Goal: Task Accomplishment & Management: Use online tool/utility

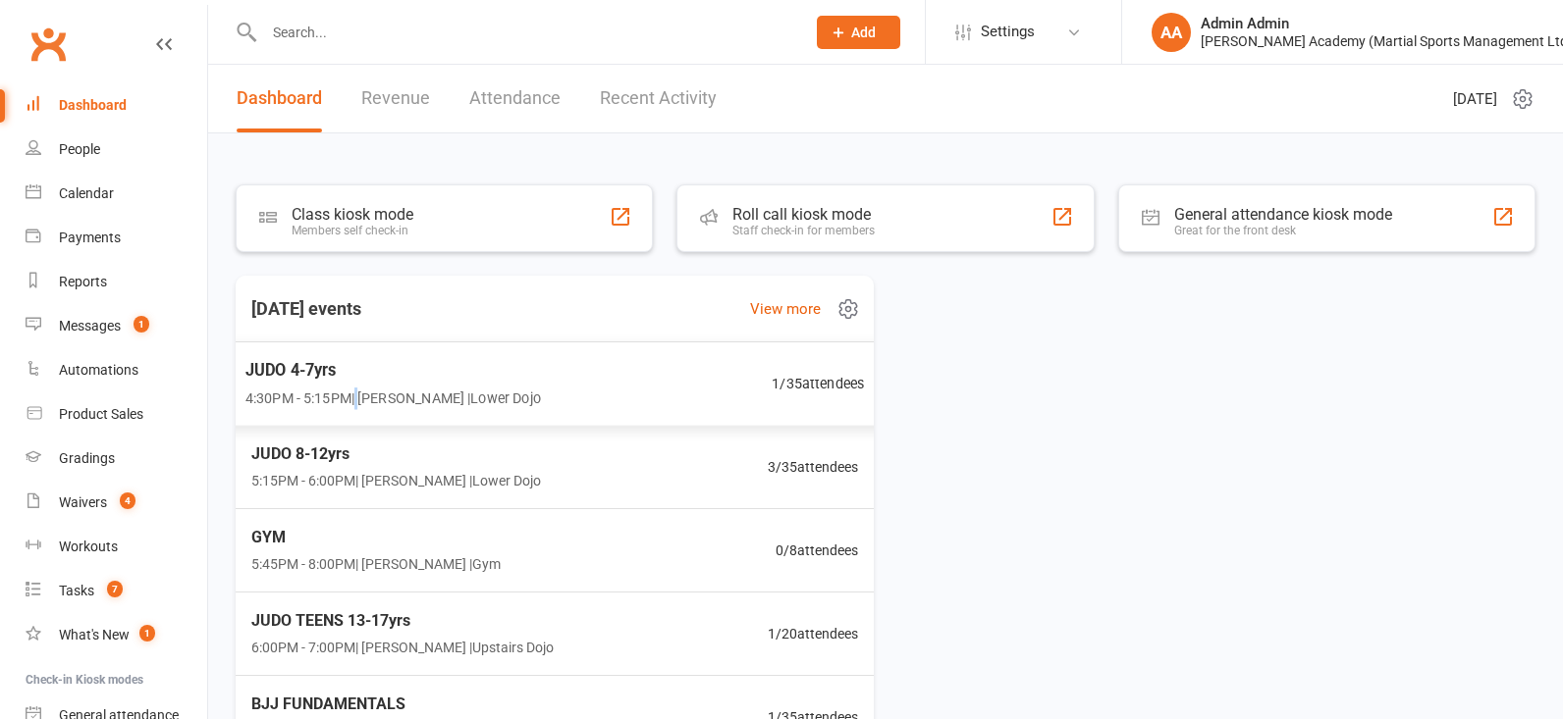
click at [361, 387] on span "4:30PM - 5:15PM | [PERSON_NAME] | [GEOGRAPHIC_DATA]" at bounding box center [392, 398] width 295 height 23
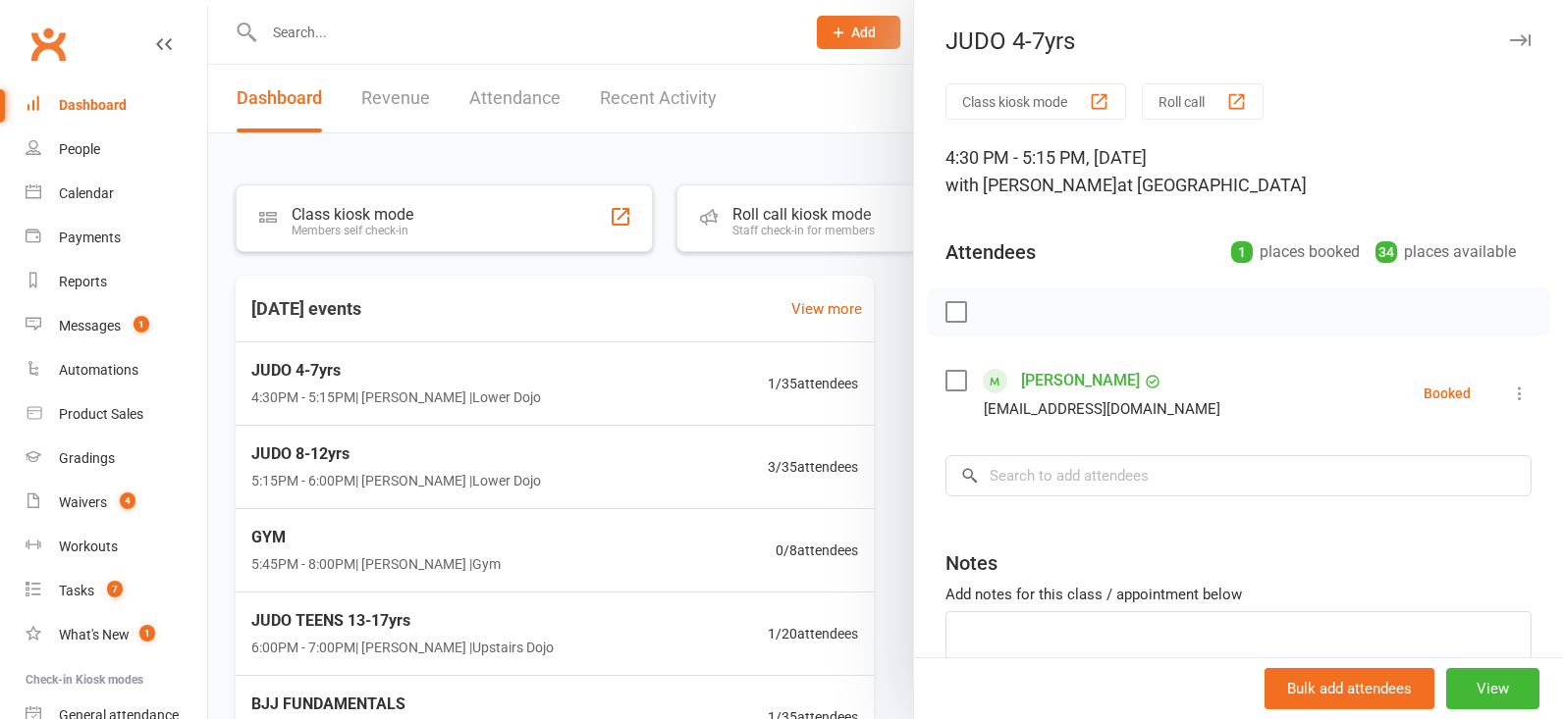
click at [793, 228] on div at bounding box center [885, 359] width 1354 height 719
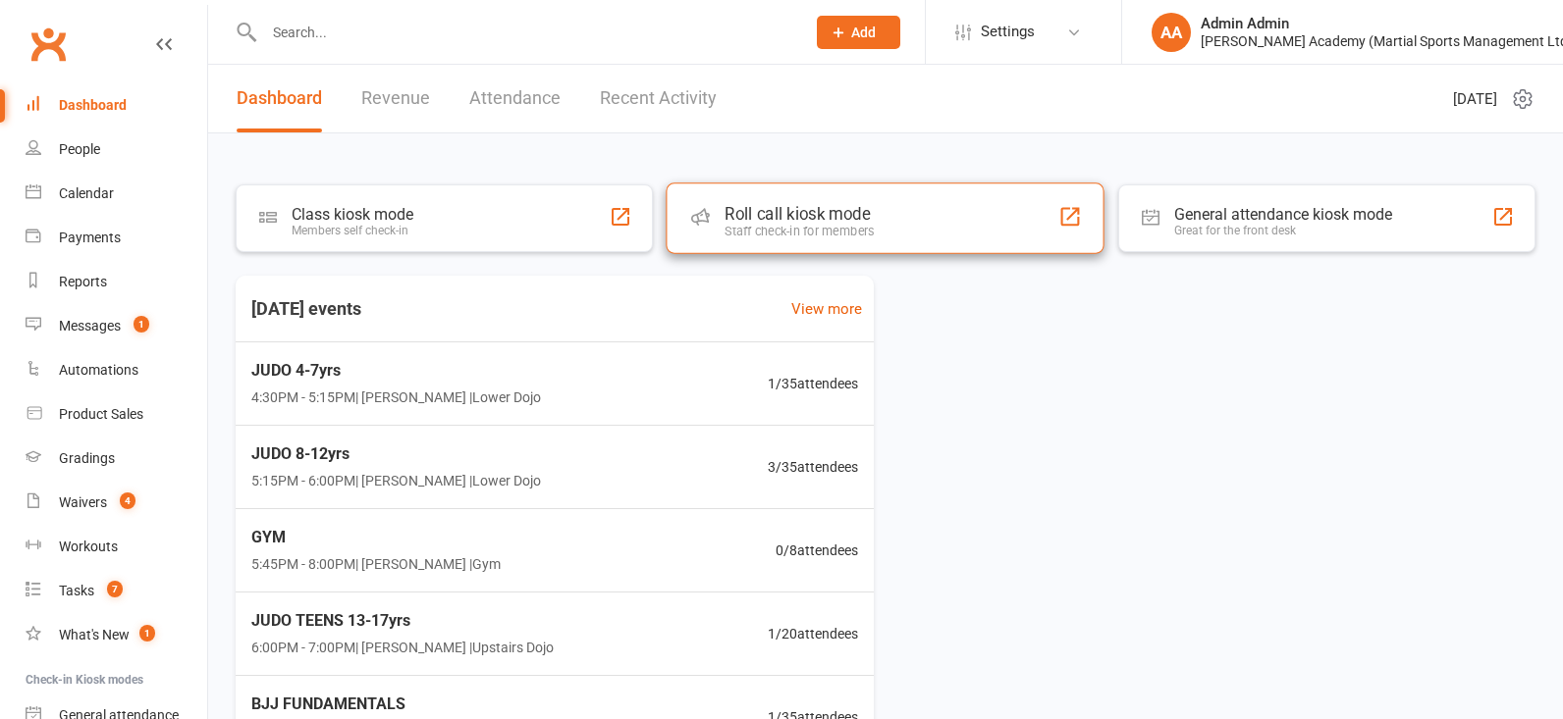
click at [974, 232] on div "Roll call kiosk mode Staff check-in for members" at bounding box center [885, 218] width 439 height 71
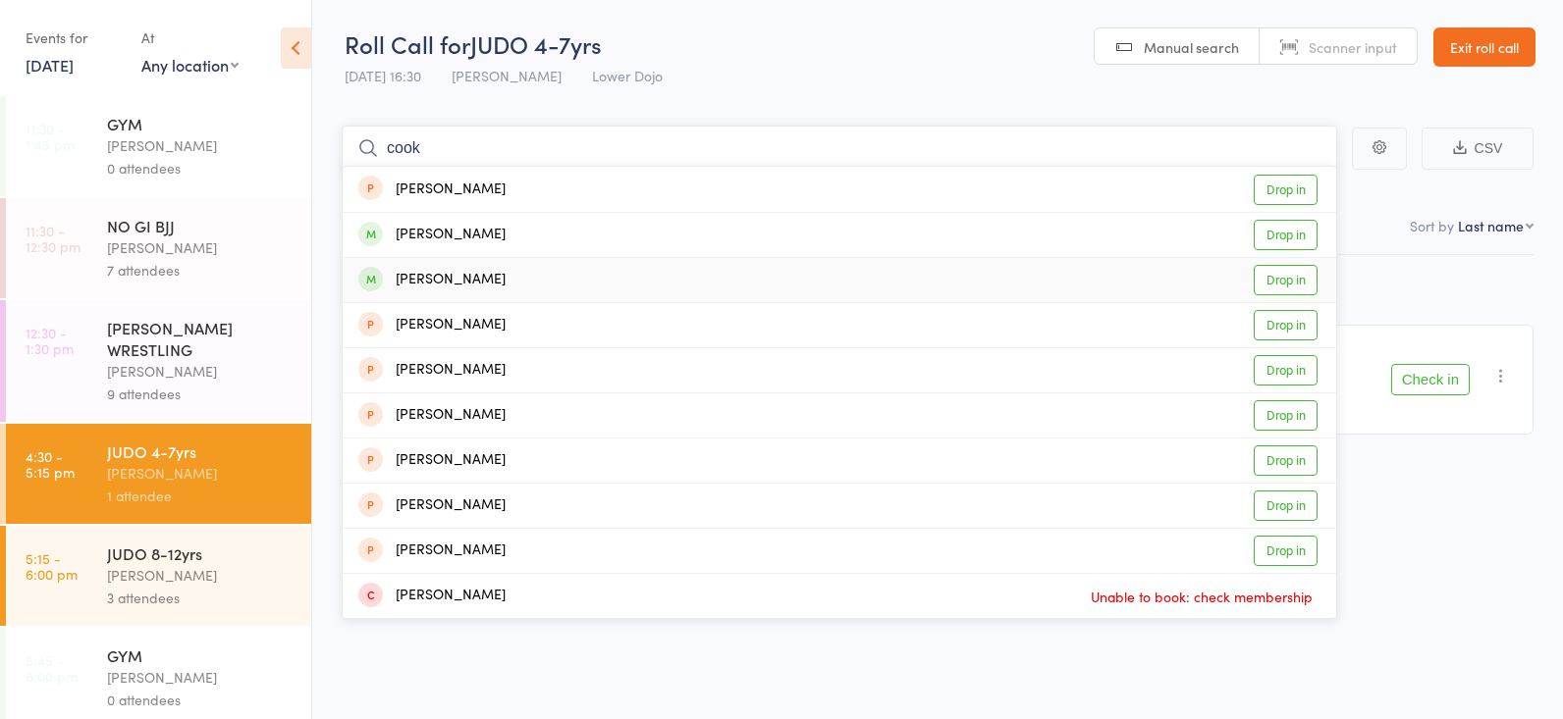
type input "cook"
click at [1275, 277] on link "Drop in" at bounding box center [1285, 280] width 64 height 30
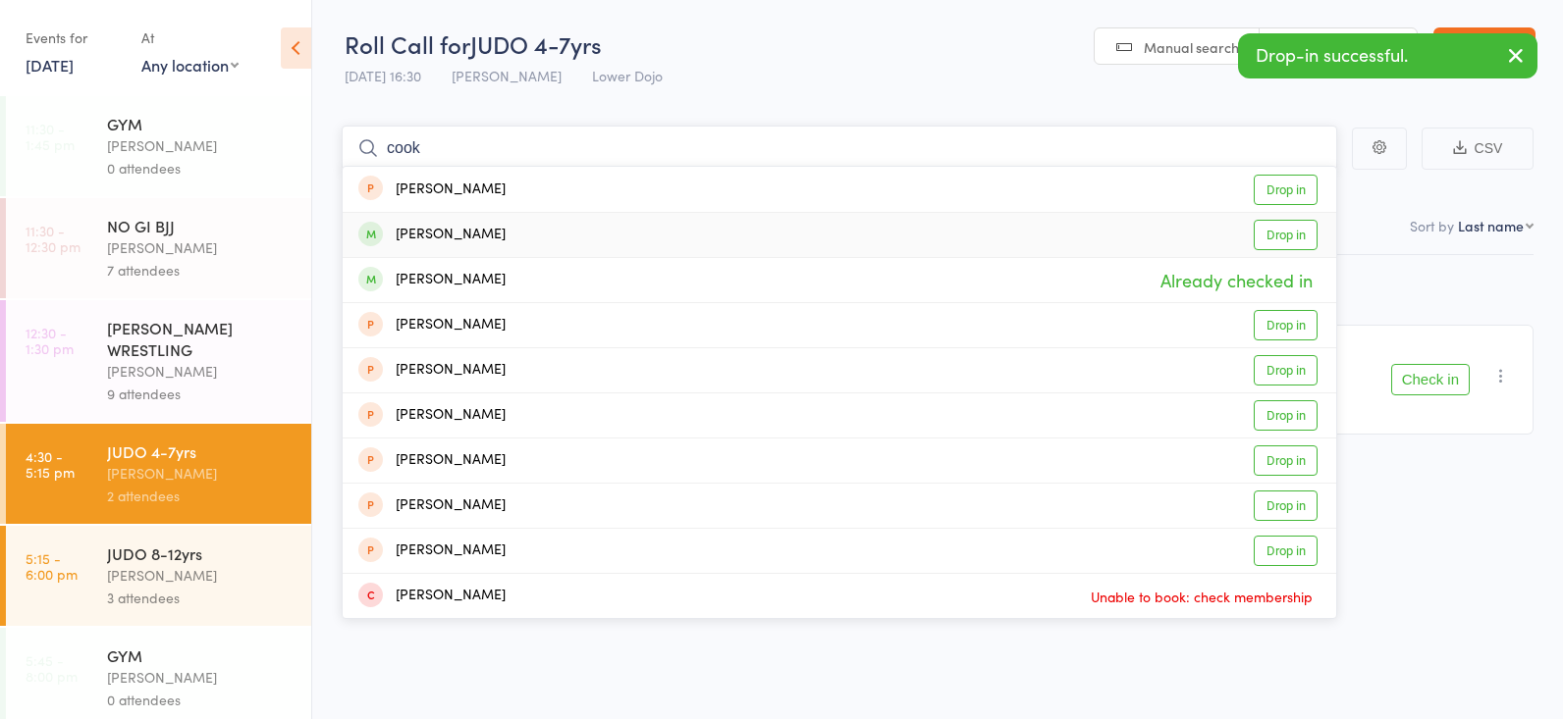
type input "cook"
click at [1281, 224] on link "Drop in" at bounding box center [1285, 235] width 64 height 30
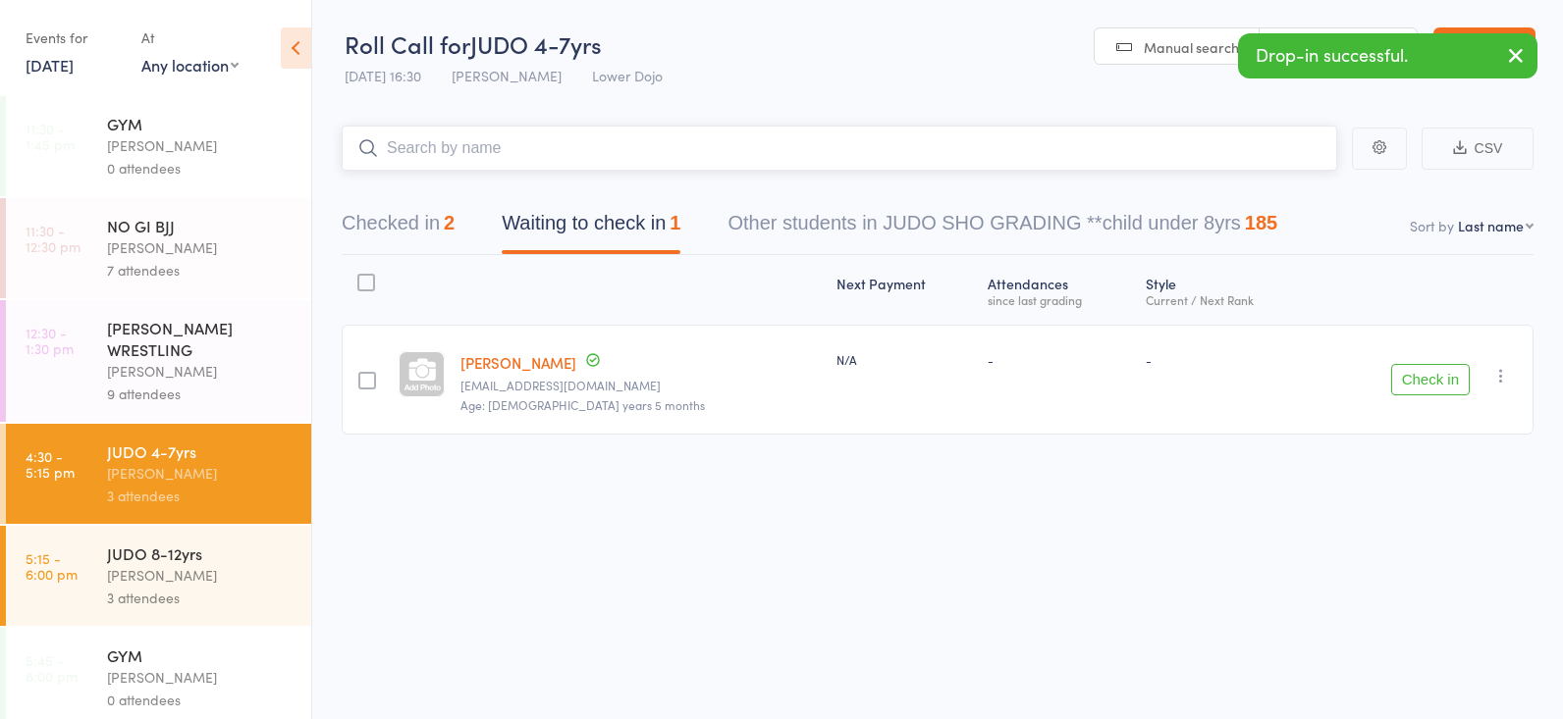
click at [446, 231] on button "Checked in 2" at bounding box center [398, 228] width 113 height 52
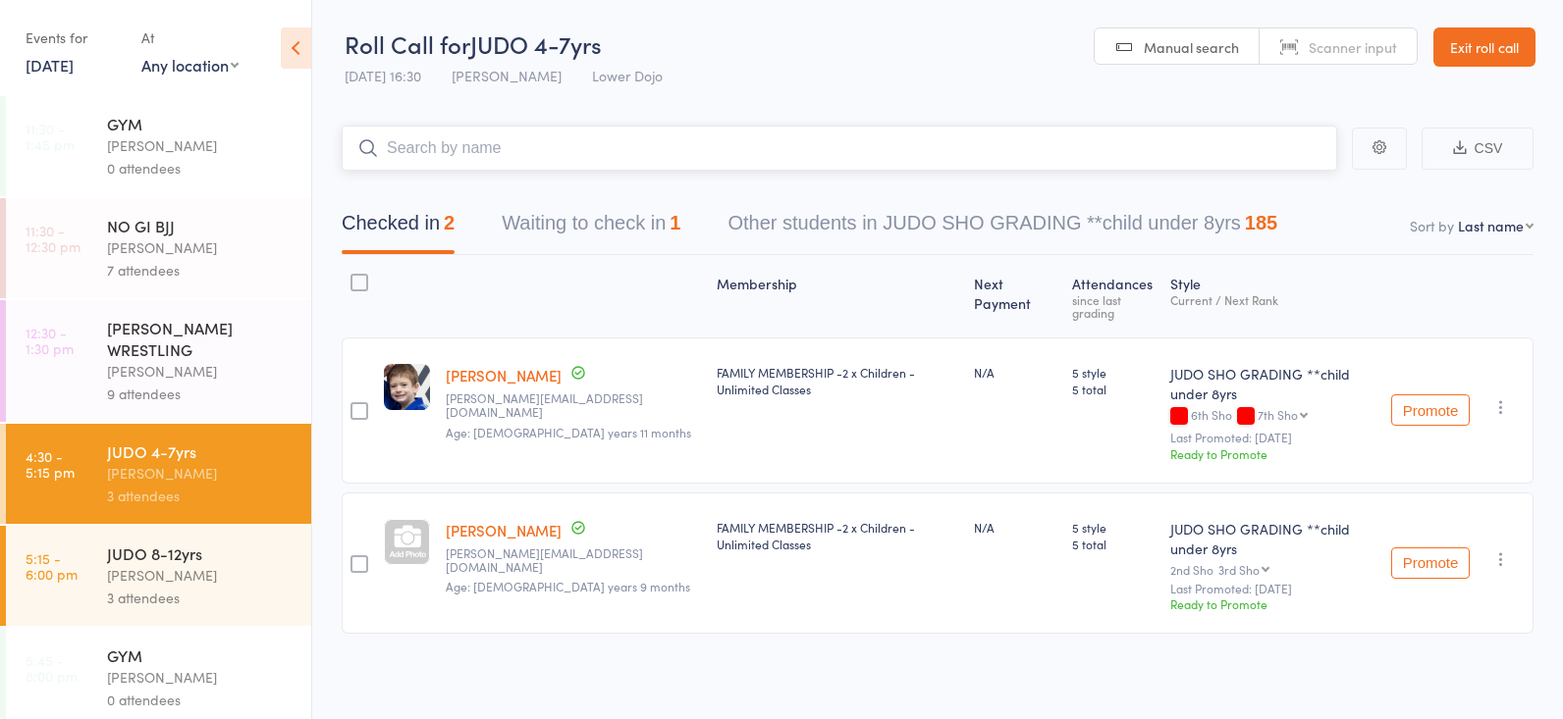
click at [453, 147] on input "search" at bounding box center [839, 148] width 995 height 45
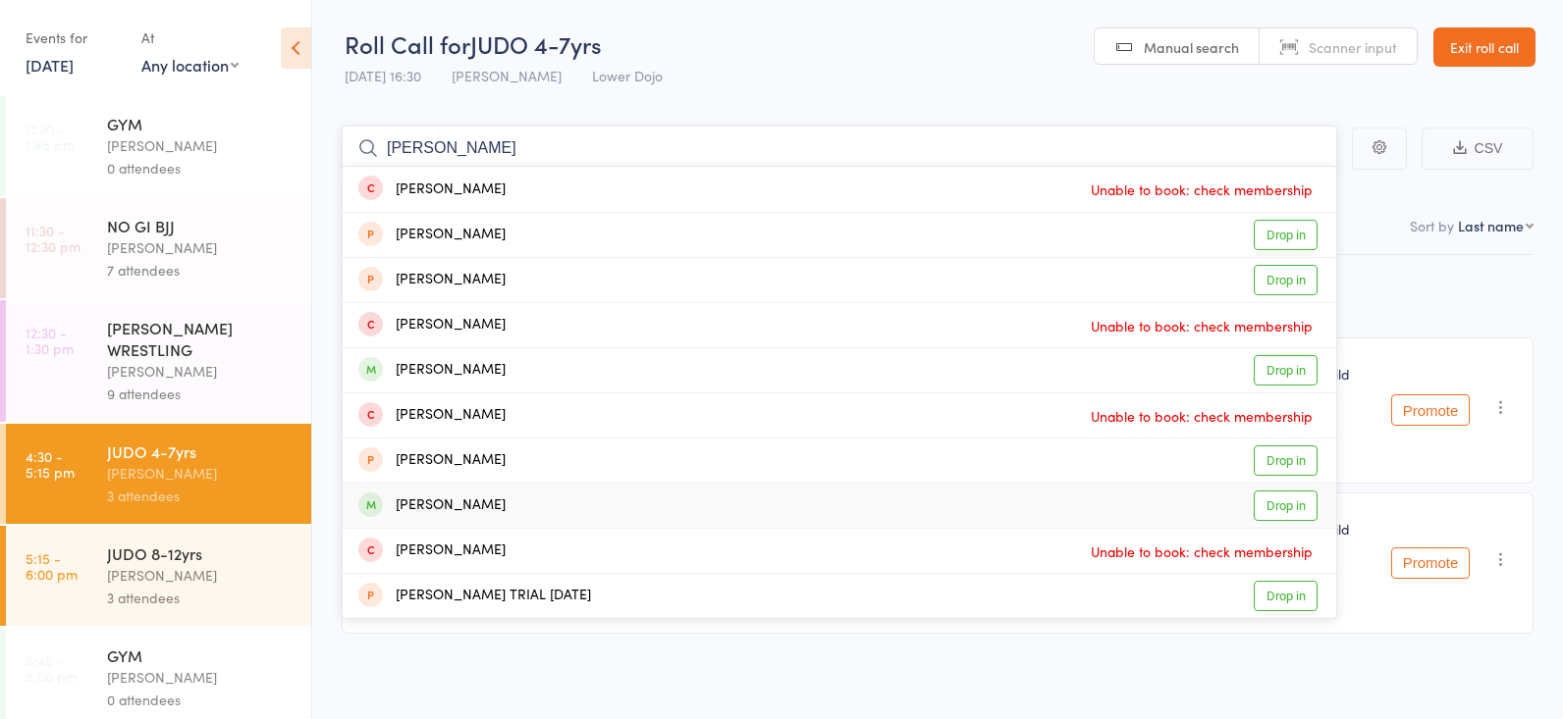
type input "[PERSON_NAME]"
click at [1271, 502] on link "Drop in" at bounding box center [1285, 506] width 64 height 30
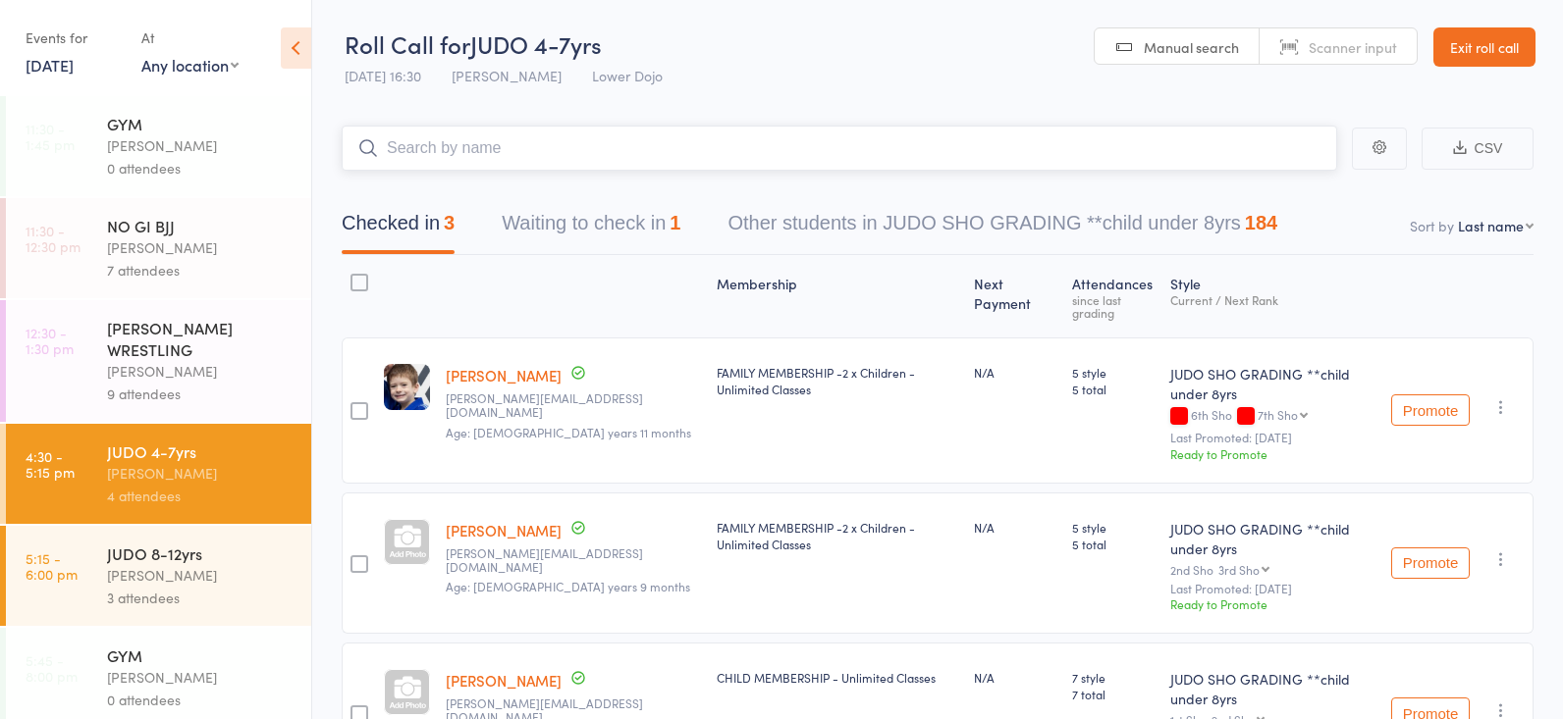
click at [558, 216] on button "Waiting to check in 1" at bounding box center [591, 228] width 179 height 52
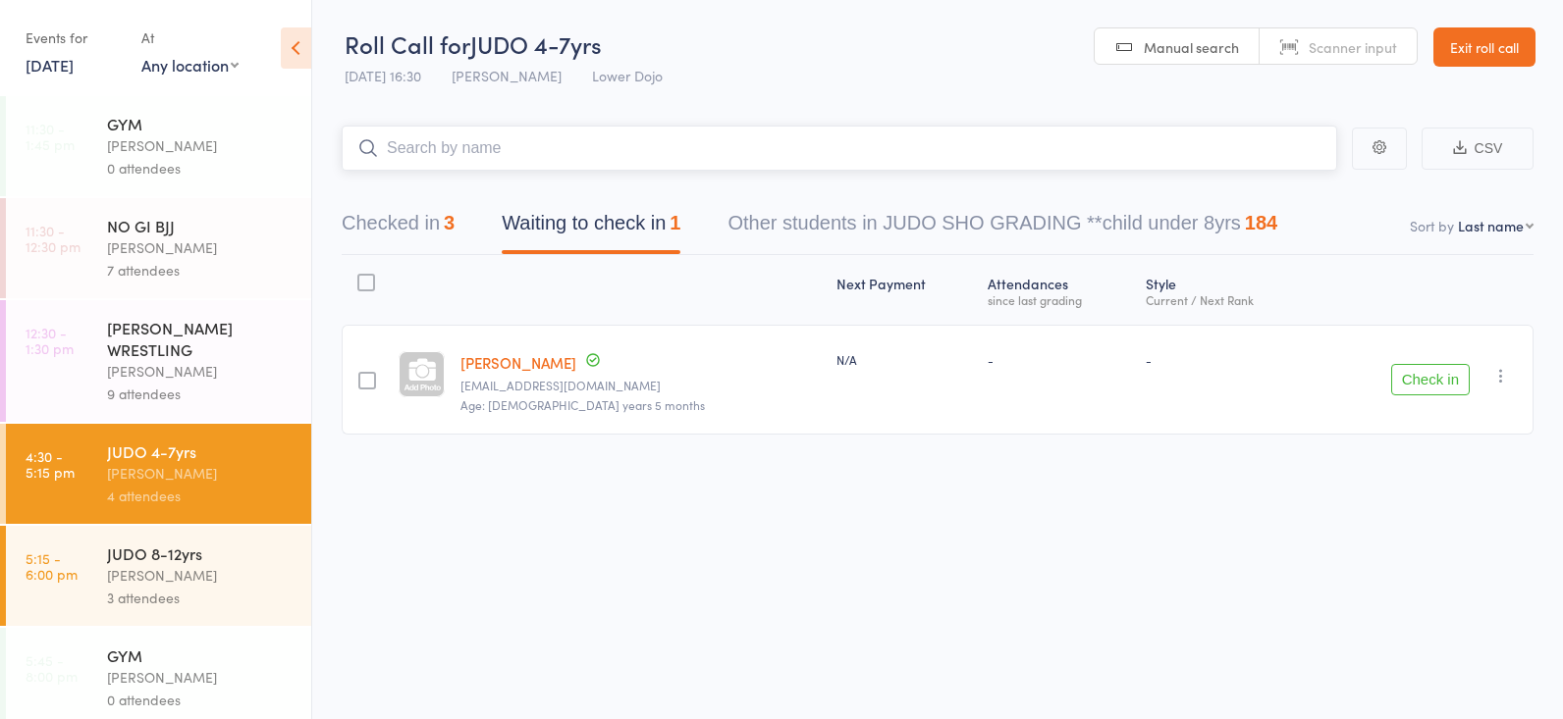
click at [400, 223] on button "Checked in 3" at bounding box center [398, 228] width 113 height 52
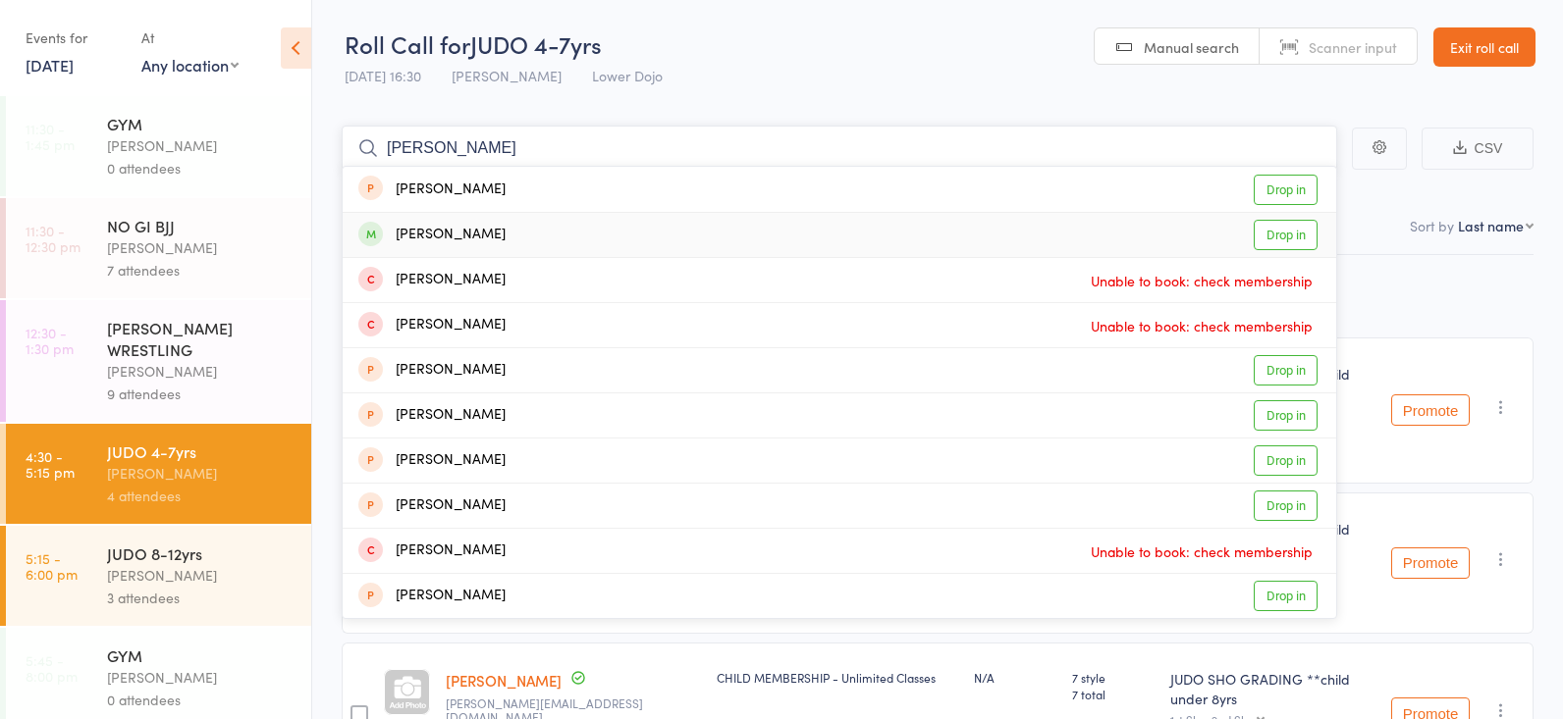
type input "[PERSON_NAME]"
click at [1286, 231] on link "Drop in" at bounding box center [1285, 235] width 64 height 30
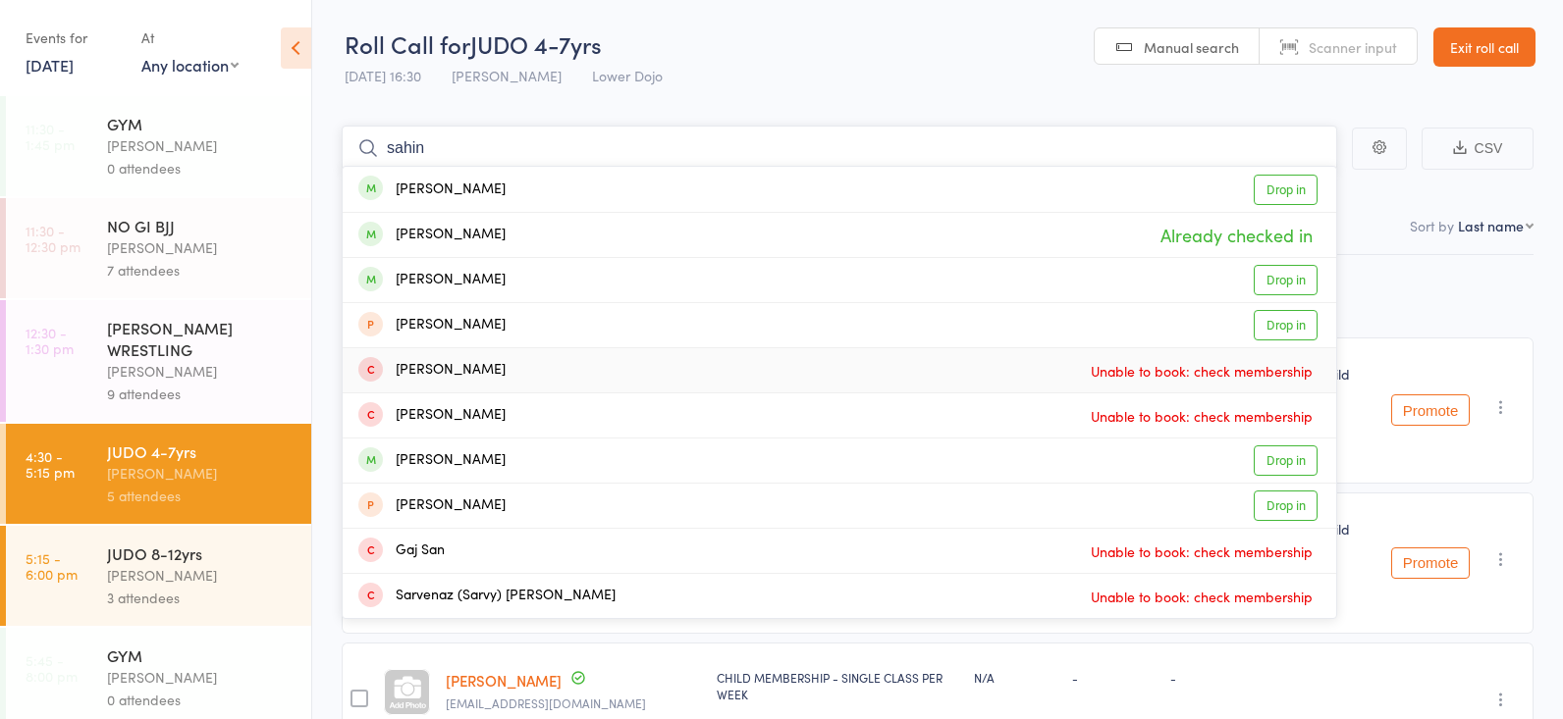
type input "sahin"
click at [199, 568] on div "[PERSON_NAME]" at bounding box center [200, 575] width 187 height 23
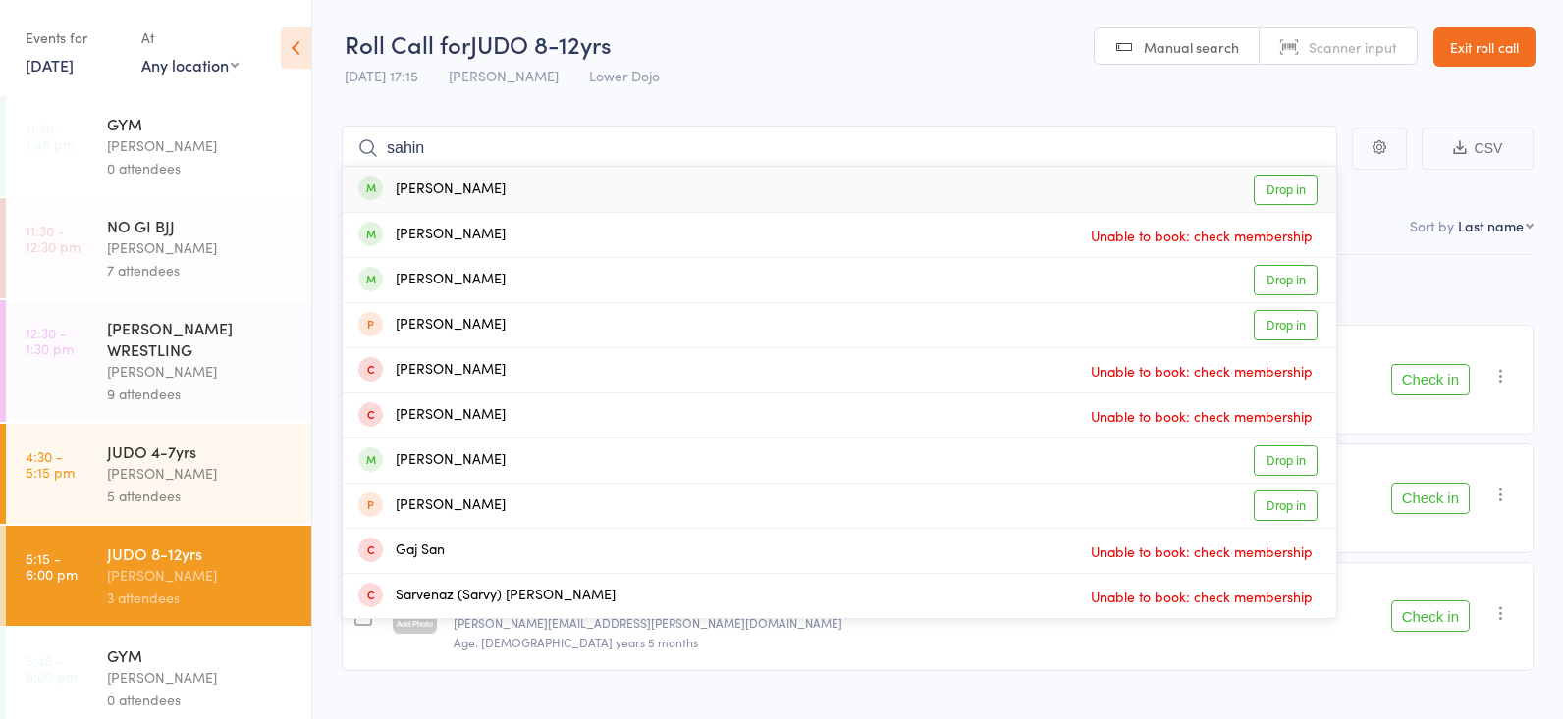
type input "sahin"
click at [1277, 182] on link "Drop in" at bounding box center [1285, 190] width 64 height 30
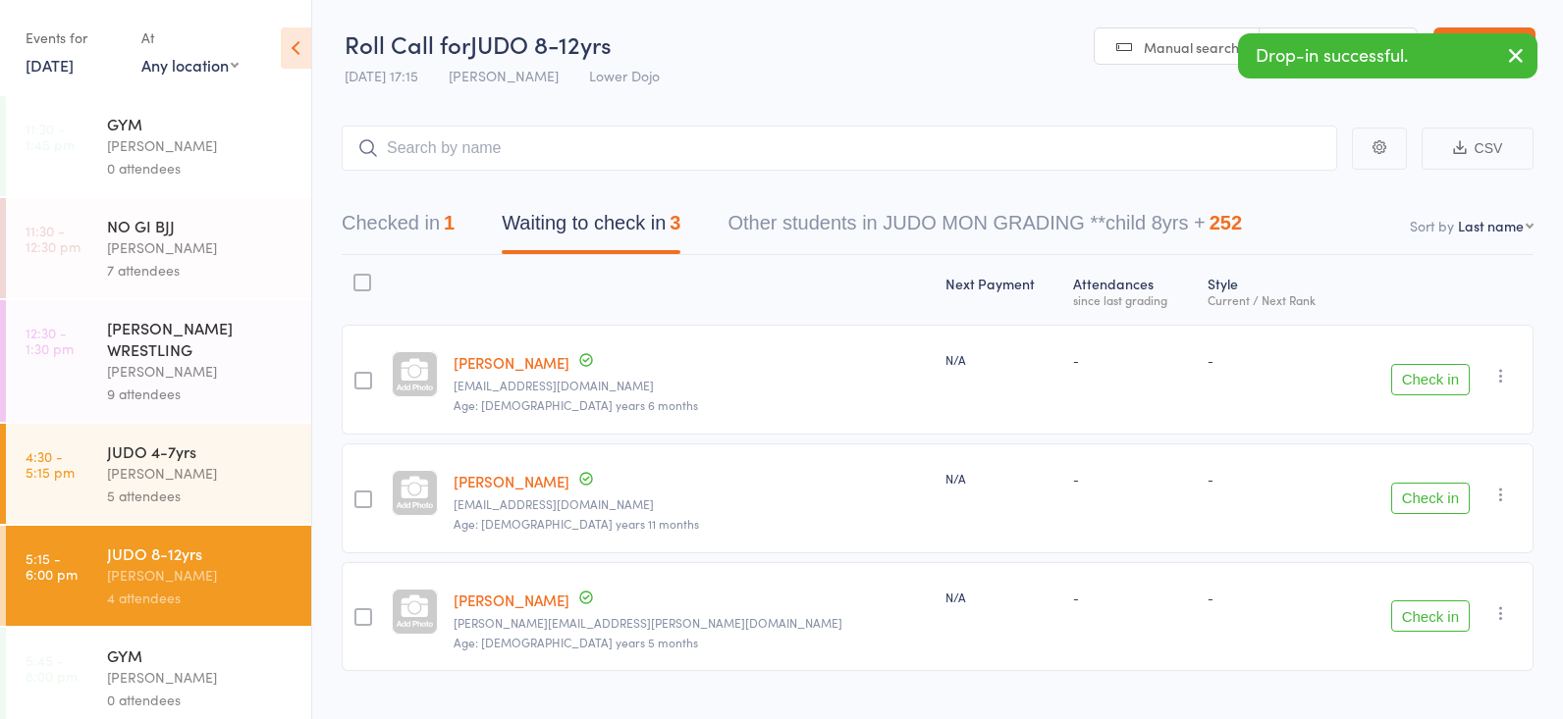
click at [243, 467] on div "[PERSON_NAME]" at bounding box center [200, 473] width 187 height 23
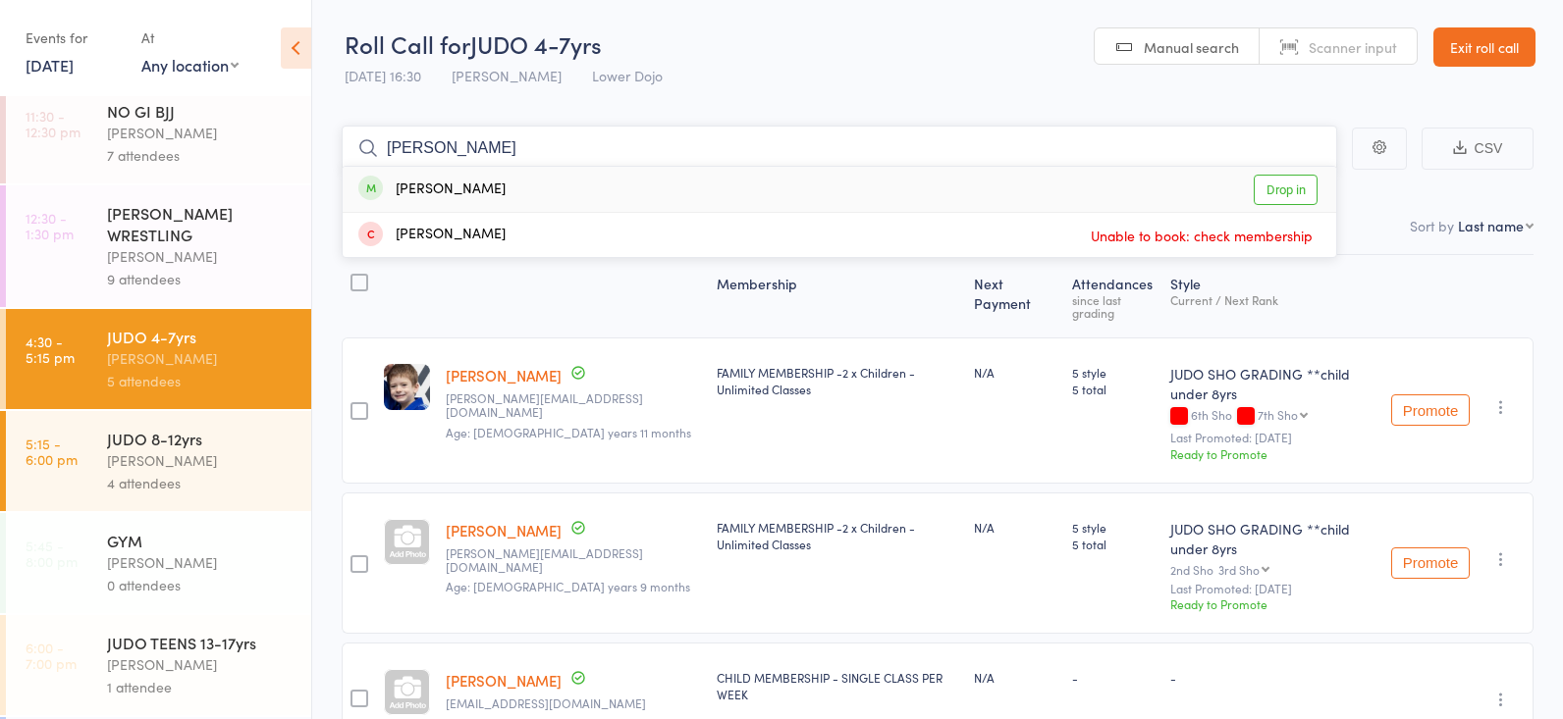
type input "embed"
drag, startPoint x: 472, startPoint y: 139, endPoint x: 1293, endPoint y: 185, distance: 821.8
click at [1293, 185] on link "Drop in" at bounding box center [1285, 190] width 64 height 30
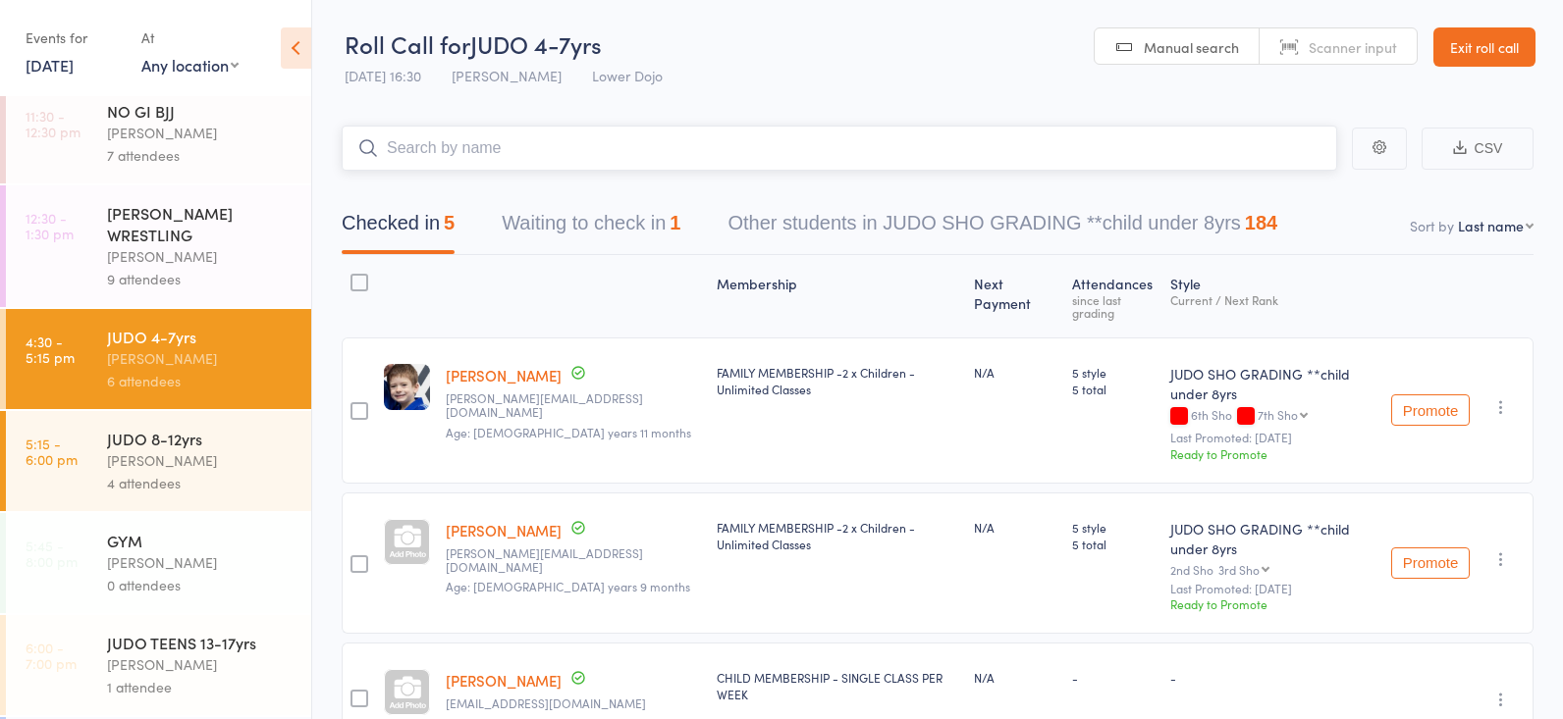
click at [603, 231] on button "Waiting to check in 1" at bounding box center [591, 228] width 179 height 52
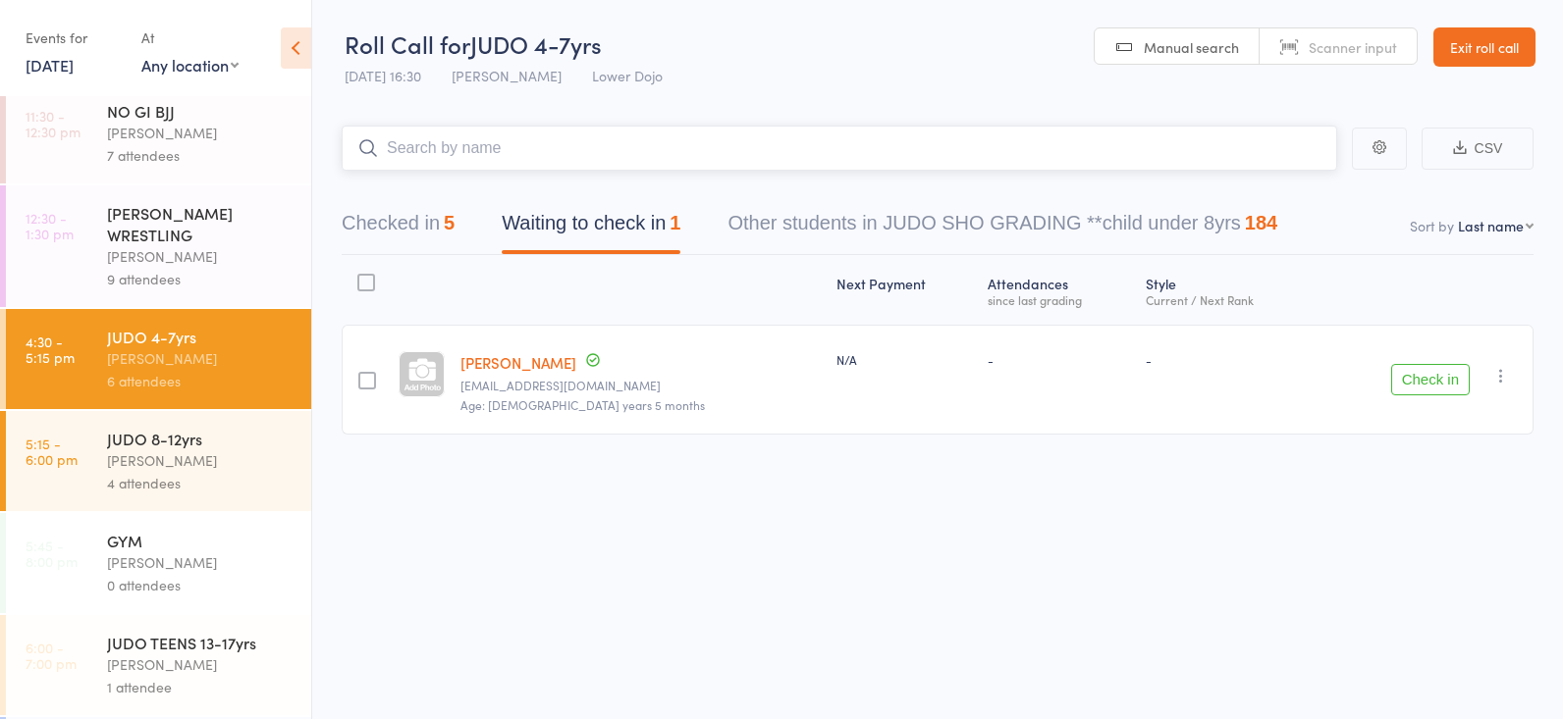
click at [417, 232] on button "Checked in 5" at bounding box center [398, 228] width 113 height 52
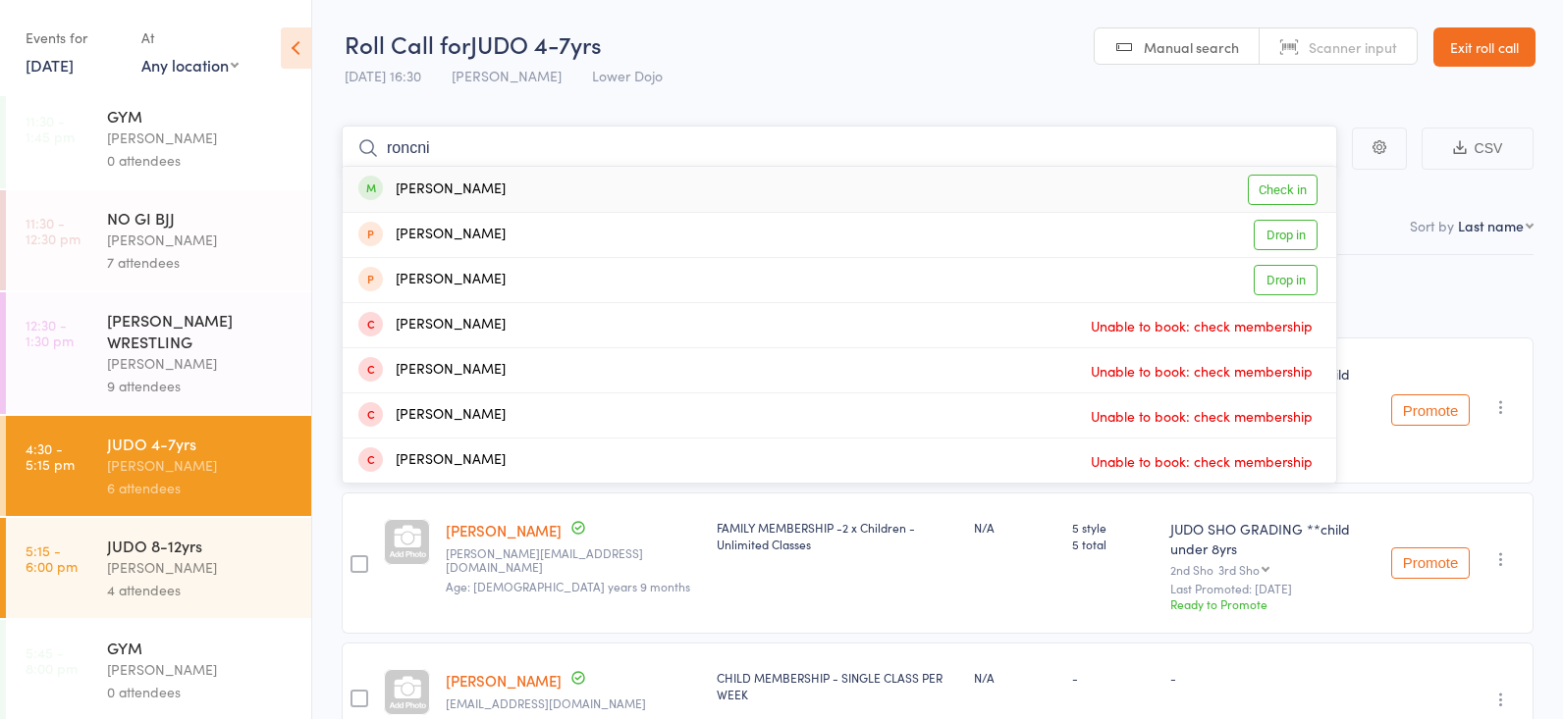
scroll to position [2, 0]
type input "roncni"
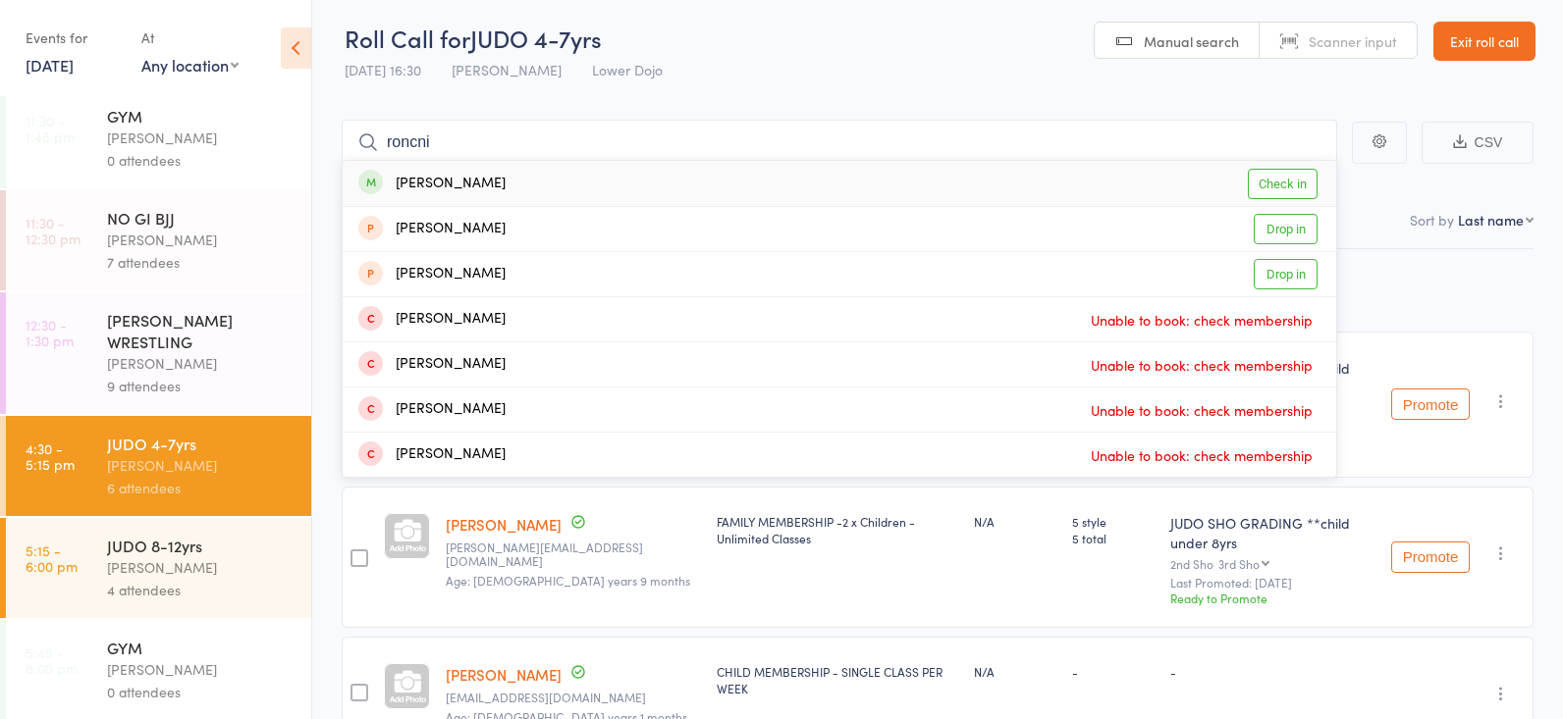
click at [1285, 188] on link "Check in" at bounding box center [1282, 184] width 70 height 30
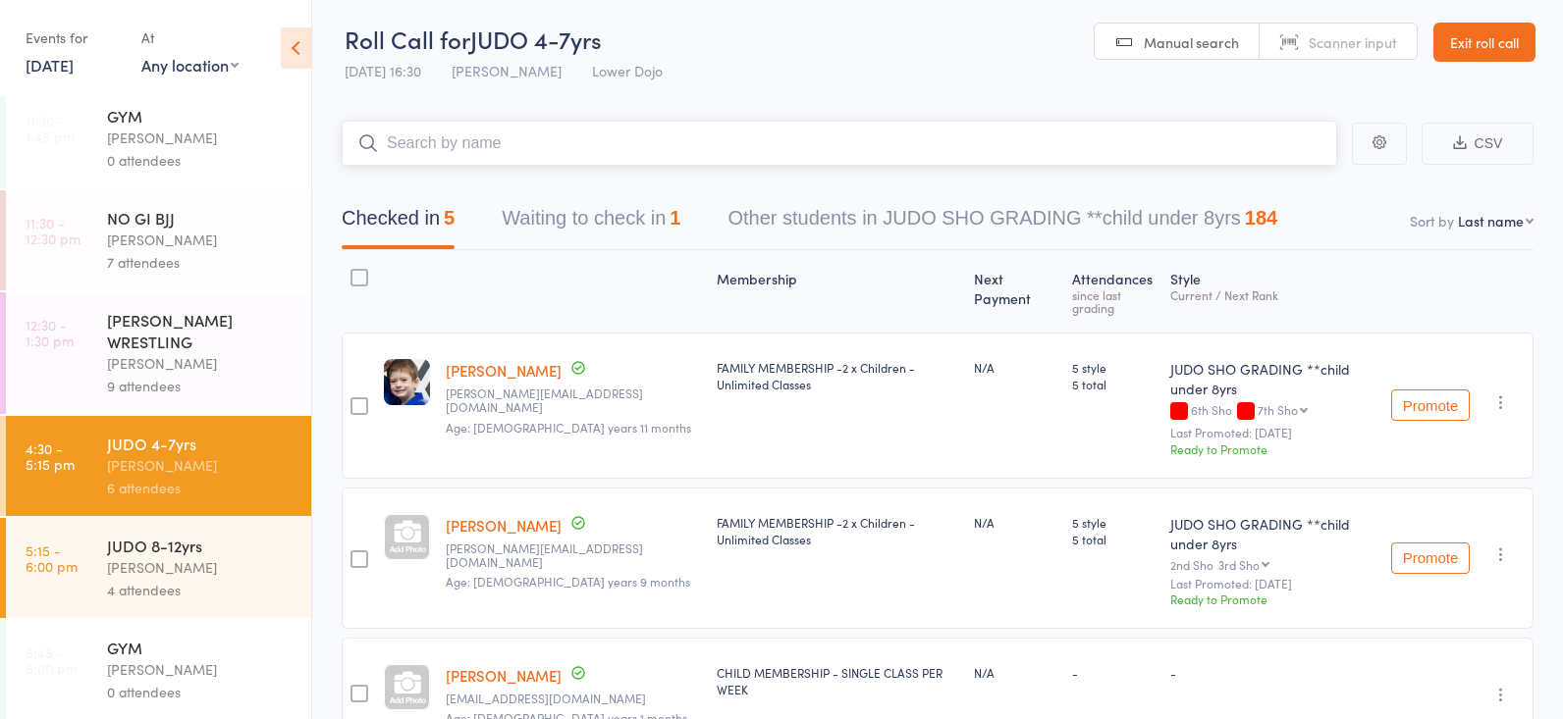
scroll to position [5, 0]
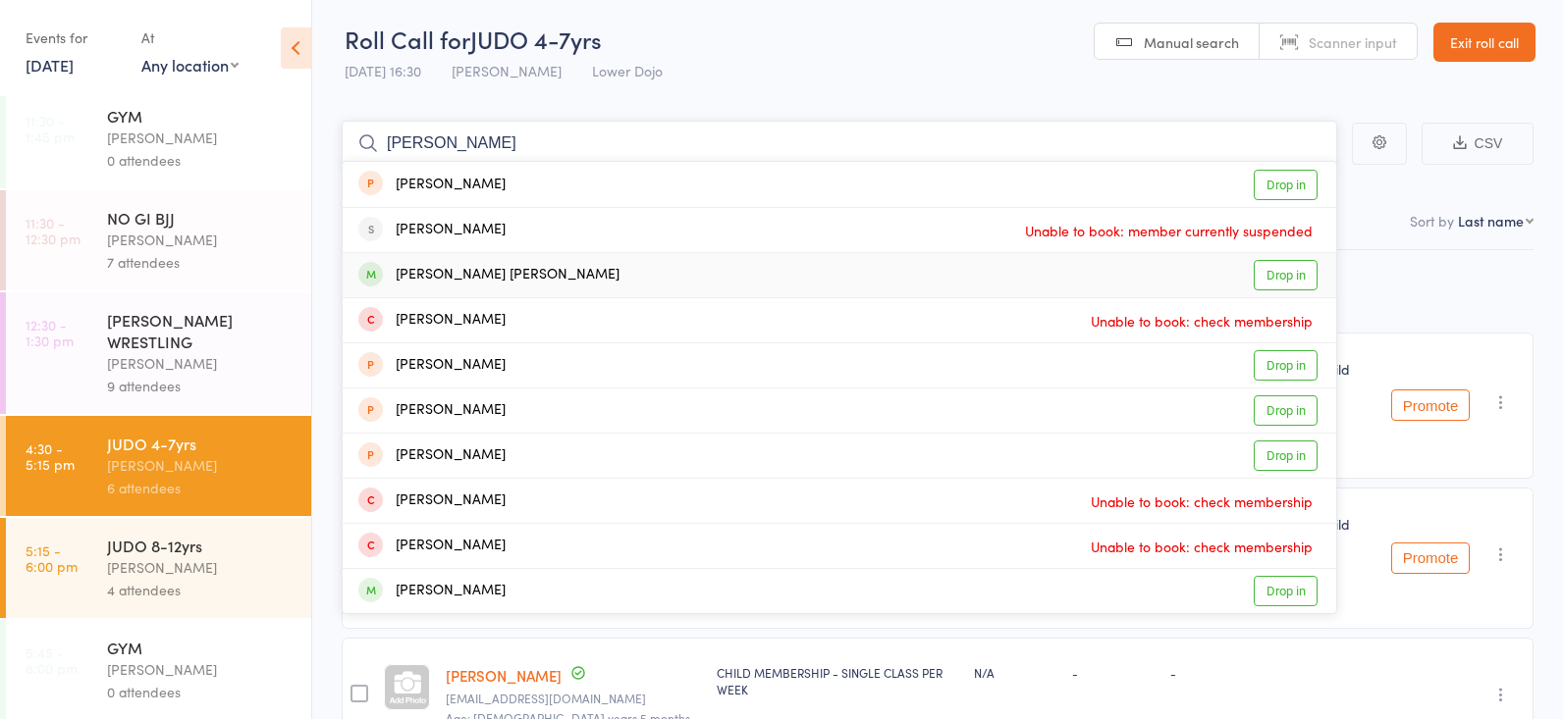
type input "[PERSON_NAME]"
click at [1281, 269] on link "Drop in" at bounding box center [1285, 275] width 64 height 30
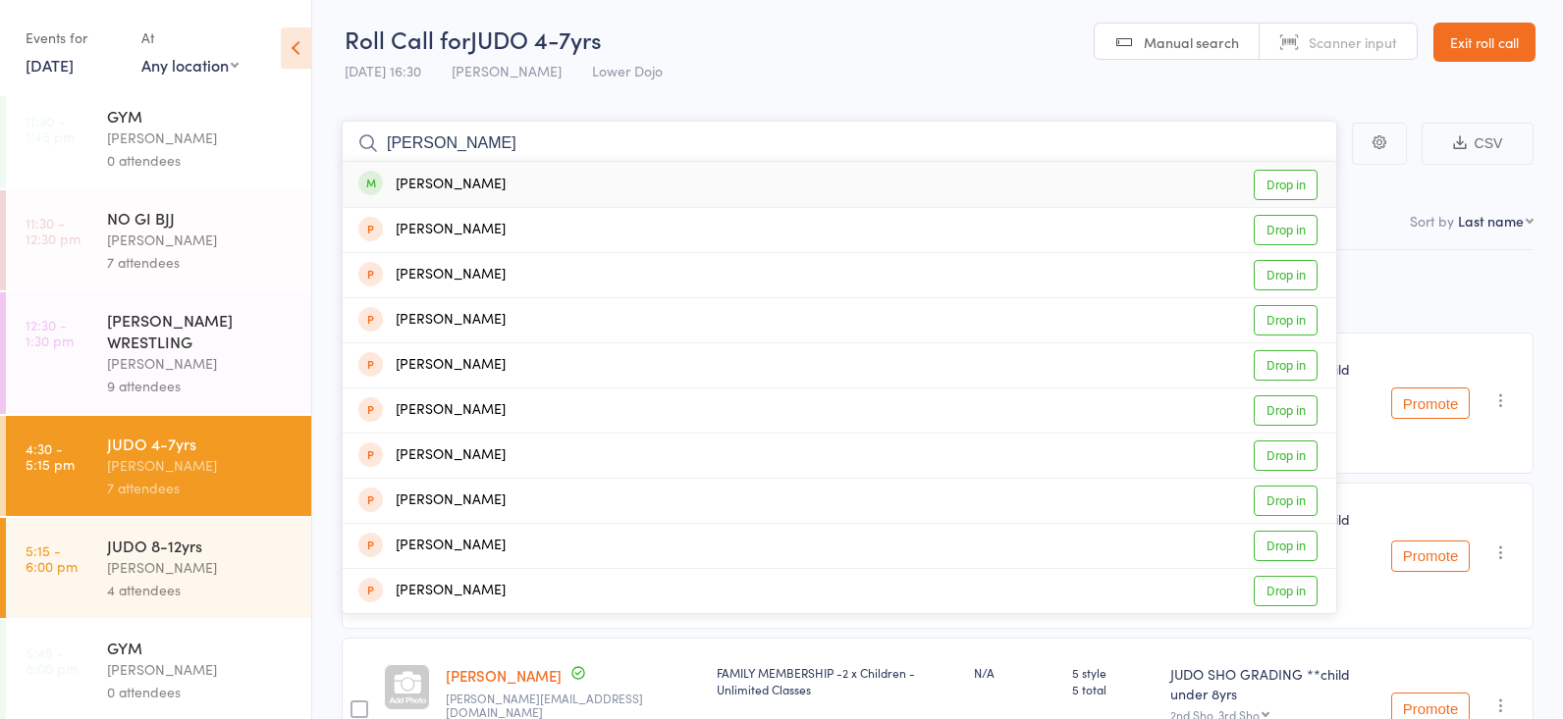
type input "[PERSON_NAME]"
click at [1296, 179] on link "Drop in" at bounding box center [1285, 185] width 64 height 30
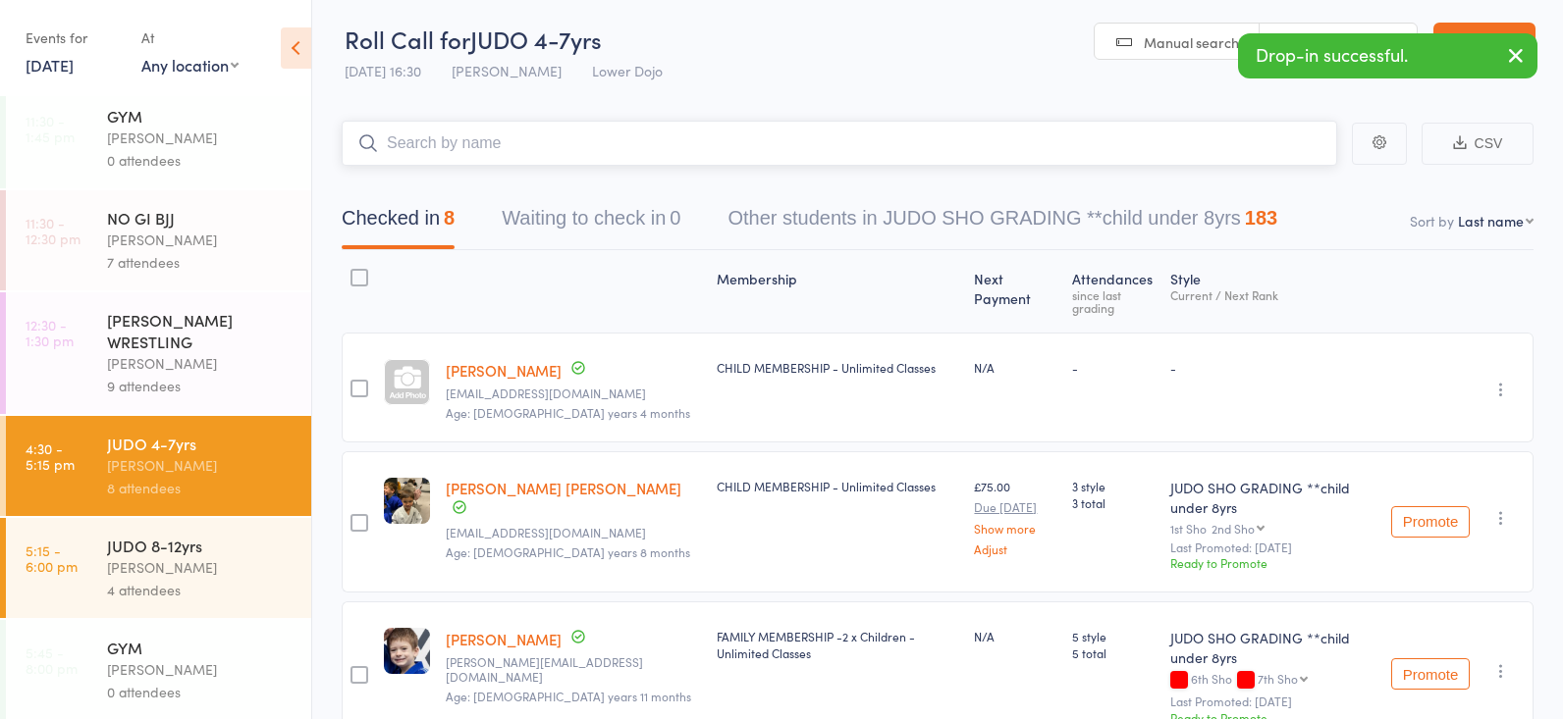
click at [601, 225] on button "Waiting to check in 0" at bounding box center [591, 223] width 179 height 52
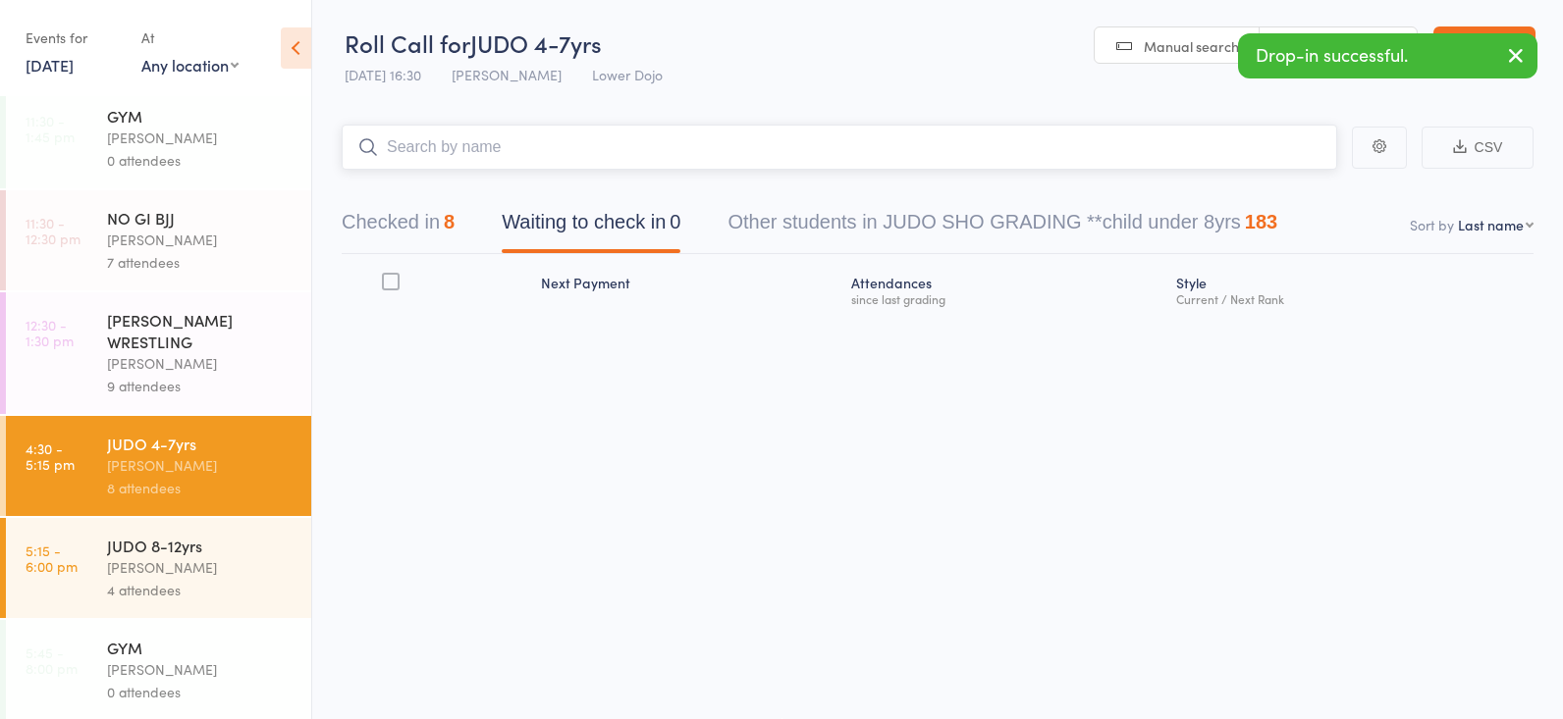
scroll to position [1, 0]
click at [426, 226] on button "Checked in 8" at bounding box center [398, 227] width 113 height 52
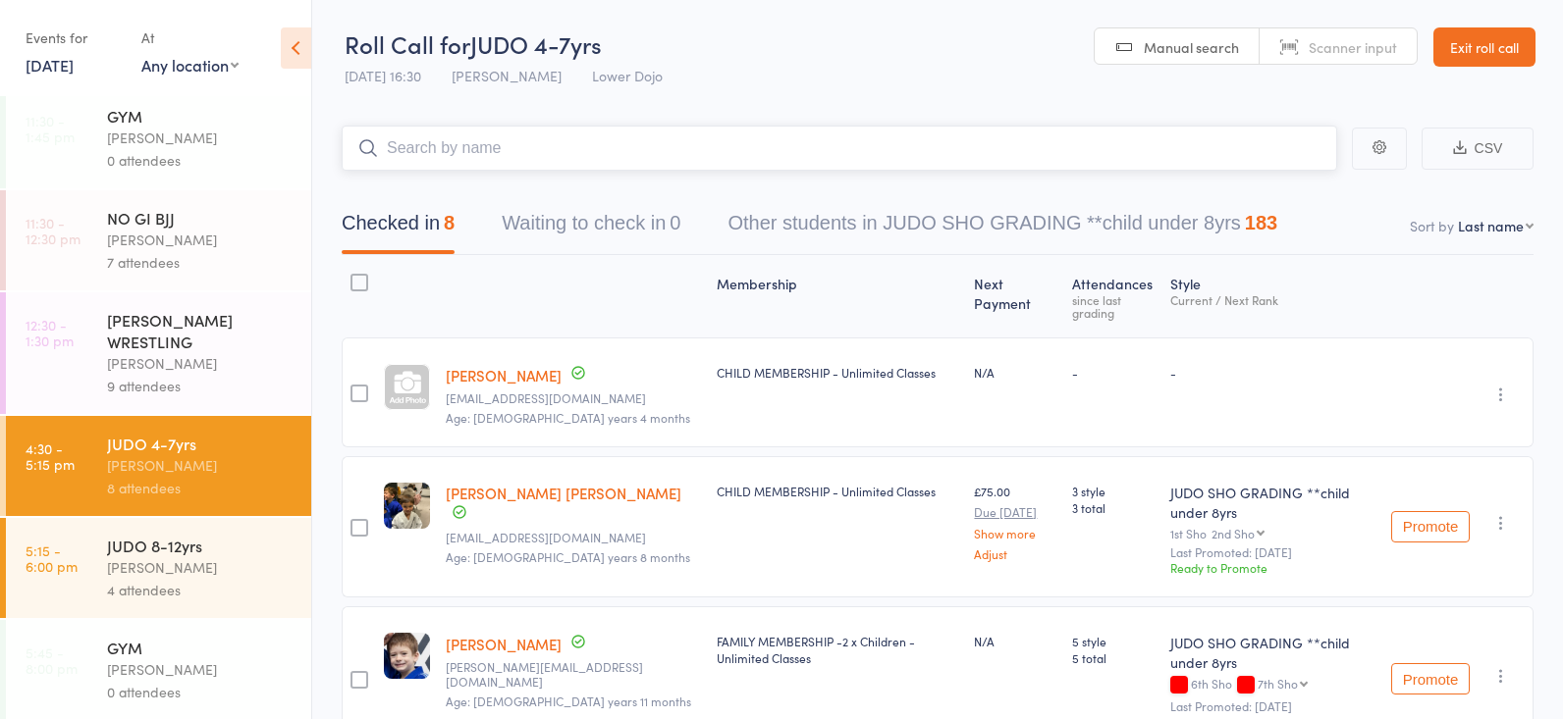
scroll to position [0, 0]
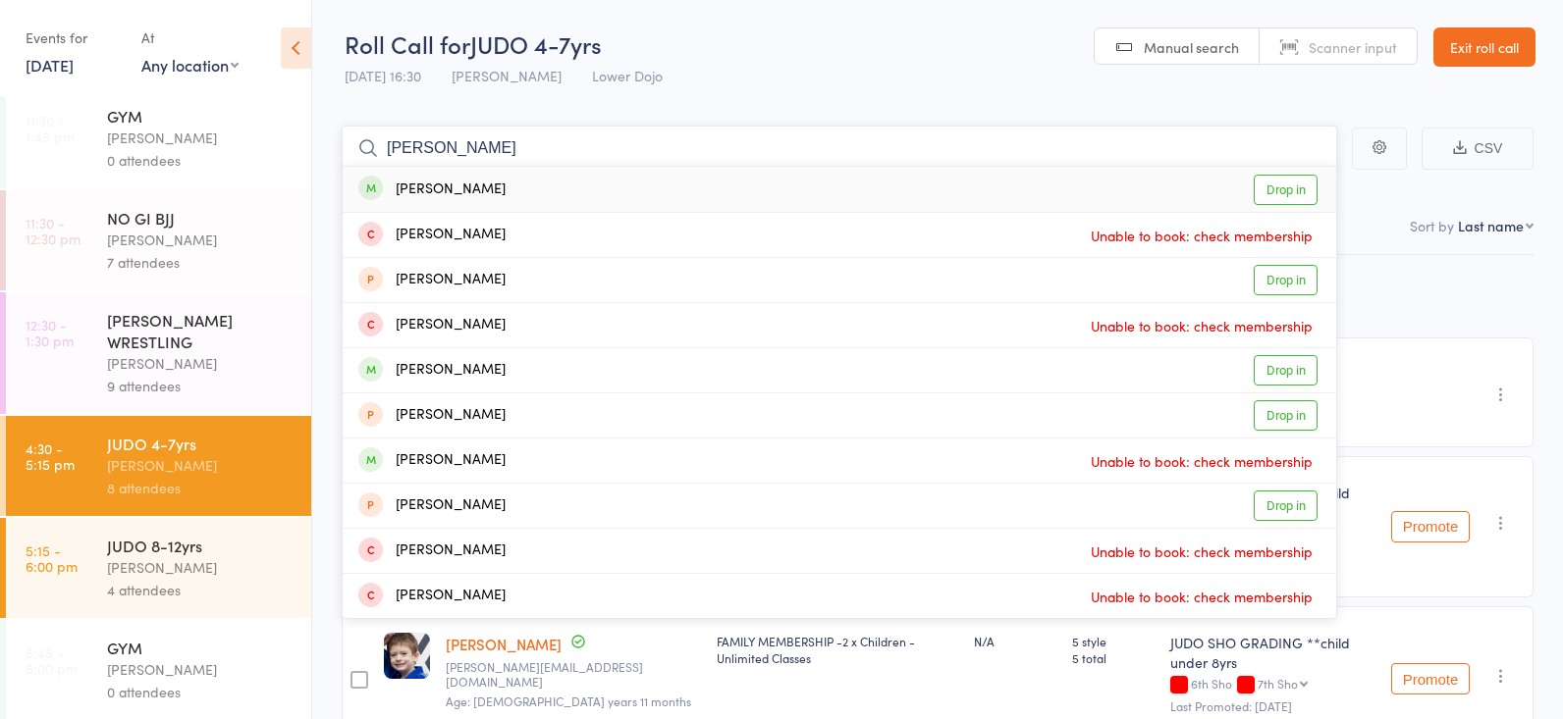
type input "[PERSON_NAME]"
click at [1283, 186] on link "Drop in" at bounding box center [1285, 190] width 64 height 30
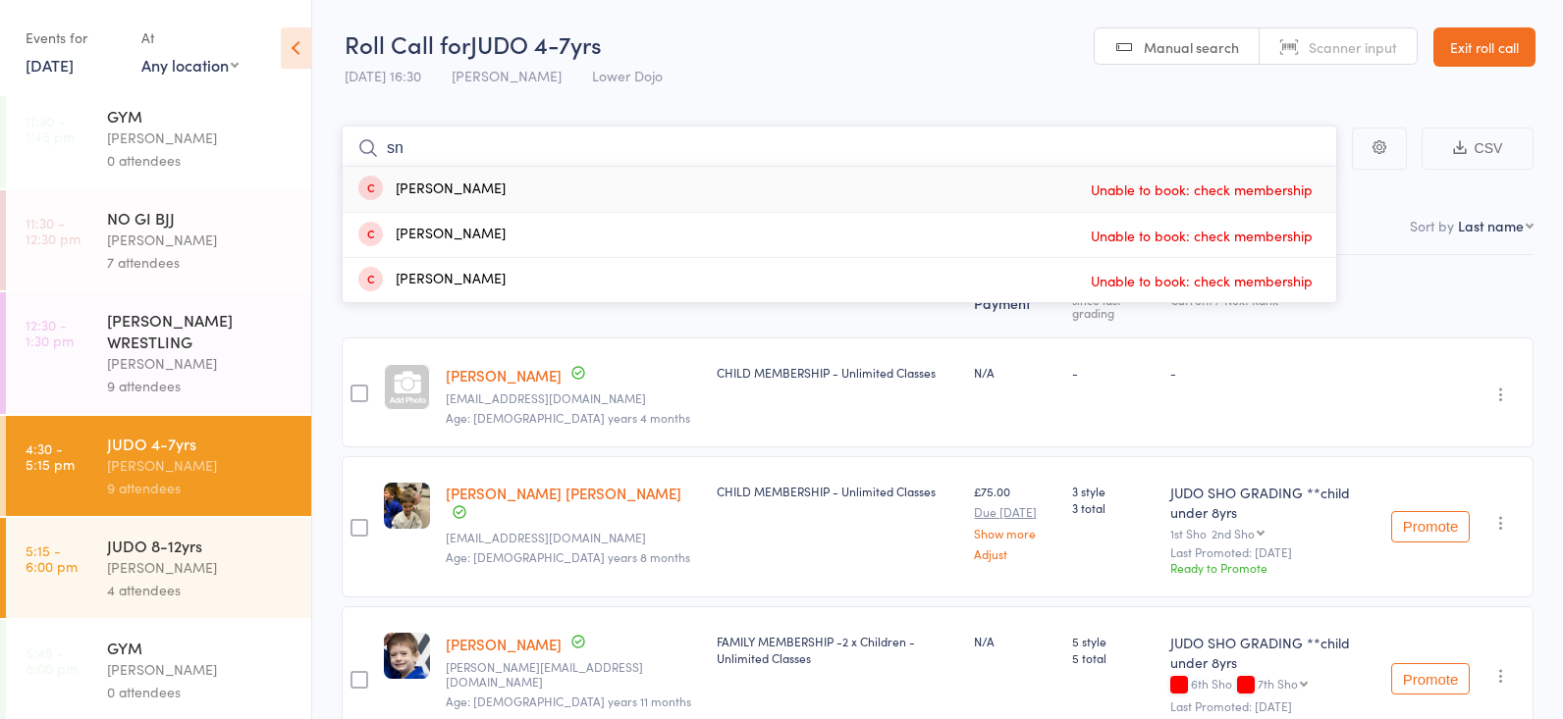
type input "s"
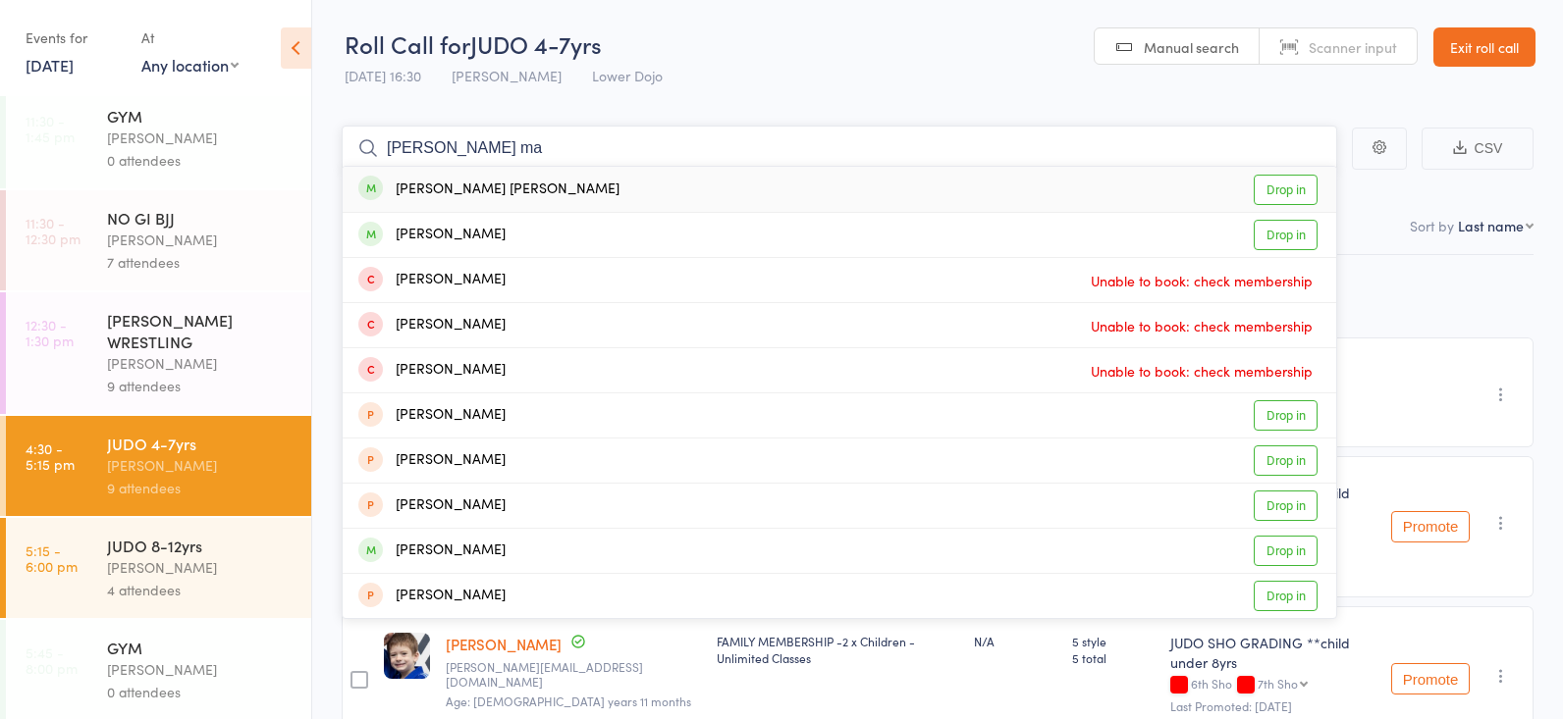
type input "[PERSON_NAME] ma"
click at [1265, 179] on link "Drop in" at bounding box center [1285, 190] width 64 height 30
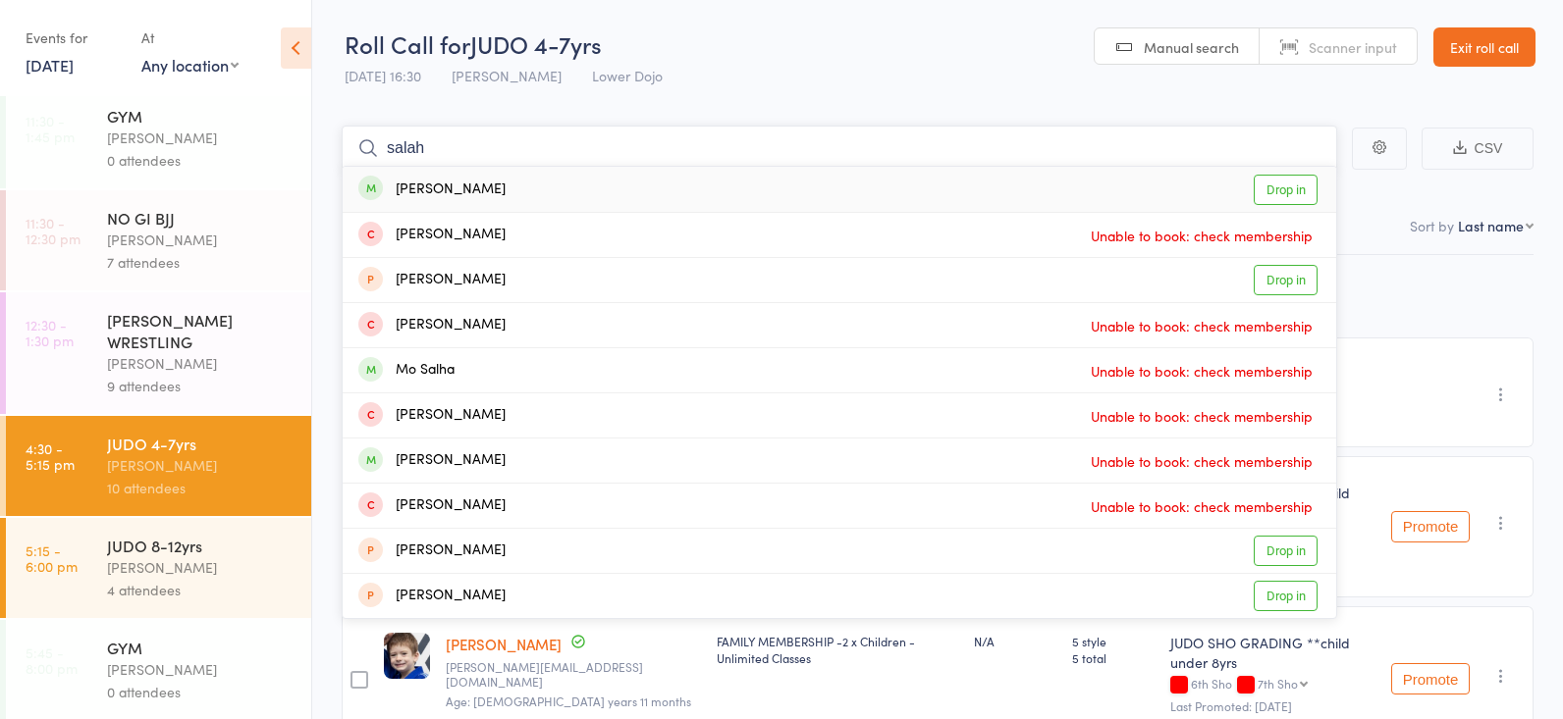
type input "salah"
click at [1288, 191] on link "Drop in" at bounding box center [1285, 190] width 64 height 30
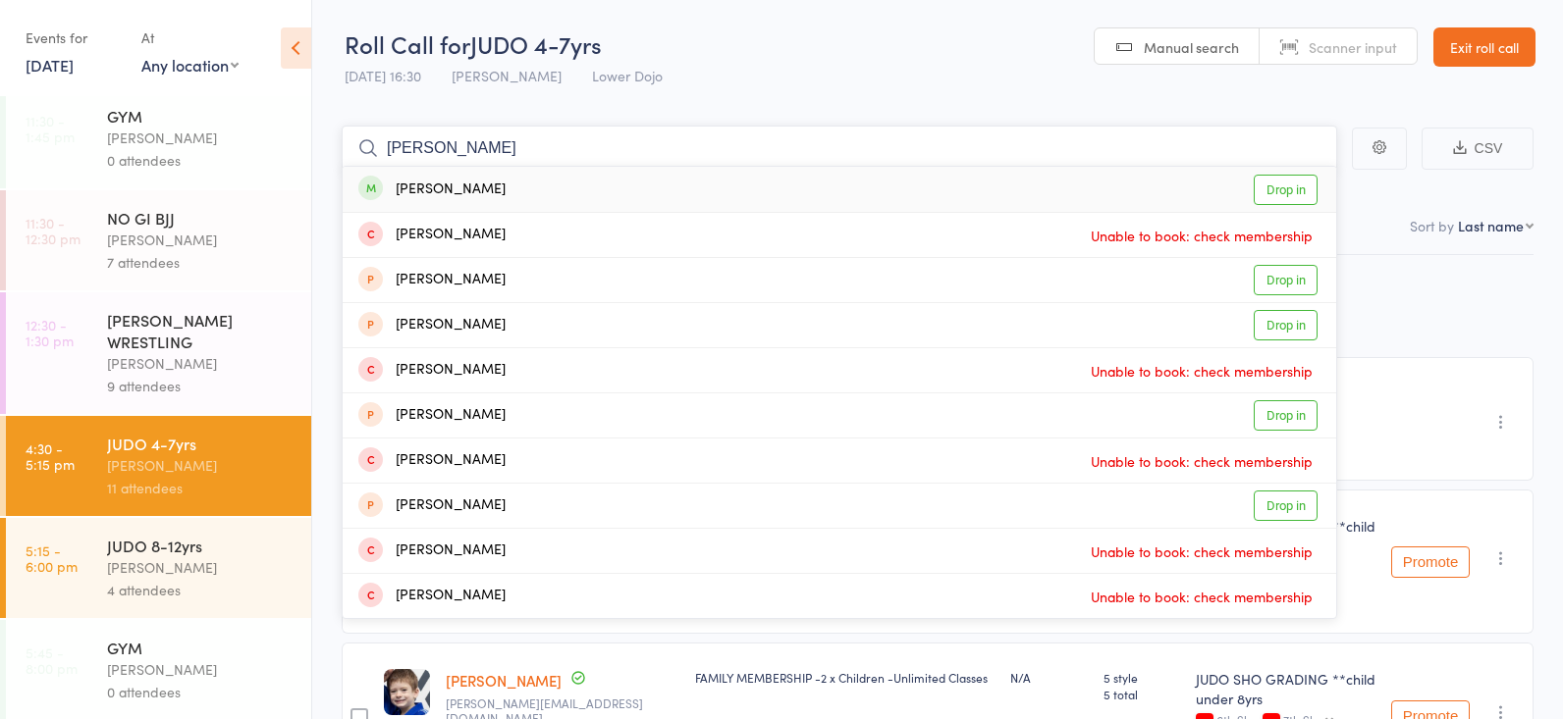
type input "[PERSON_NAME]"
click at [1293, 190] on link "Drop in" at bounding box center [1285, 190] width 64 height 30
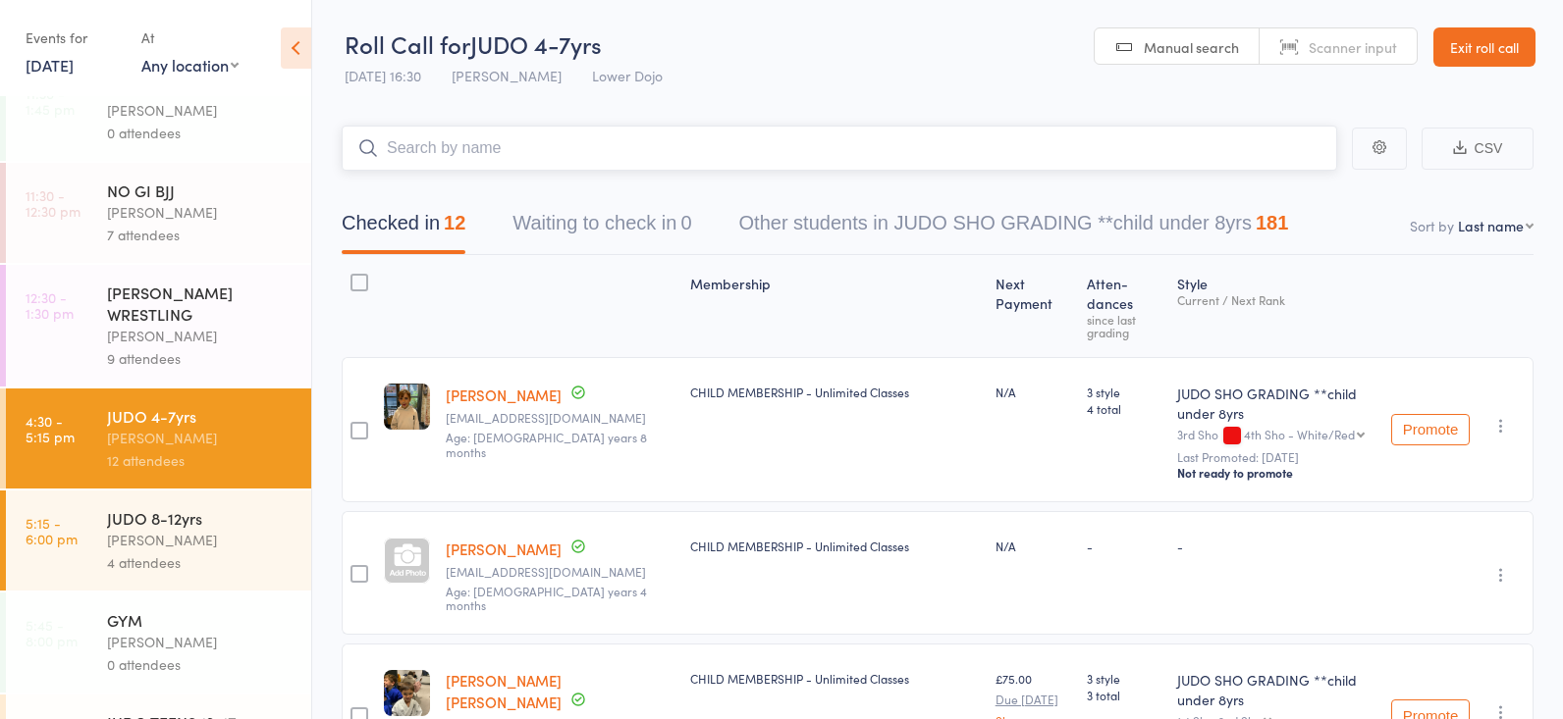
scroll to position [38, 0]
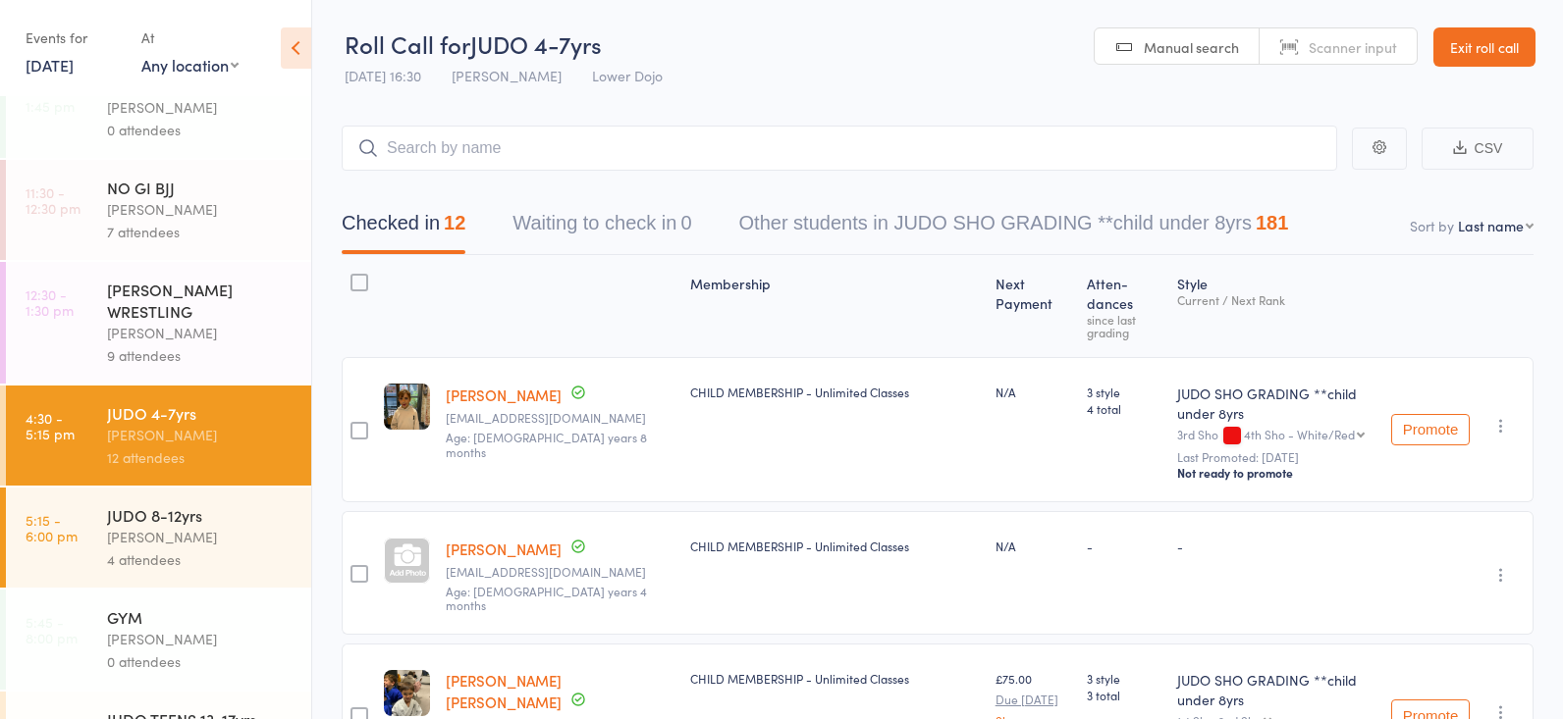
drag, startPoint x: 202, startPoint y: 452, endPoint x: 345, endPoint y: 358, distance: 171.5
click at [201, 452] on div "12 attendees" at bounding box center [200, 458] width 187 height 23
click at [522, 142] on input "search" at bounding box center [839, 148] width 995 height 45
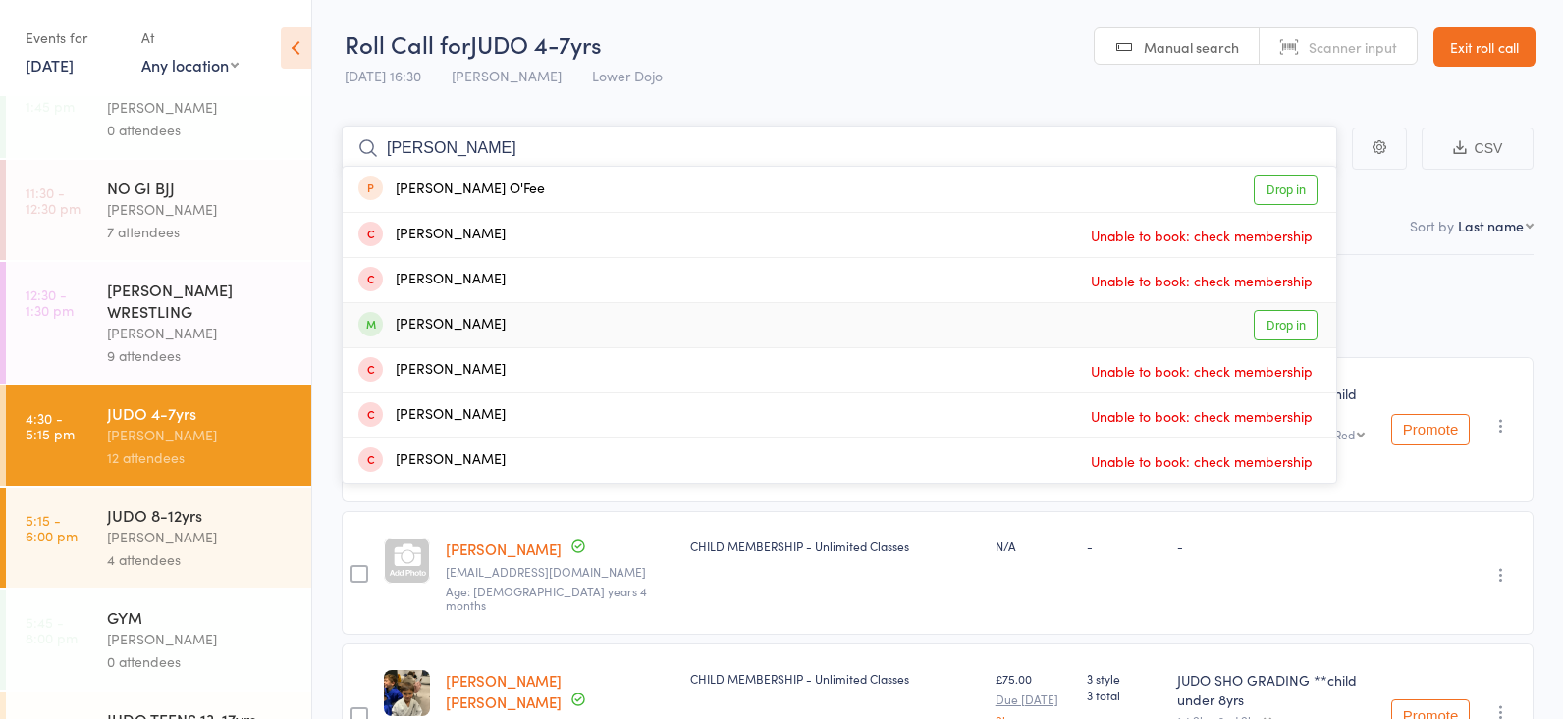
type input "[PERSON_NAME]"
click at [1255, 314] on link "Drop in" at bounding box center [1285, 325] width 64 height 30
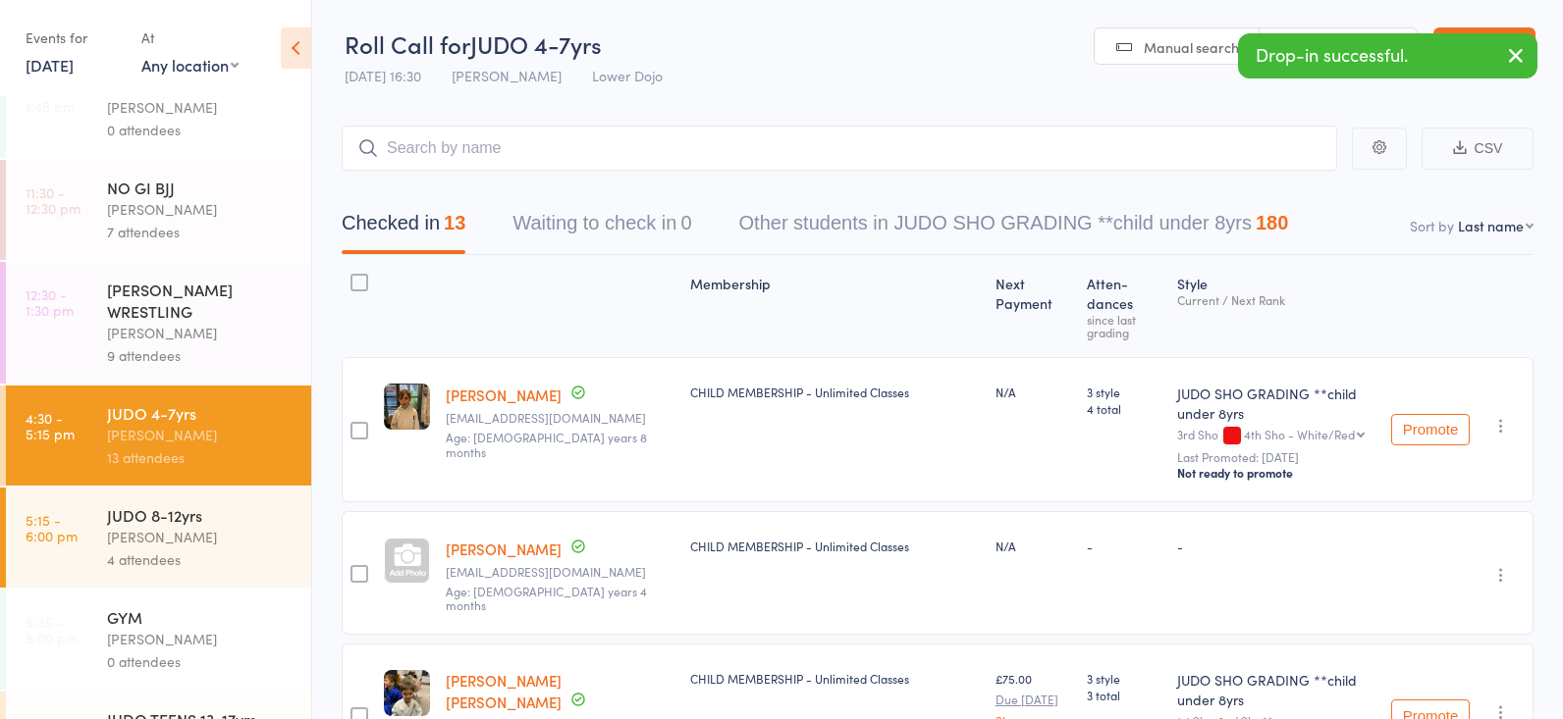
click at [226, 502] on div "JUDO 8-12yrs [PERSON_NAME] 4 attendees" at bounding box center [209, 538] width 204 height 100
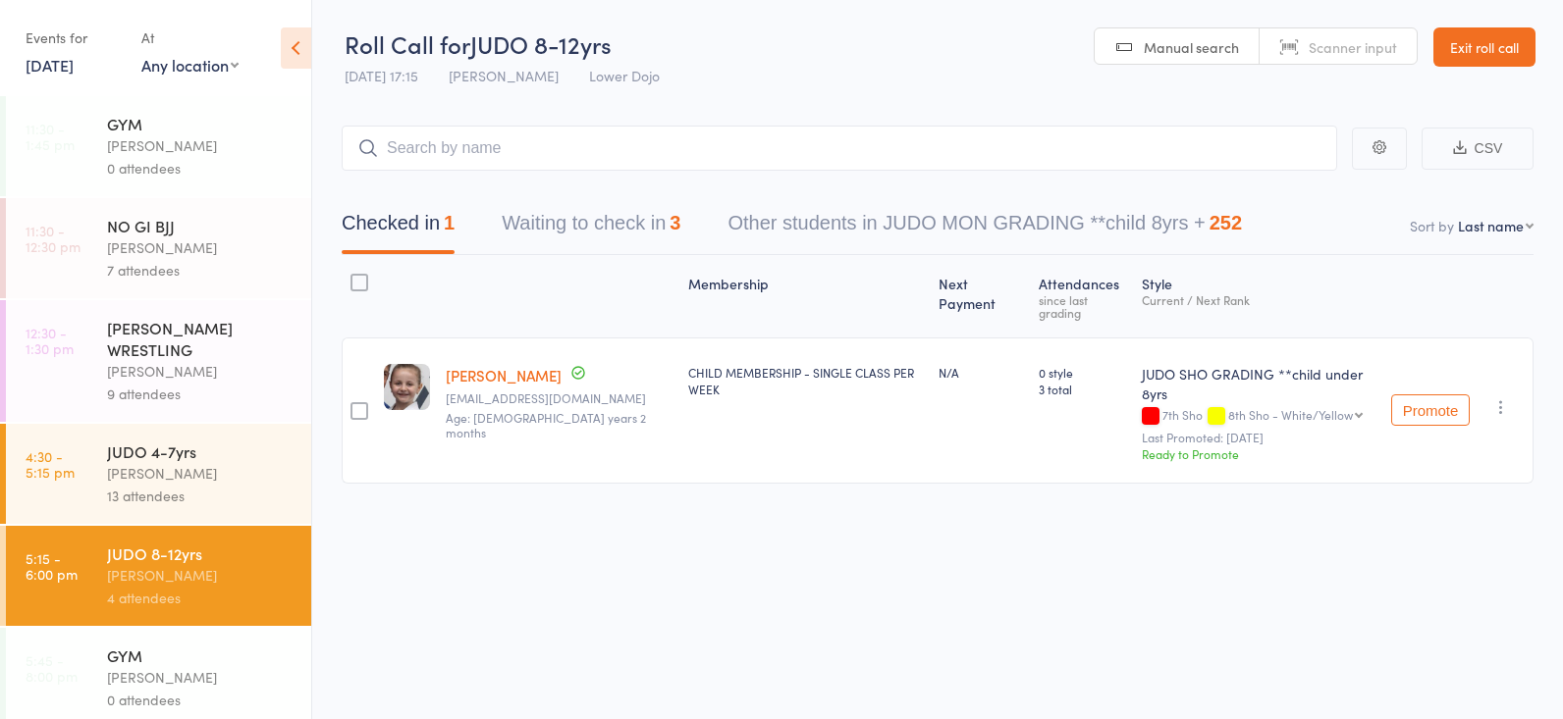
click at [633, 207] on button "Waiting to check in 3" at bounding box center [591, 228] width 179 height 52
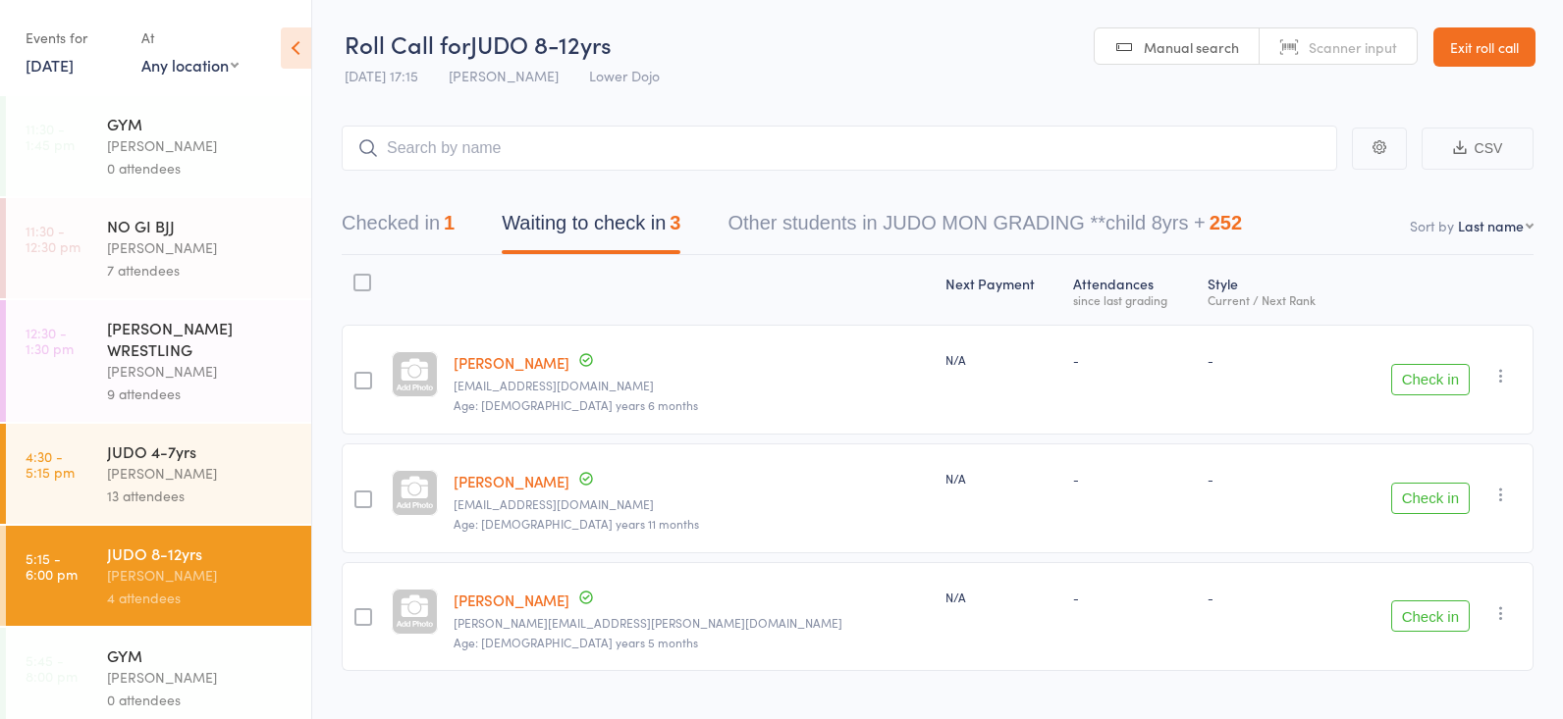
click at [478, 149] on input "search" at bounding box center [839, 148] width 995 height 45
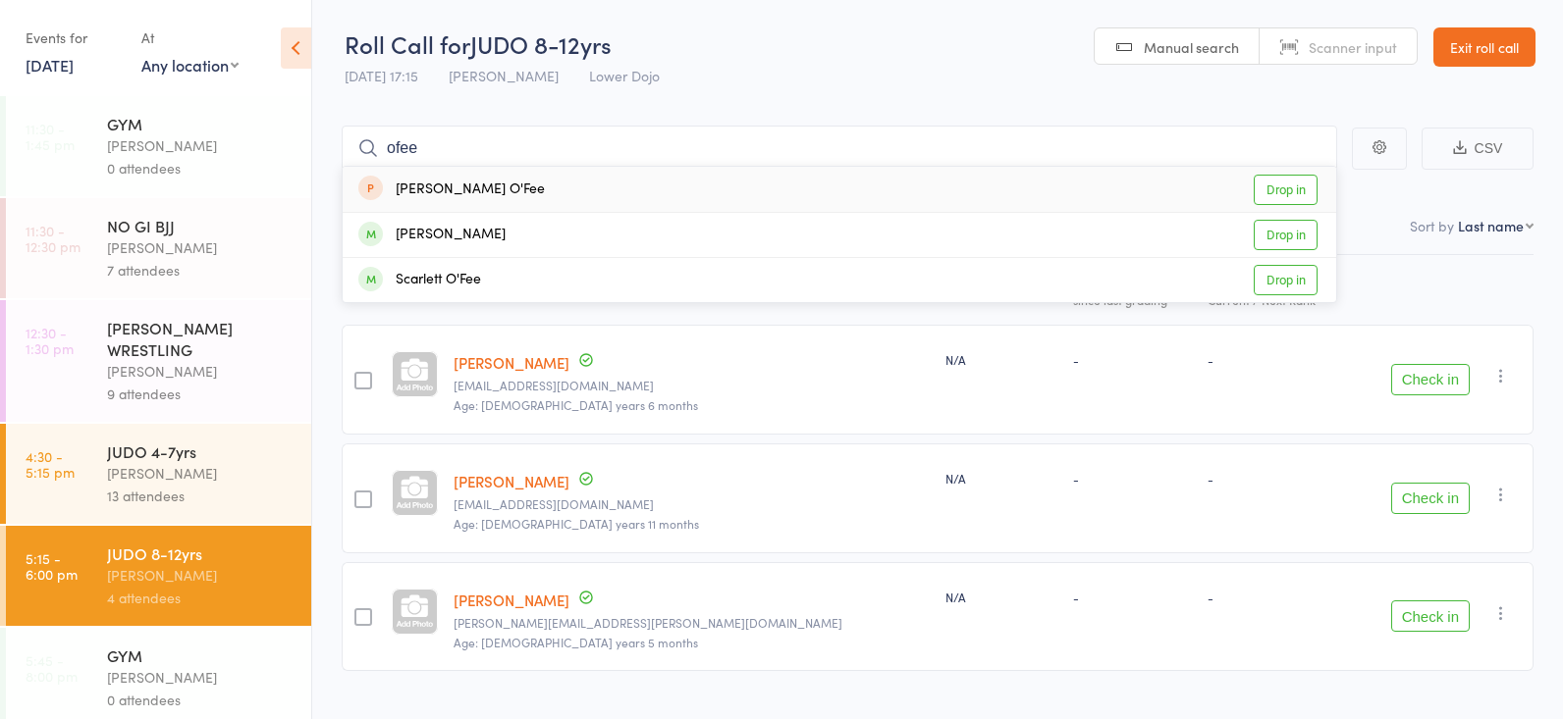
type input "fee"
drag, startPoint x: 478, startPoint y: 149, endPoint x: 1275, endPoint y: 280, distance: 807.6
click at [1275, 280] on link "Drop in" at bounding box center [1285, 280] width 64 height 30
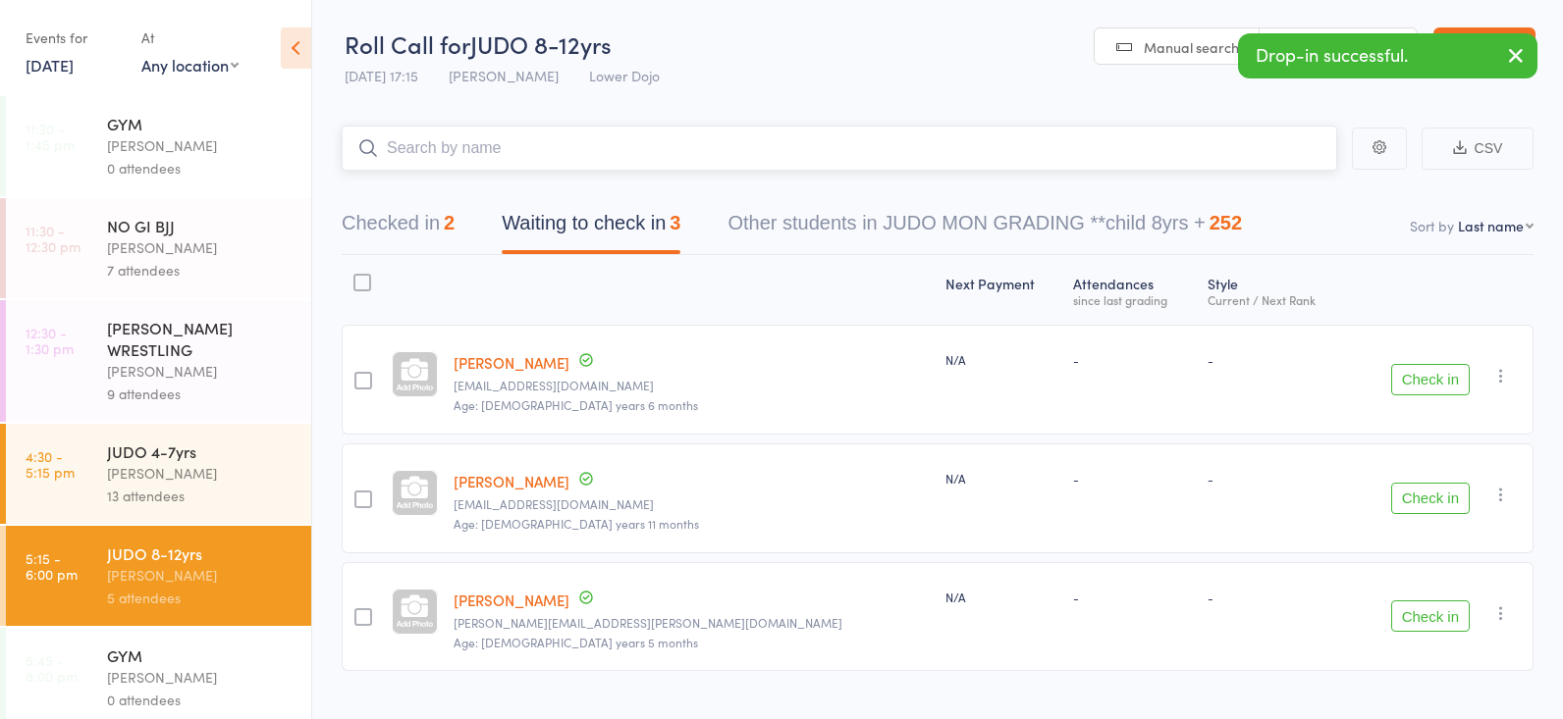
click at [436, 234] on button "Checked in 2" at bounding box center [398, 228] width 113 height 52
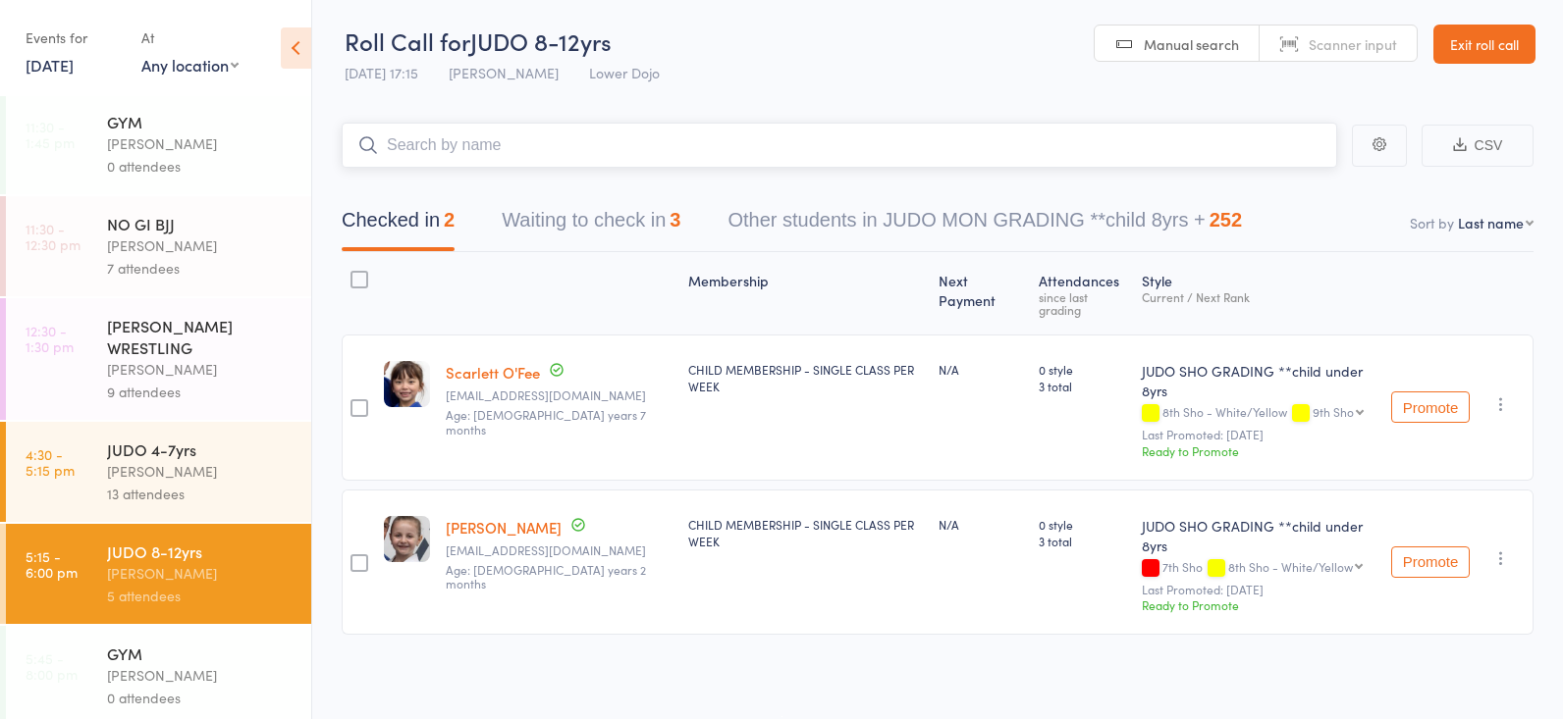
scroll to position [1, 0]
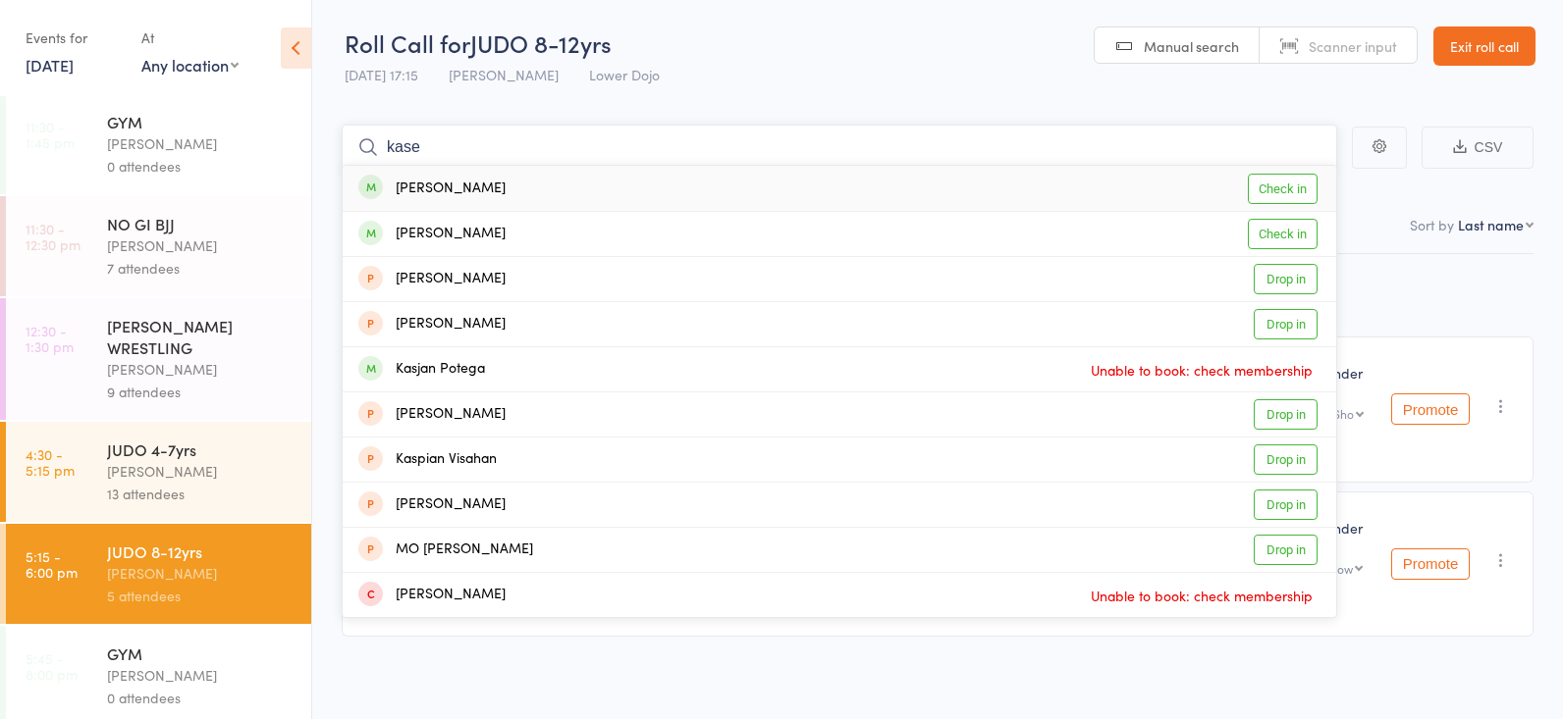
type input "kase"
click at [1269, 186] on link "Check in" at bounding box center [1282, 189] width 70 height 30
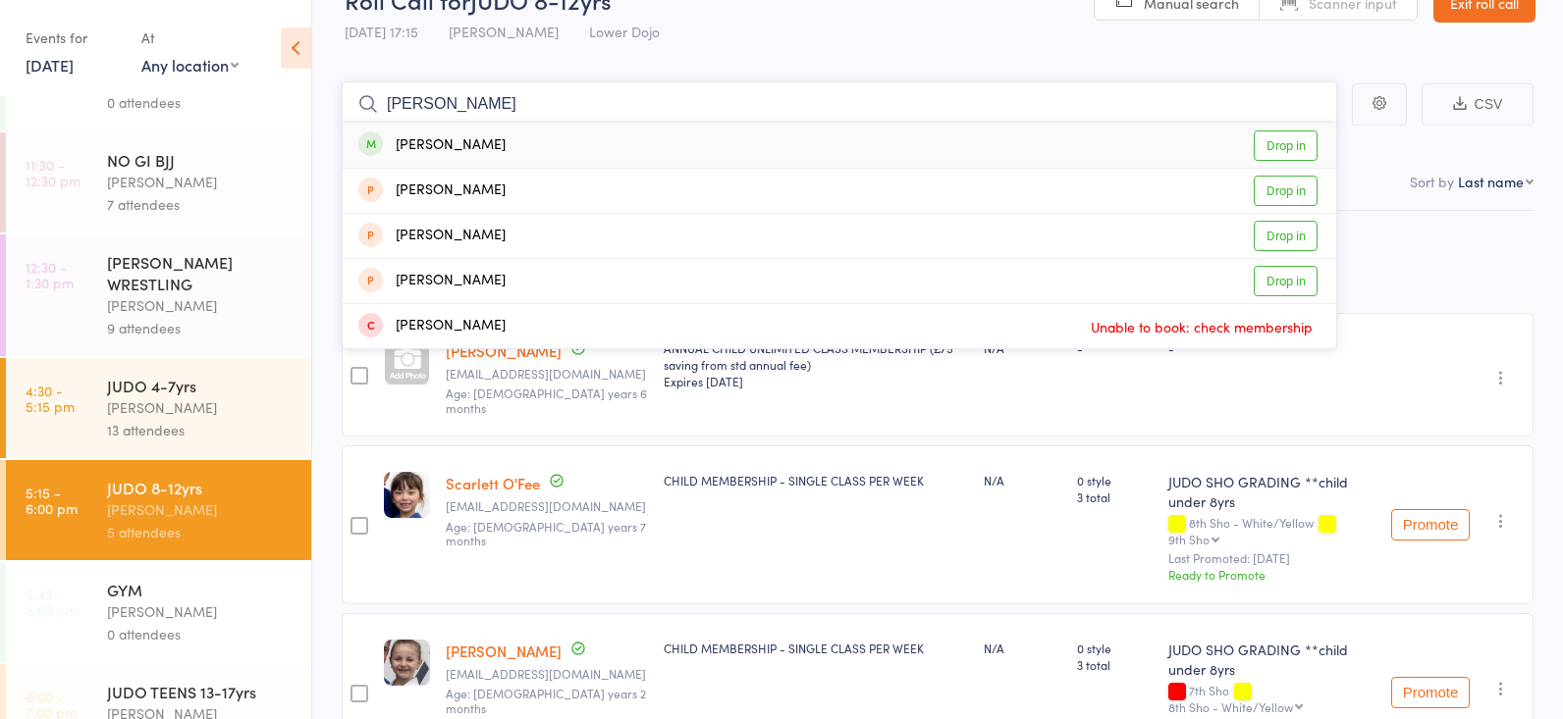
scroll to position [49, 0]
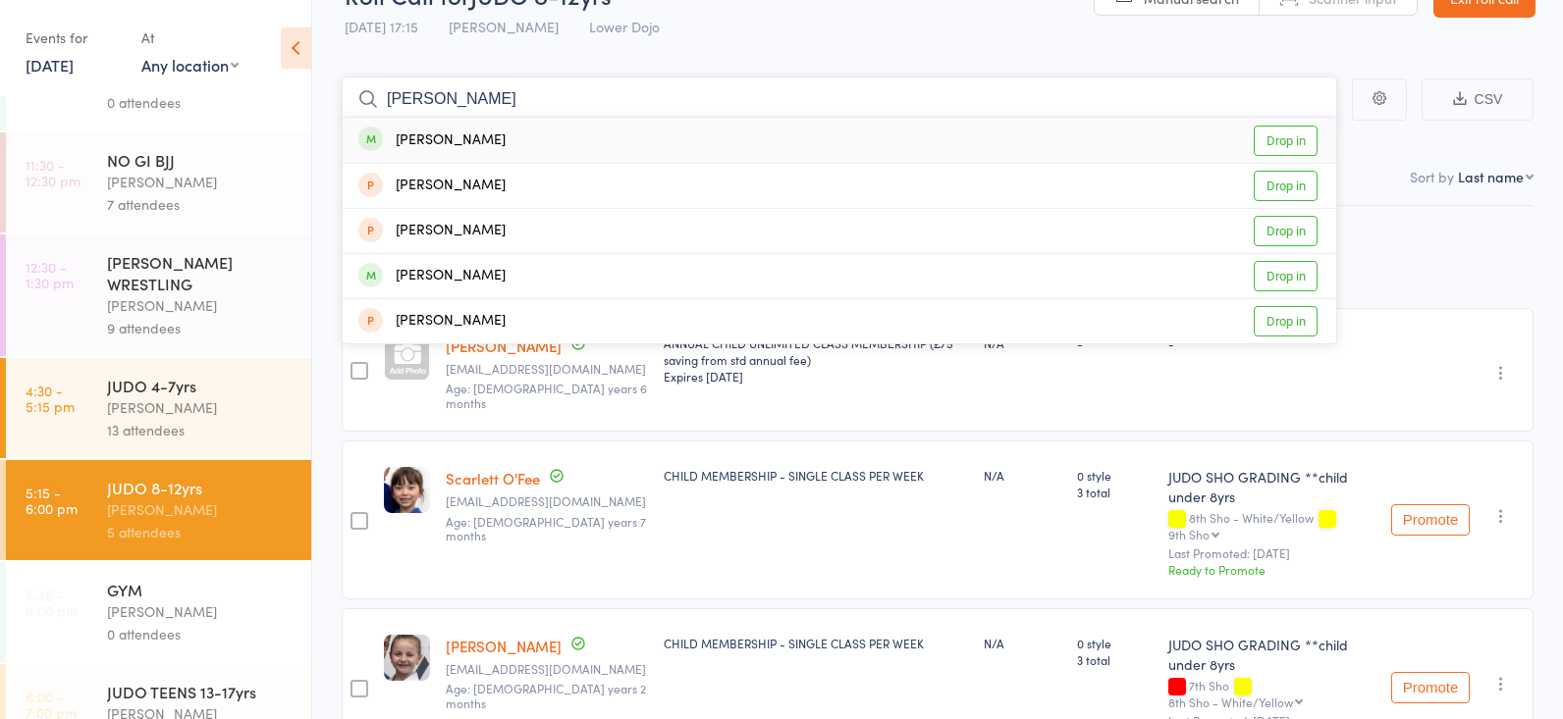
type input "[PERSON_NAME]"
click at [1285, 131] on link "Drop in" at bounding box center [1285, 141] width 64 height 30
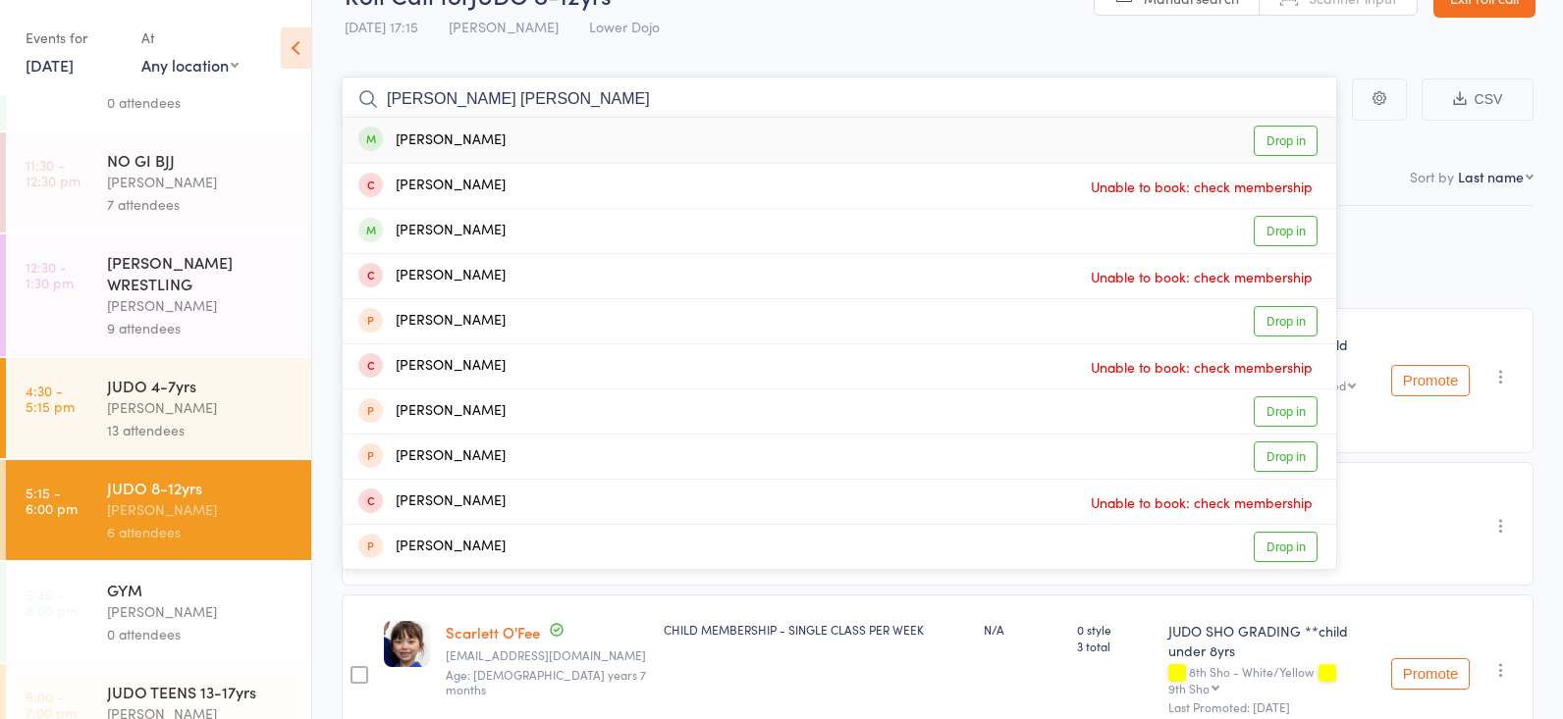
type input "[PERSON_NAME] [PERSON_NAME]"
click at [1269, 134] on link "Drop in" at bounding box center [1285, 141] width 64 height 30
type input "[PERSON_NAME] [PERSON_NAME]"
click at [1299, 221] on link "Drop in" at bounding box center [1285, 231] width 64 height 30
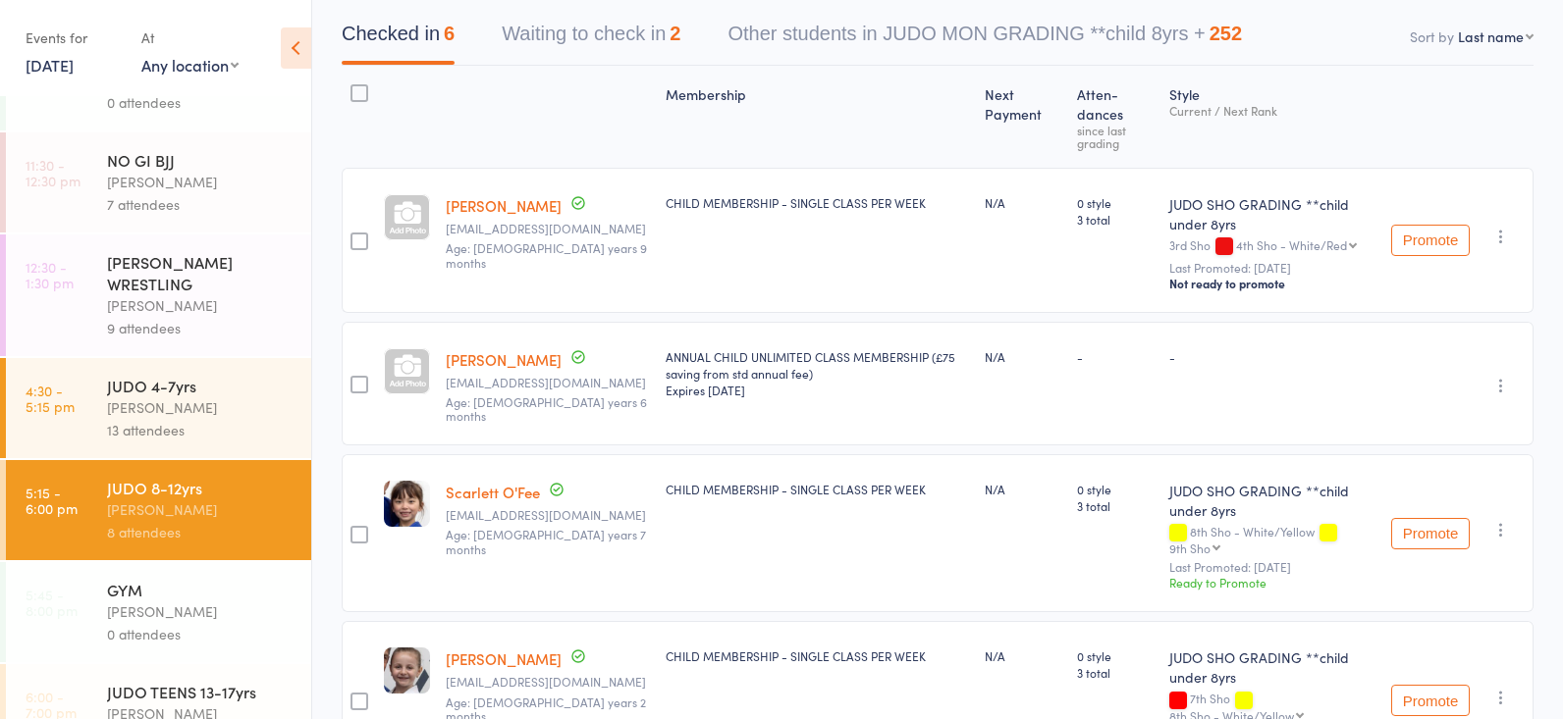
scroll to position [203, 1]
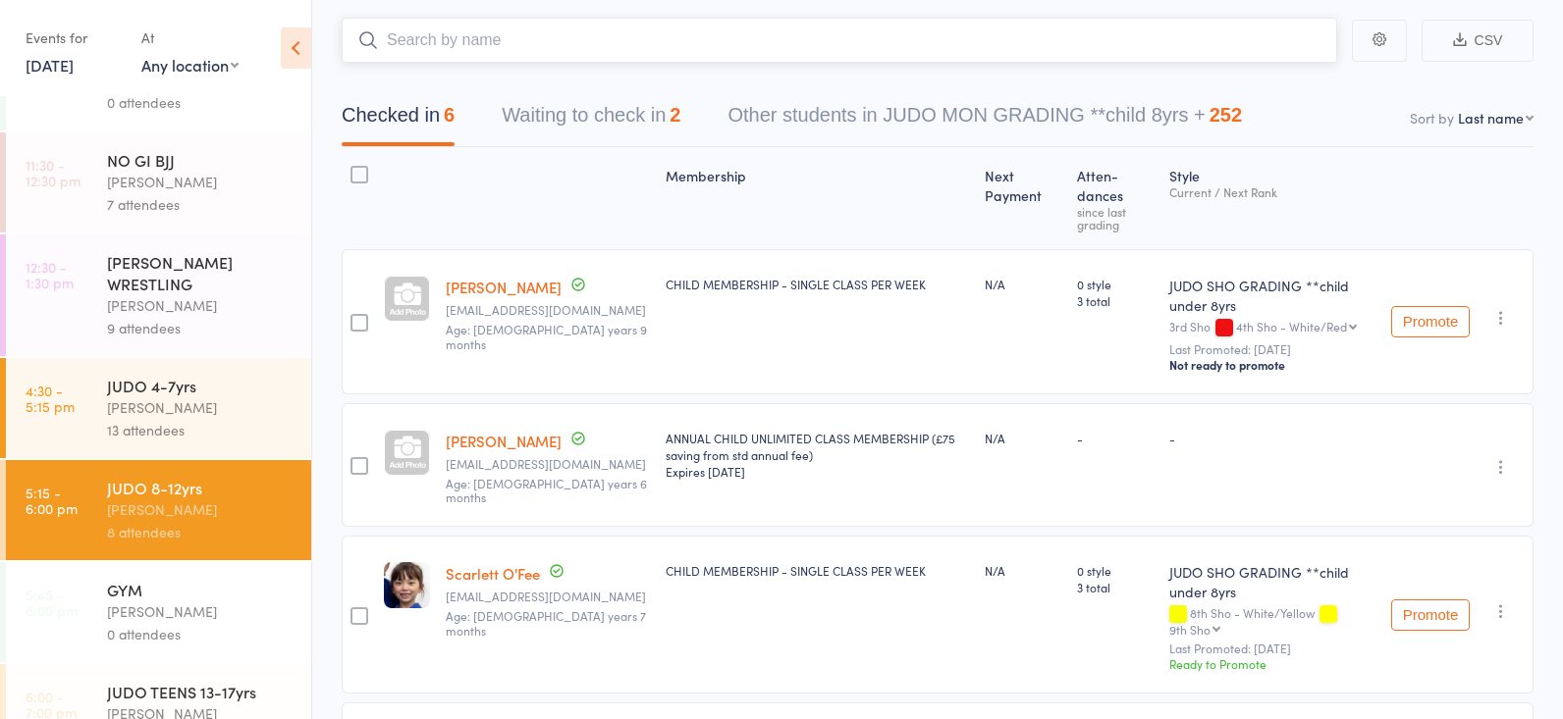
click at [583, 119] on button "Waiting to check in 2" at bounding box center [591, 120] width 179 height 52
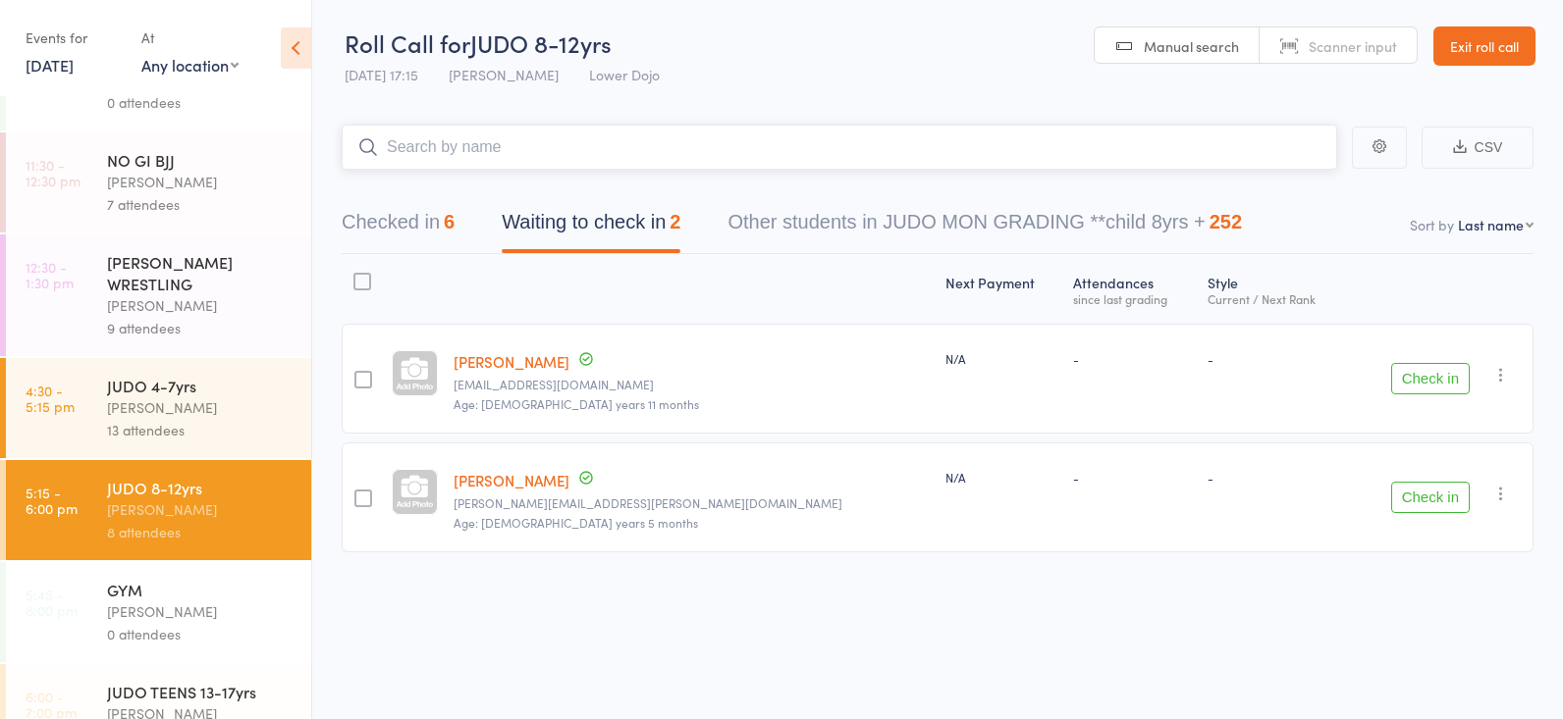
scroll to position [1, 0]
click at [380, 220] on button "Checked in 6" at bounding box center [398, 227] width 113 height 52
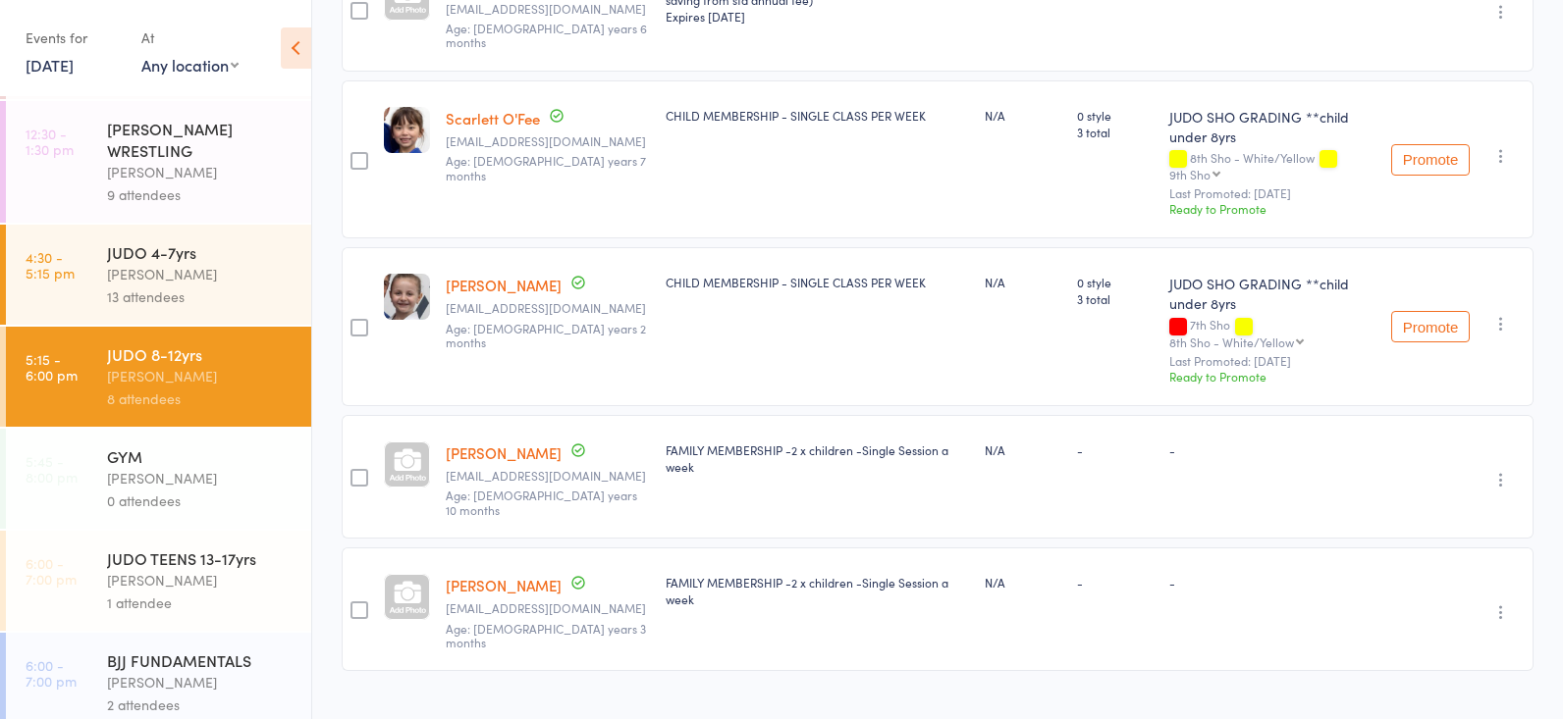
scroll to position [557, 0]
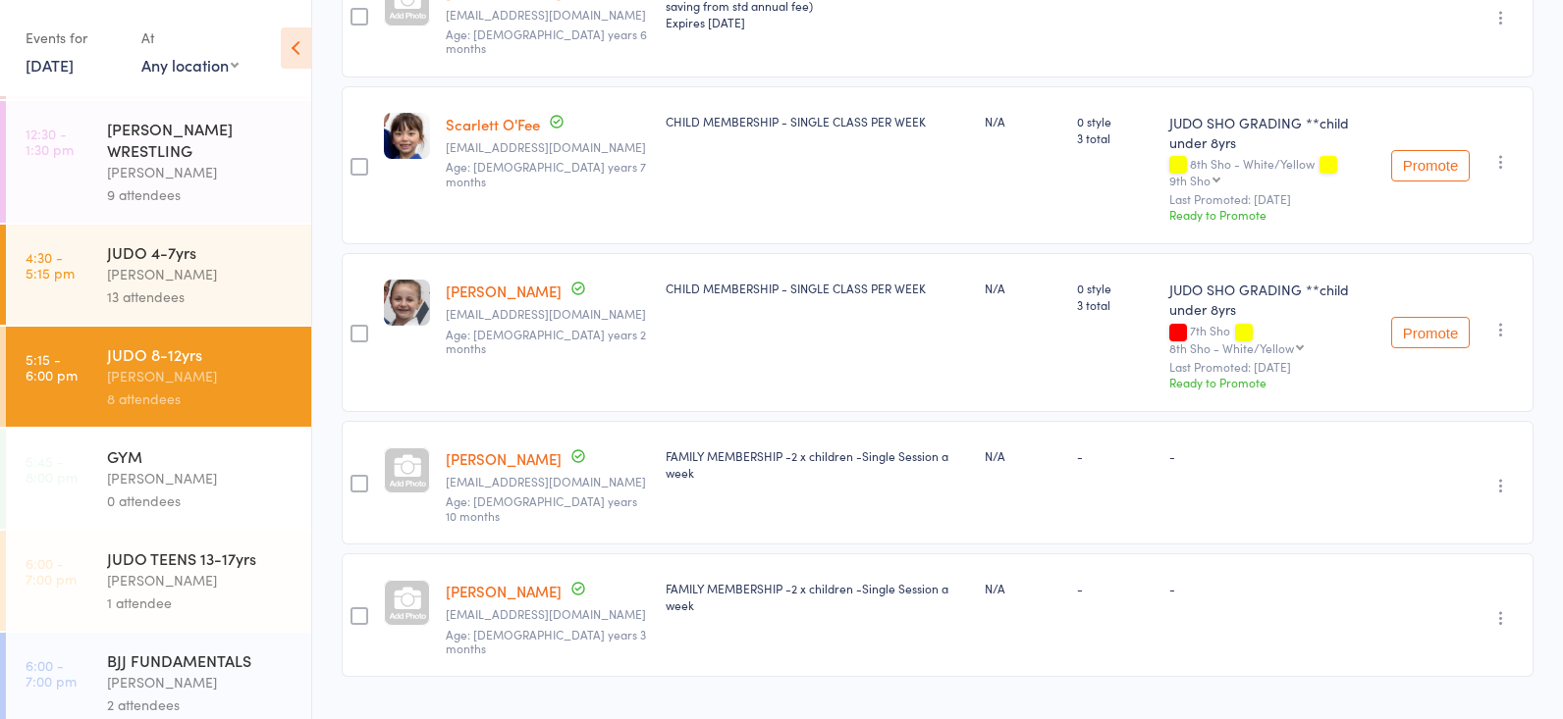
click at [241, 351] on div "JUDO 8-12yrs" at bounding box center [200, 355] width 187 height 22
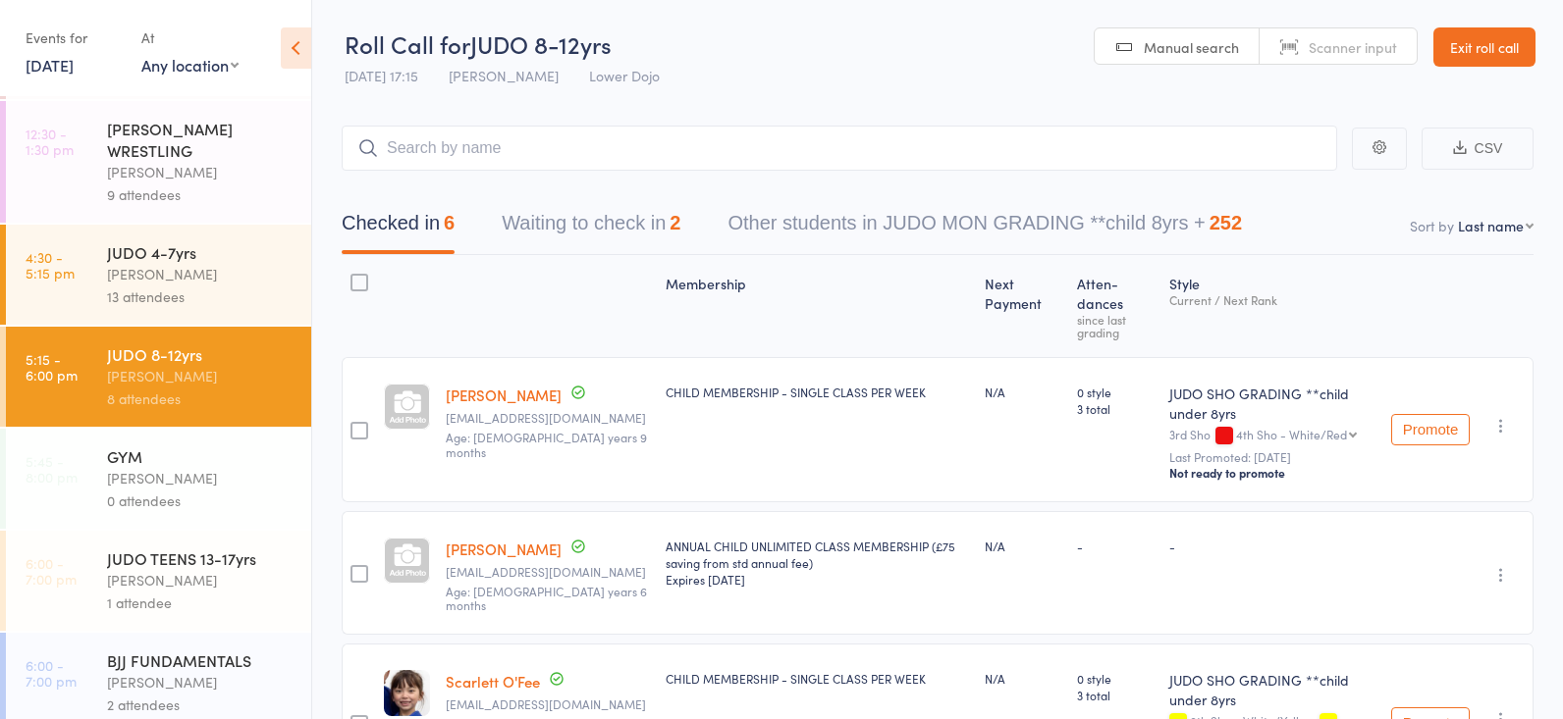
scroll to position [0, 0]
click at [496, 143] on input "search" at bounding box center [839, 148] width 995 height 45
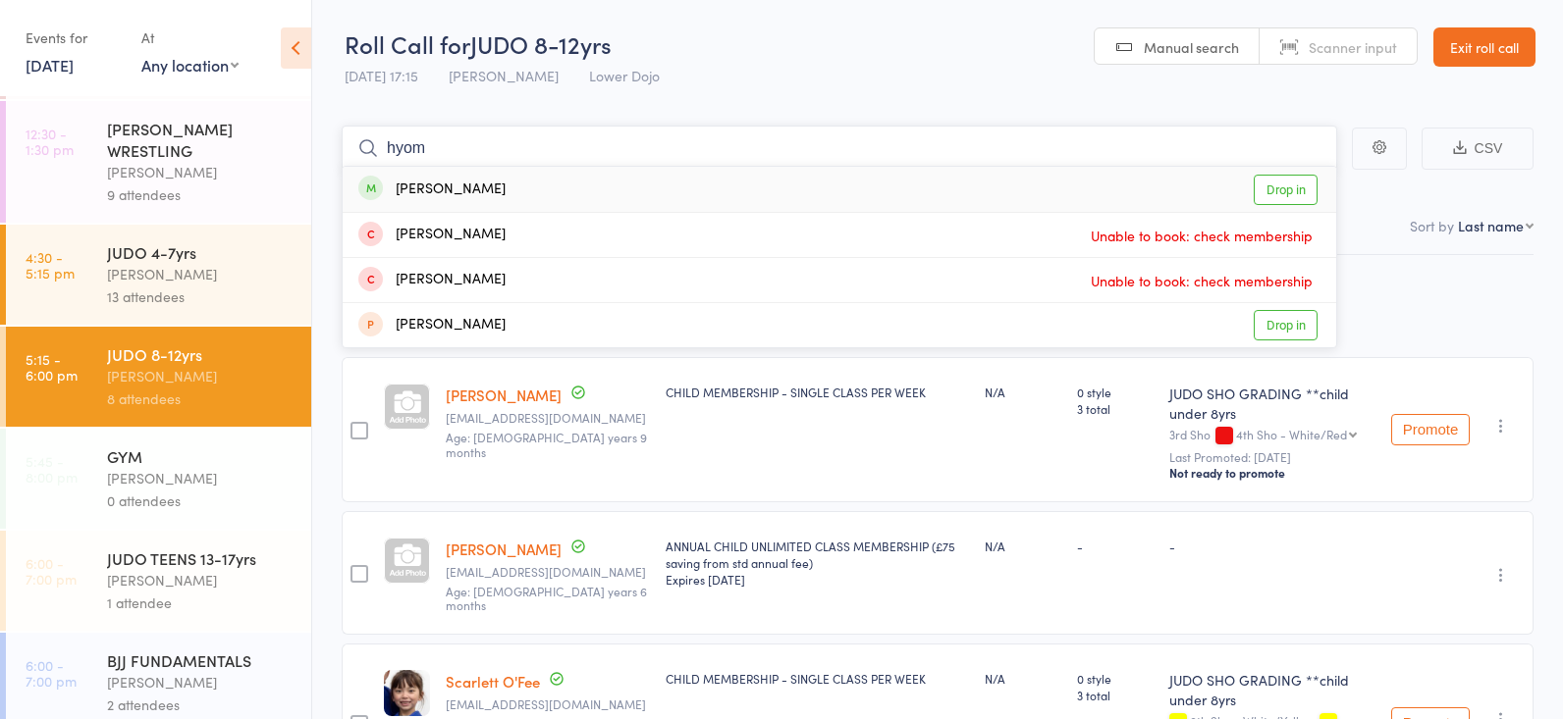
type input "yom"
drag, startPoint x: 495, startPoint y: 142, endPoint x: 1284, endPoint y: 186, distance: 790.3
click at [1284, 186] on link "Drop in" at bounding box center [1285, 190] width 64 height 30
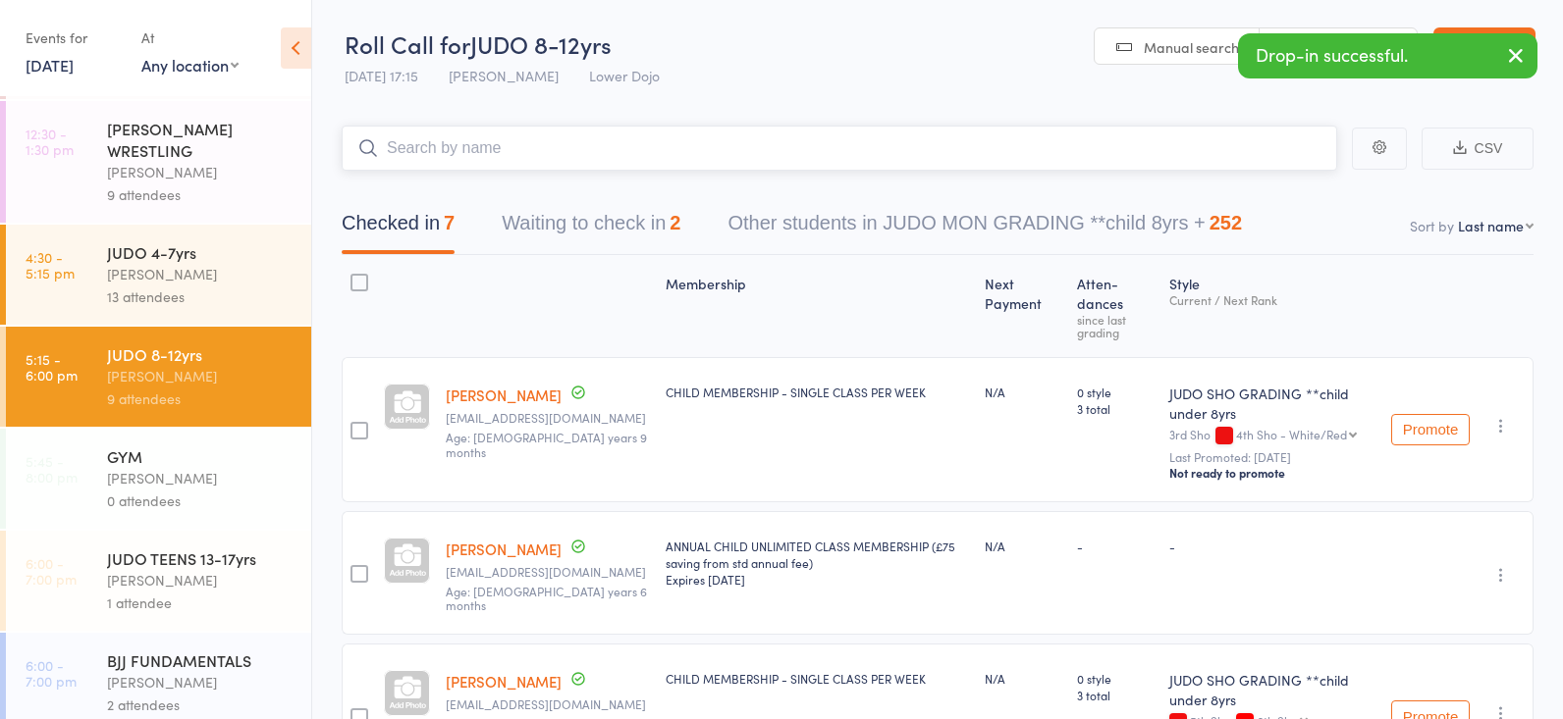
click at [557, 226] on button "Waiting to check in 2" at bounding box center [591, 228] width 179 height 52
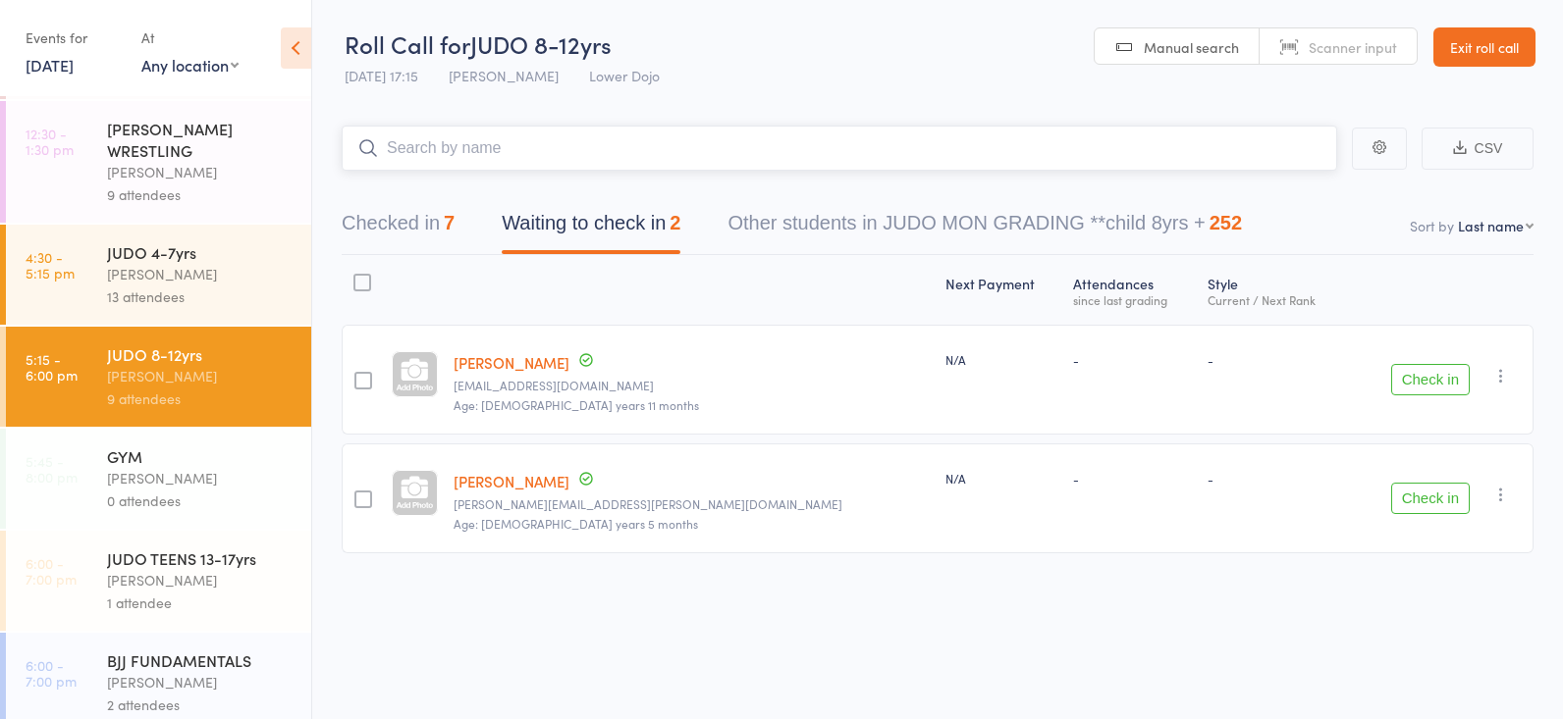
click at [435, 209] on button "Checked in 7" at bounding box center [398, 228] width 113 height 52
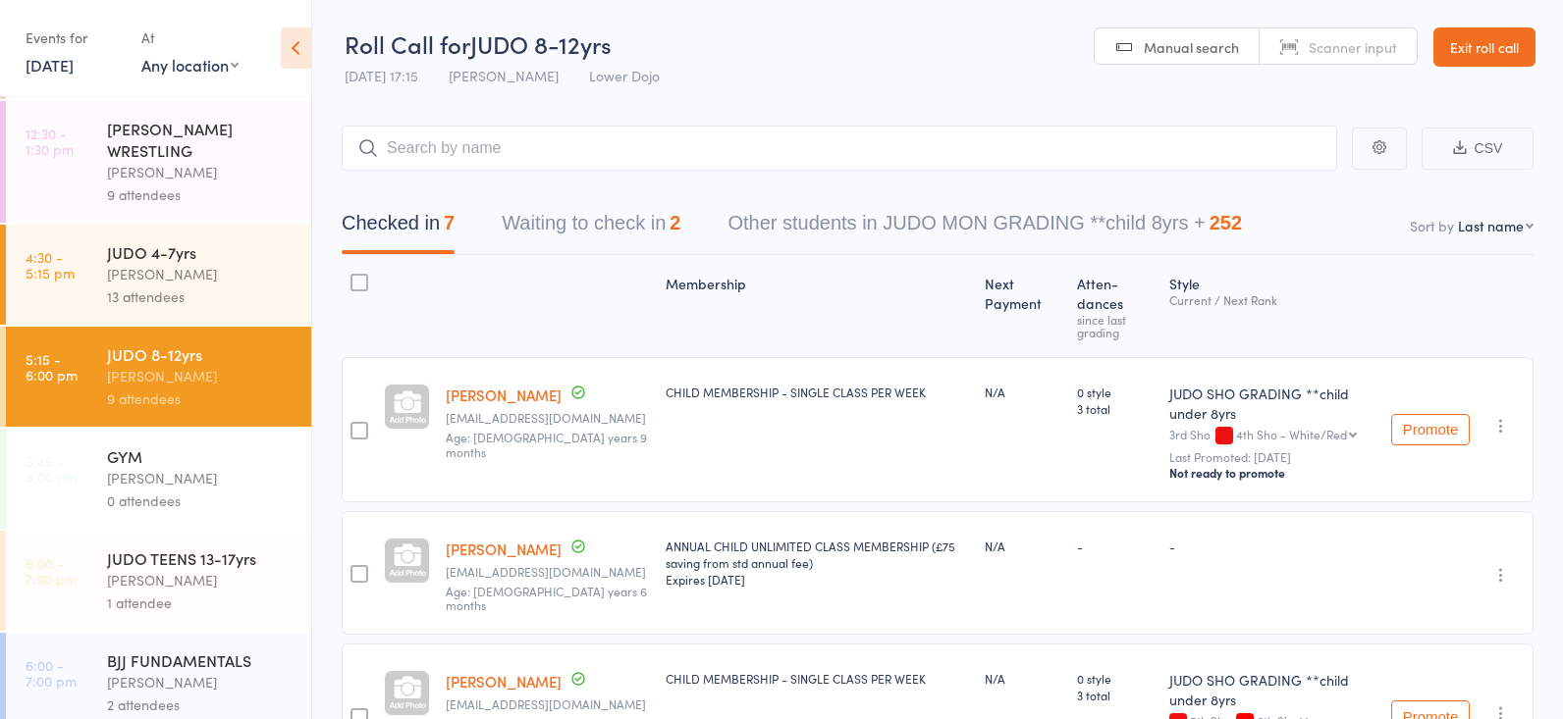
click at [167, 392] on div "9 attendees" at bounding box center [200, 399] width 187 height 23
click at [510, 150] on input "search" at bounding box center [839, 148] width 995 height 45
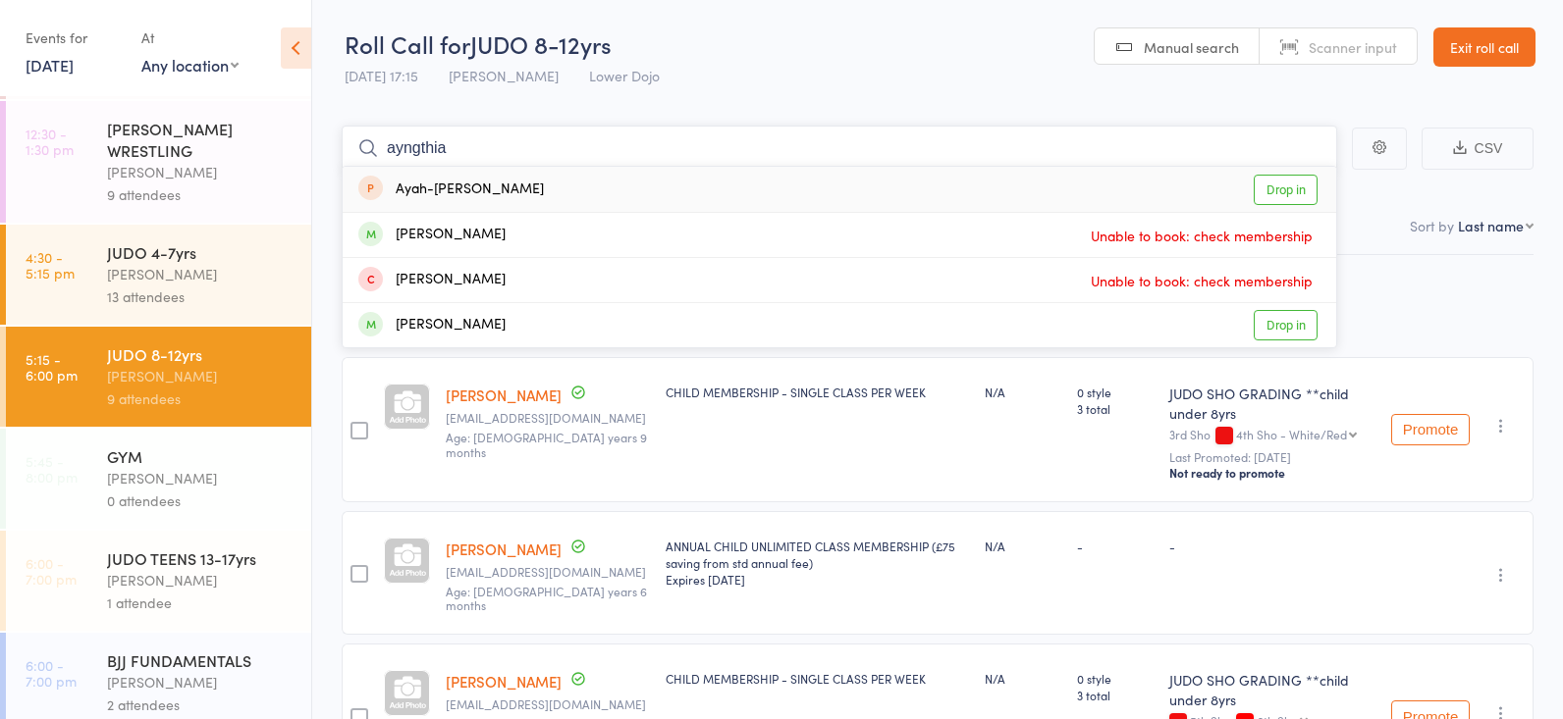
drag, startPoint x: 433, startPoint y: 155, endPoint x: 318, endPoint y: 150, distance: 114.9
type input "a"
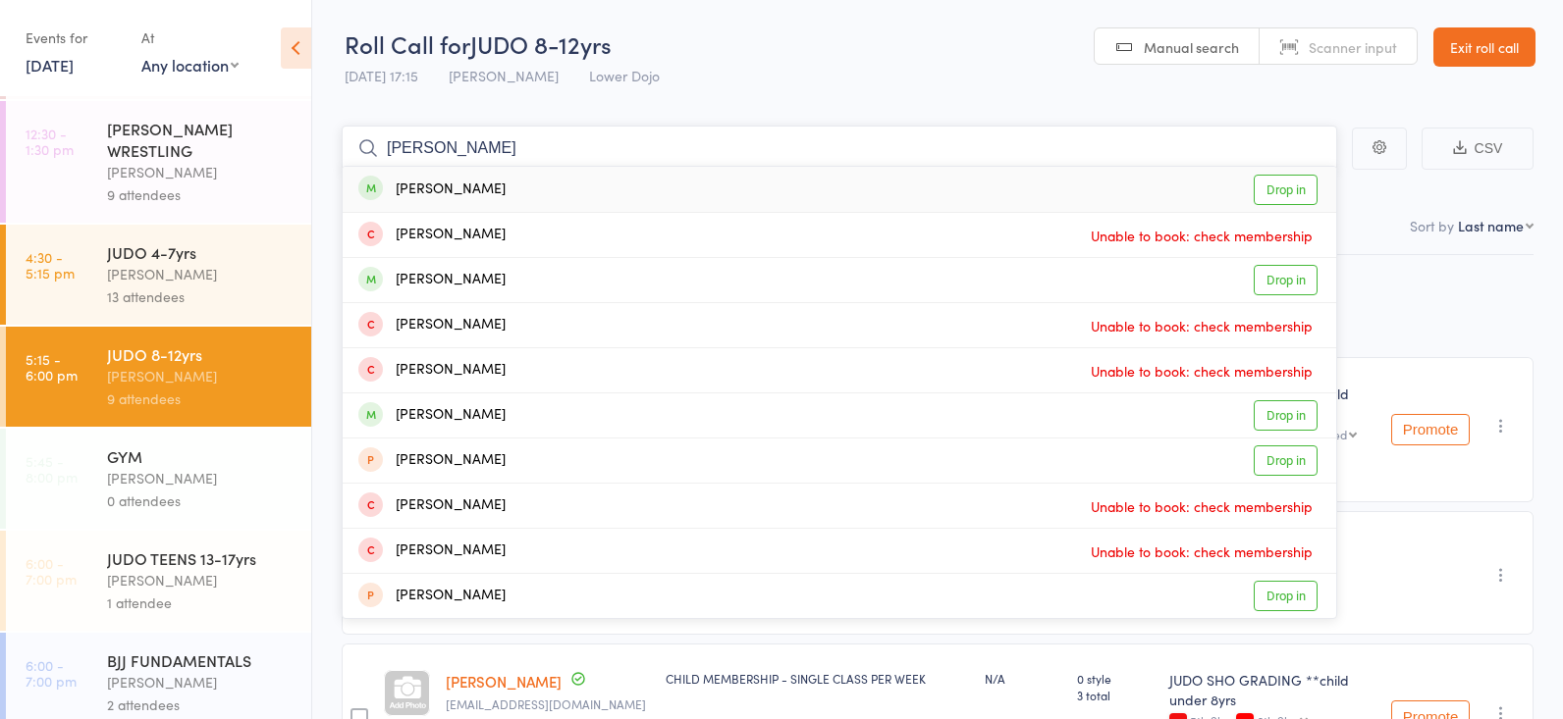
type input "synth"
drag, startPoint x: 397, startPoint y: 133, endPoint x: 1292, endPoint y: 189, distance: 896.9
click at [1292, 189] on link "Drop in" at bounding box center [1285, 190] width 64 height 30
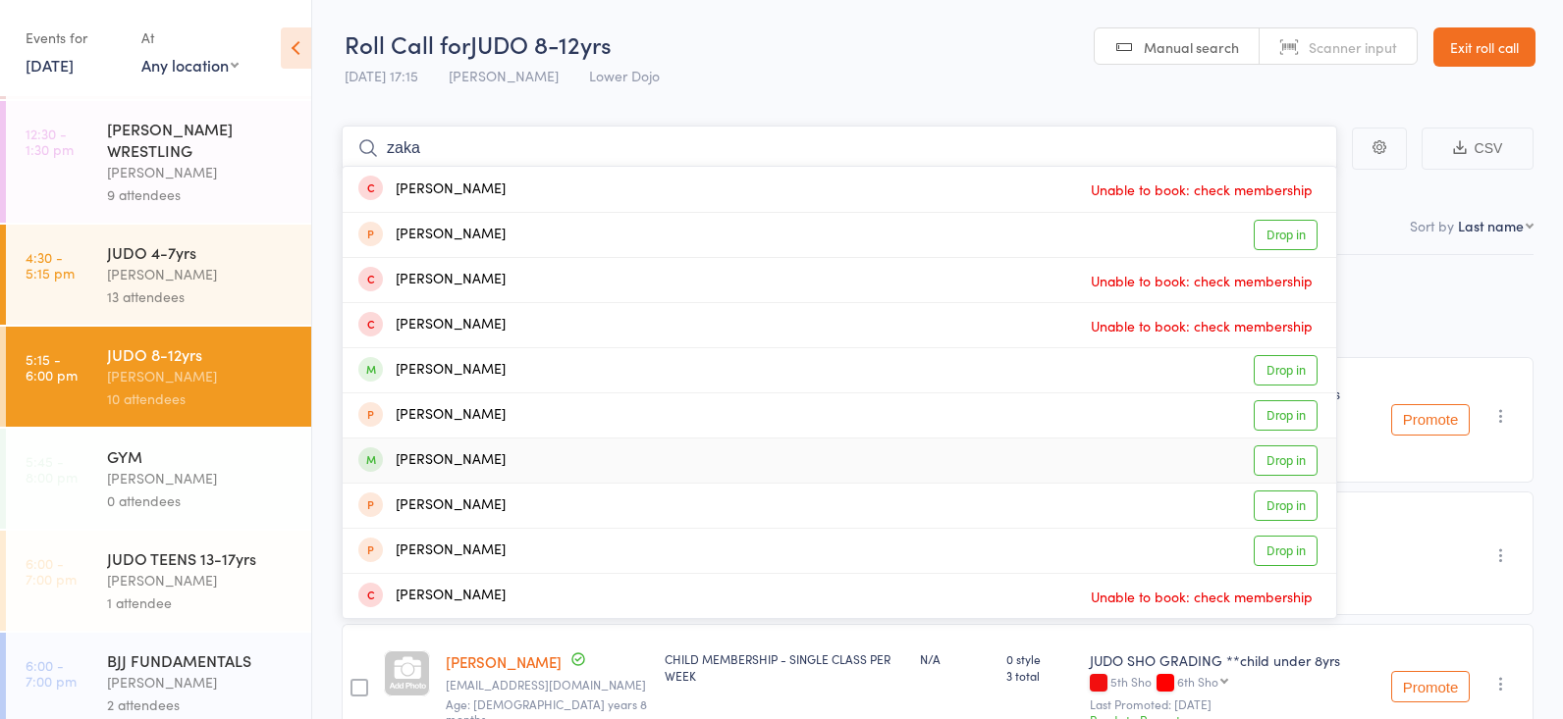
type input "zaka"
click at [1277, 452] on link "Drop in" at bounding box center [1285, 461] width 64 height 30
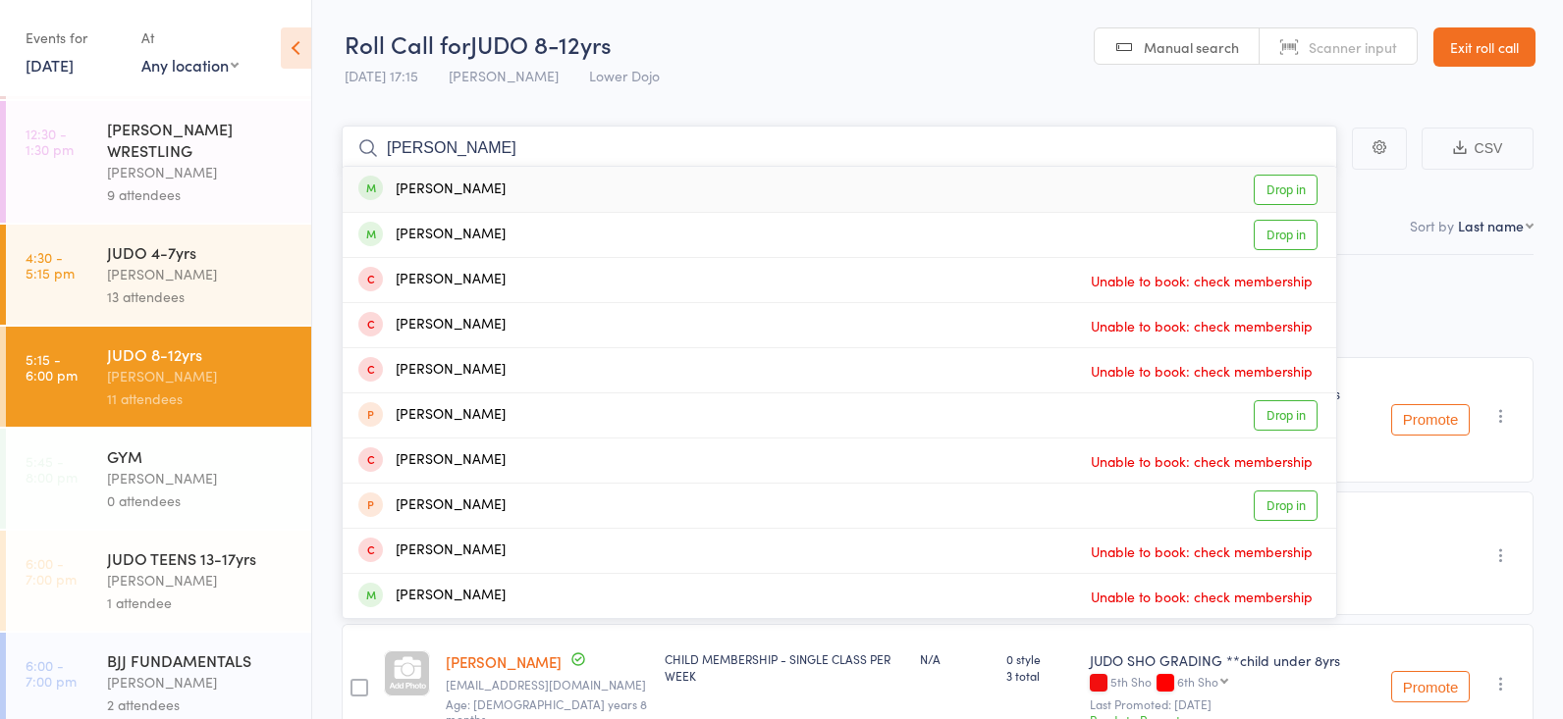
type input "[PERSON_NAME]"
click at [1306, 182] on link "Drop in" at bounding box center [1285, 190] width 64 height 30
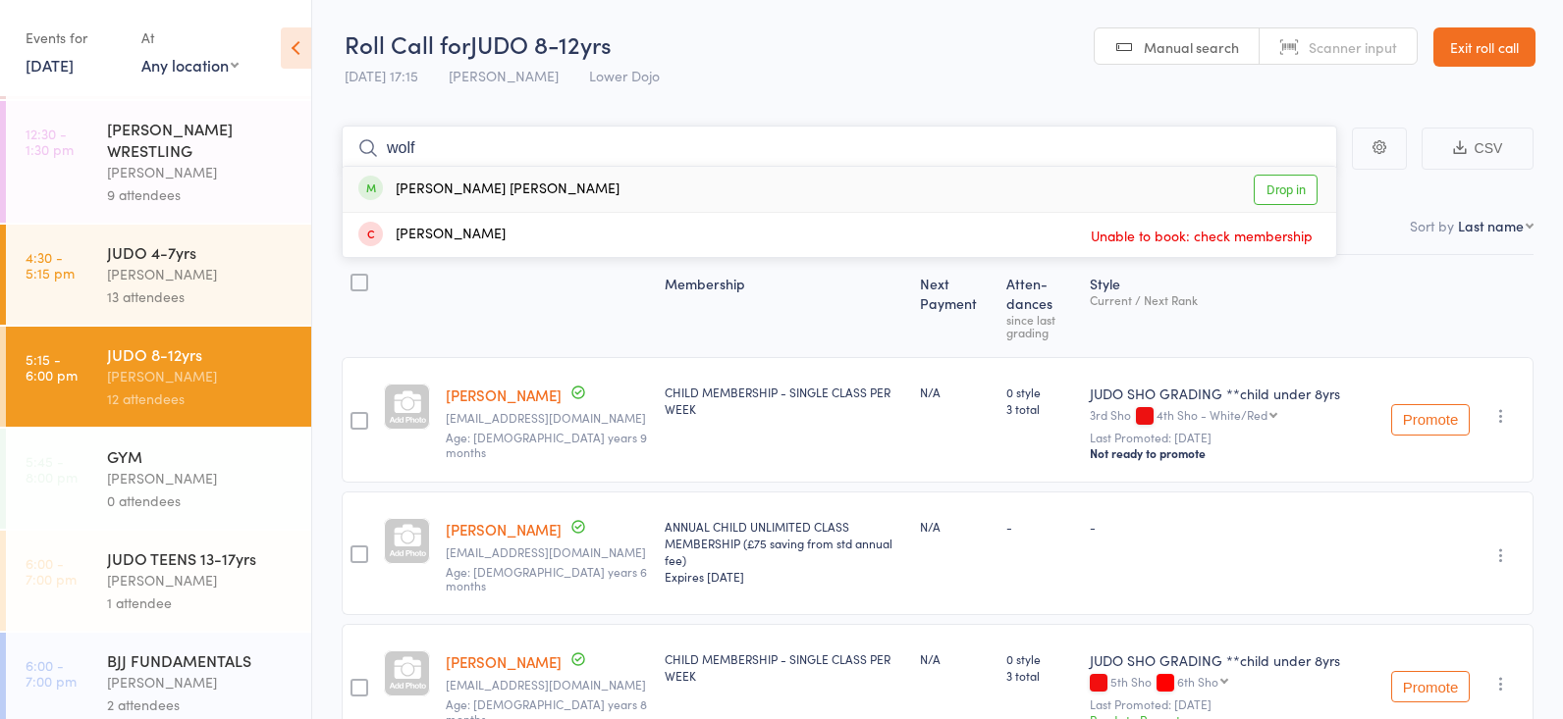
type input "wolf"
click at [1277, 186] on link "Drop in" at bounding box center [1285, 190] width 64 height 30
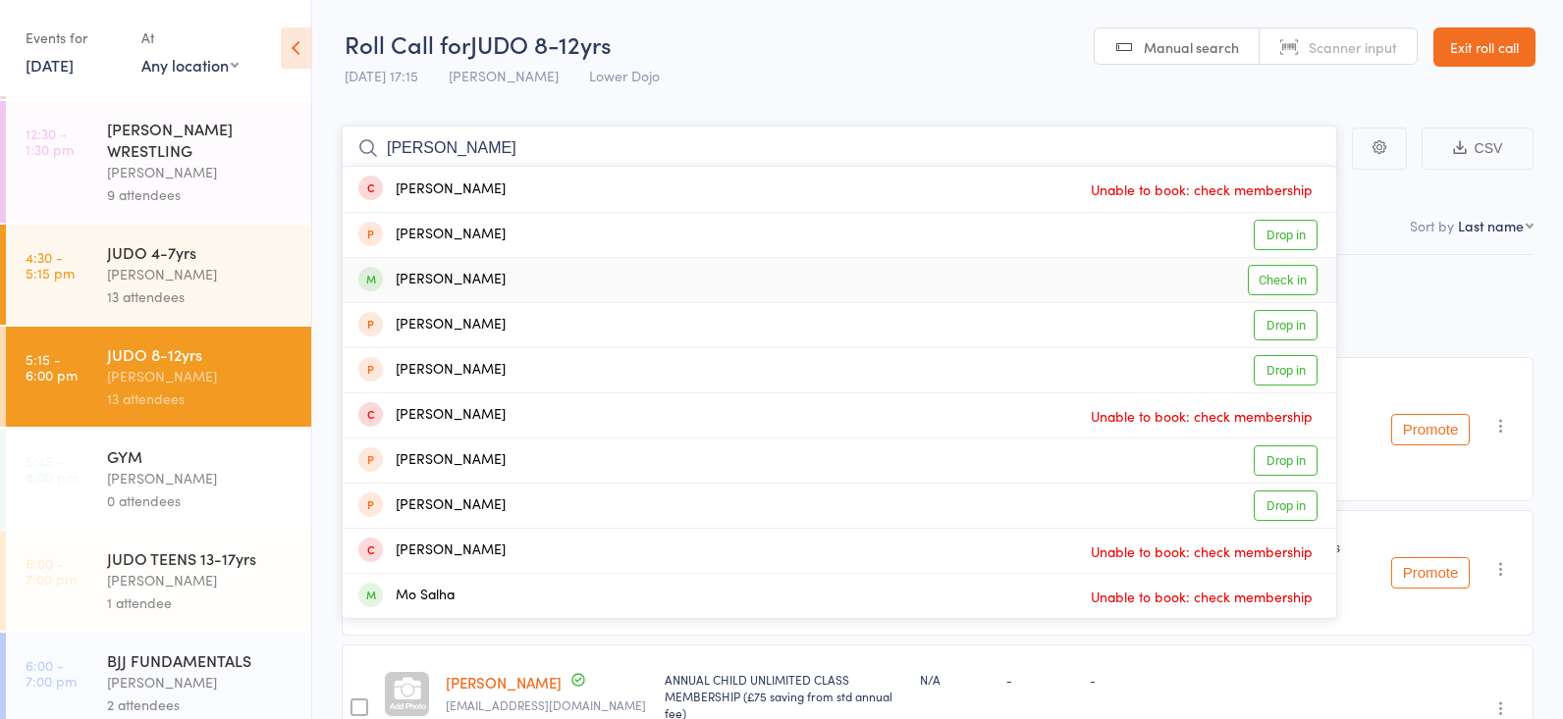
type input "[PERSON_NAME]"
click at [1271, 279] on link "Check in" at bounding box center [1282, 280] width 70 height 30
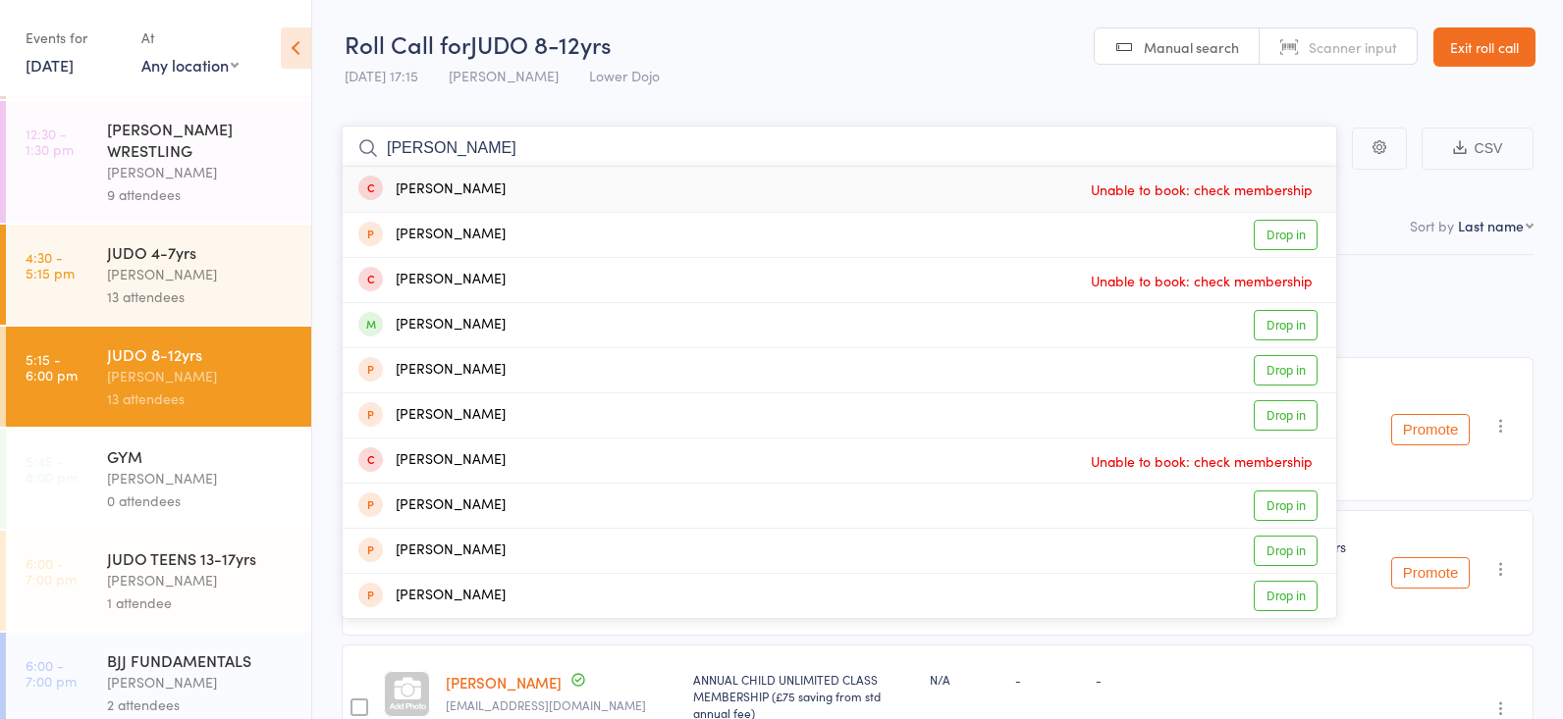
type input "[PERSON_NAME]"
drag, startPoint x: 638, startPoint y: 327, endPoint x: 1269, endPoint y: 323, distance: 631.1
click at [1269, 323] on link "Drop in" at bounding box center [1285, 325] width 64 height 30
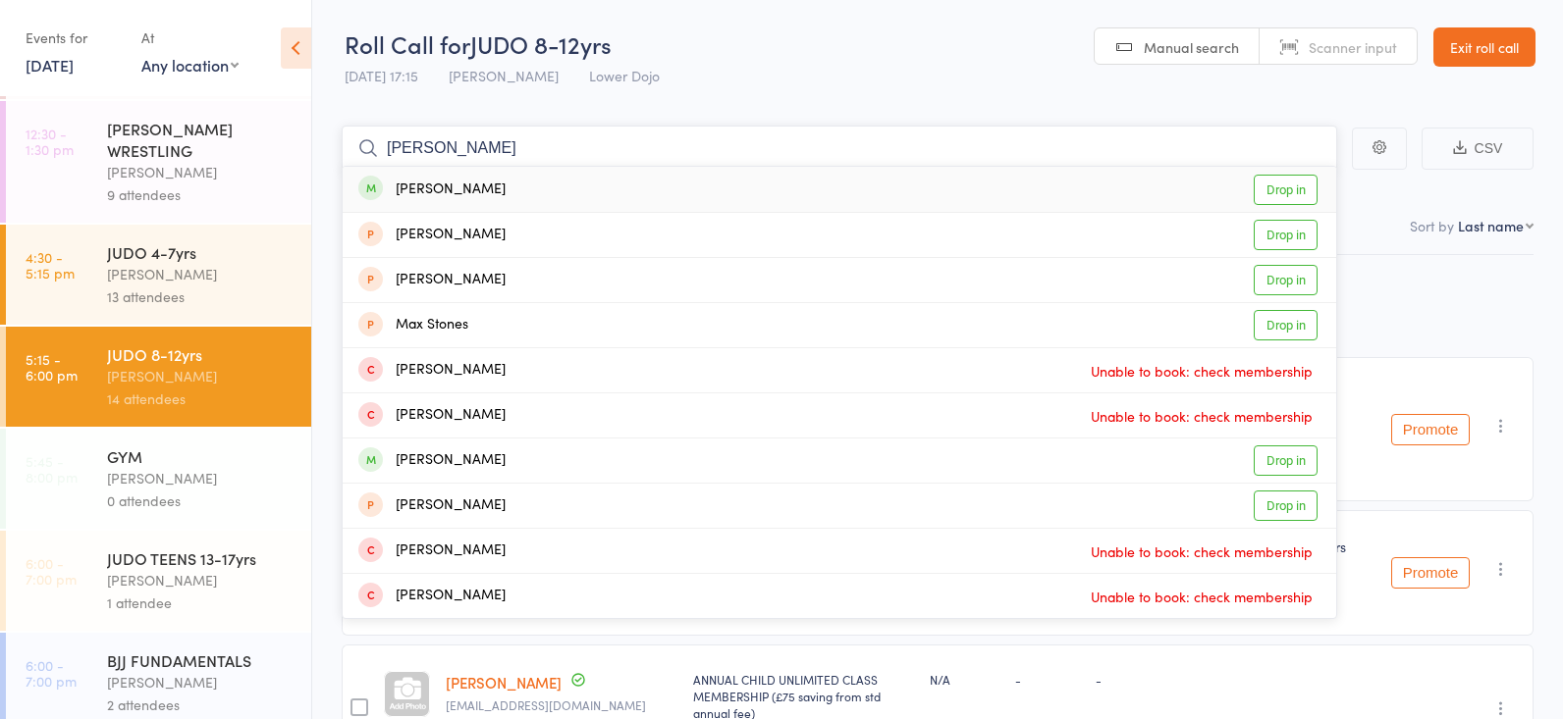
type input "[PERSON_NAME]"
click at [1273, 191] on link "Drop in" at bounding box center [1285, 190] width 64 height 30
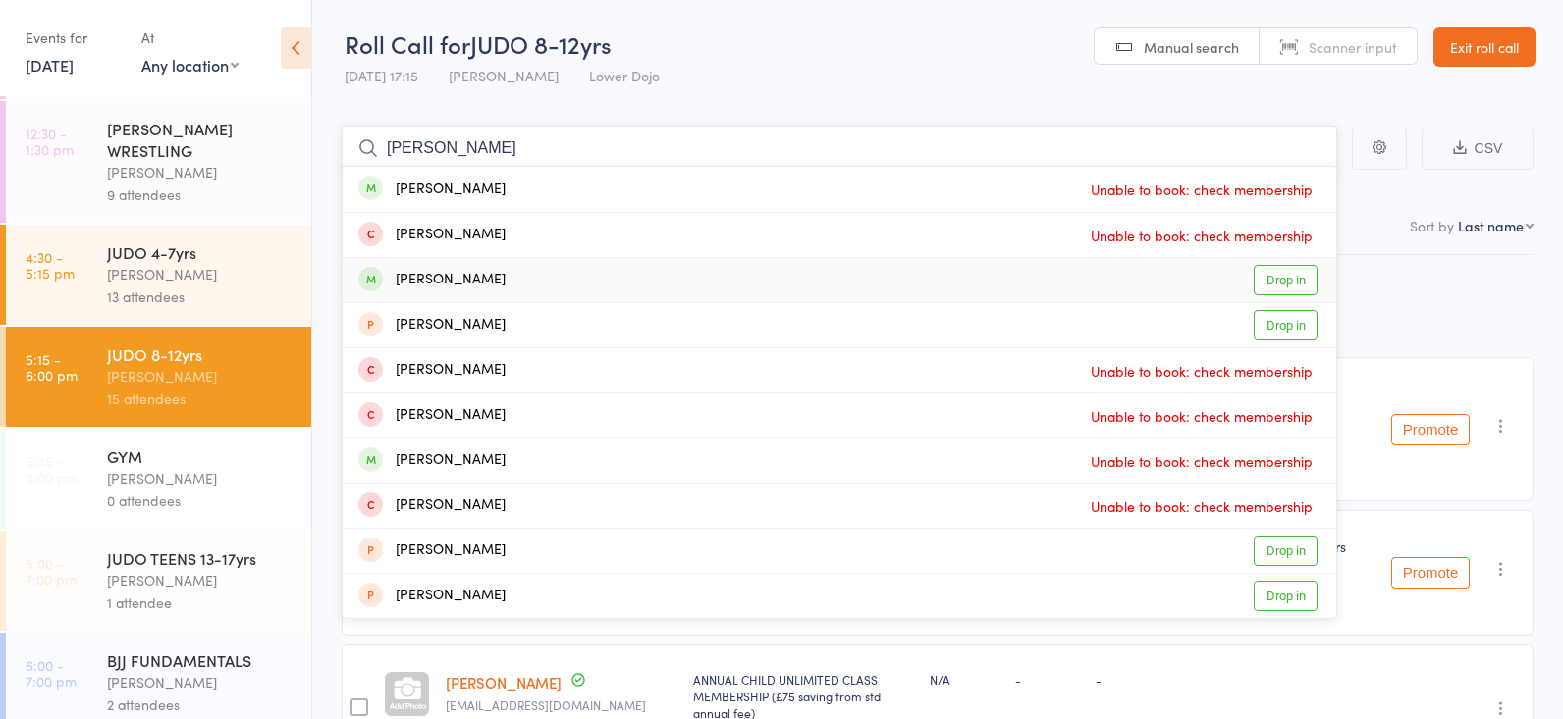
type input "[PERSON_NAME]"
click at [1292, 278] on link "Drop in" at bounding box center [1285, 280] width 64 height 30
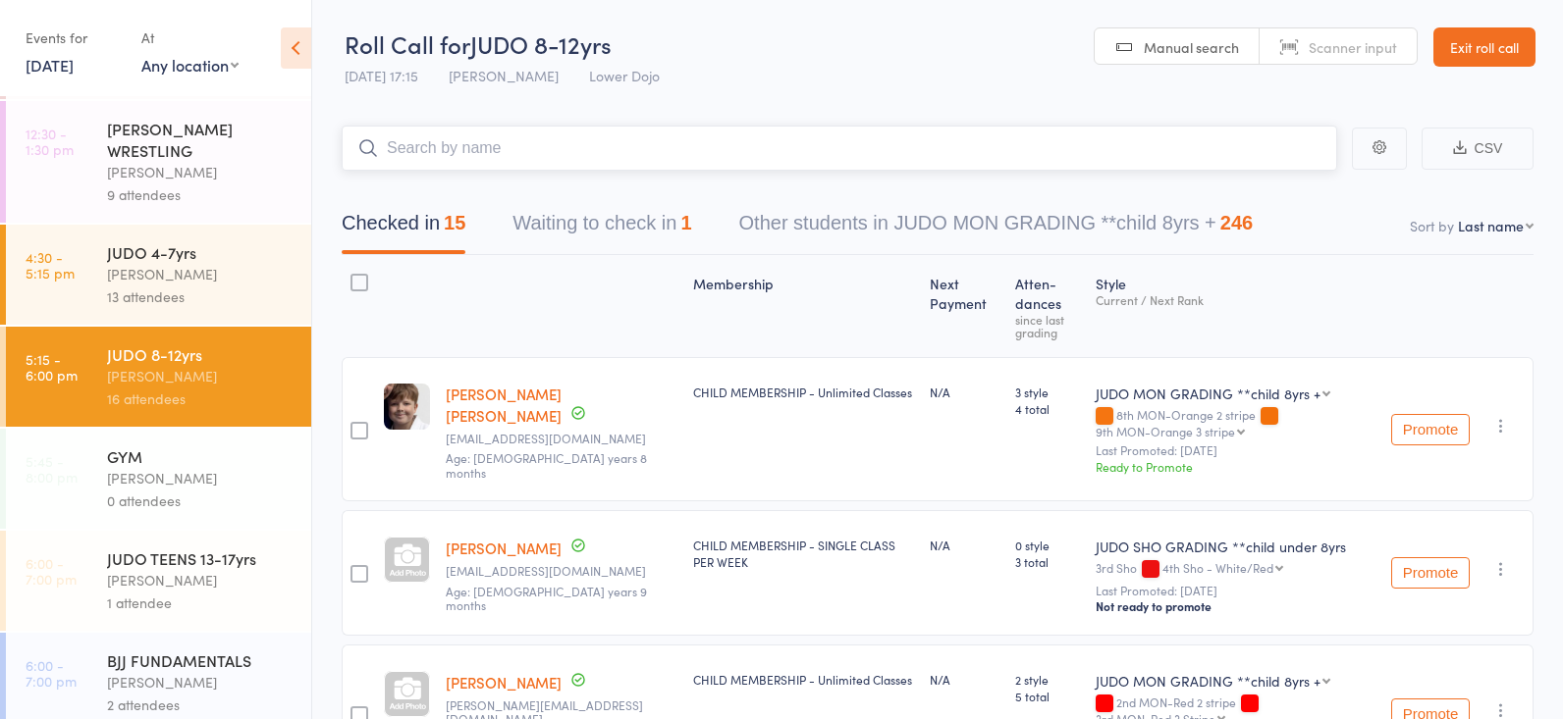
scroll to position [2, 0]
click at [513, 141] on input "search" at bounding box center [839, 147] width 995 height 45
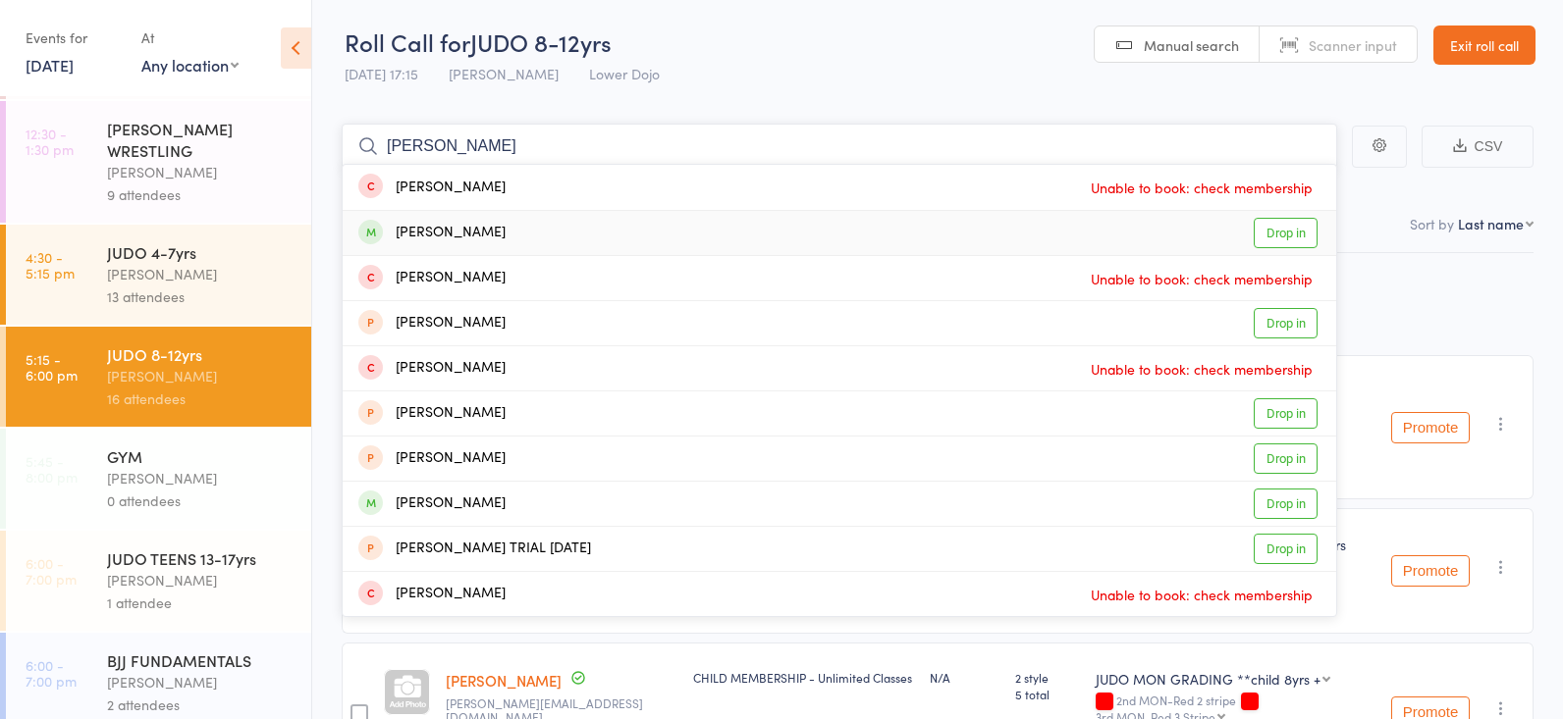
type input "[PERSON_NAME]"
click at [1265, 220] on link "Drop in" at bounding box center [1285, 233] width 64 height 30
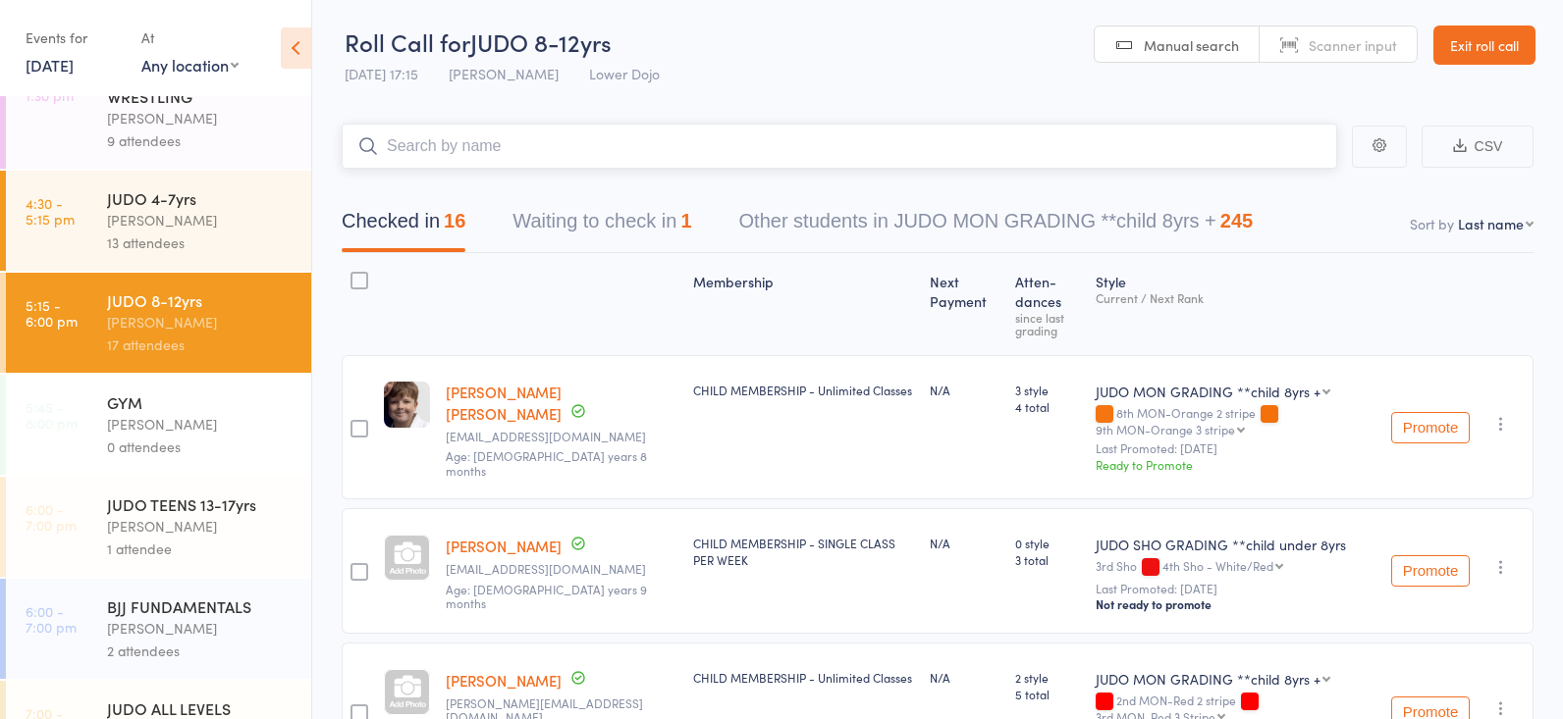
scroll to position [259, 0]
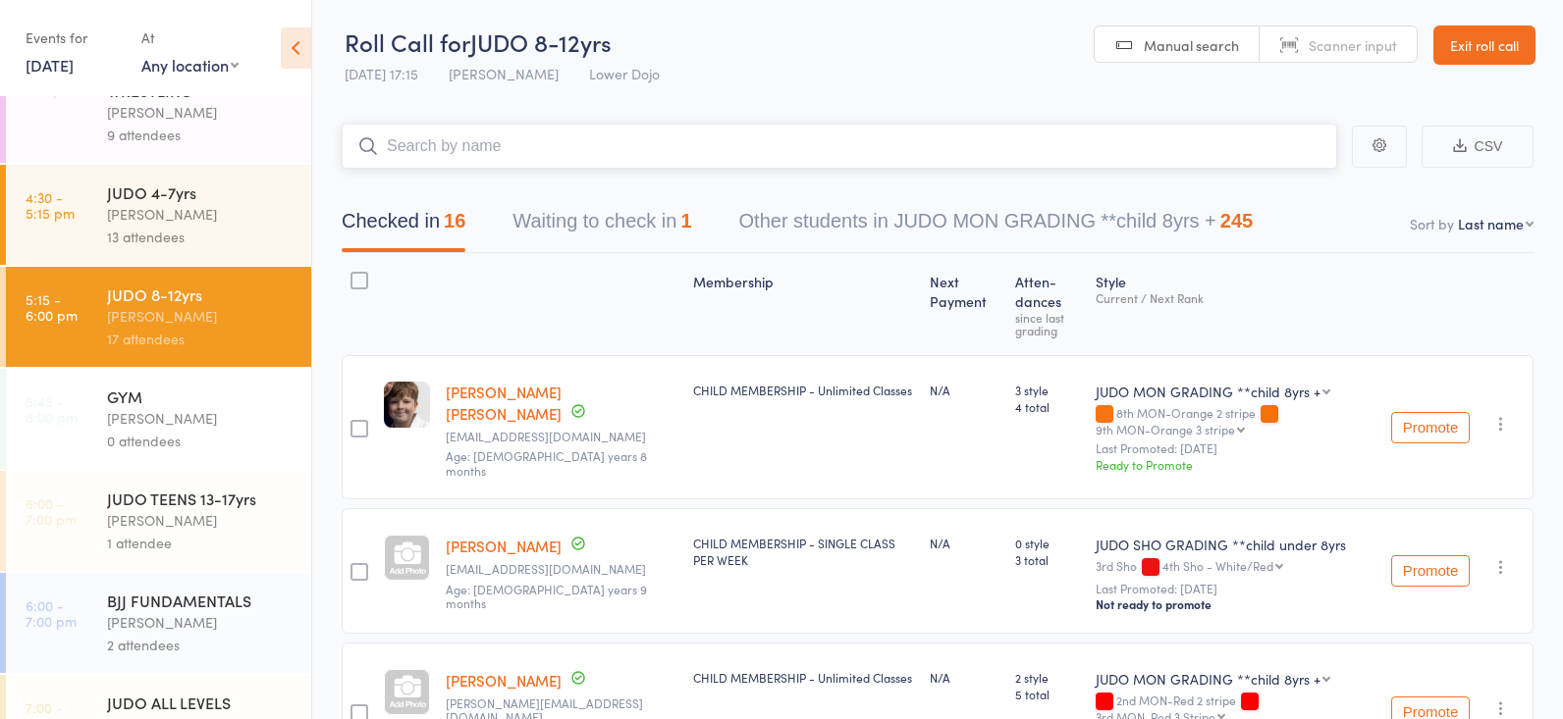
click at [617, 206] on button "Waiting to check in 1" at bounding box center [601, 226] width 179 height 52
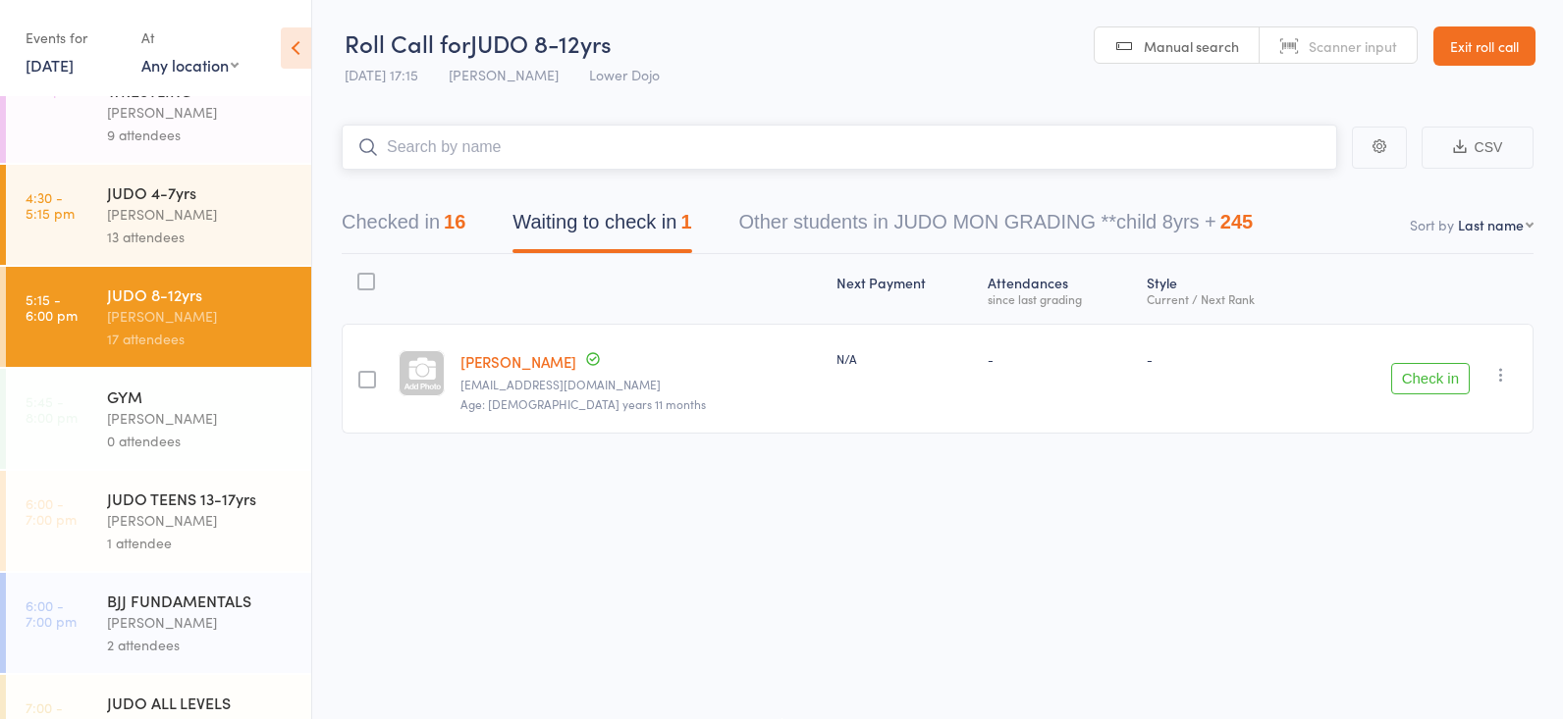
scroll to position [1, 0]
click at [443, 234] on button "Checked in 16" at bounding box center [404, 227] width 124 height 52
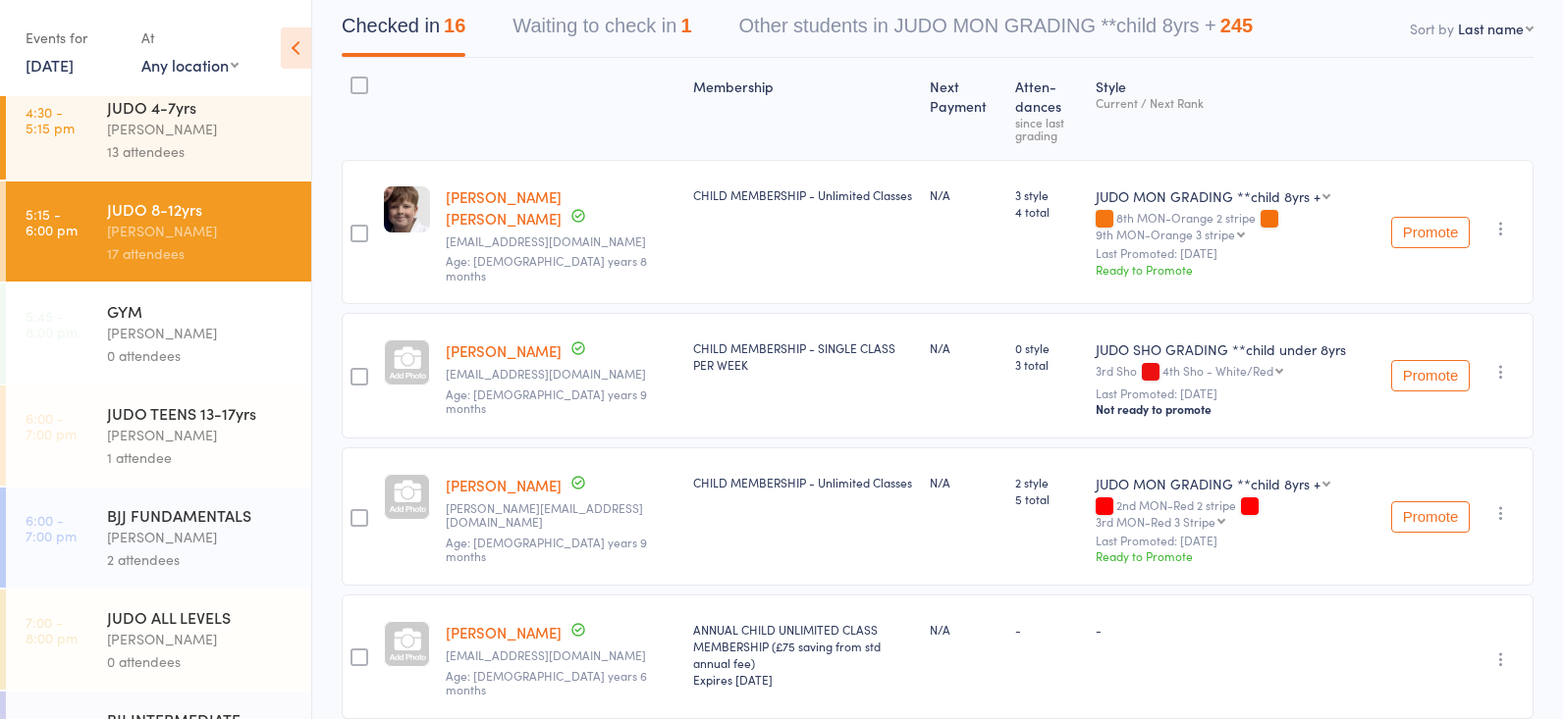
scroll to position [156, 0]
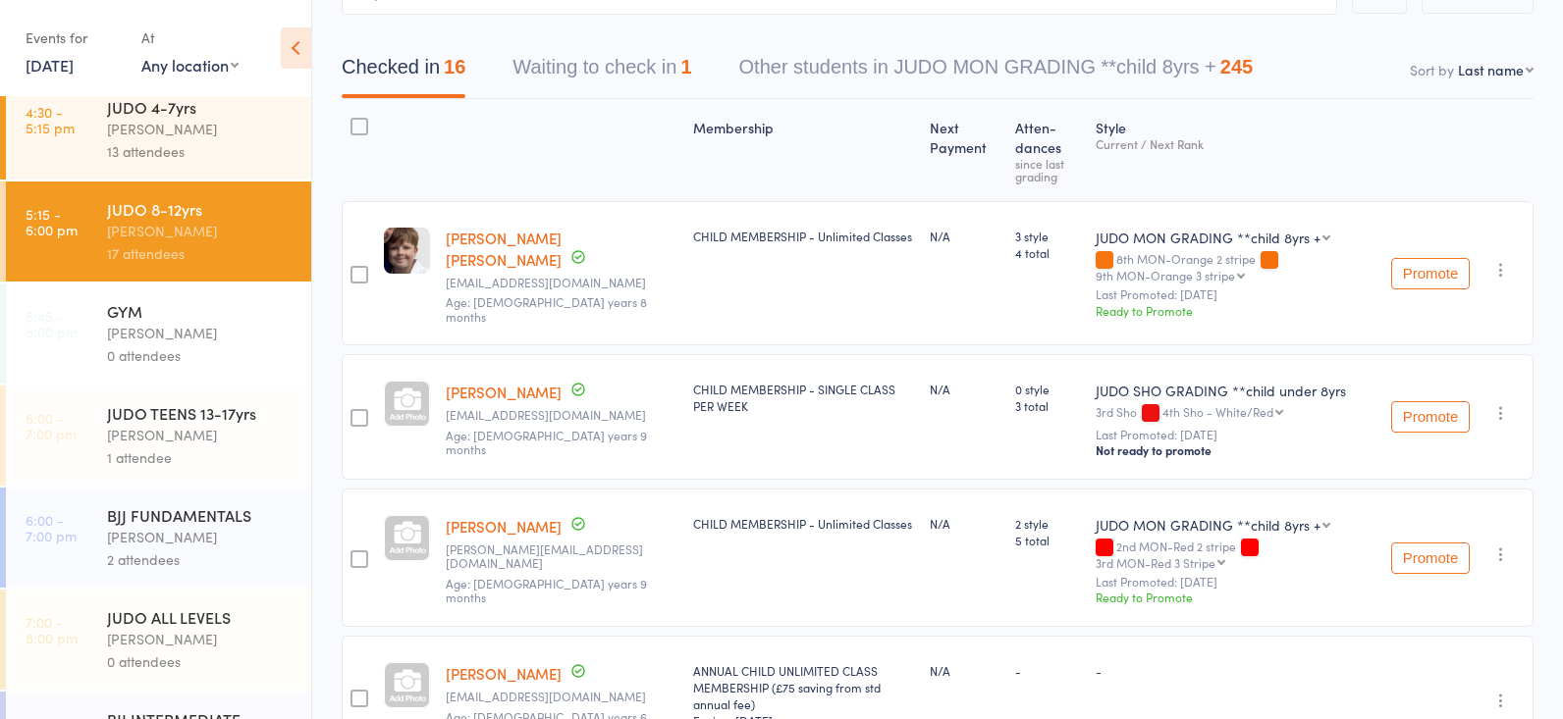
click at [175, 438] on div "[PERSON_NAME]" at bounding box center [200, 435] width 187 height 23
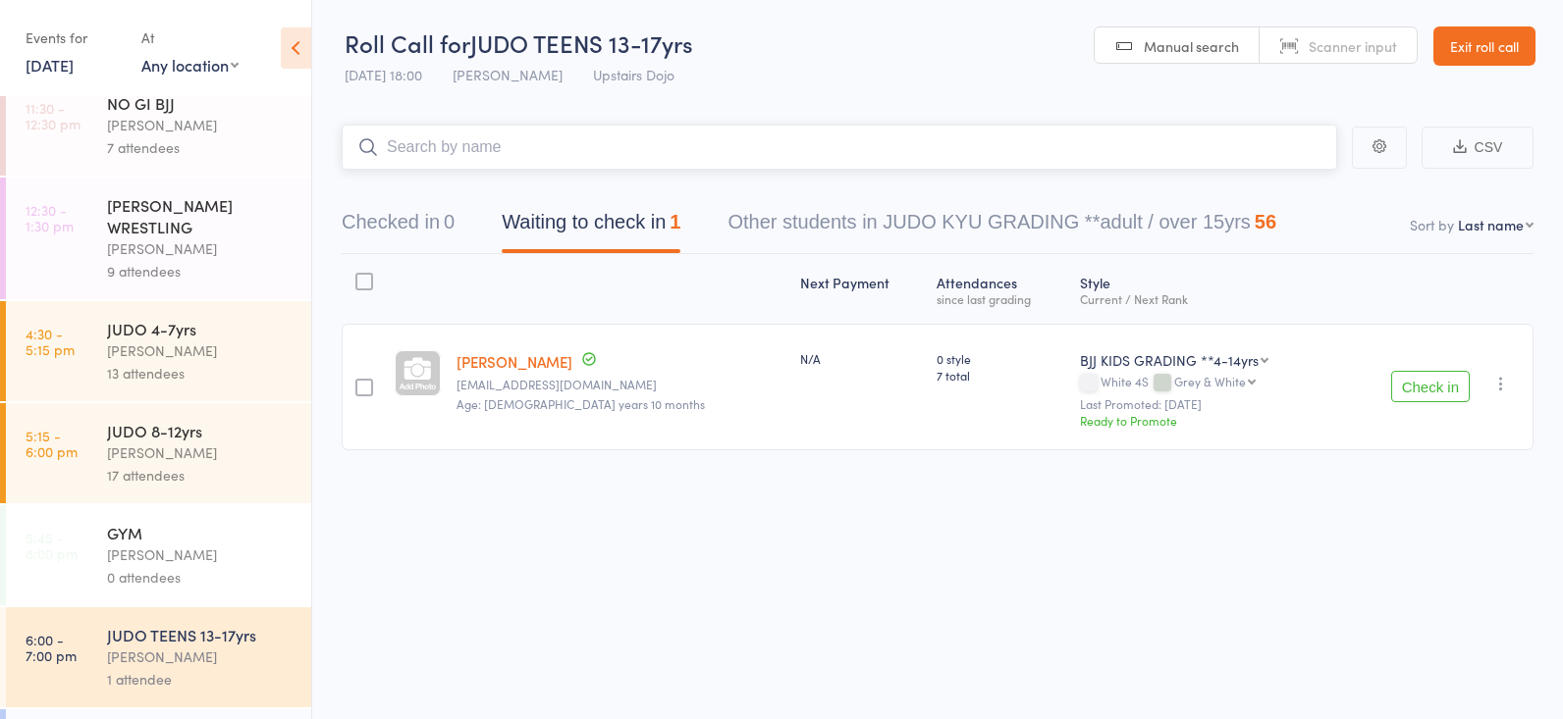
scroll to position [135, 0]
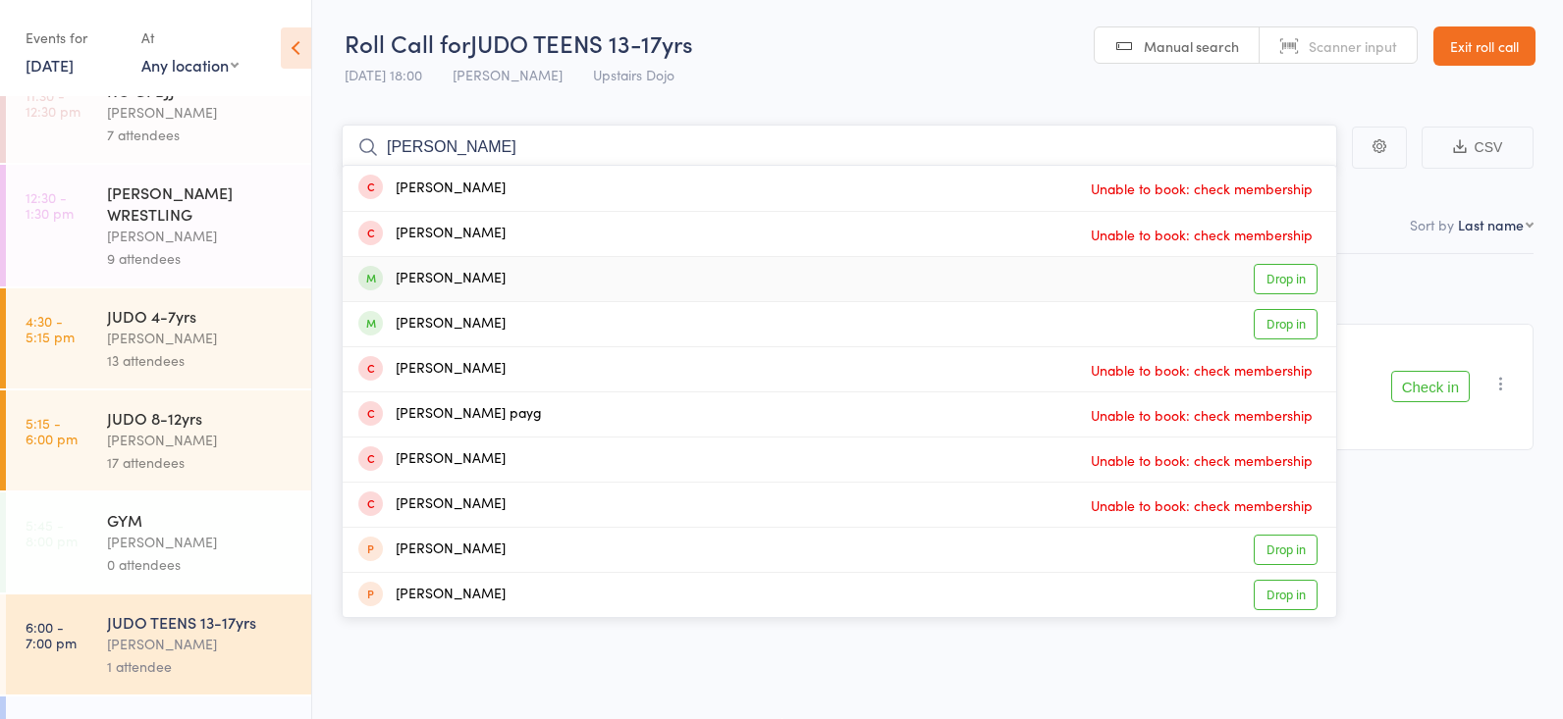
type input "[PERSON_NAME]"
click at [1257, 272] on link "Drop in" at bounding box center [1285, 279] width 64 height 30
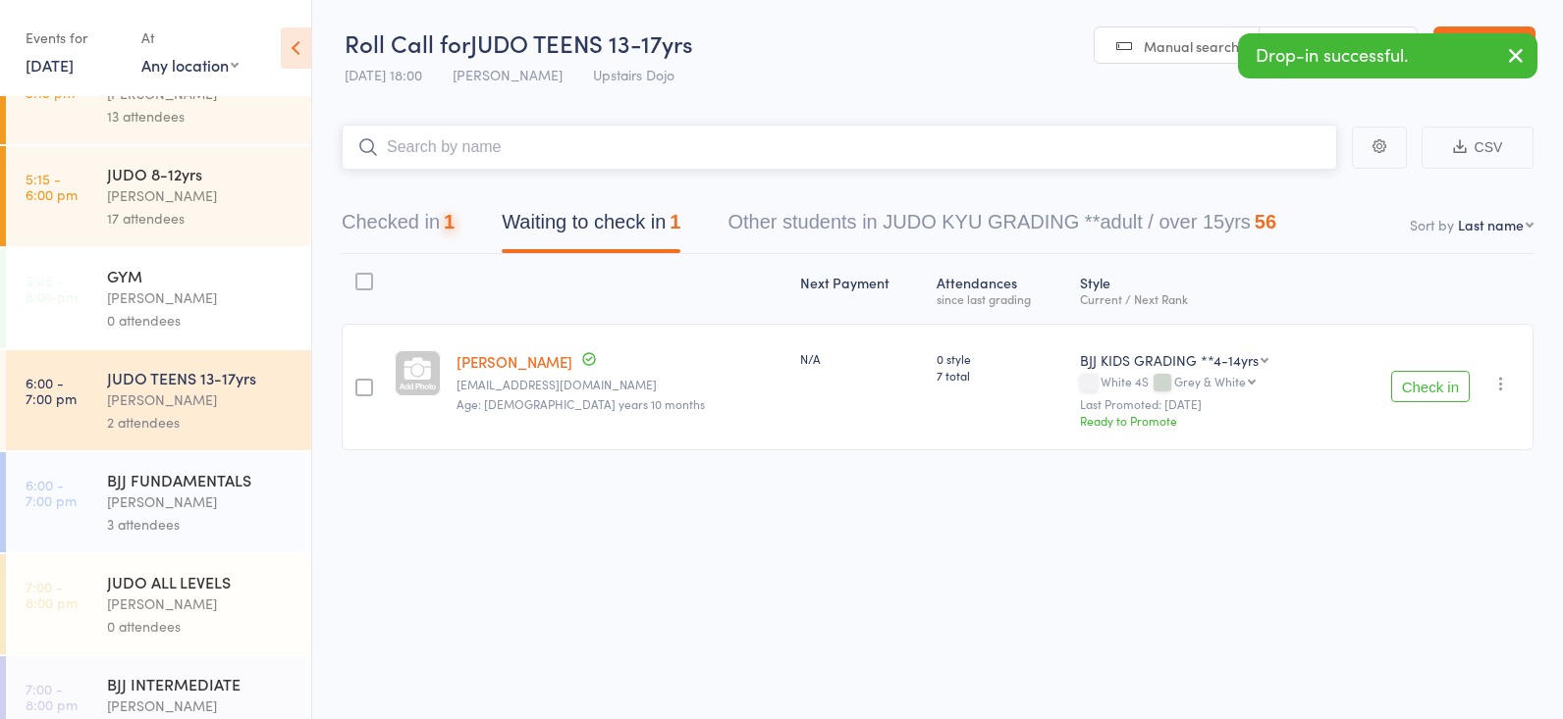
scroll to position [387, 0]
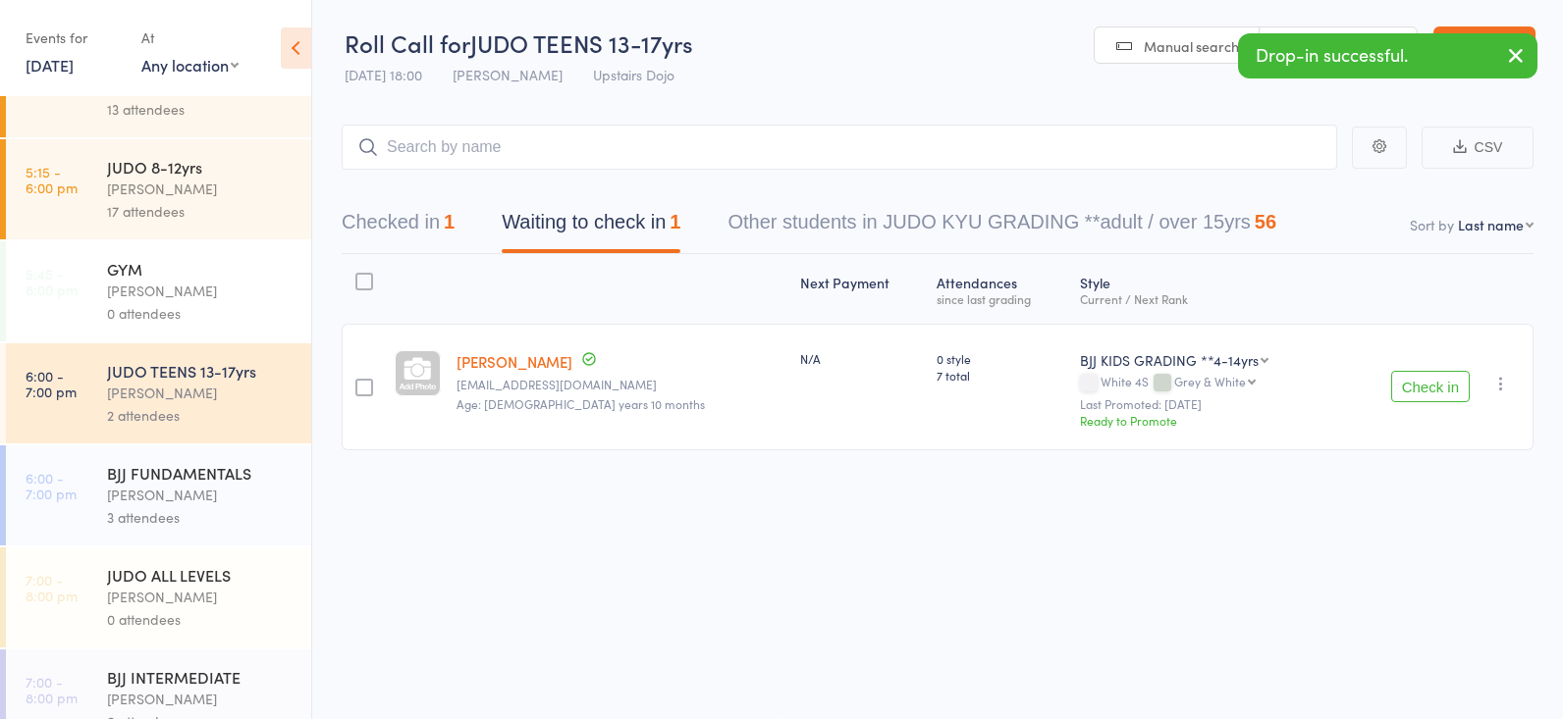
click at [202, 577] on div "JUDO ALL LEVELS" at bounding box center [200, 575] width 187 height 22
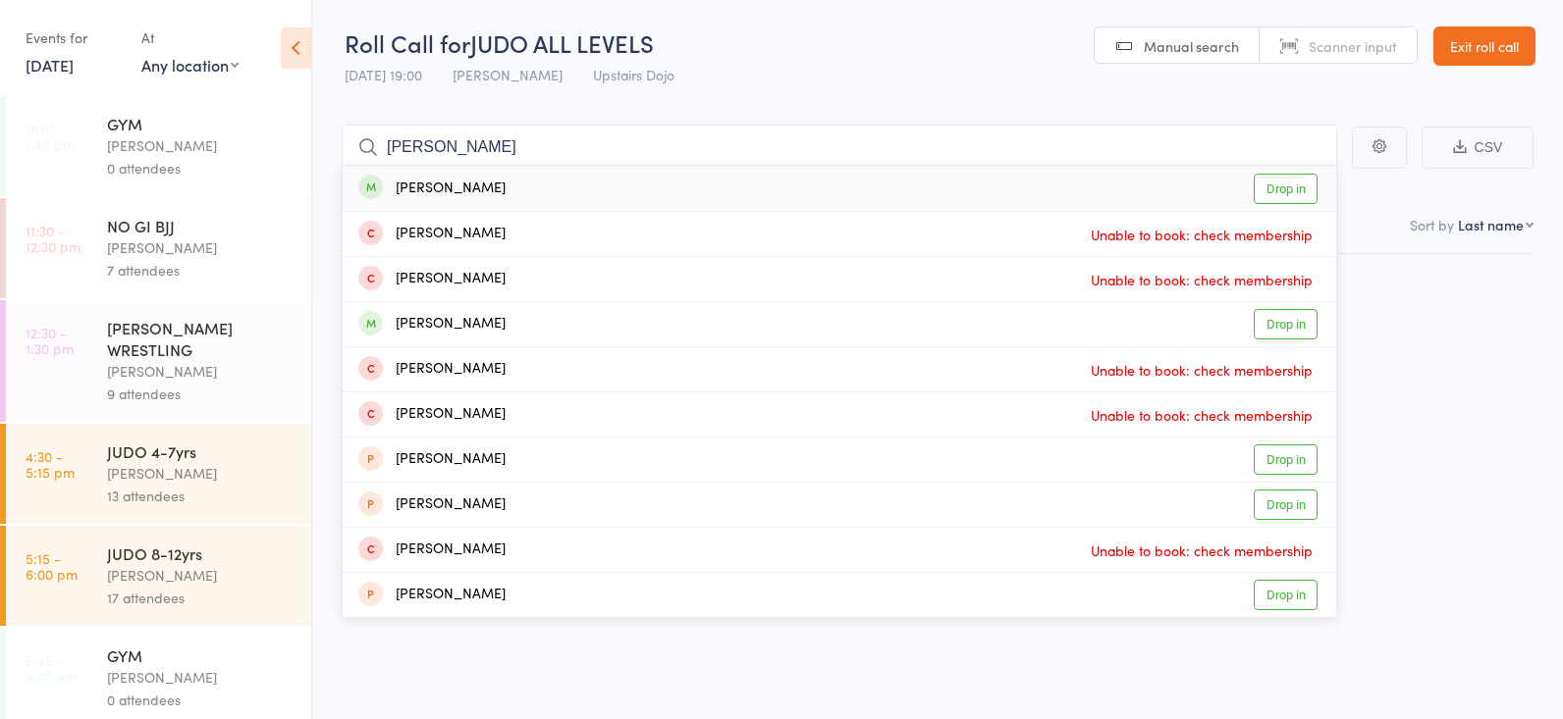
type input "[PERSON_NAME]"
click at [1286, 190] on link "Drop in" at bounding box center [1285, 189] width 64 height 30
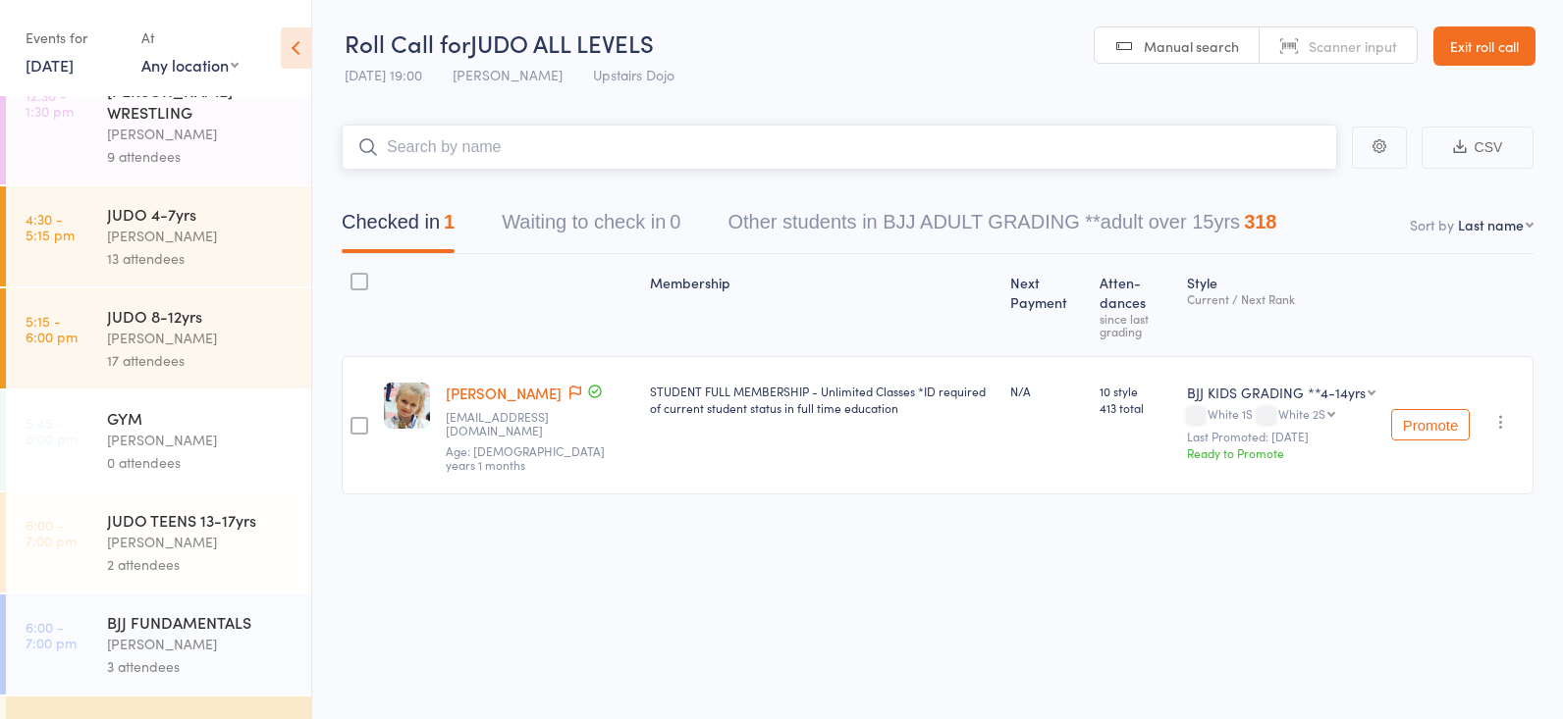
scroll to position [168, 0]
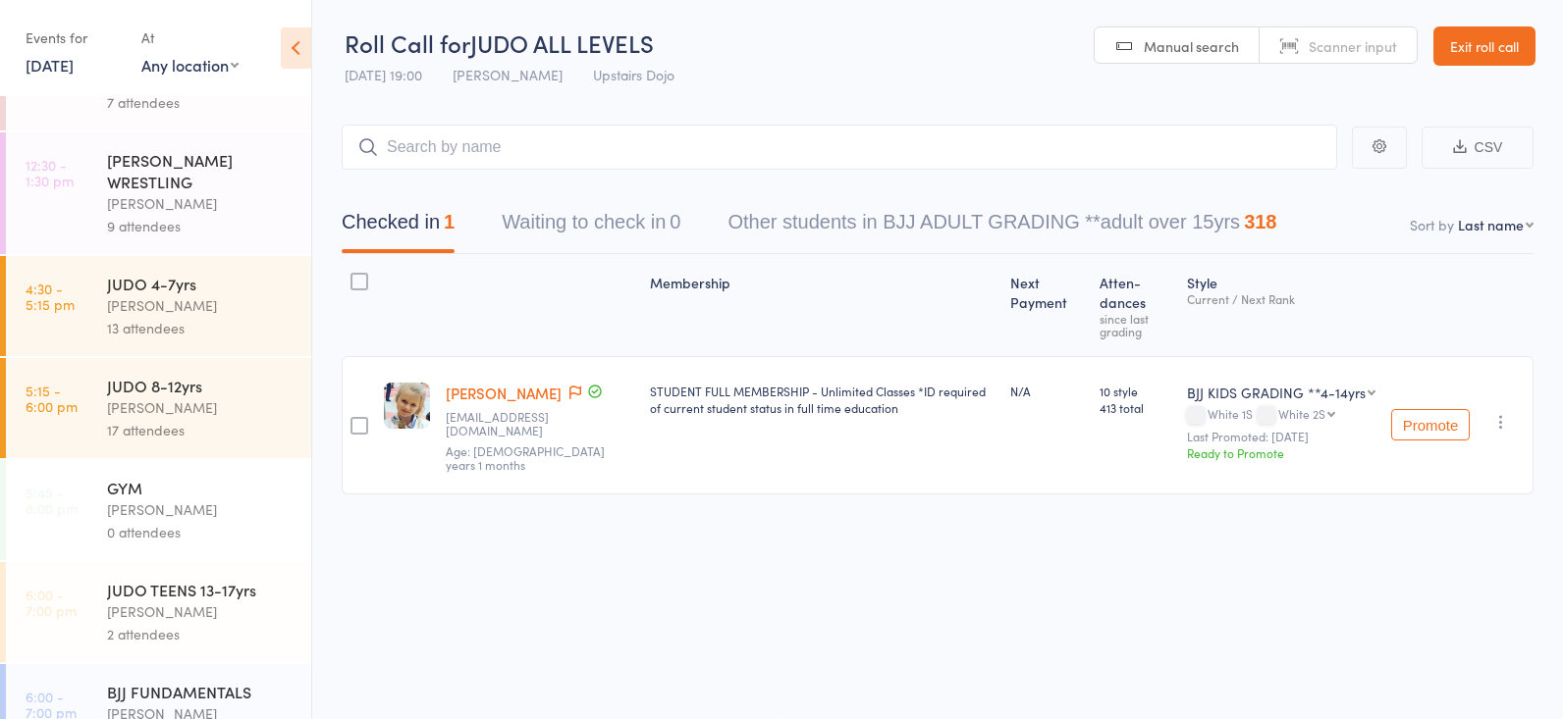
click at [148, 401] on div "[PERSON_NAME]" at bounding box center [200, 408] width 187 height 23
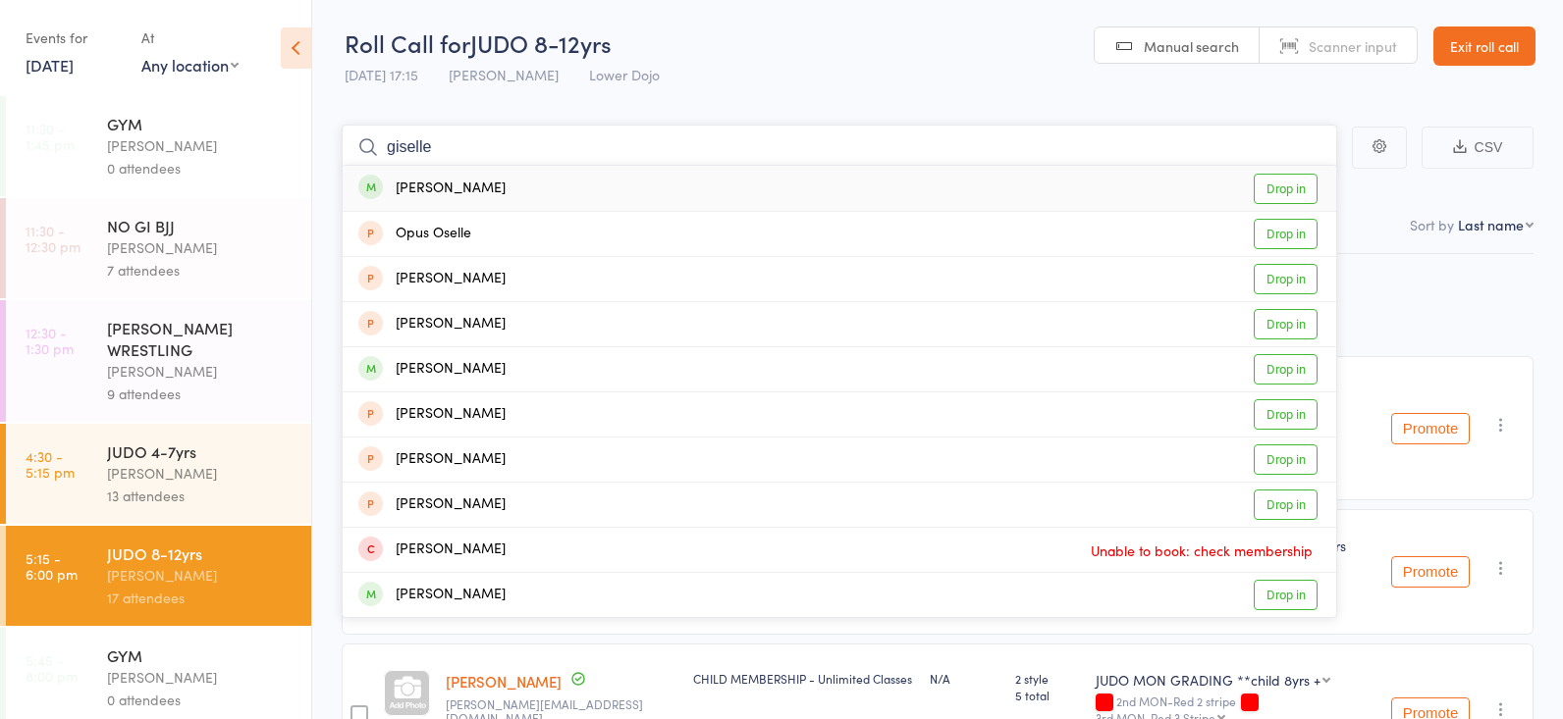
type input "giselle"
click at [1296, 179] on link "Drop in" at bounding box center [1285, 189] width 64 height 30
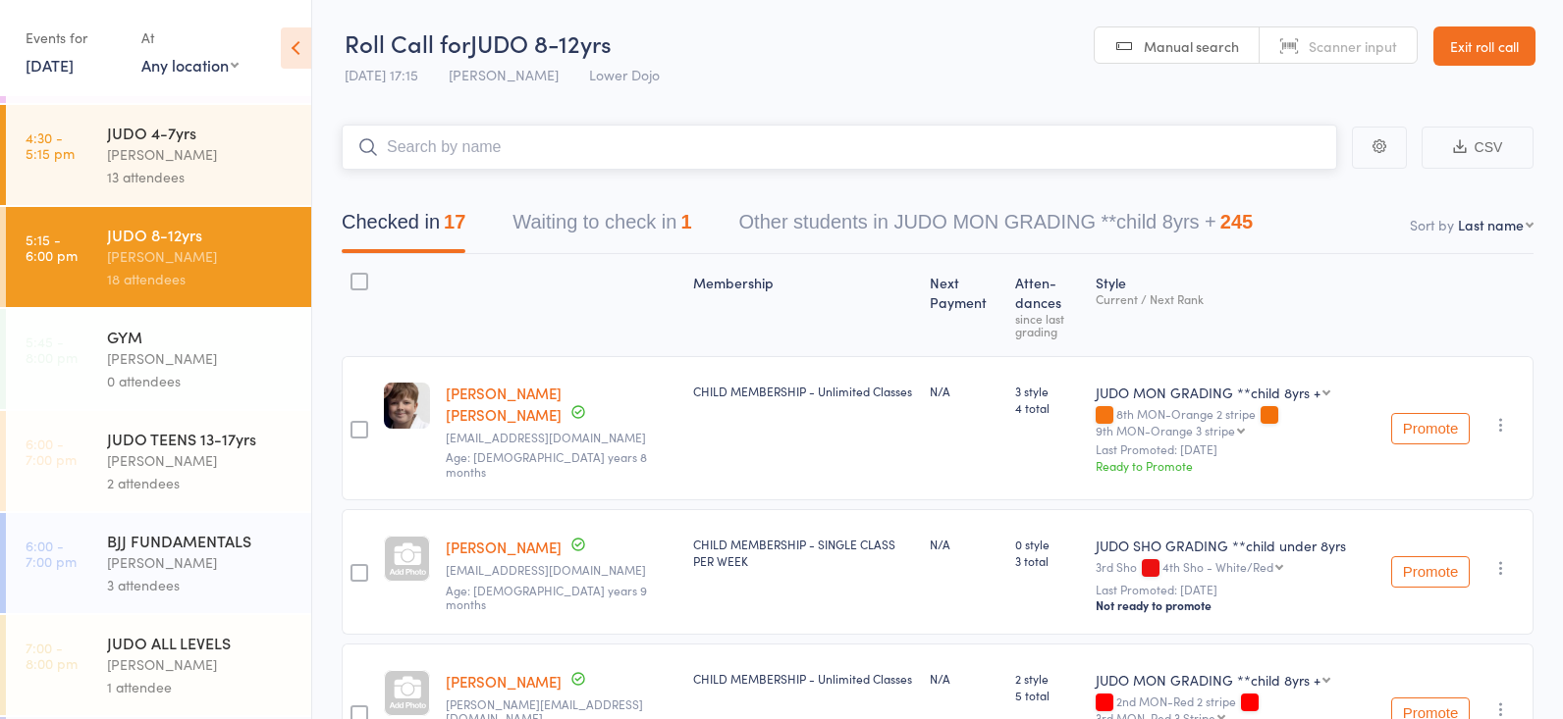
scroll to position [2, 0]
click at [162, 450] on div "[PERSON_NAME]" at bounding box center [200, 461] width 187 height 23
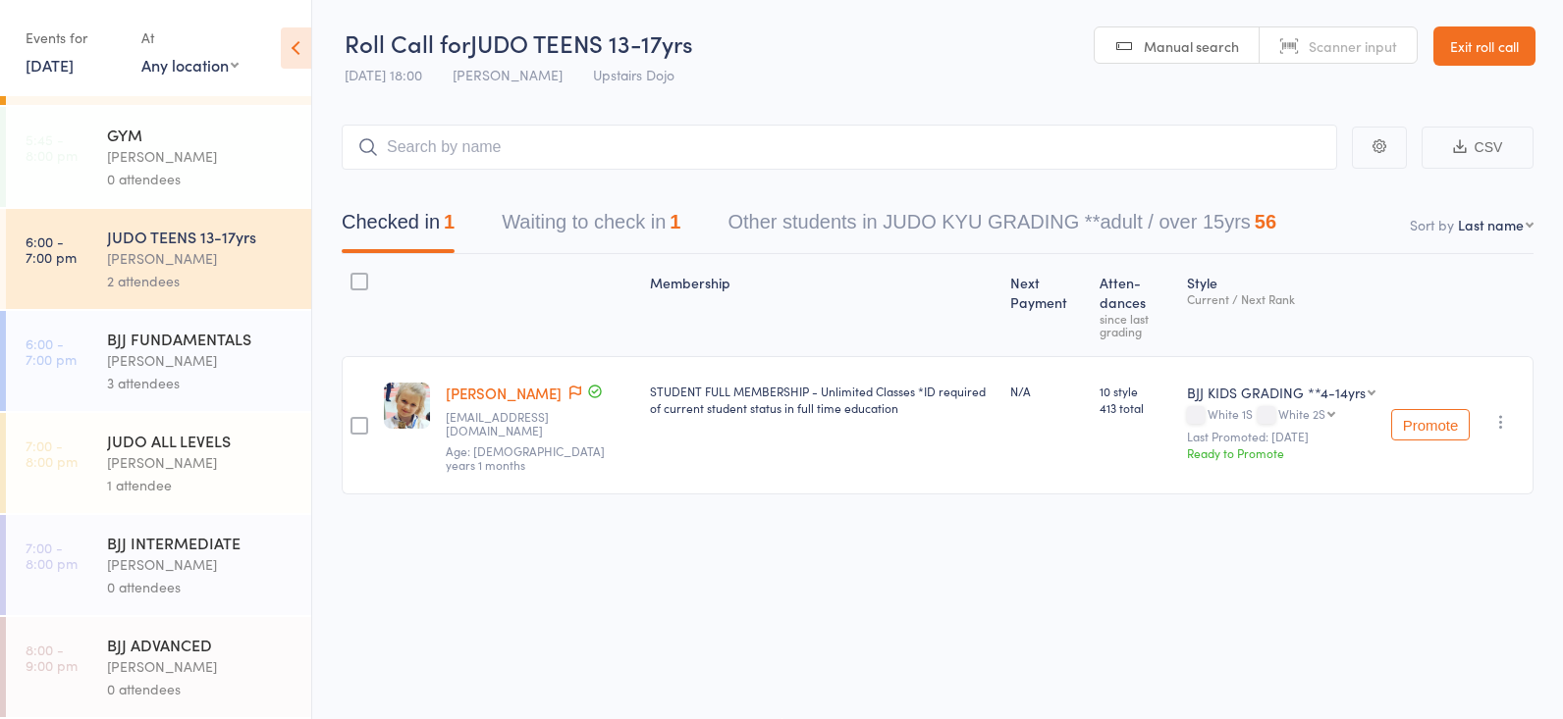
scroll to position [1, 0]
click at [184, 350] on div "[PERSON_NAME]" at bounding box center [200, 360] width 187 height 23
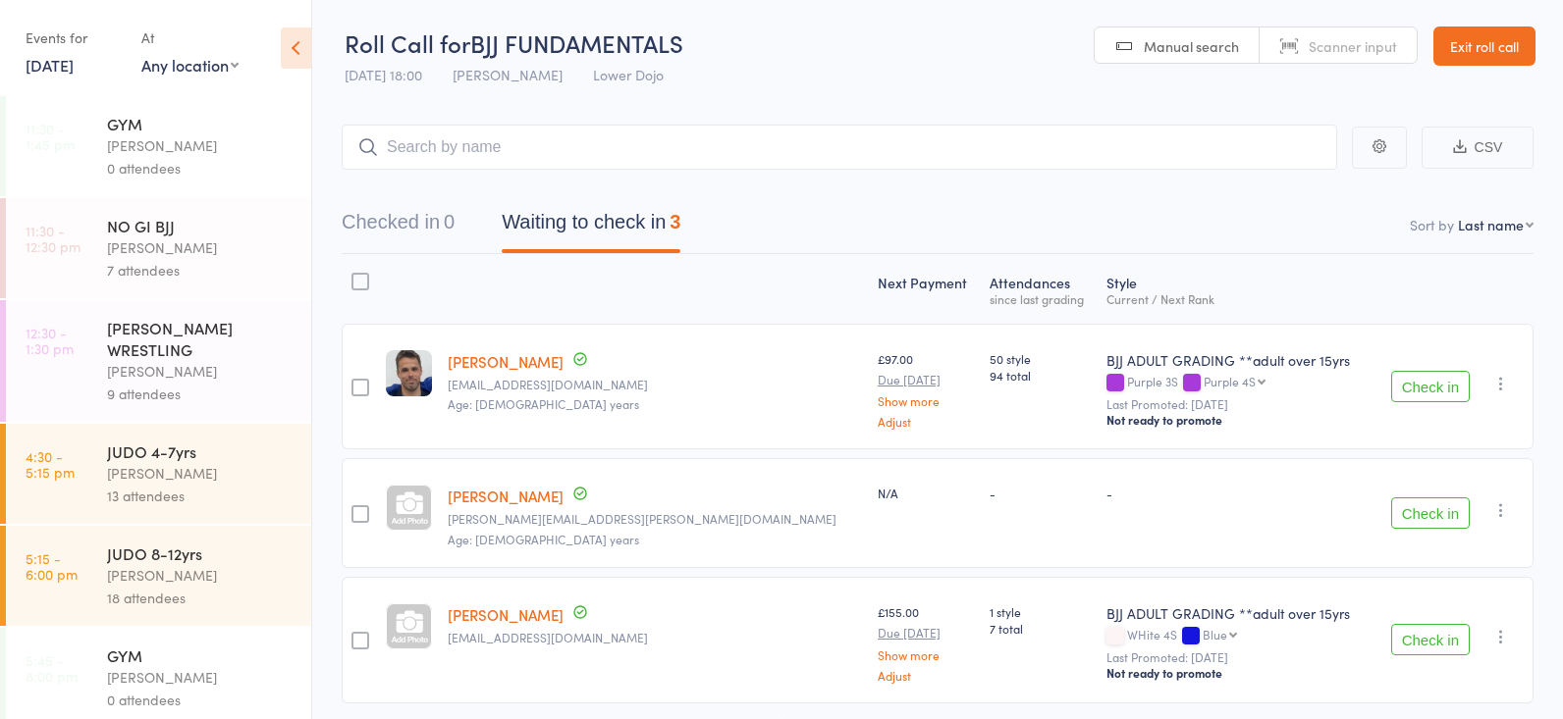
click at [1423, 387] on button "Check in" at bounding box center [1430, 386] width 79 height 31
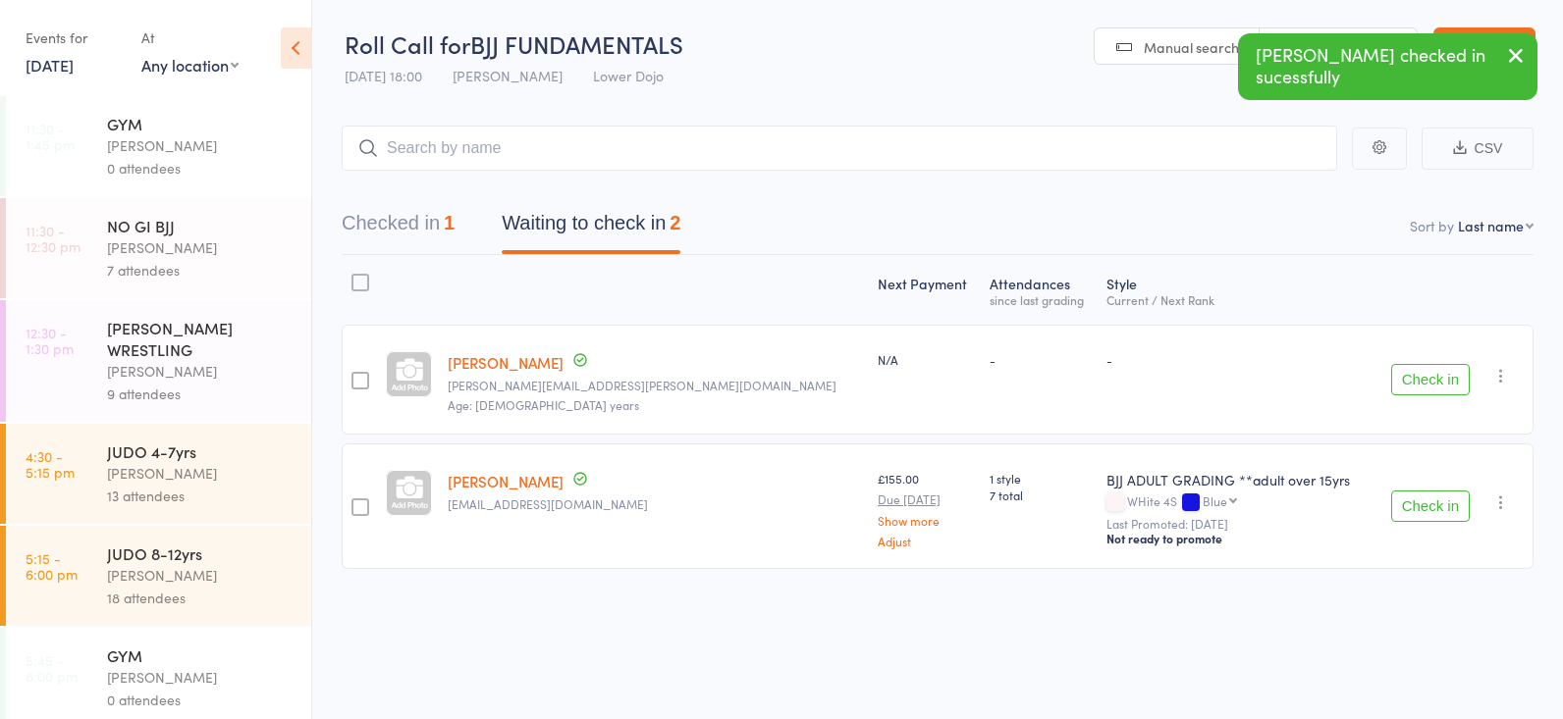
click at [424, 238] on button "Checked in 1" at bounding box center [398, 228] width 113 height 52
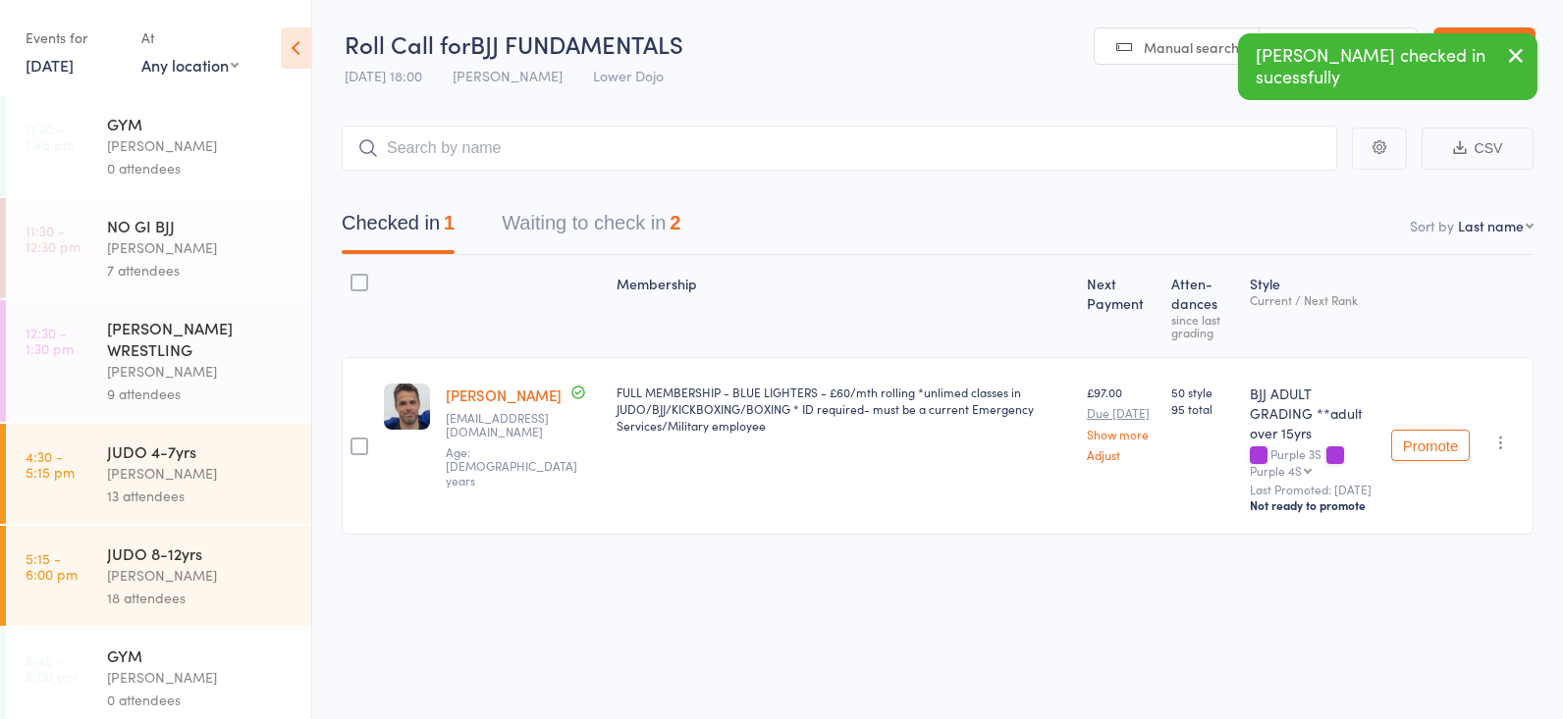
click at [542, 231] on button "Waiting to check in 2" at bounding box center [591, 228] width 179 height 52
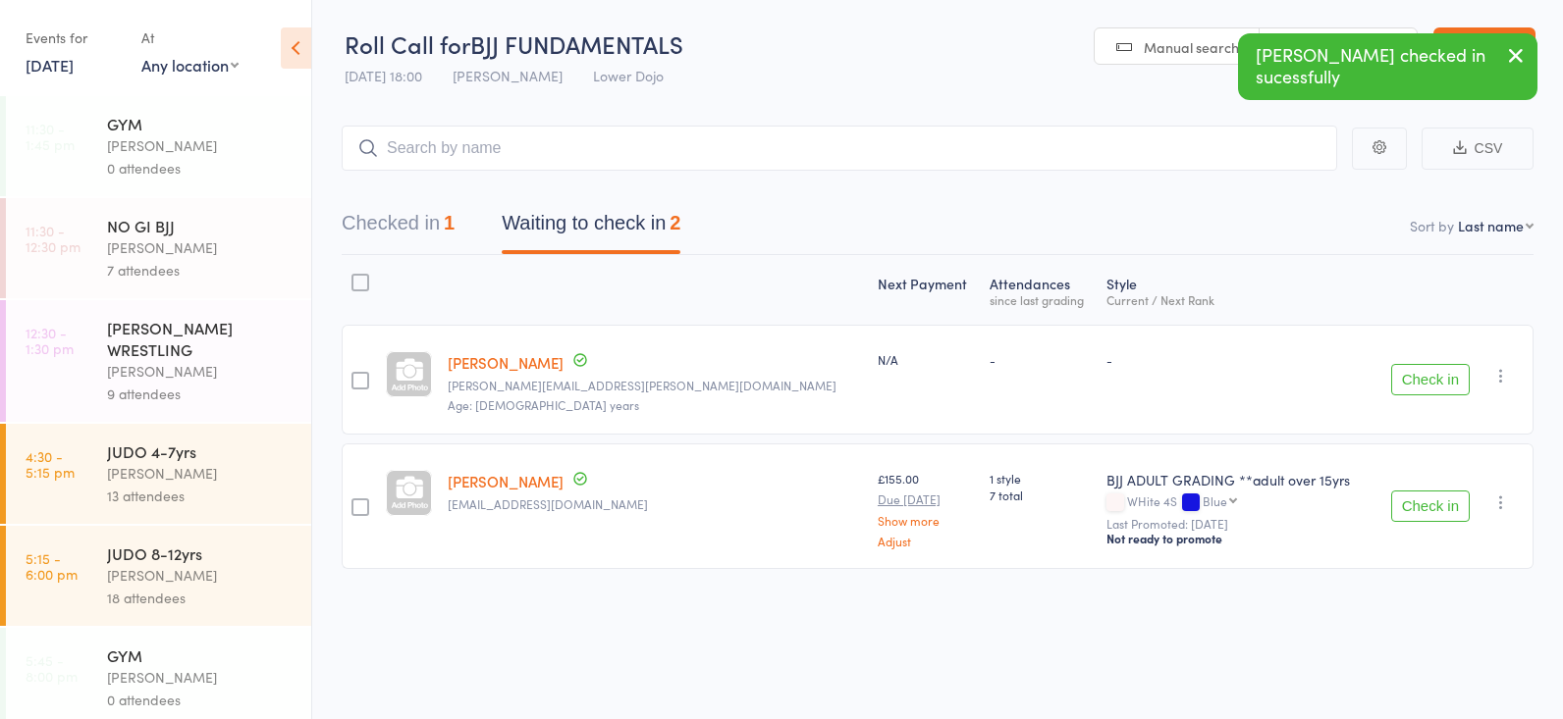
click at [418, 228] on button "Checked in 1" at bounding box center [398, 228] width 113 height 52
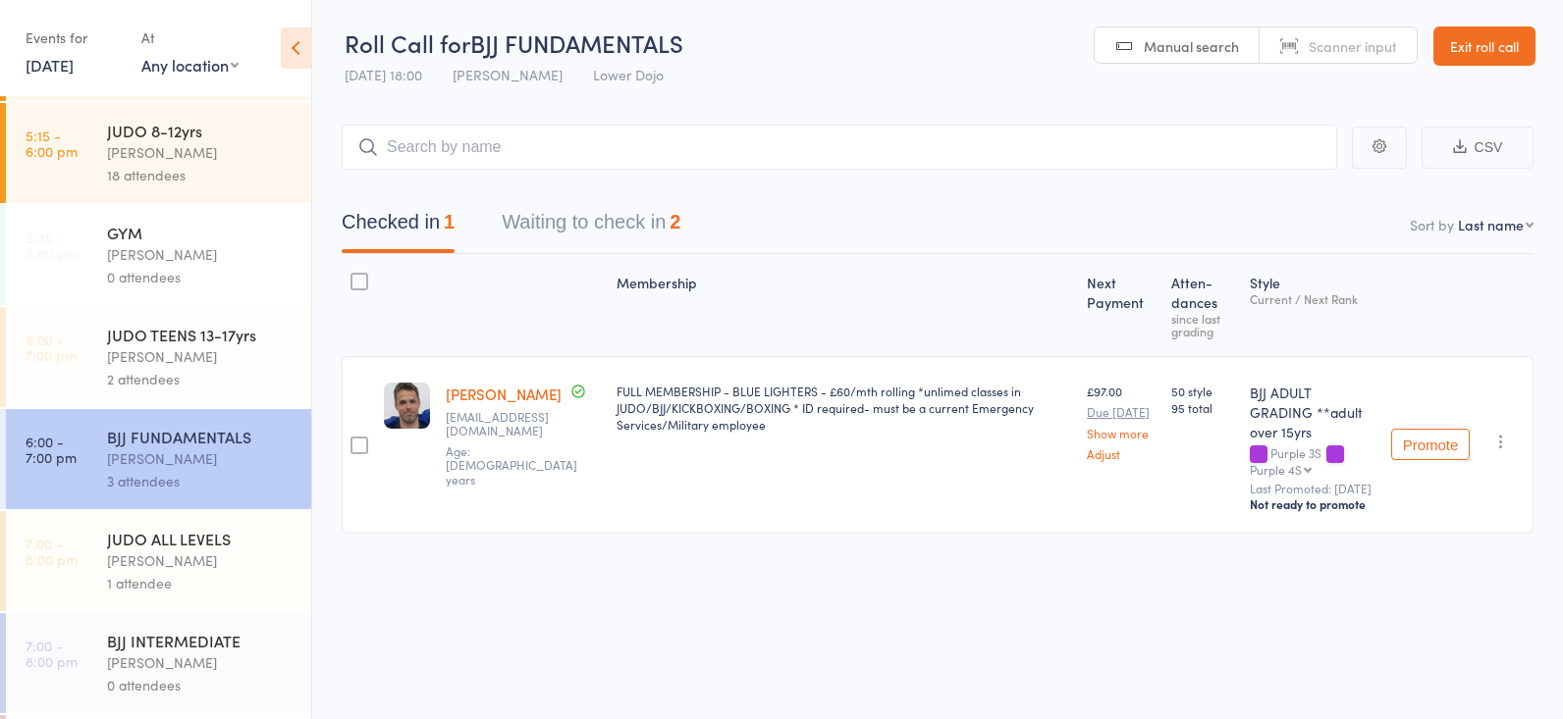
scroll to position [1, 0]
click at [465, 146] on input "search" at bounding box center [839, 147] width 995 height 45
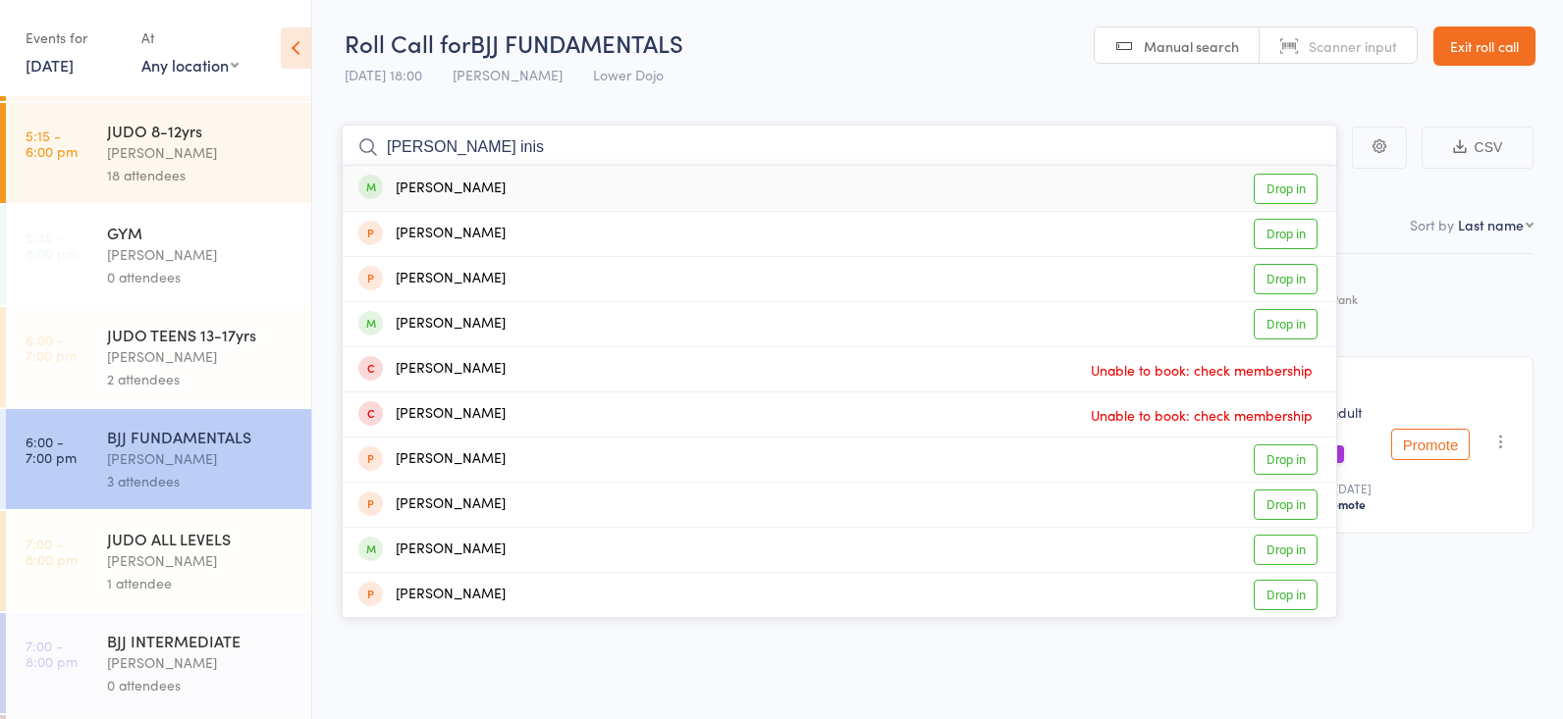
type input "[PERSON_NAME] inis"
click at [1292, 183] on link "Drop in" at bounding box center [1285, 189] width 64 height 30
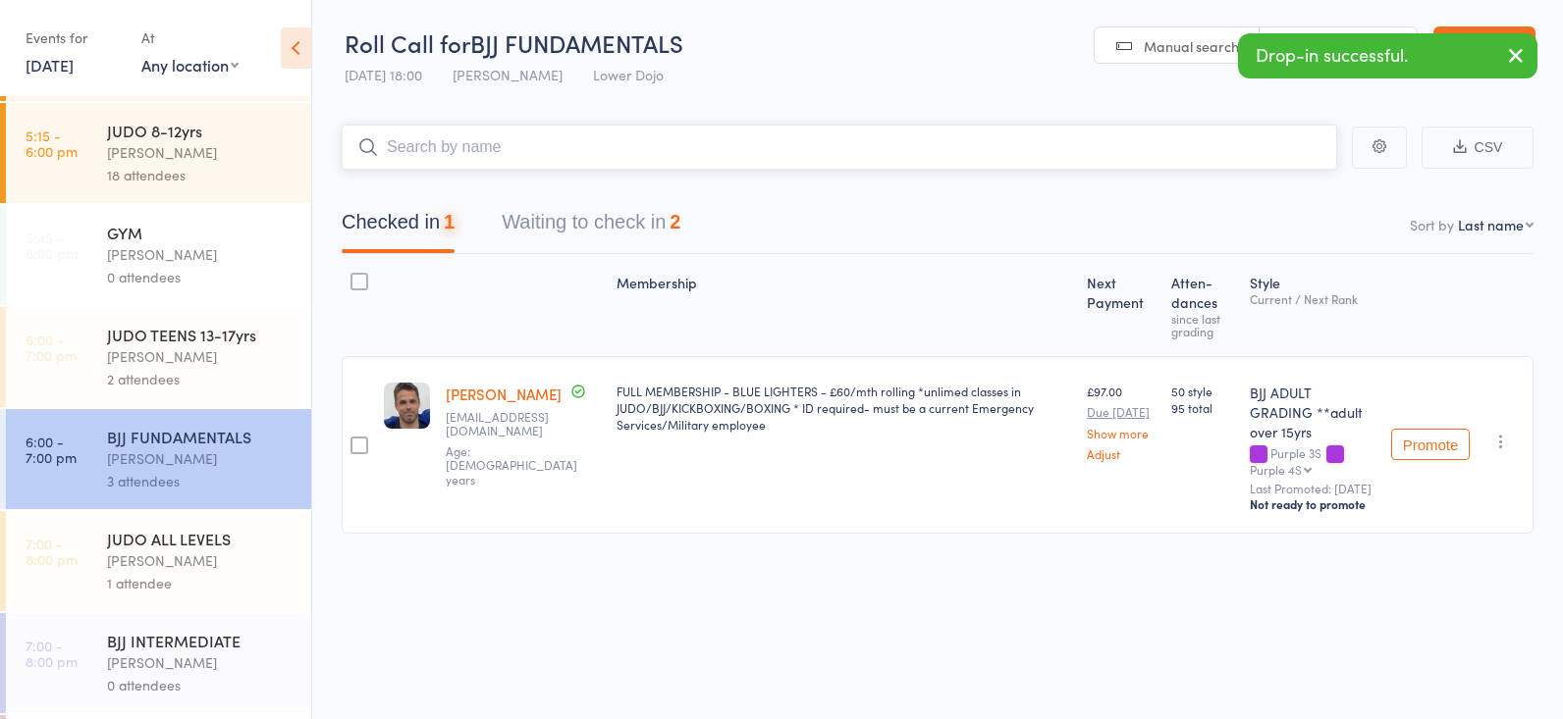
scroll to position [477, 0]
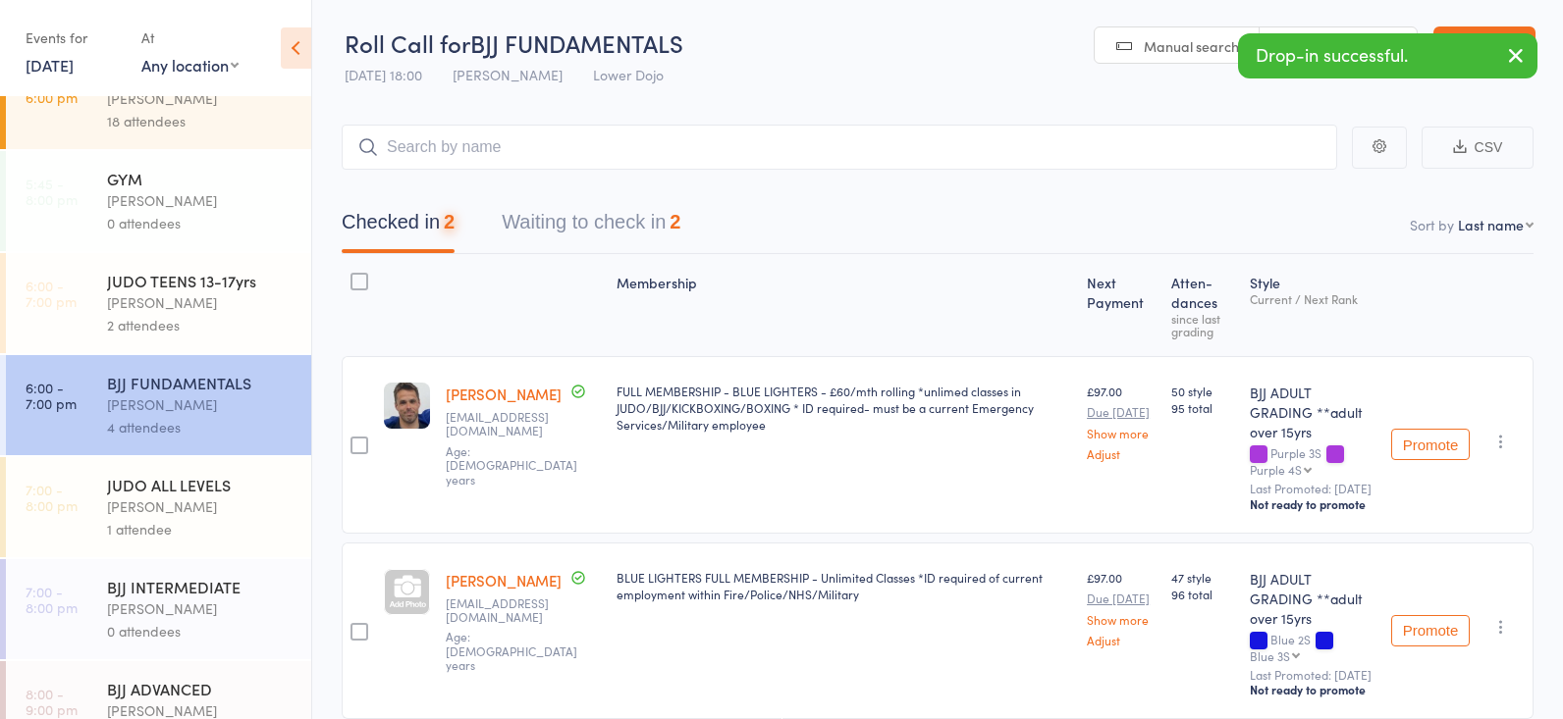
click at [129, 592] on div "BJJ INTERMEDIATE" at bounding box center [200, 587] width 187 height 22
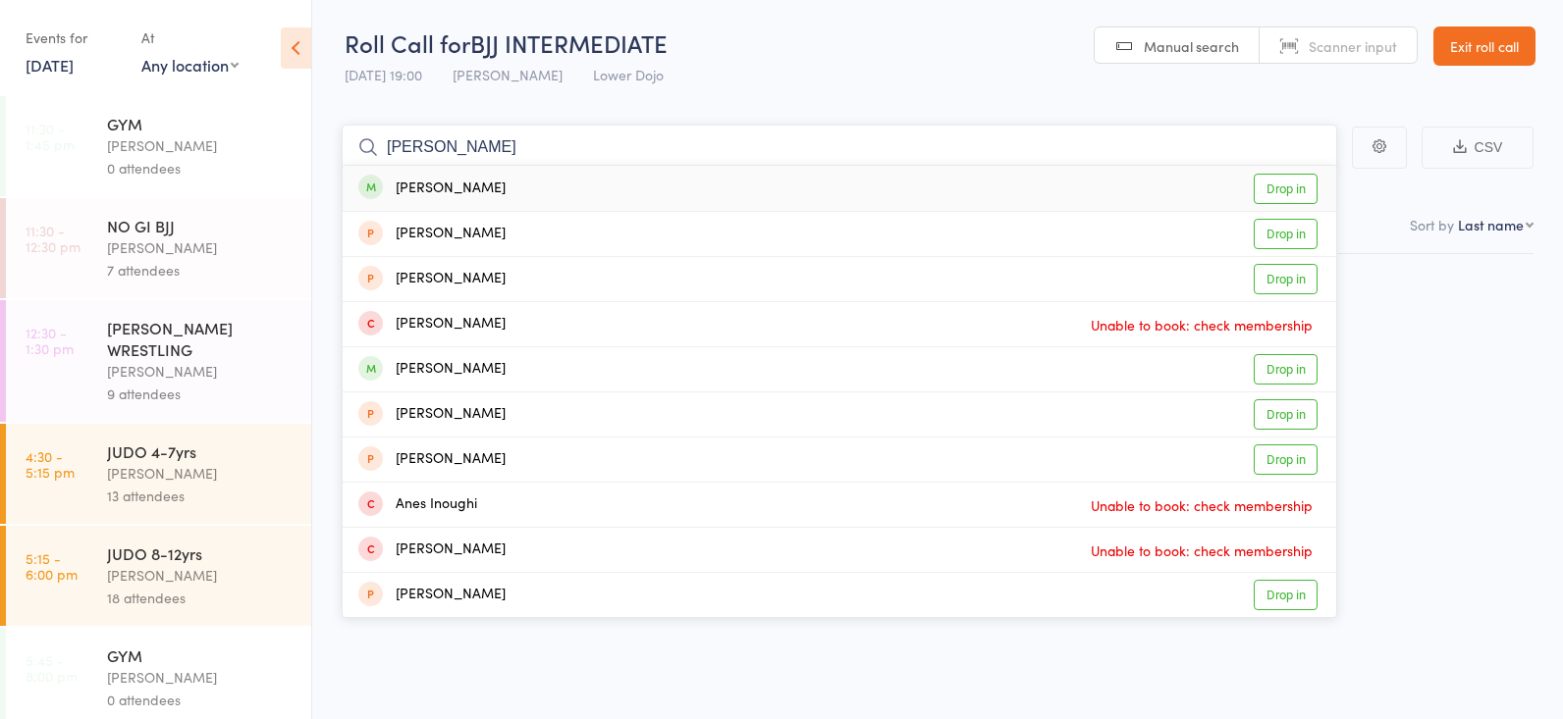
type input "[PERSON_NAME]"
click at [1265, 195] on link "Drop in" at bounding box center [1285, 189] width 64 height 30
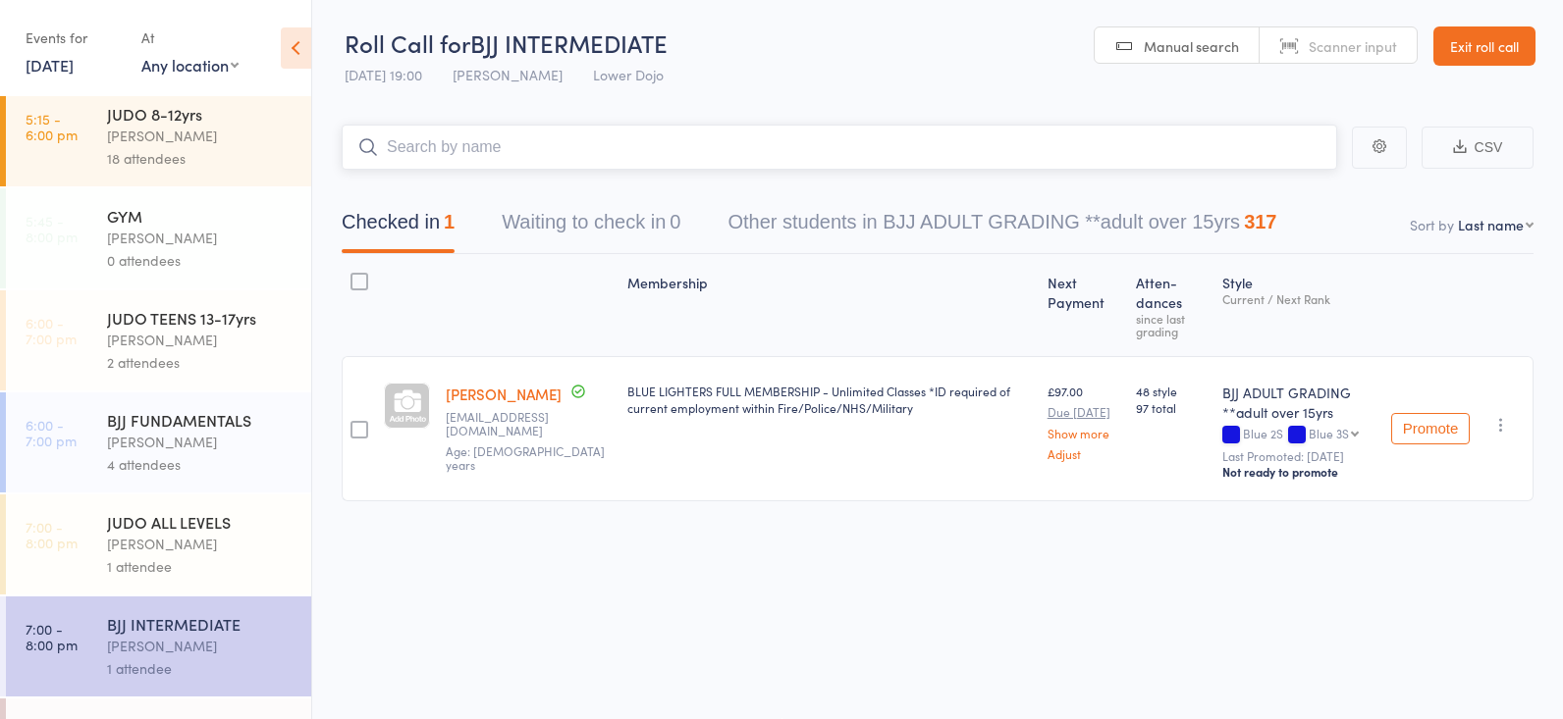
scroll to position [441, 0]
click at [224, 631] on div "BJJ INTERMEDIATE" at bounding box center [200, 623] width 187 height 22
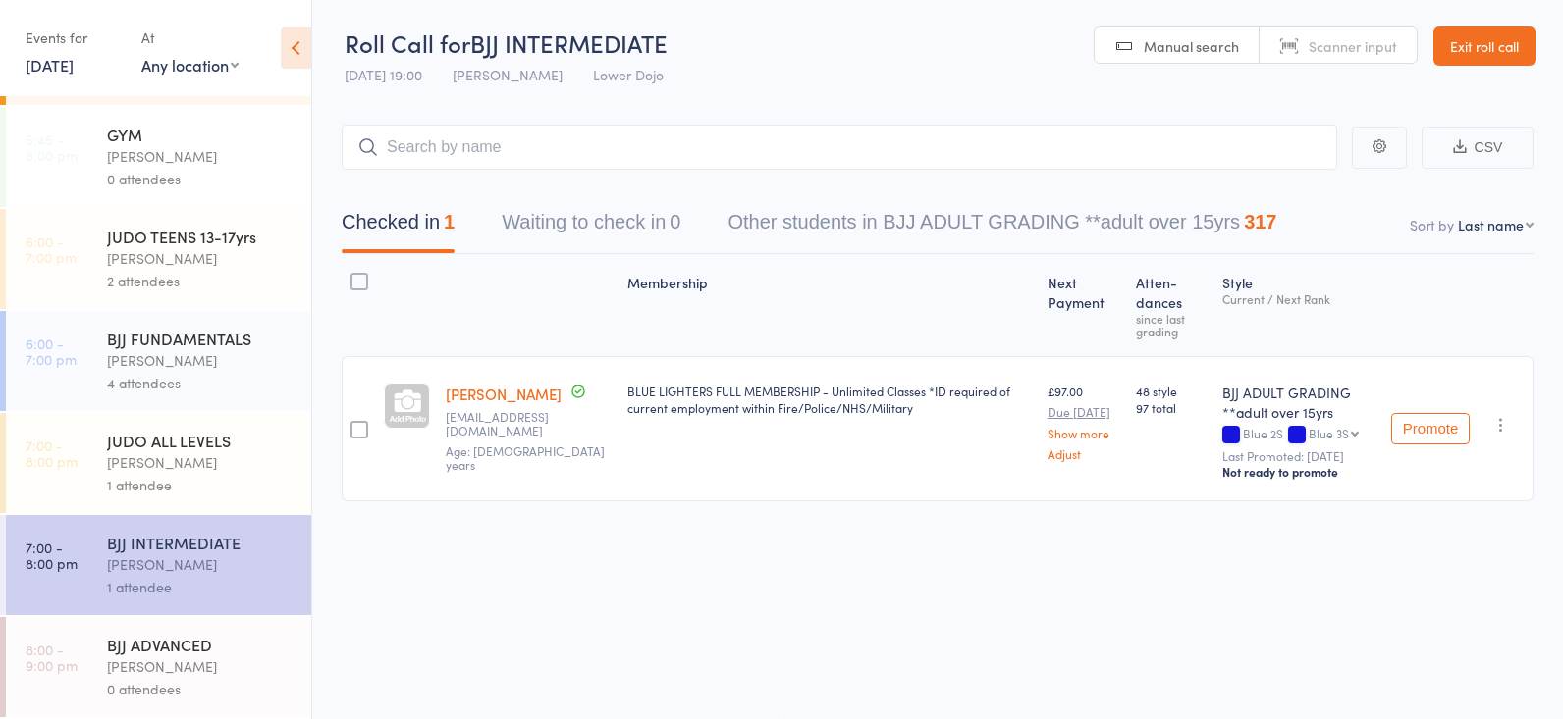
scroll to position [1, 0]
click at [211, 348] on div "BJJ FUNDAMENTALS" at bounding box center [200, 339] width 187 height 22
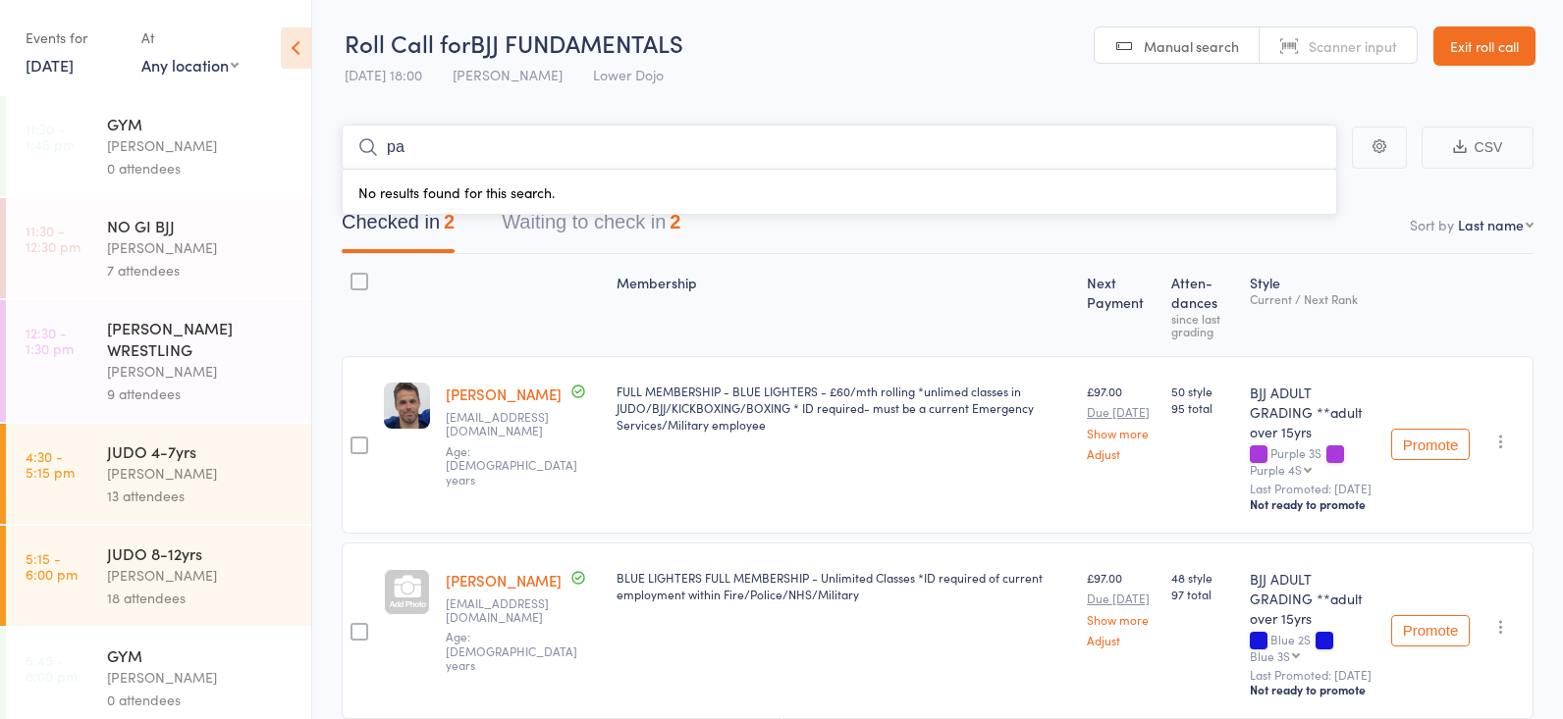
type input "p"
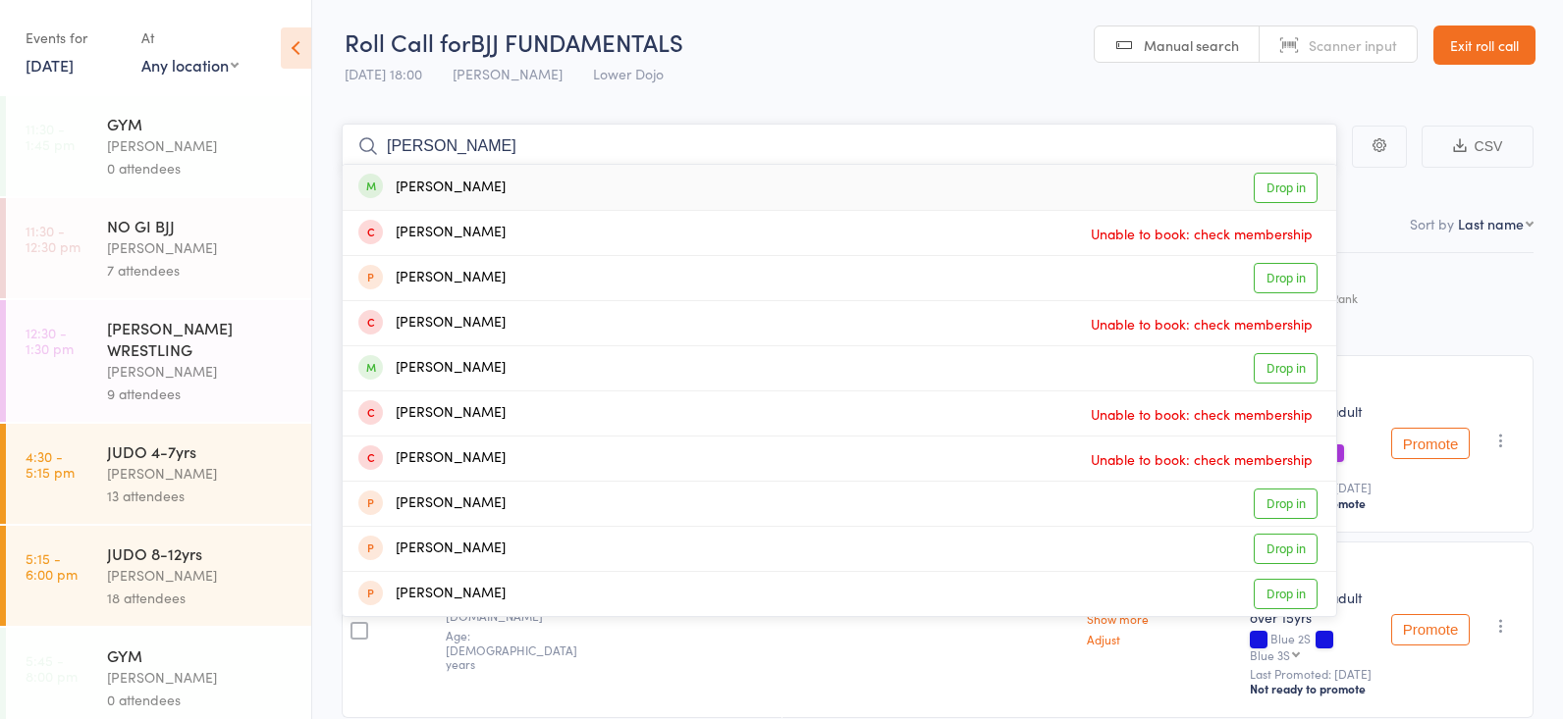
type input "[PERSON_NAME]"
click at [1289, 179] on link "Drop in" at bounding box center [1285, 188] width 64 height 30
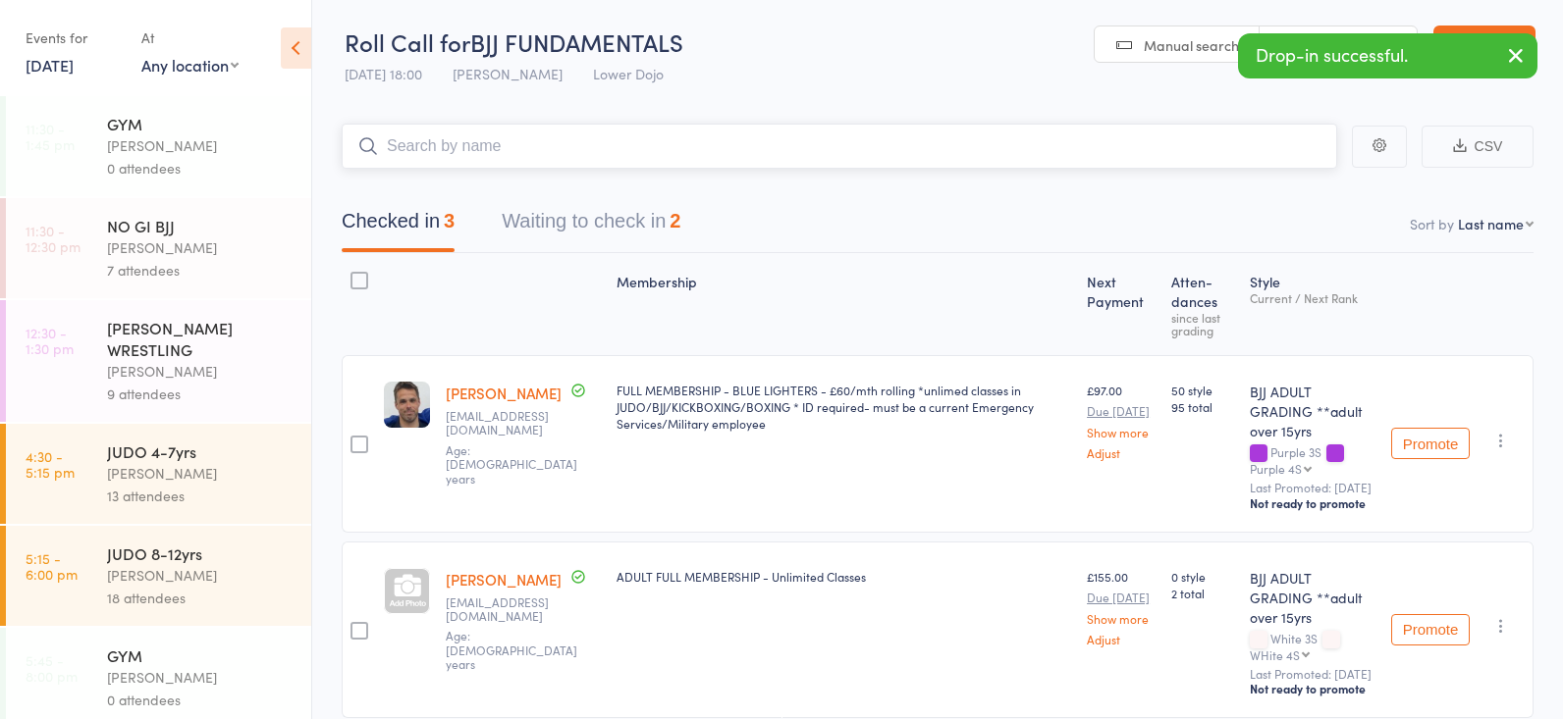
click at [600, 233] on button "Waiting to check in 2" at bounding box center [591, 226] width 179 height 52
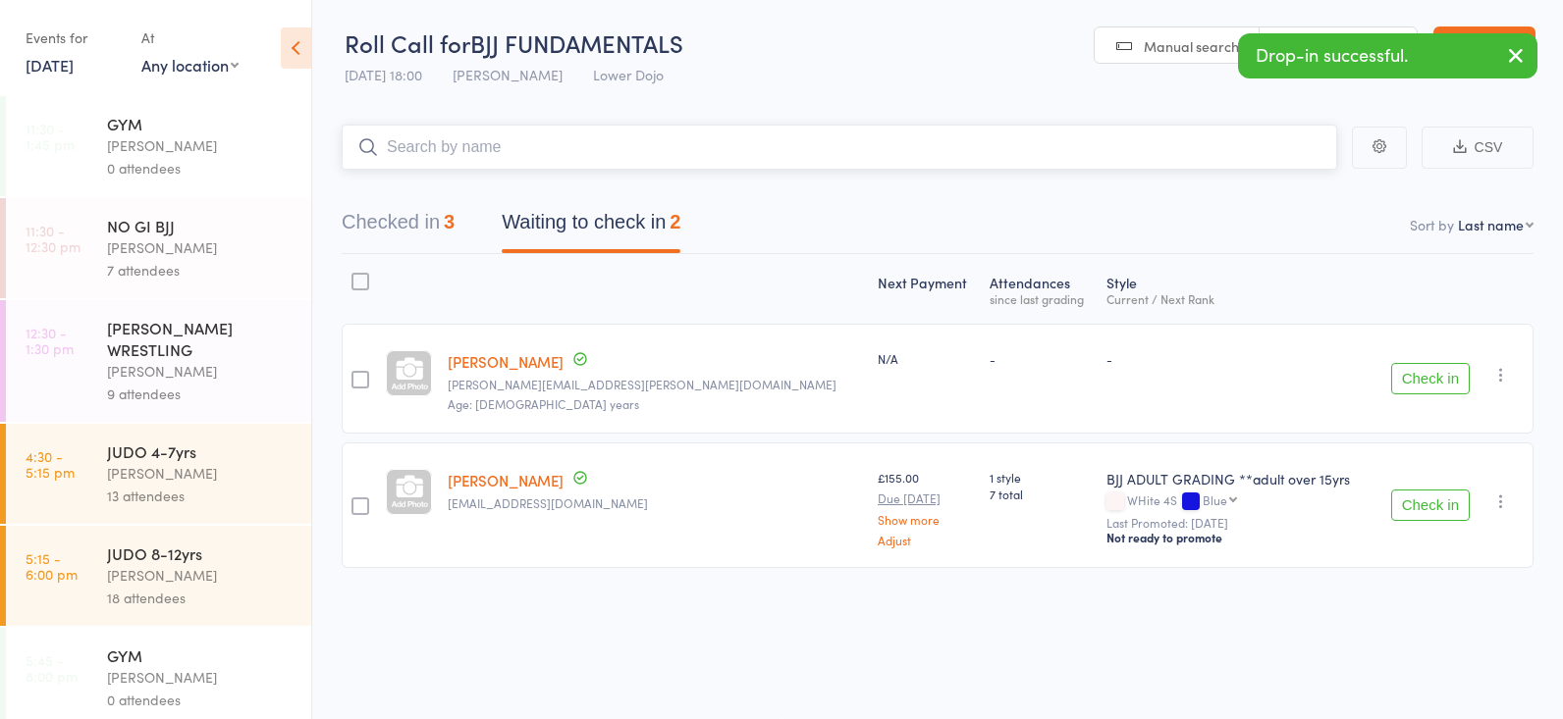
click at [430, 221] on button "Checked in 3" at bounding box center [398, 227] width 113 height 52
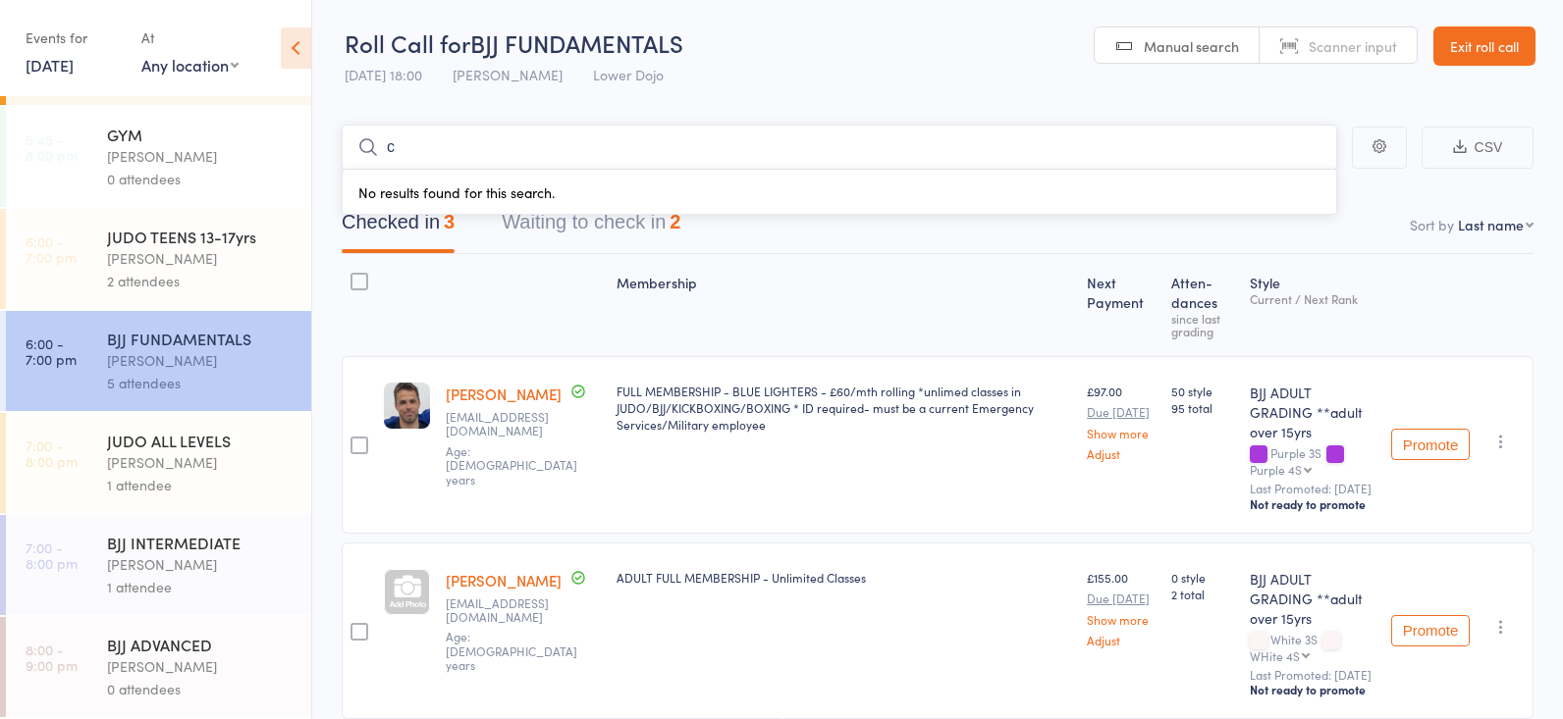
scroll to position [3, 0]
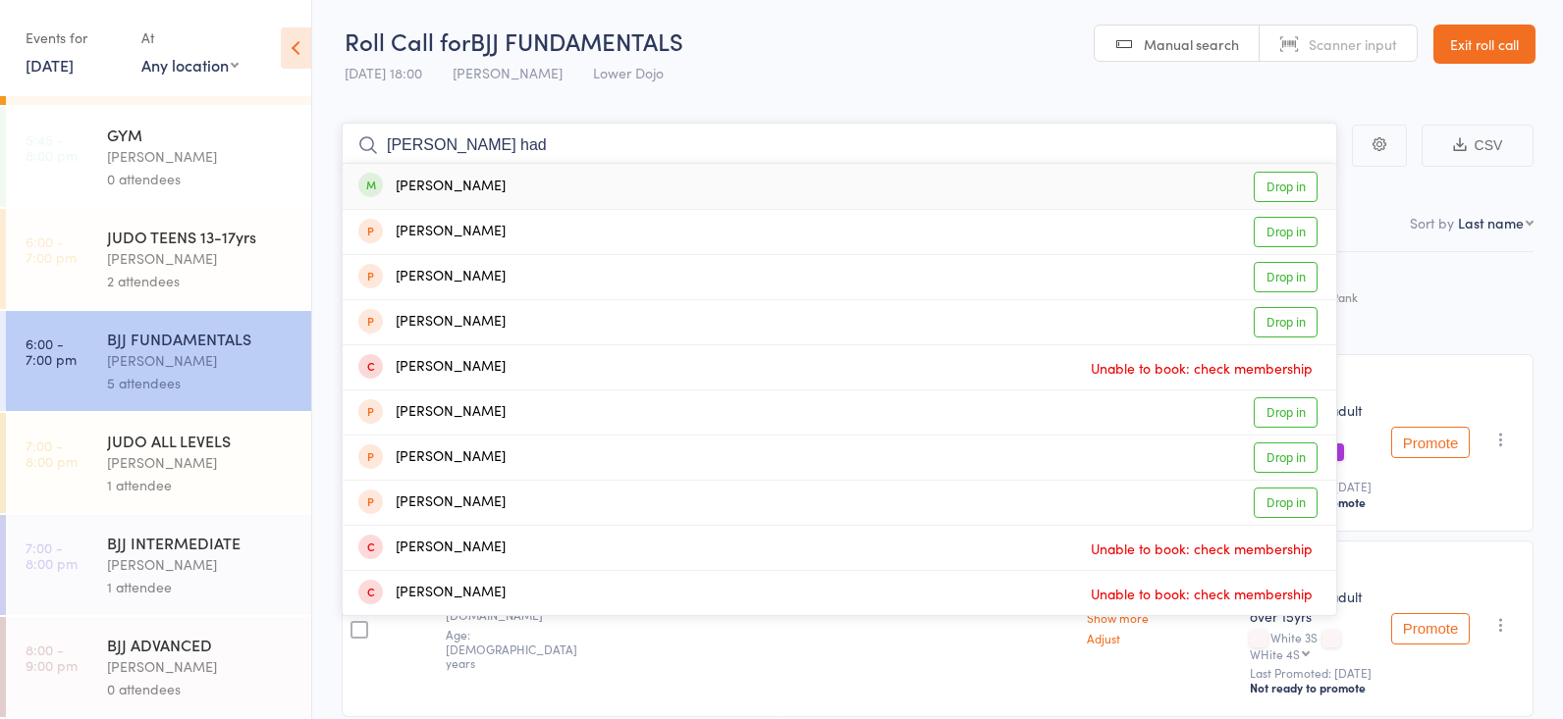
type input "[PERSON_NAME] had"
click at [1256, 177] on link "Drop in" at bounding box center [1285, 187] width 64 height 30
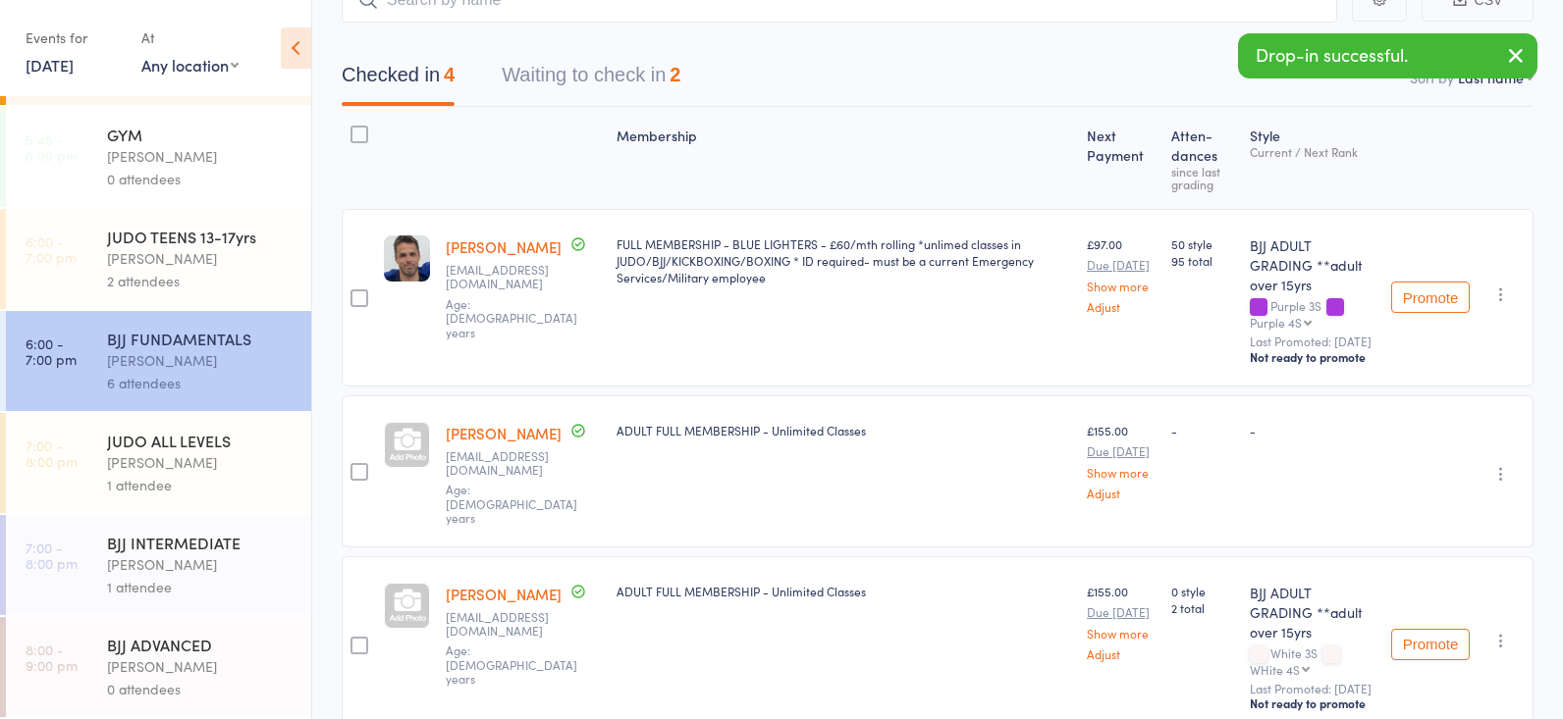
click at [184, 548] on div "BJJ INTERMEDIATE" at bounding box center [200, 543] width 187 height 22
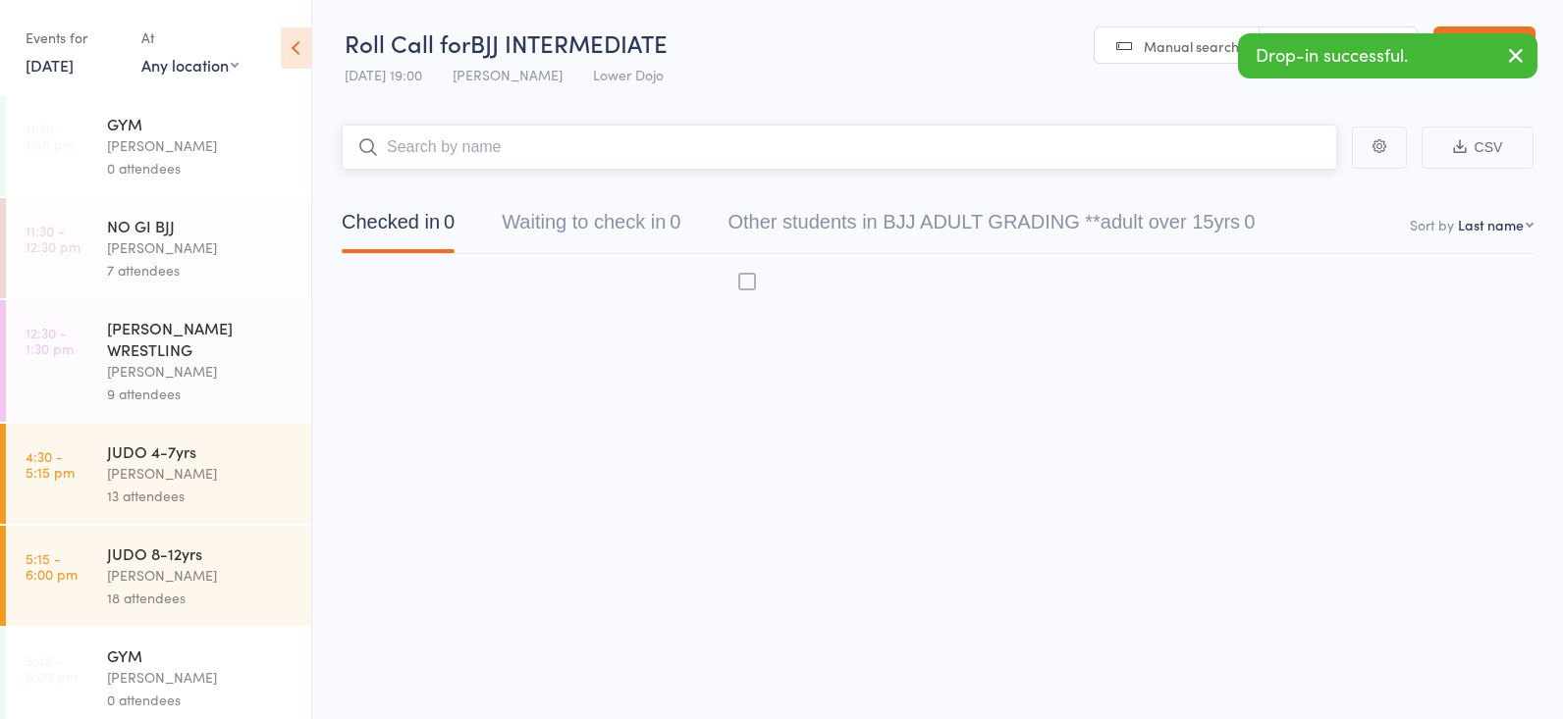
scroll to position [1, 0]
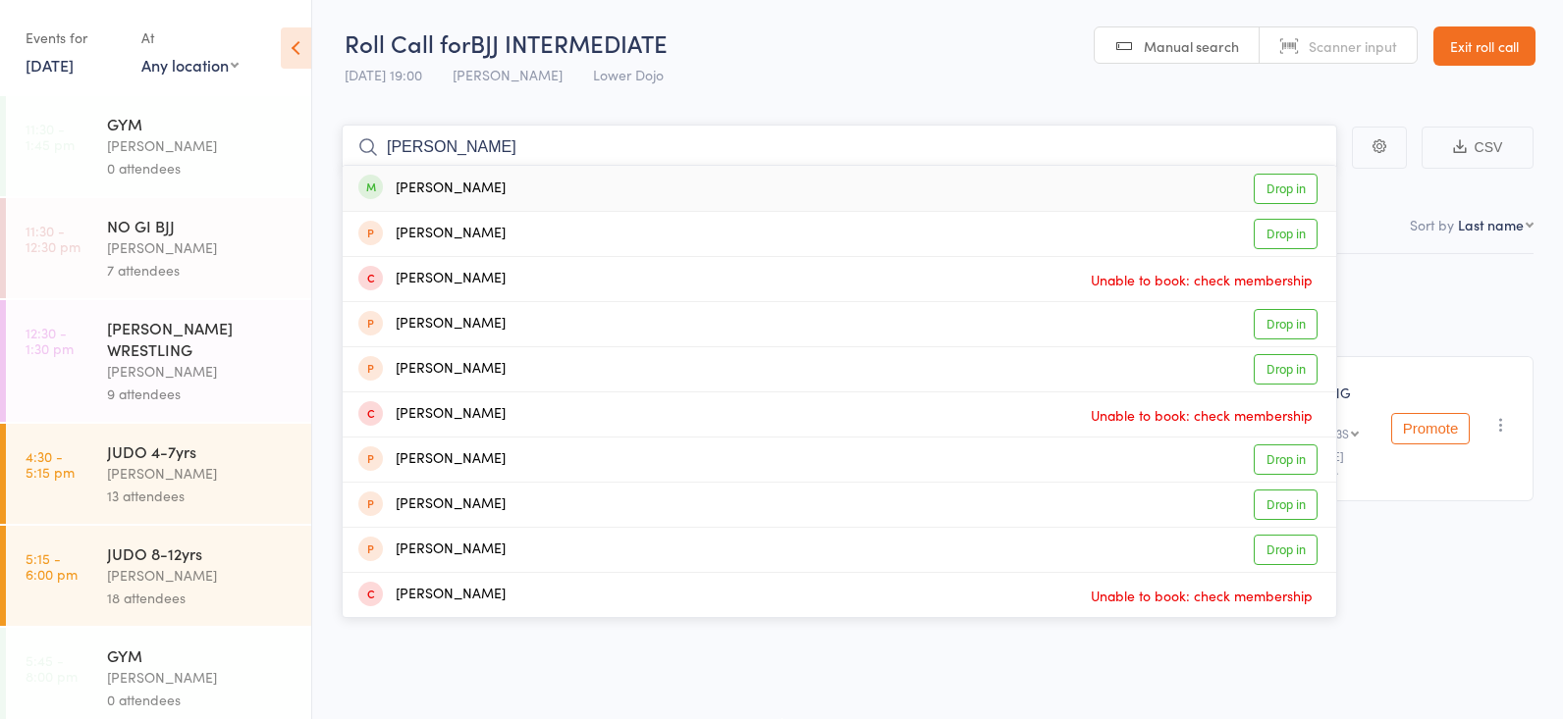
type input "[PERSON_NAME]"
drag, startPoint x: 174, startPoint y: 545, endPoint x: 1267, endPoint y: 186, distance: 1150.9
click at [1267, 186] on link "Drop in" at bounding box center [1285, 189] width 64 height 30
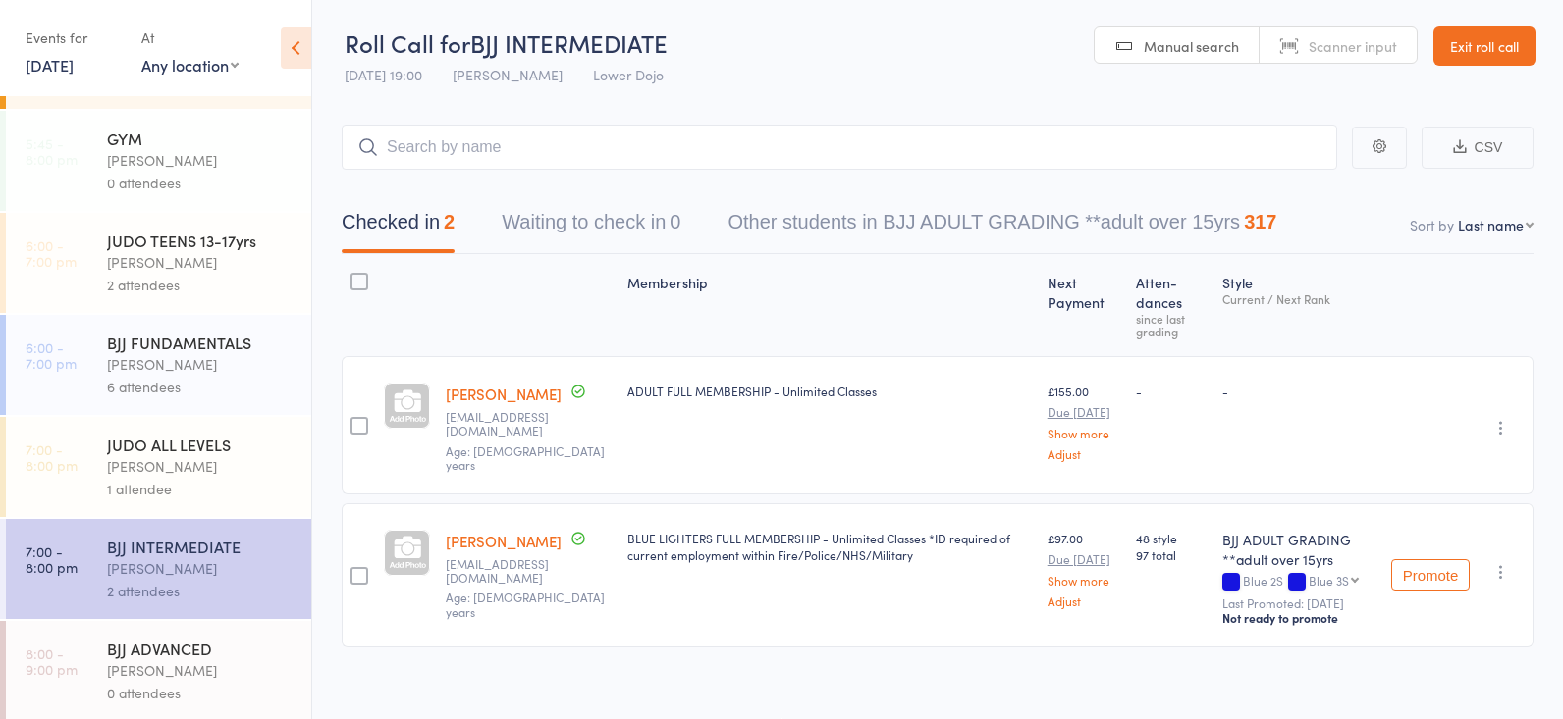
scroll to position [521, 0]
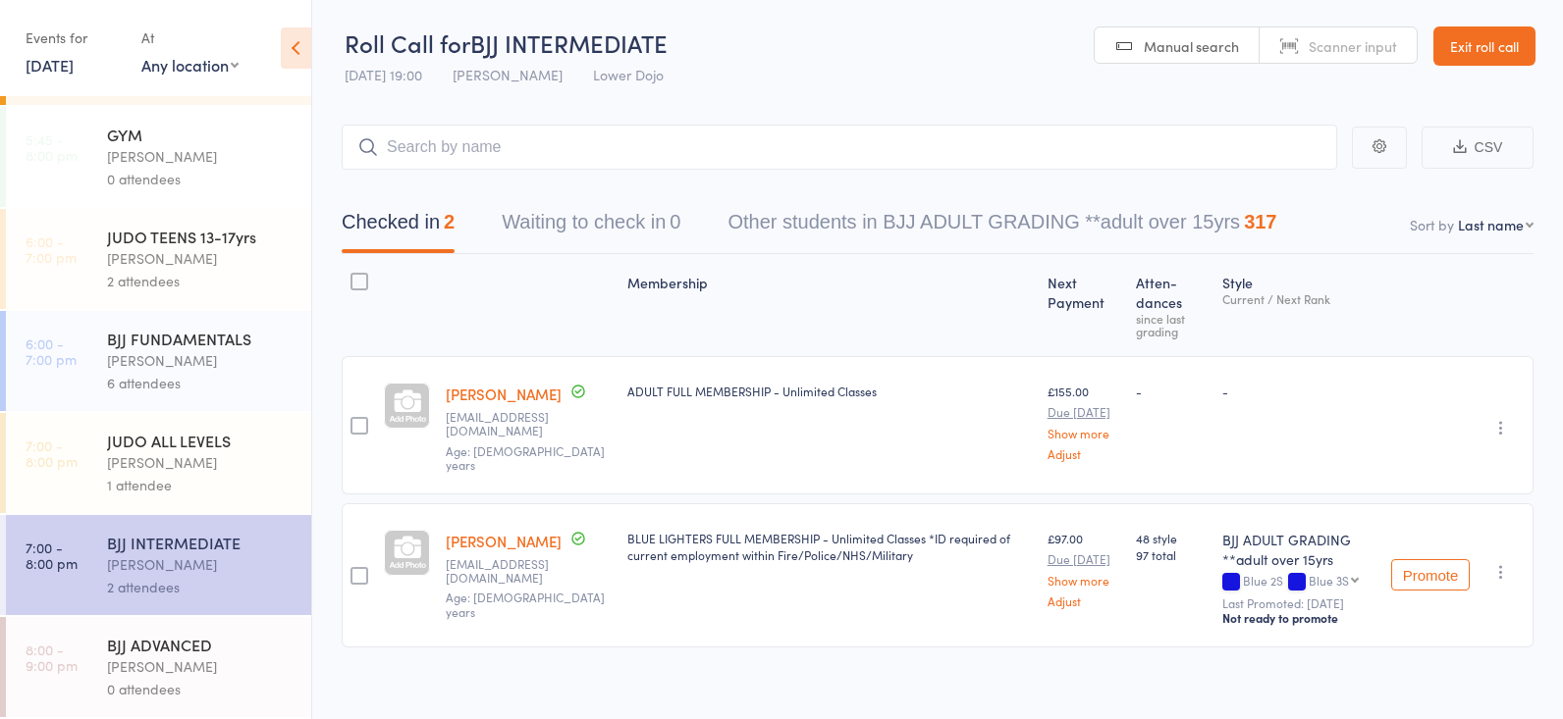
click at [210, 357] on div "[PERSON_NAME]" at bounding box center [200, 360] width 187 height 23
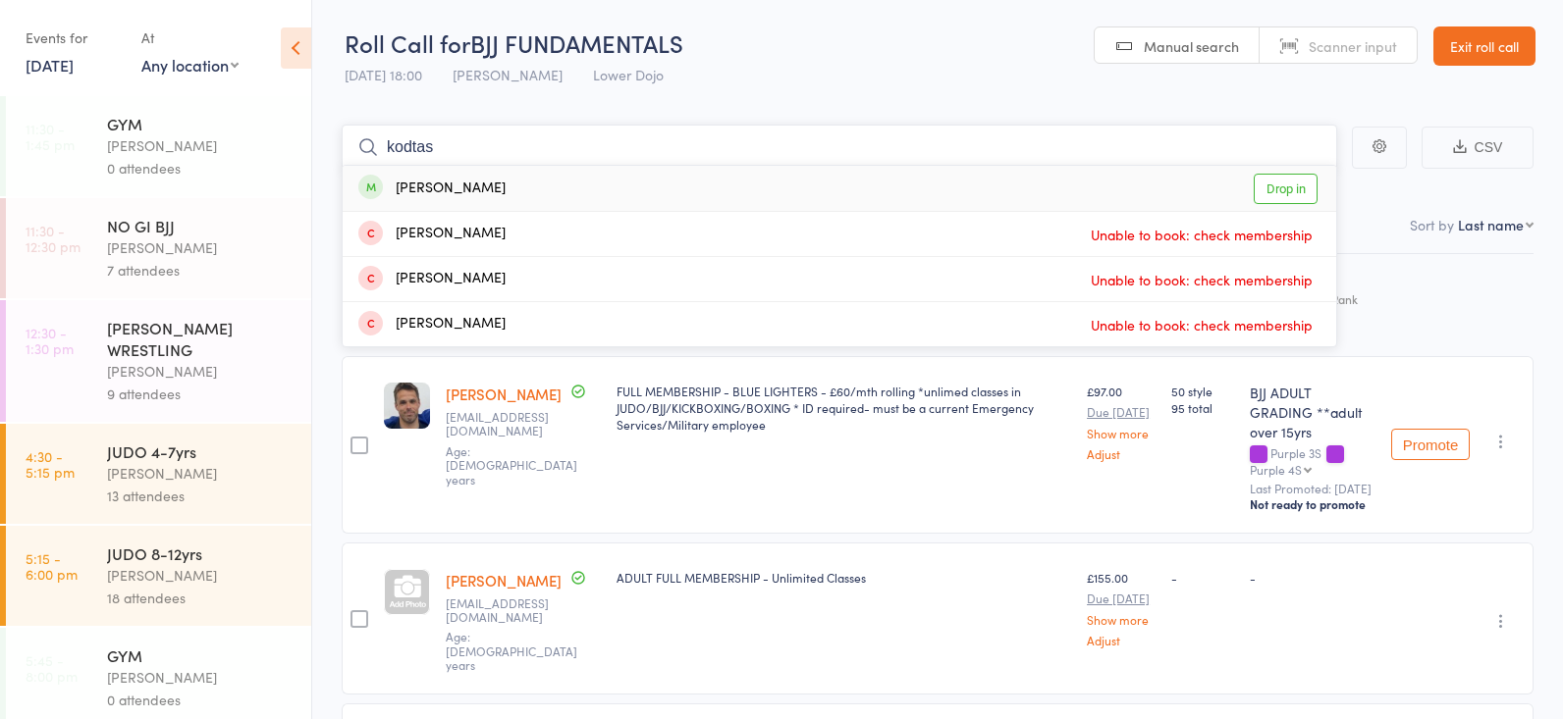
type input "kodtas"
click at [1260, 188] on link "Drop in" at bounding box center [1285, 189] width 64 height 30
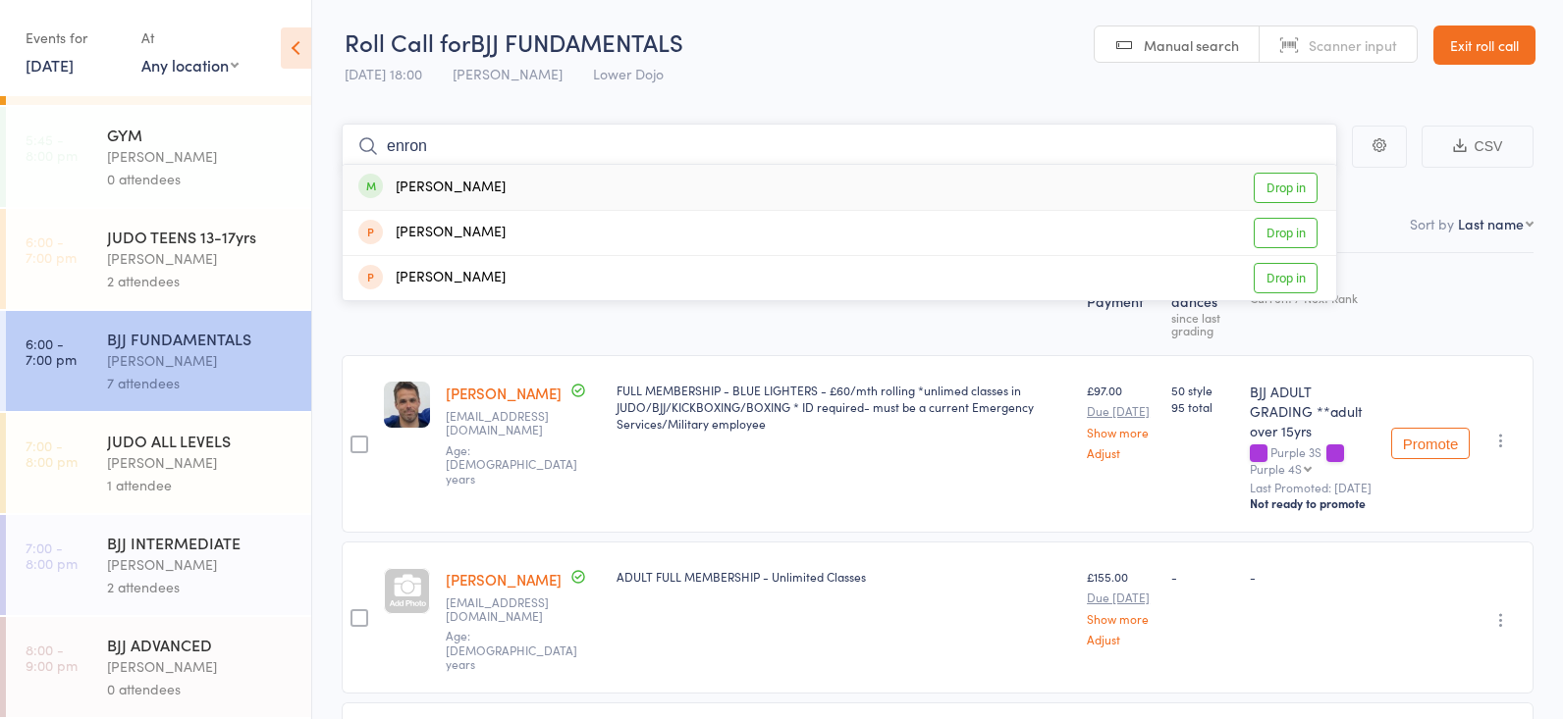
scroll to position [1, 0]
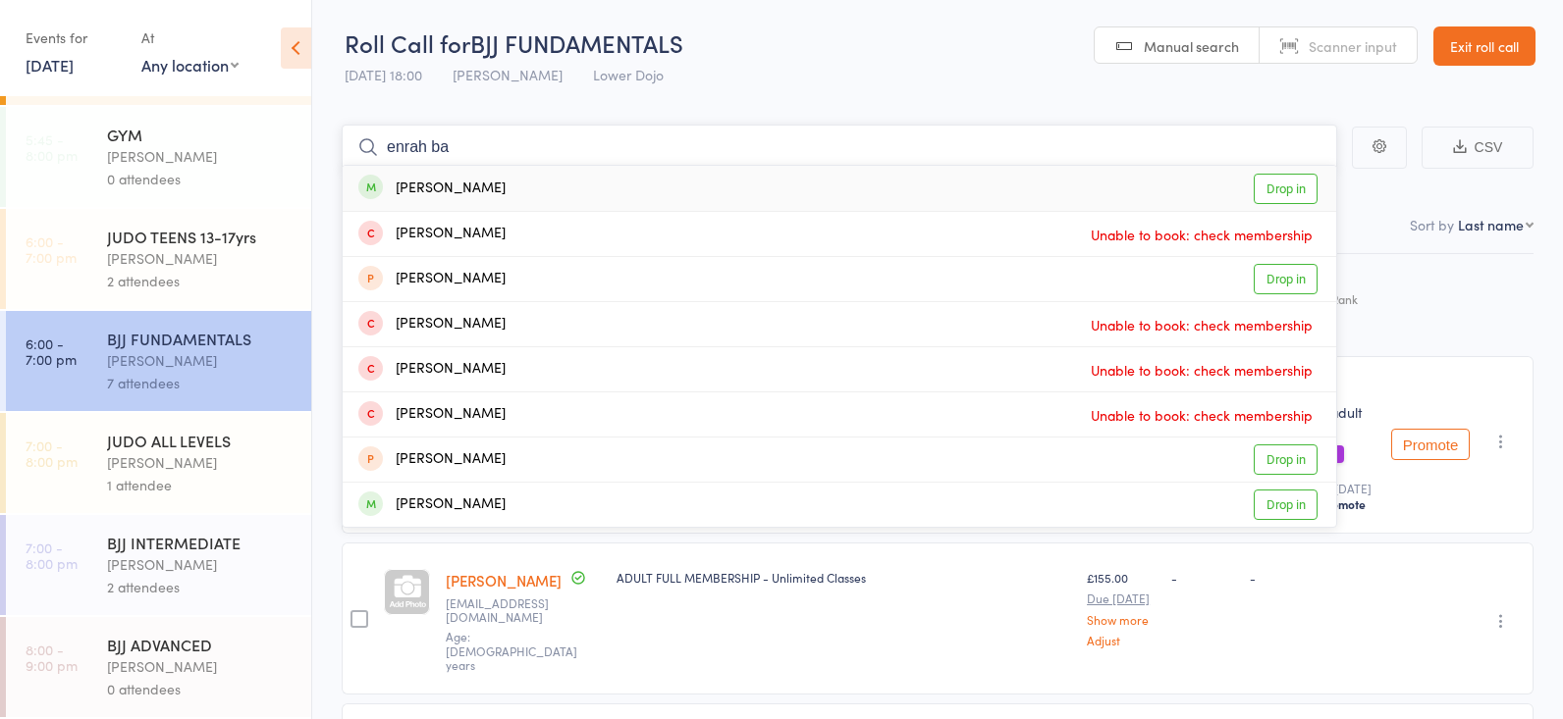
type input "enrah ba"
click at [1295, 191] on link "Drop in" at bounding box center [1285, 189] width 64 height 30
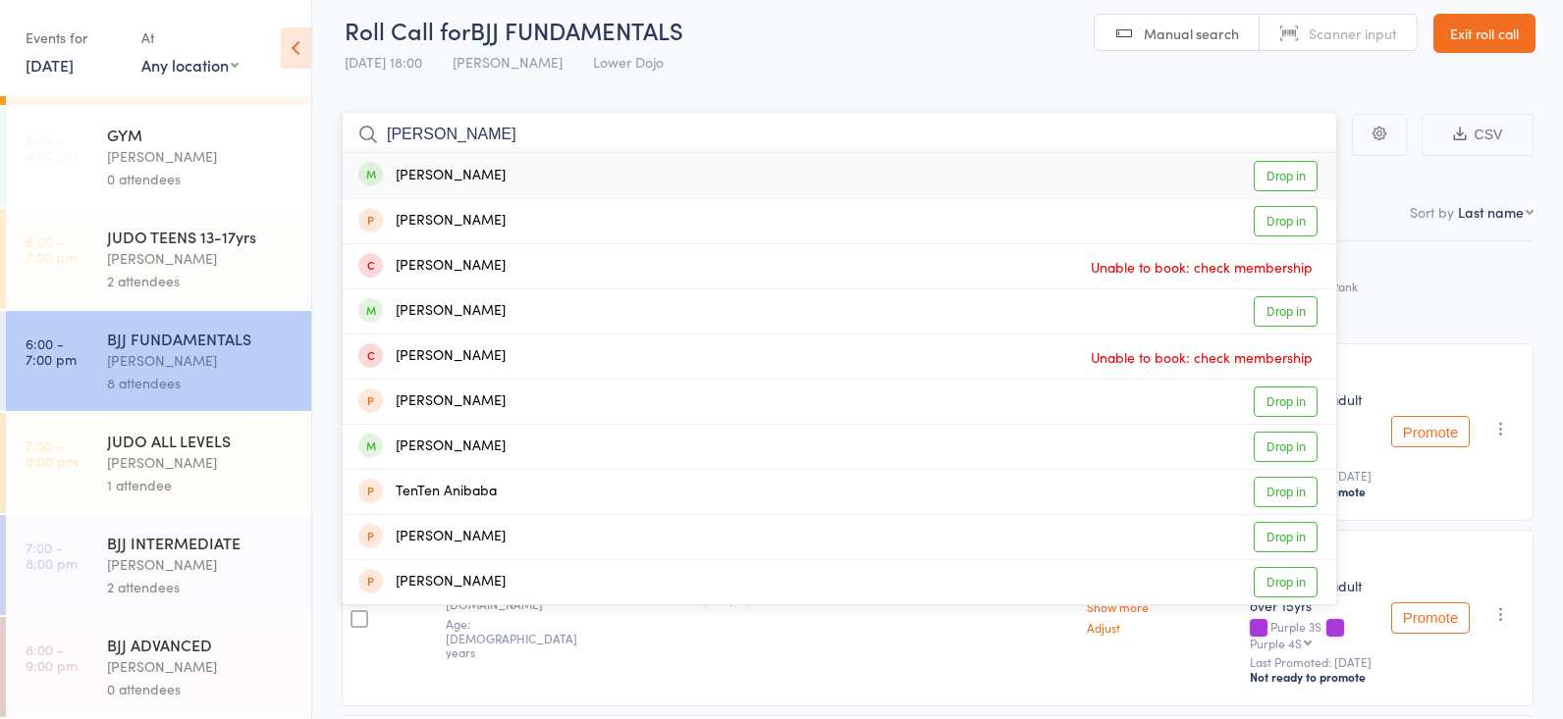
scroll to position [13, 0]
type input "[PERSON_NAME]"
click at [1278, 163] on link "Drop in" at bounding box center [1285, 177] width 64 height 30
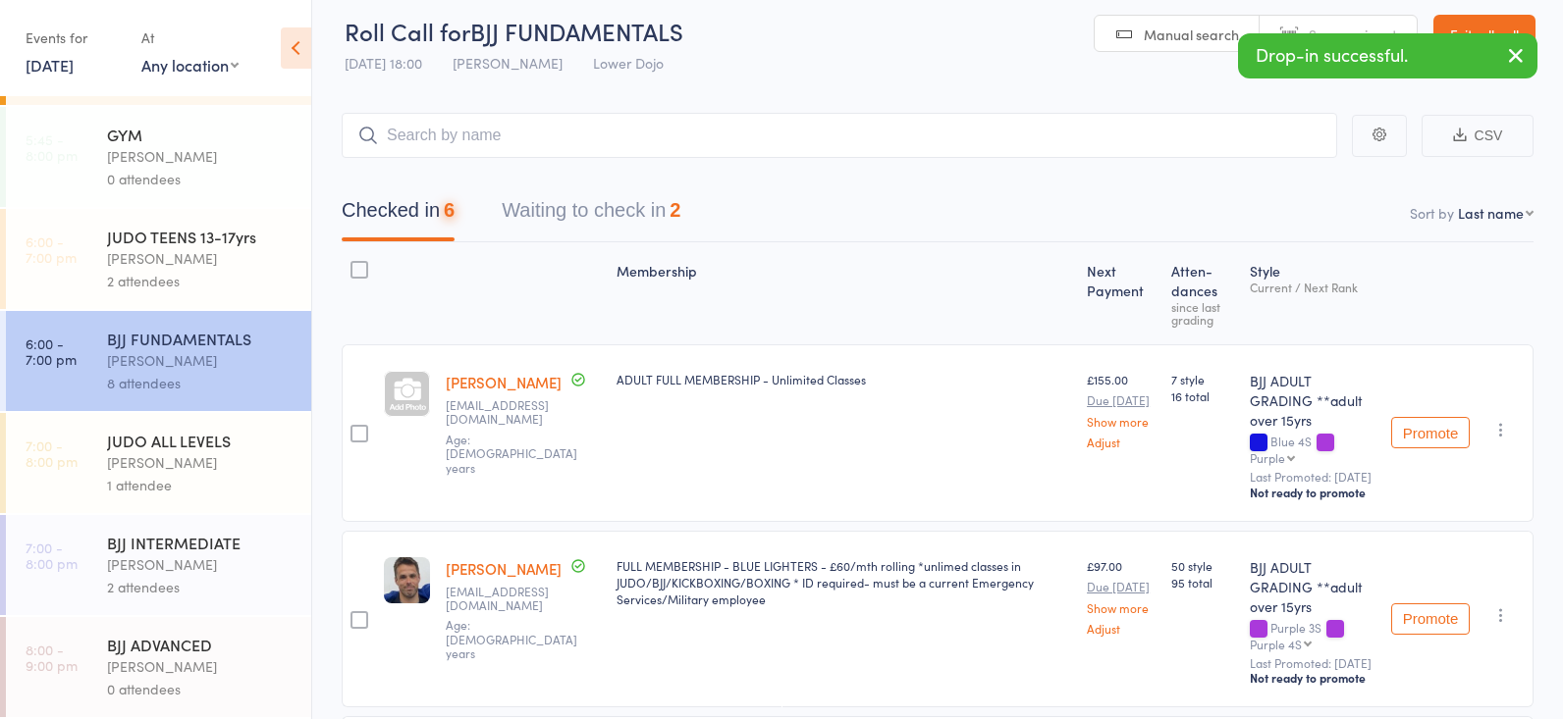
click at [202, 558] on div "[PERSON_NAME]" at bounding box center [200, 565] width 187 height 23
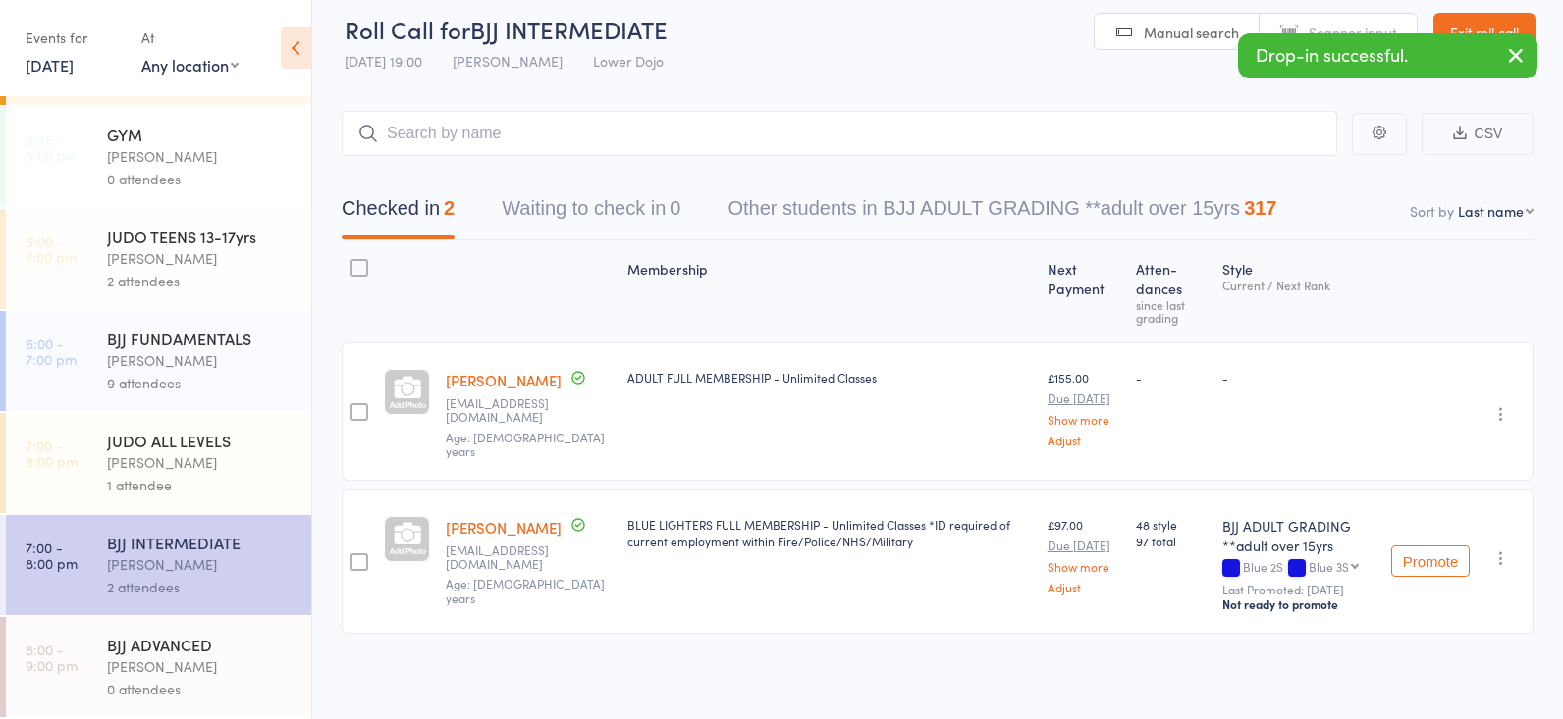
scroll to position [14, 0]
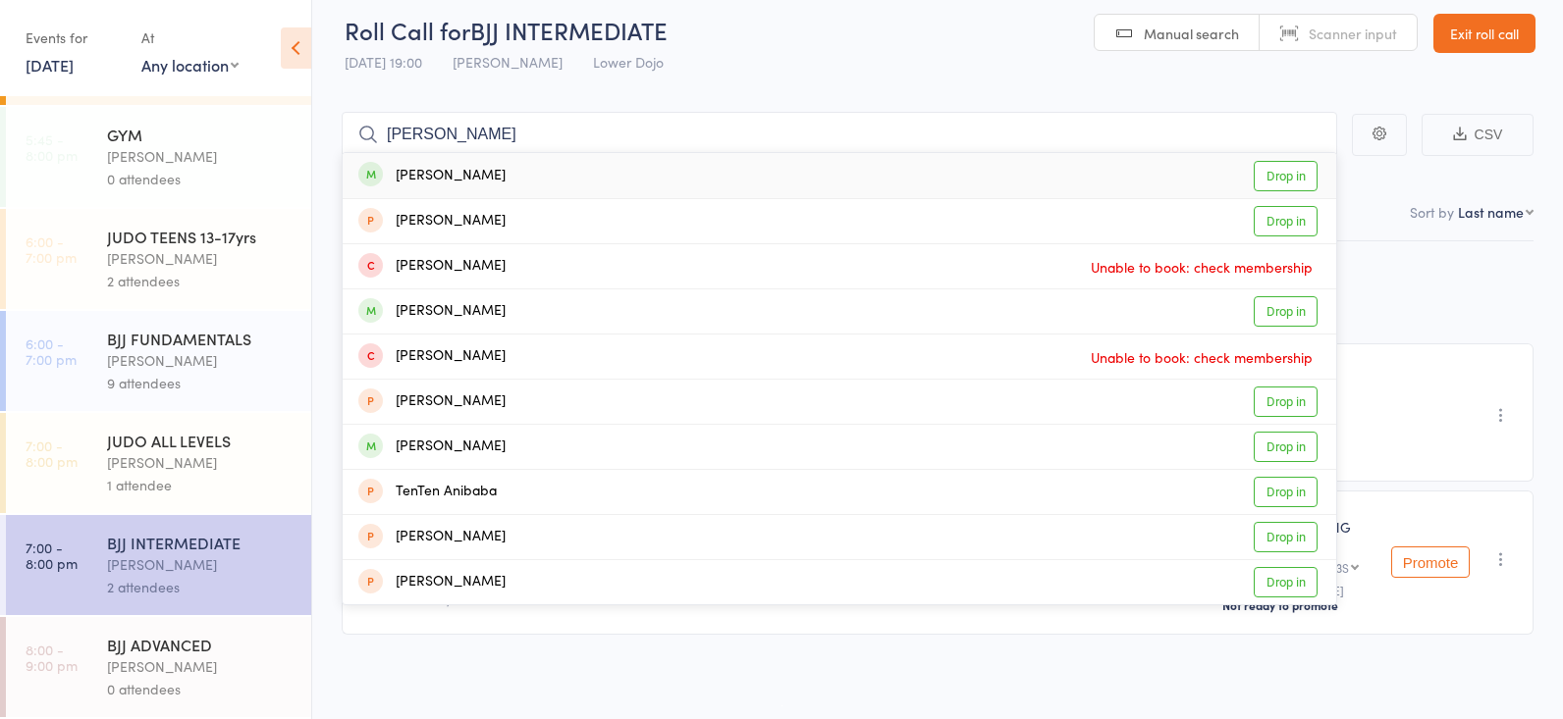
type input "[PERSON_NAME]"
click at [1268, 169] on link "Drop in" at bounding box center [1285, 176] width 64 height 30
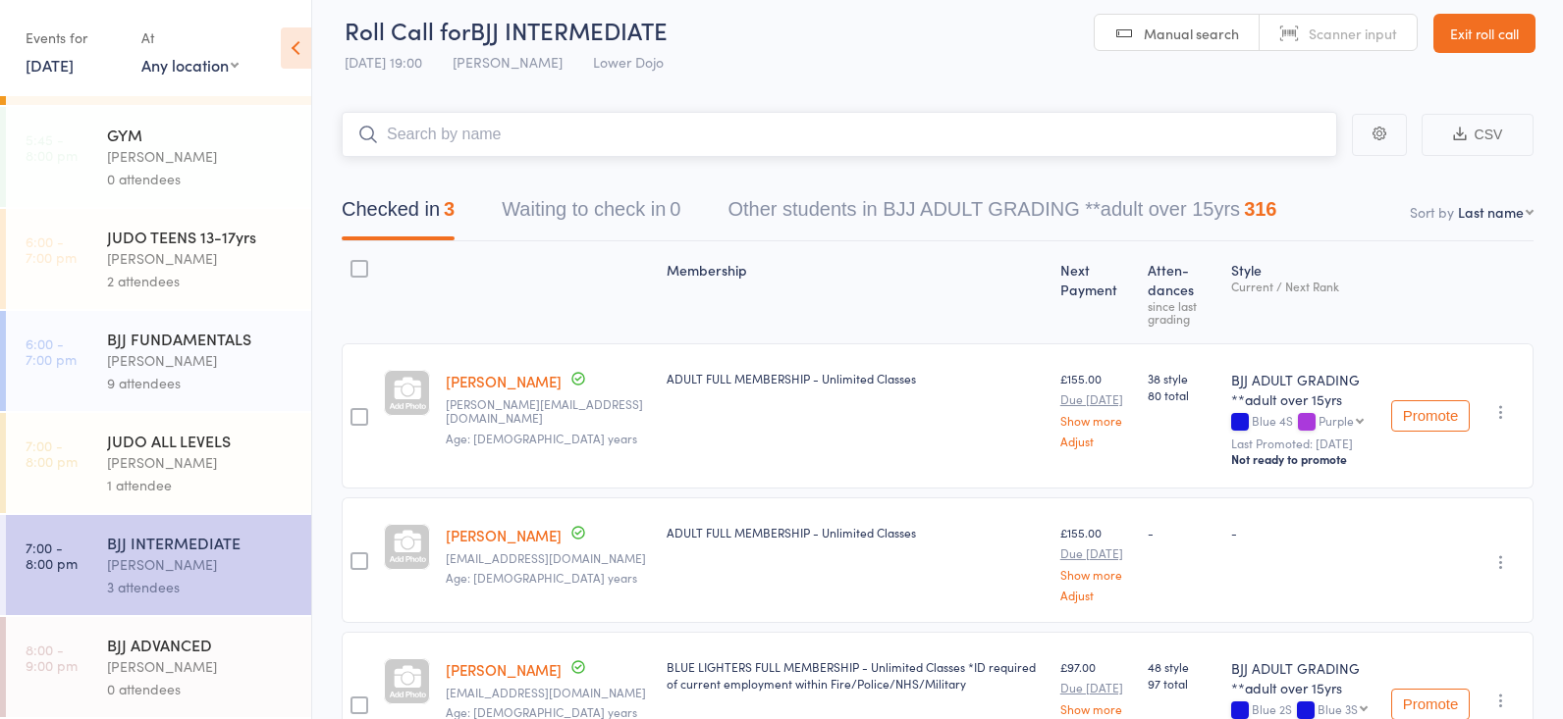
click at [494, 122] on input "search" at bounding box center [839, 134] width 995 height 45
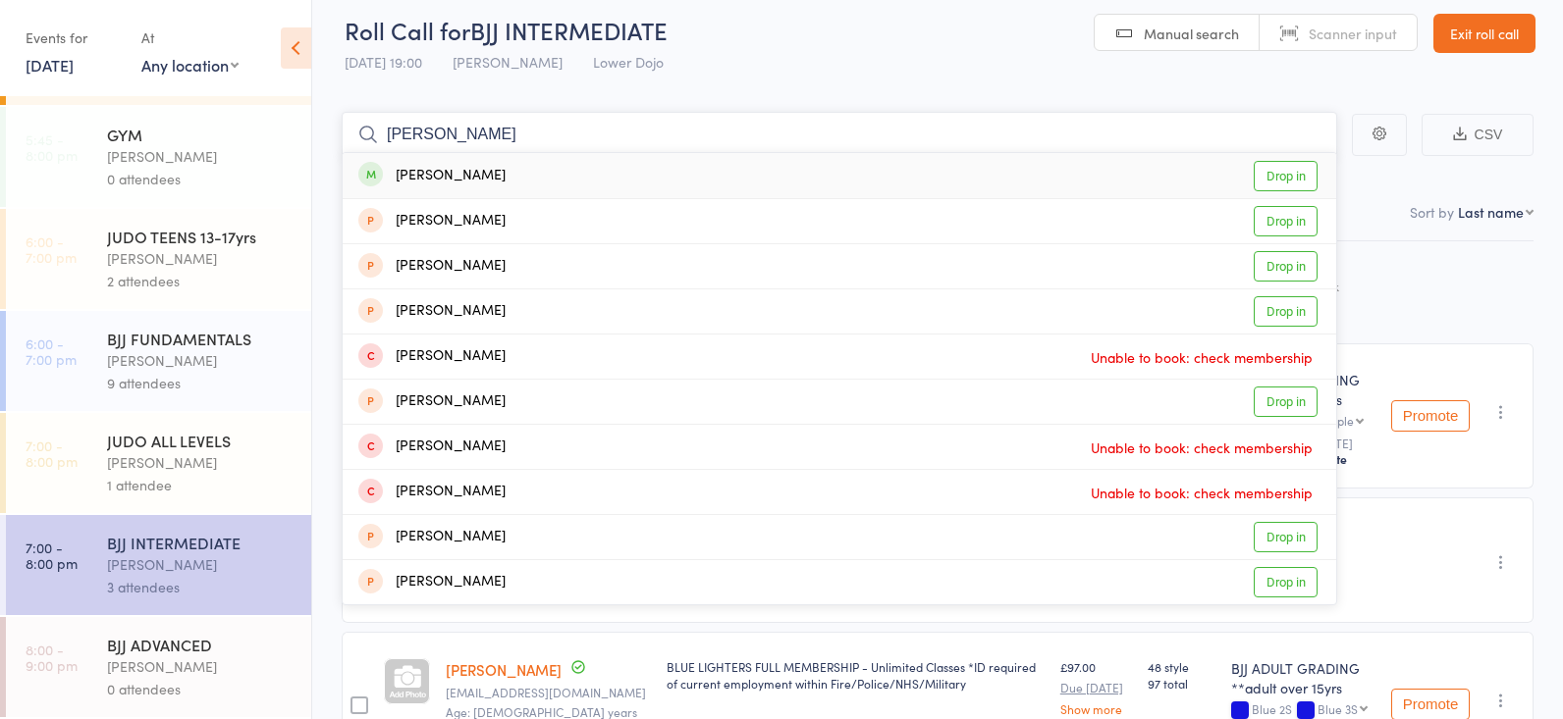
type input "alex much"
drag, startPoint x: 482, startPoint y: 125, endPoint x: 1286, endPoint y: 175, distance: 805.4
click at [1286, 175] on link "Drop in" at bounding box center [1285, 176] width 64 height 30
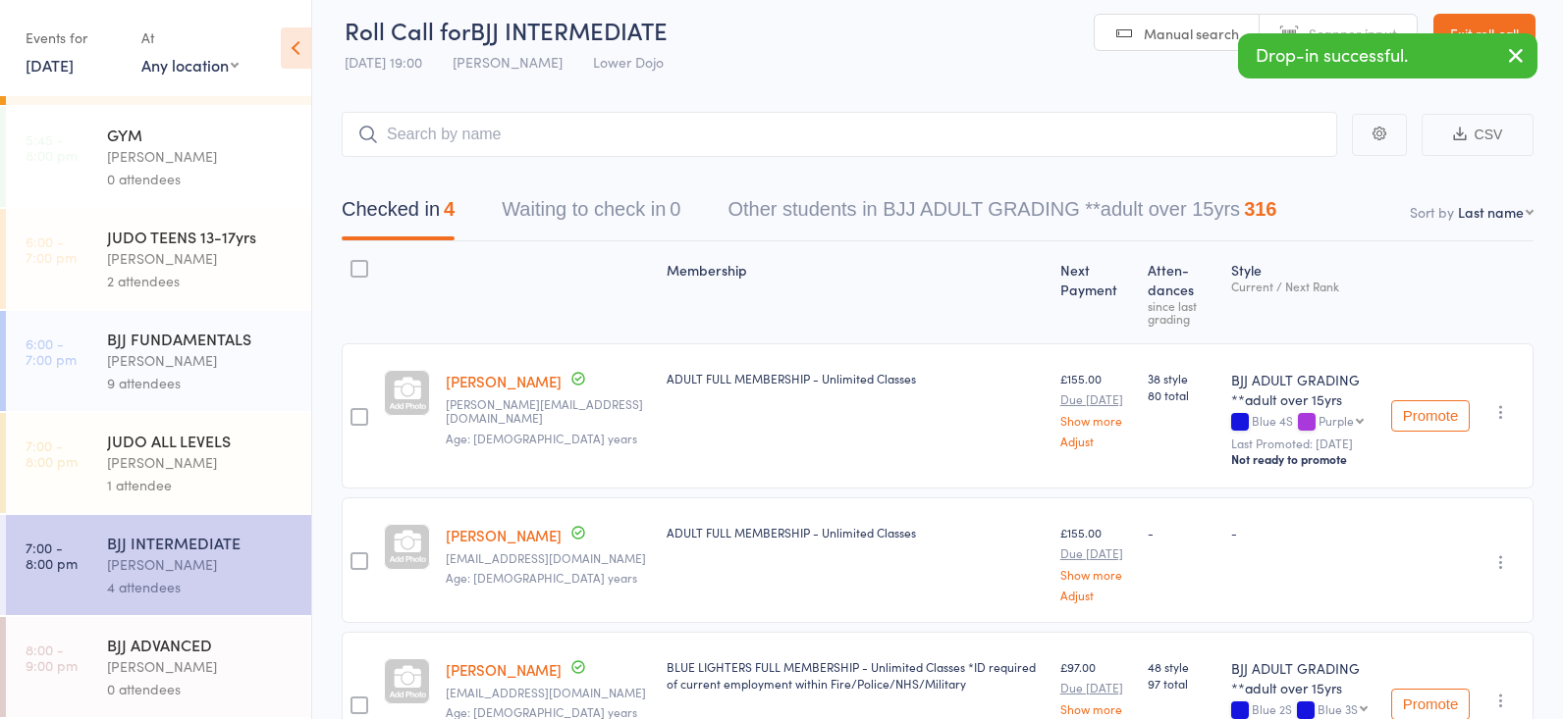
click at [173, 347] on div "BJJ FUNDAMENTALS" at bounding box center [200, 339] width 187 height 22
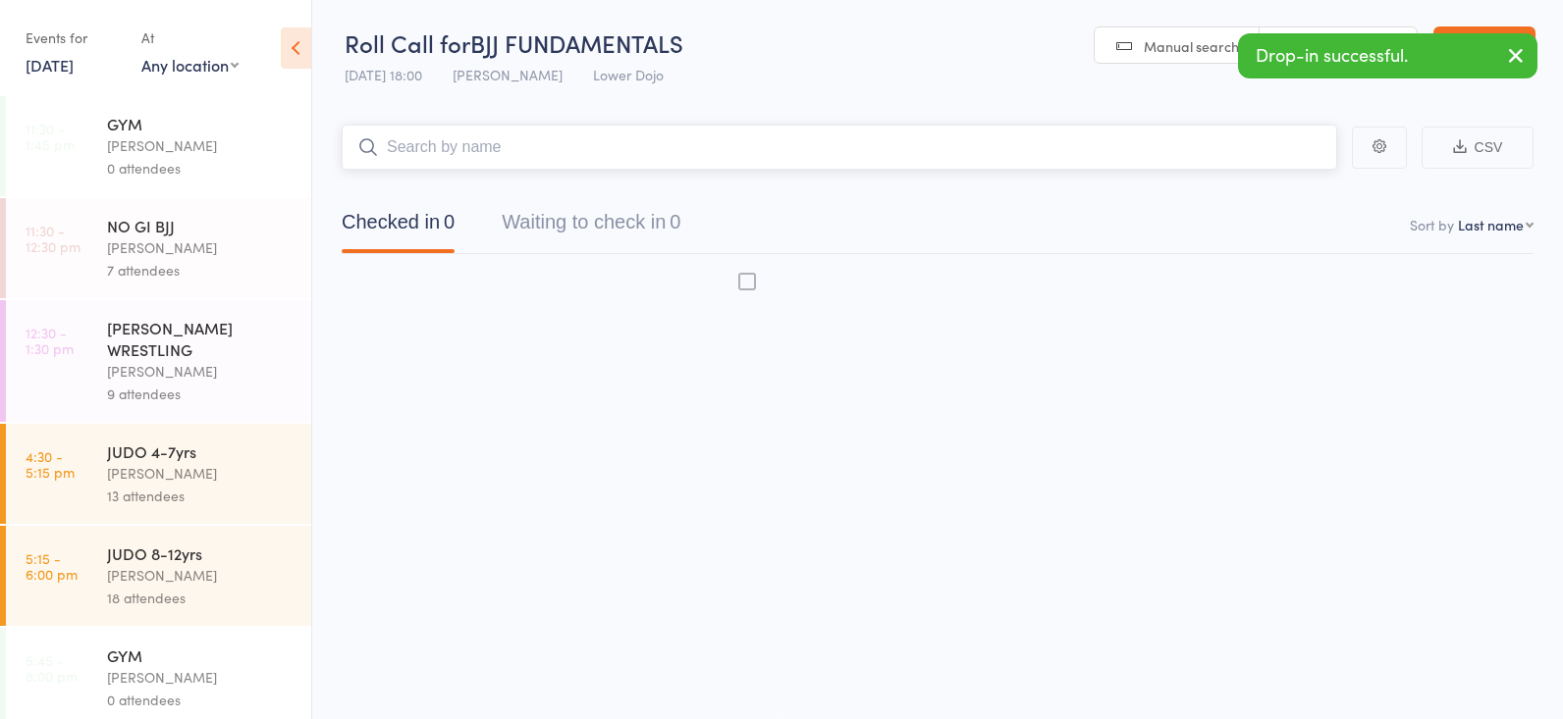
scroll to position [1, 0]
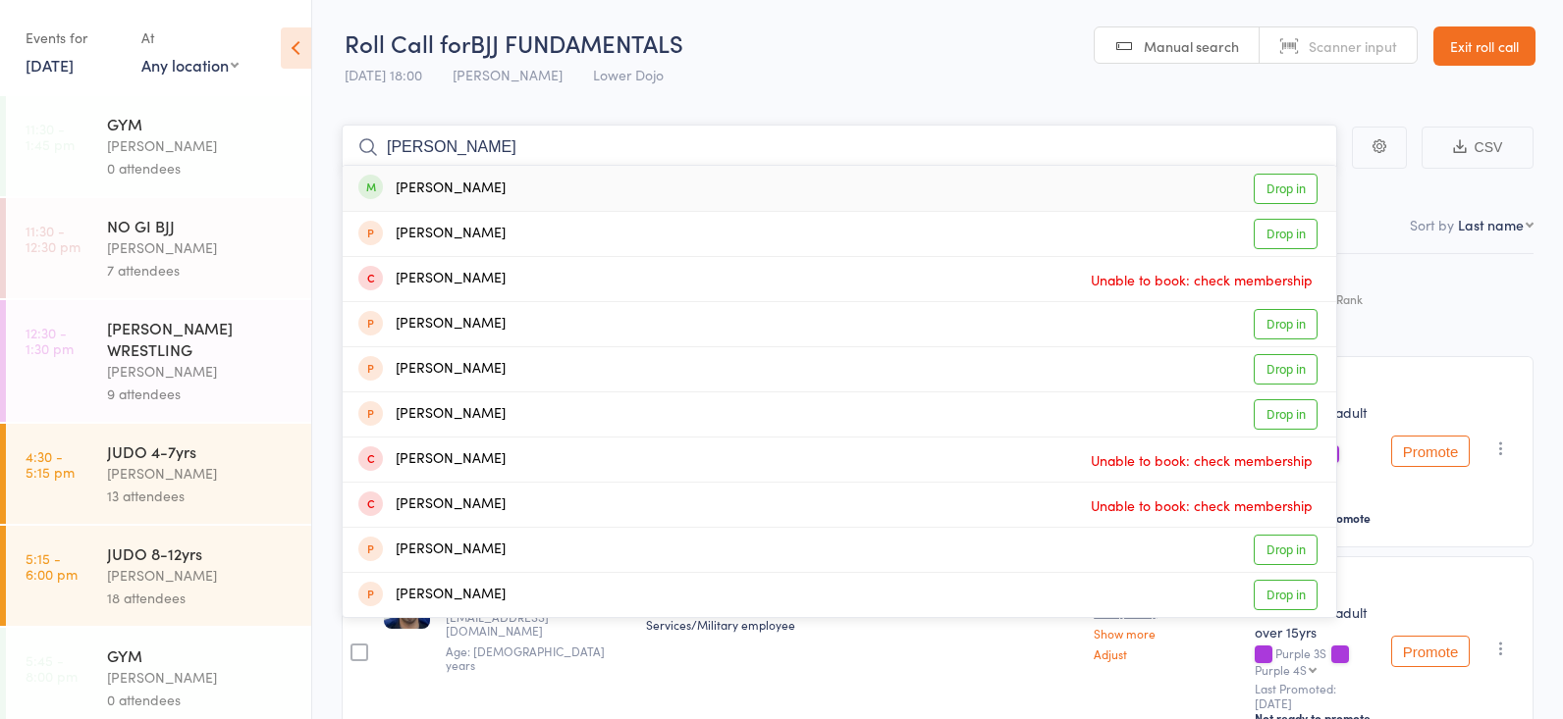
type input "[PERSON_NAME]"
click at [1269, 183] on link "Drop in" at bounding box center [1285, 189] width 64 height 30
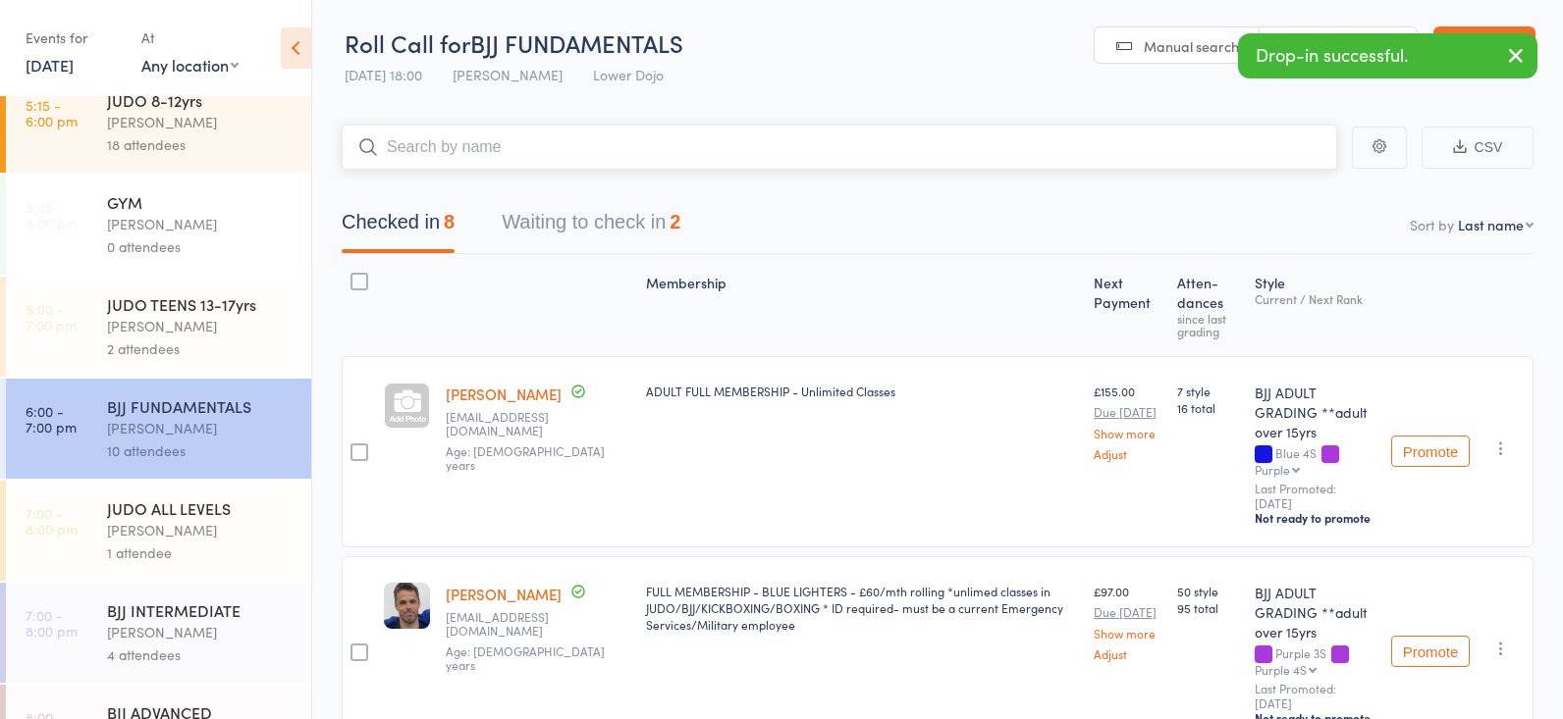
scroll to position [459, 0]
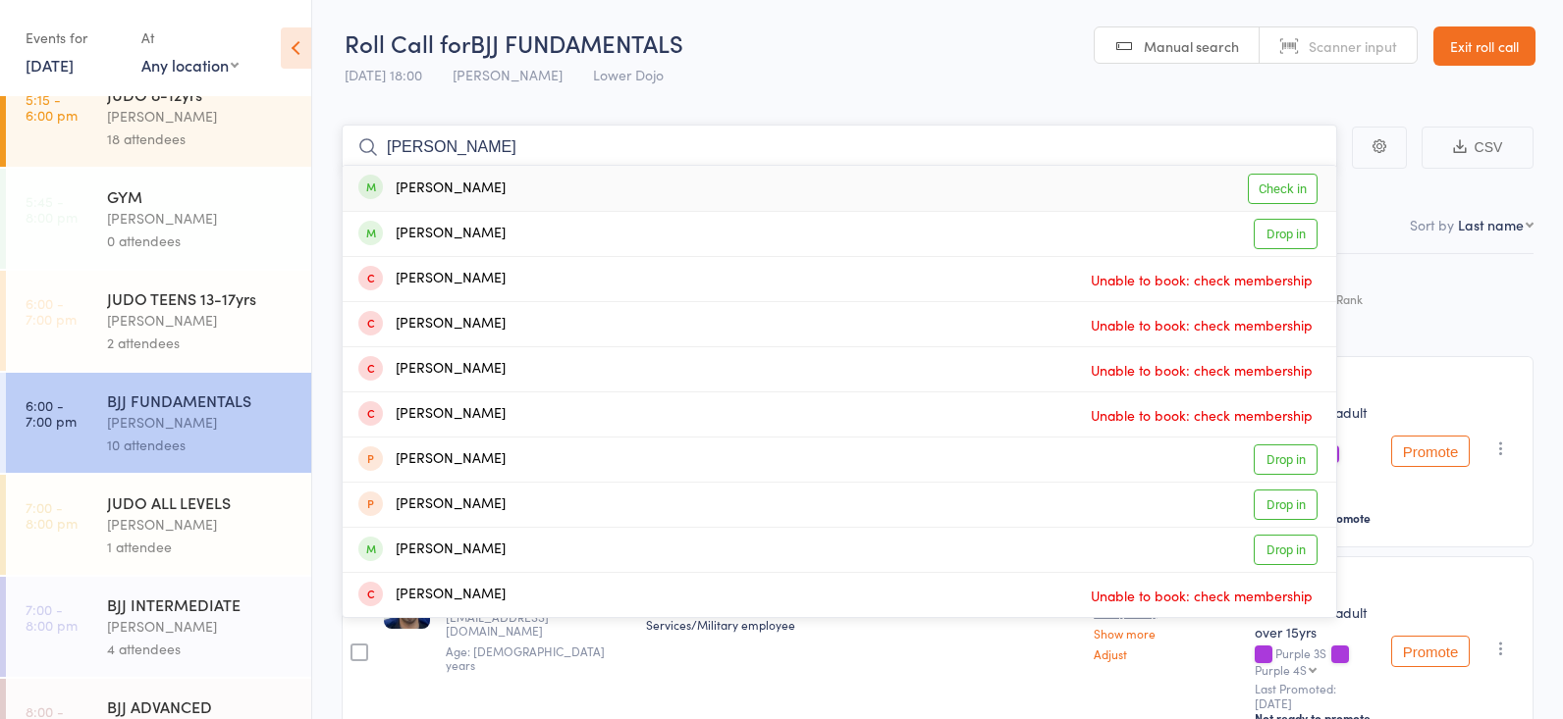
type input "[PERSON_NAME]"
drag, startPoint x: 527, startPoint y: 155, endPoint x: 1278, endPoint y: 187, distance: 751.5
click at [1278, 187] on link "Check in" at bounding box center [1282, 189] width 70 height 30
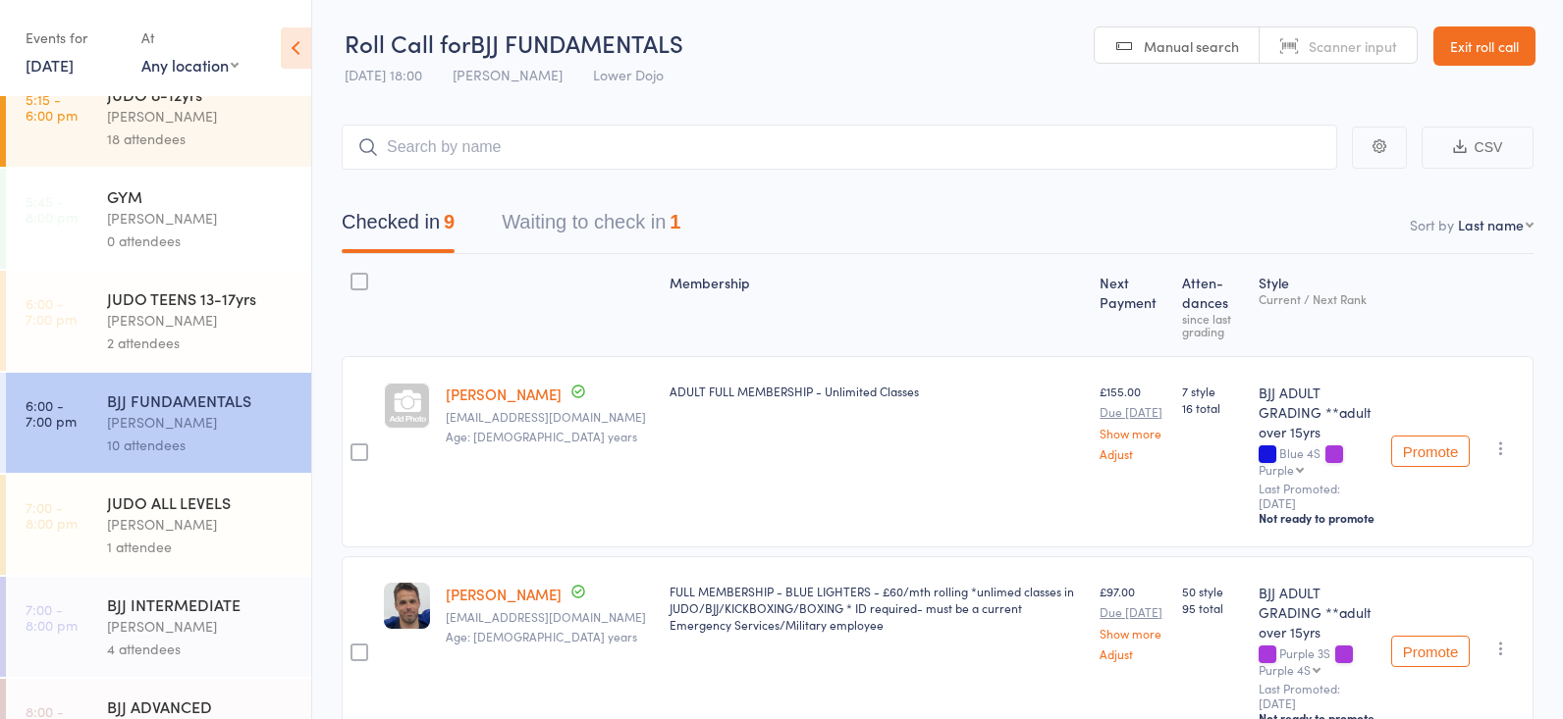
click at [186, 306] on div "JUDO TEENS 13-17yrs" at bounding box center [200, 299] width 187 height 22
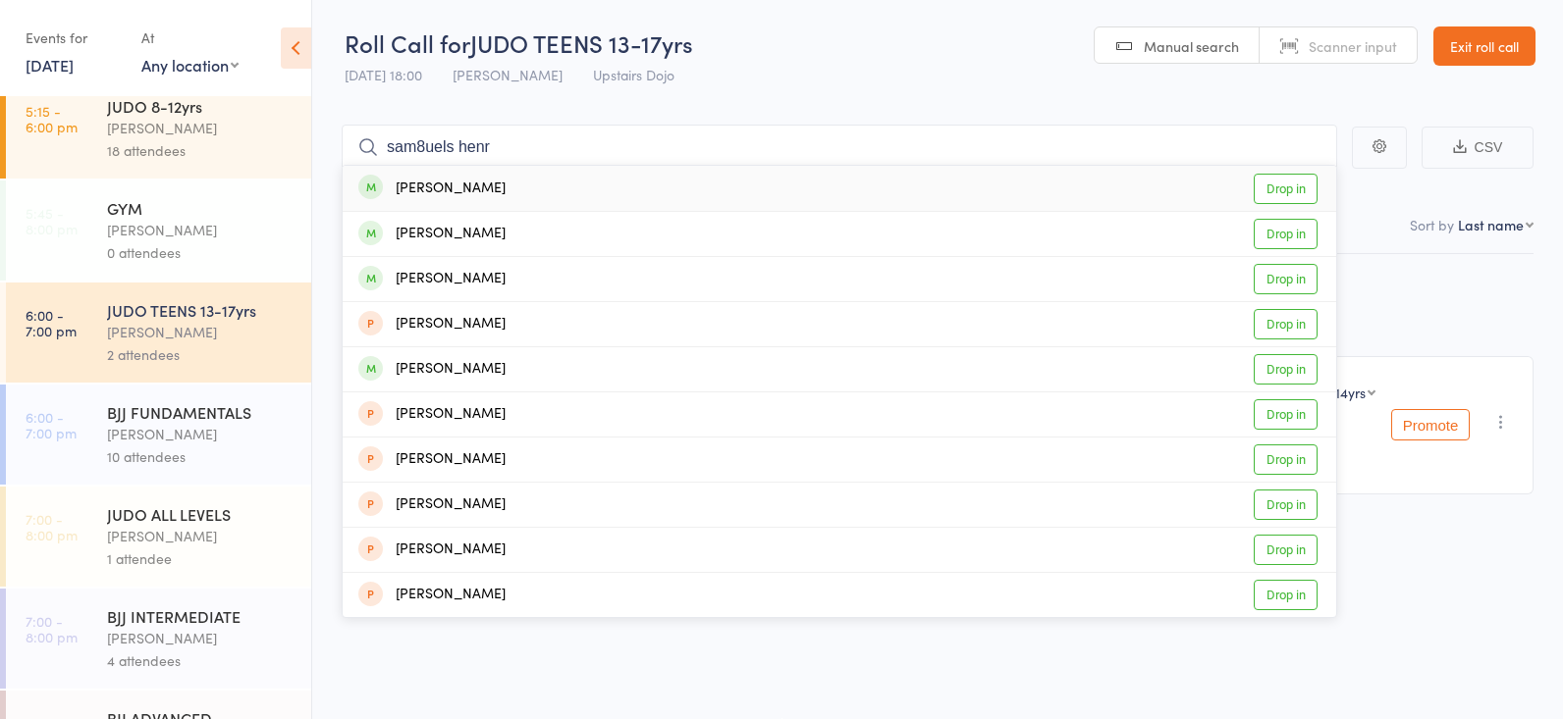
scroll to position [465, 0]
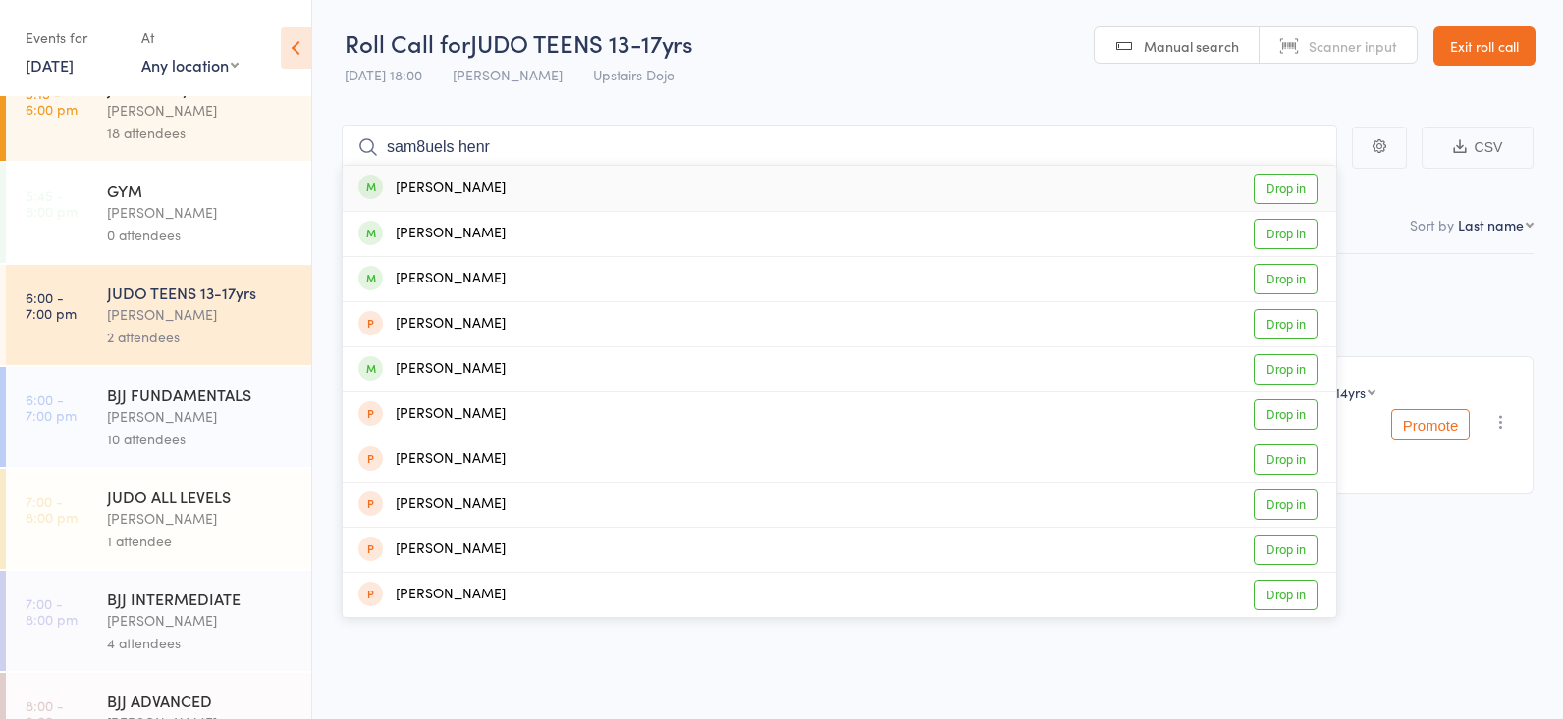
type input "sam8uels henr"
click at [1262, 180] on link "Drop in" at bounding box center [1285, 189] width 64 height 30
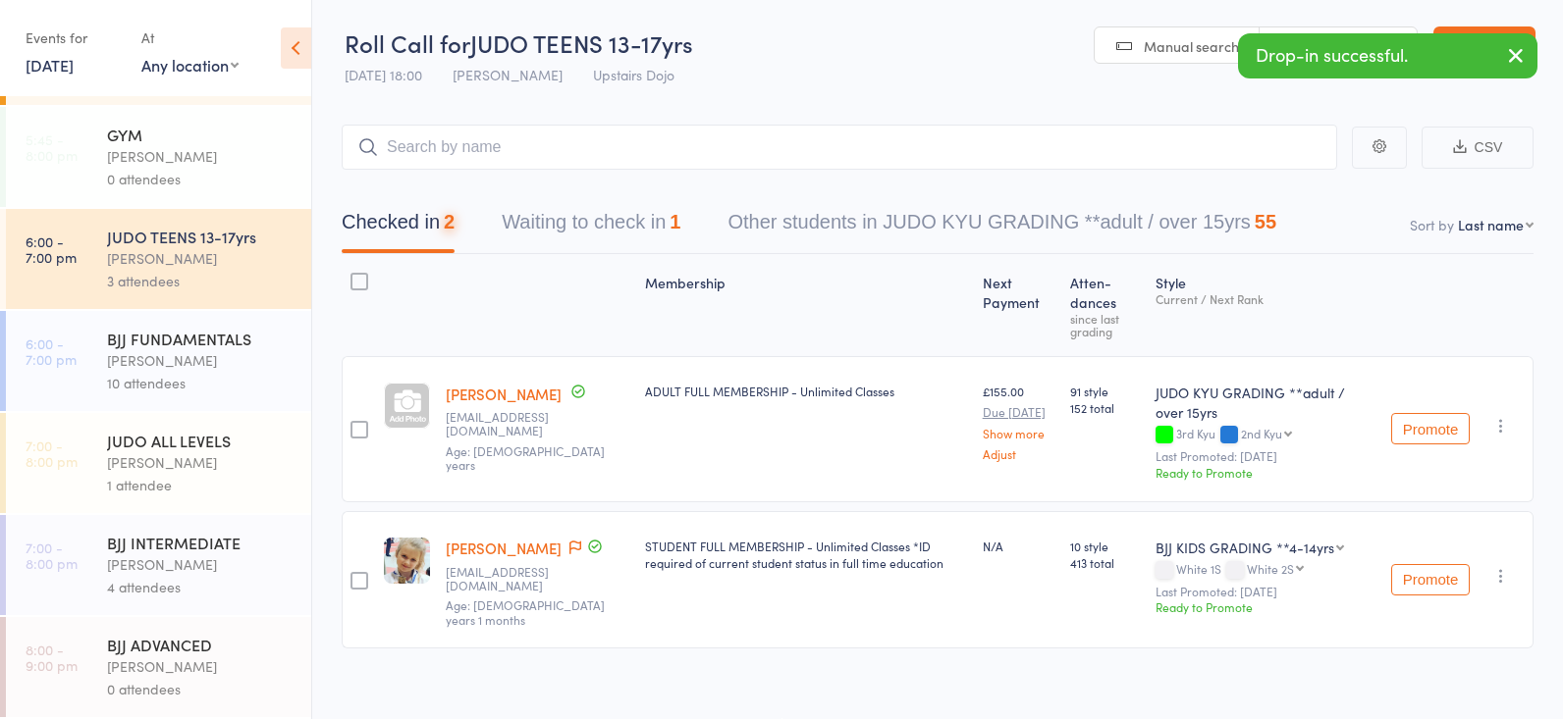
scroll to position [521, 0]
click at [140, 435] on div "JUDO ALL LEVELS" at bounding box center [200, 441] width 187 height 22
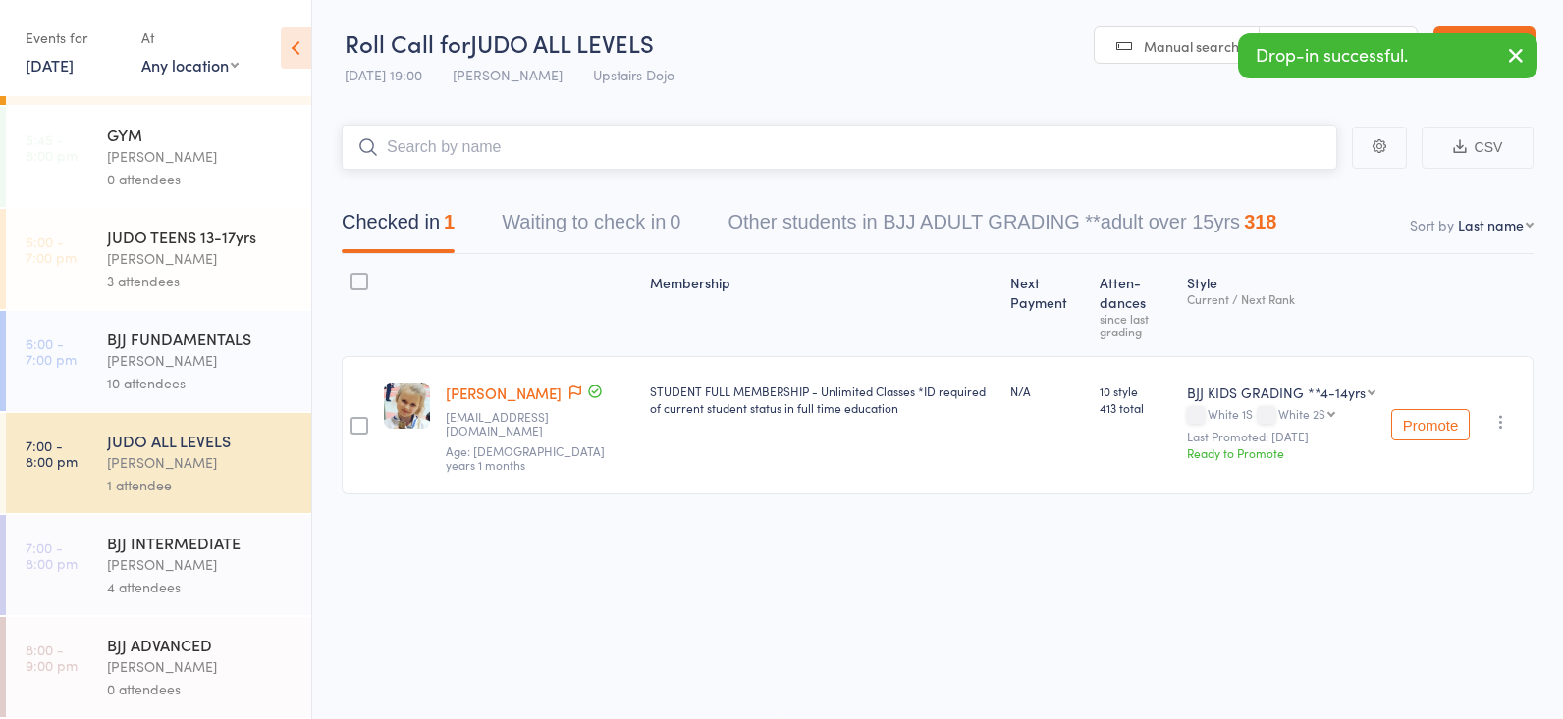
scroll to position [521, 0]
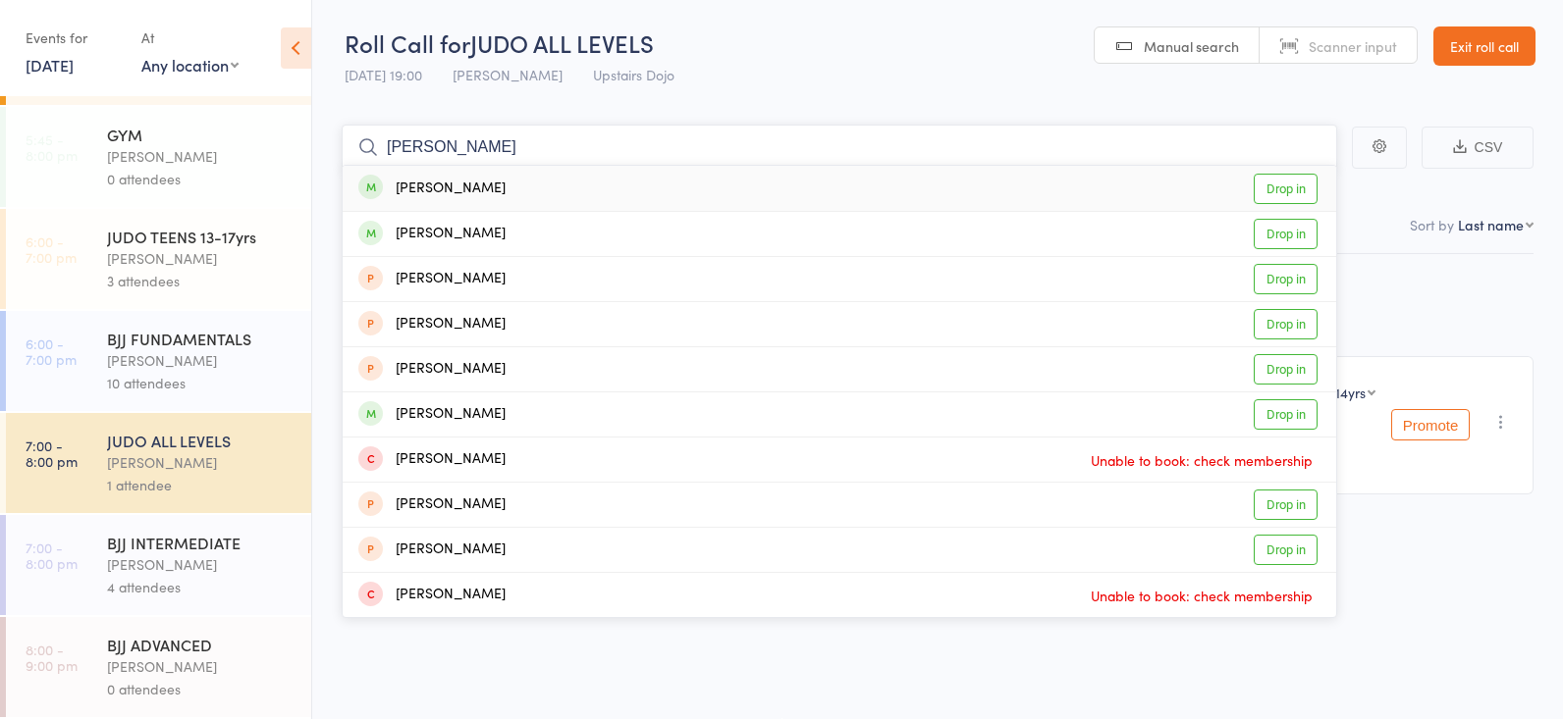
type input "[PERSON_NAME]"
drag, startPoint x: 1262, startPoint y: 184, endPoint x: 1284, endPoint y: 208, distance: 32.7
click at [1260, 183] on link "Drop in" at bounding box center [1285, 189] width 64 height 30
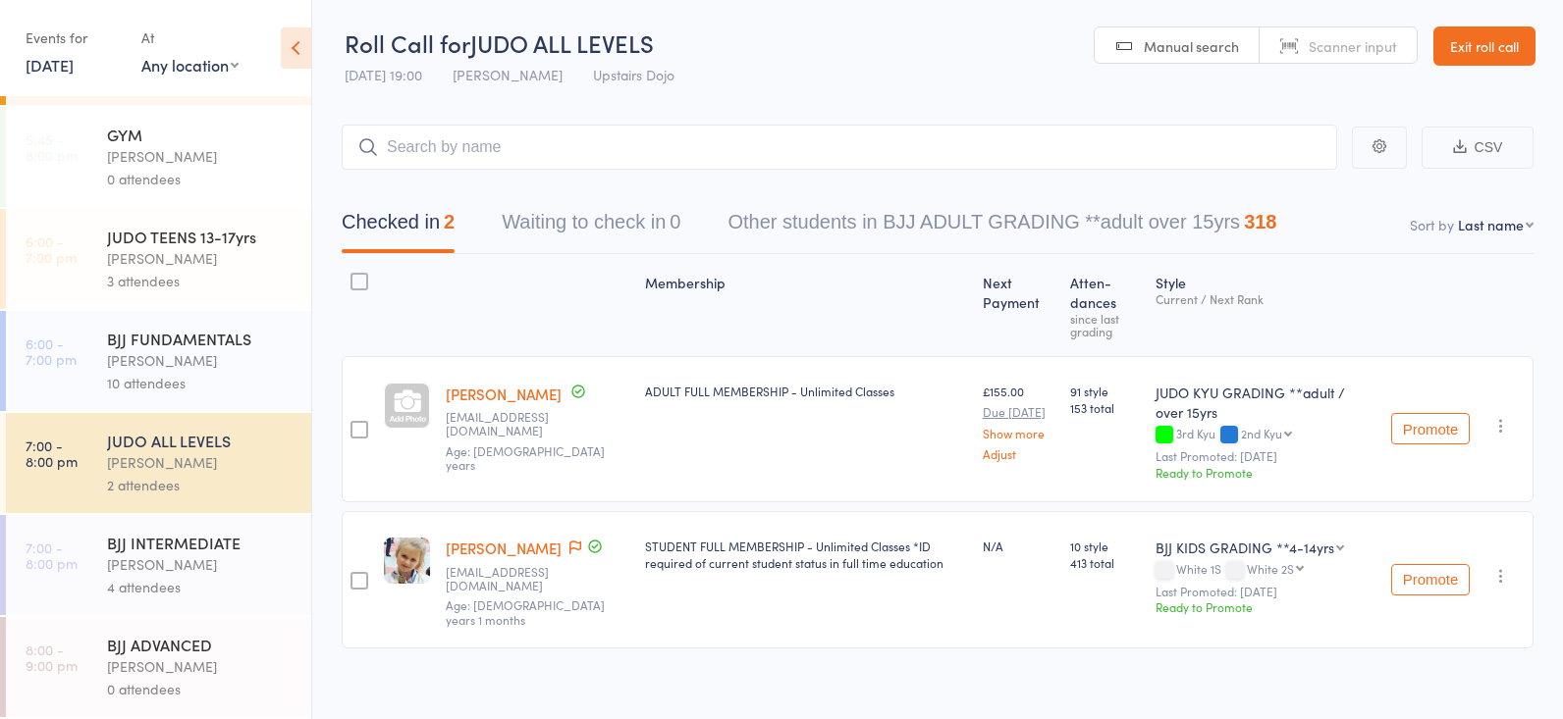
click at [207, 335] on div "BJJ FUNDAMENTALS" at bounding box center [200, 339] width 187 height 22
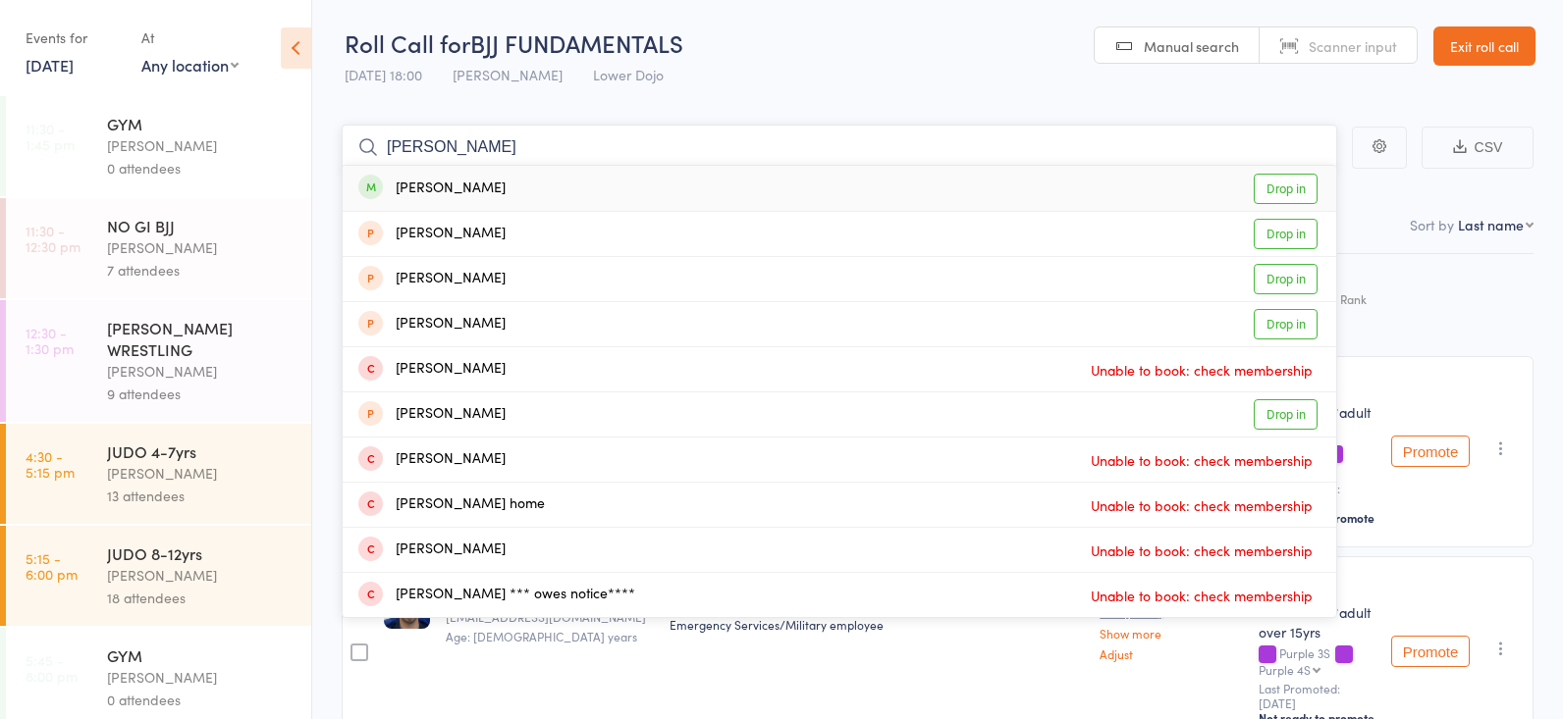
type input "[PERSON_NAME]"
click at [1283, 190] on link "Drop in" at bounding box center [1285, 189] width 64 height 30
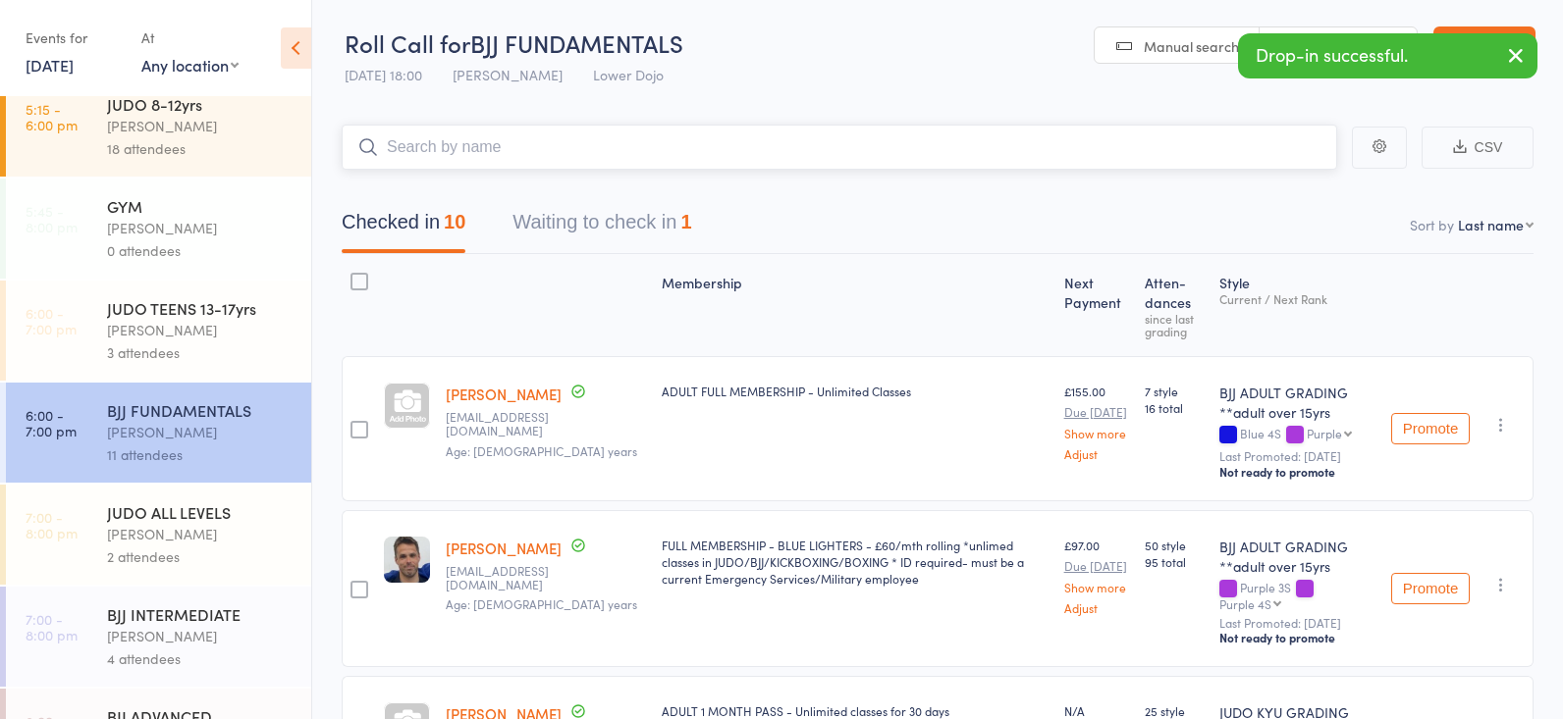
scroll to position [458, 0]
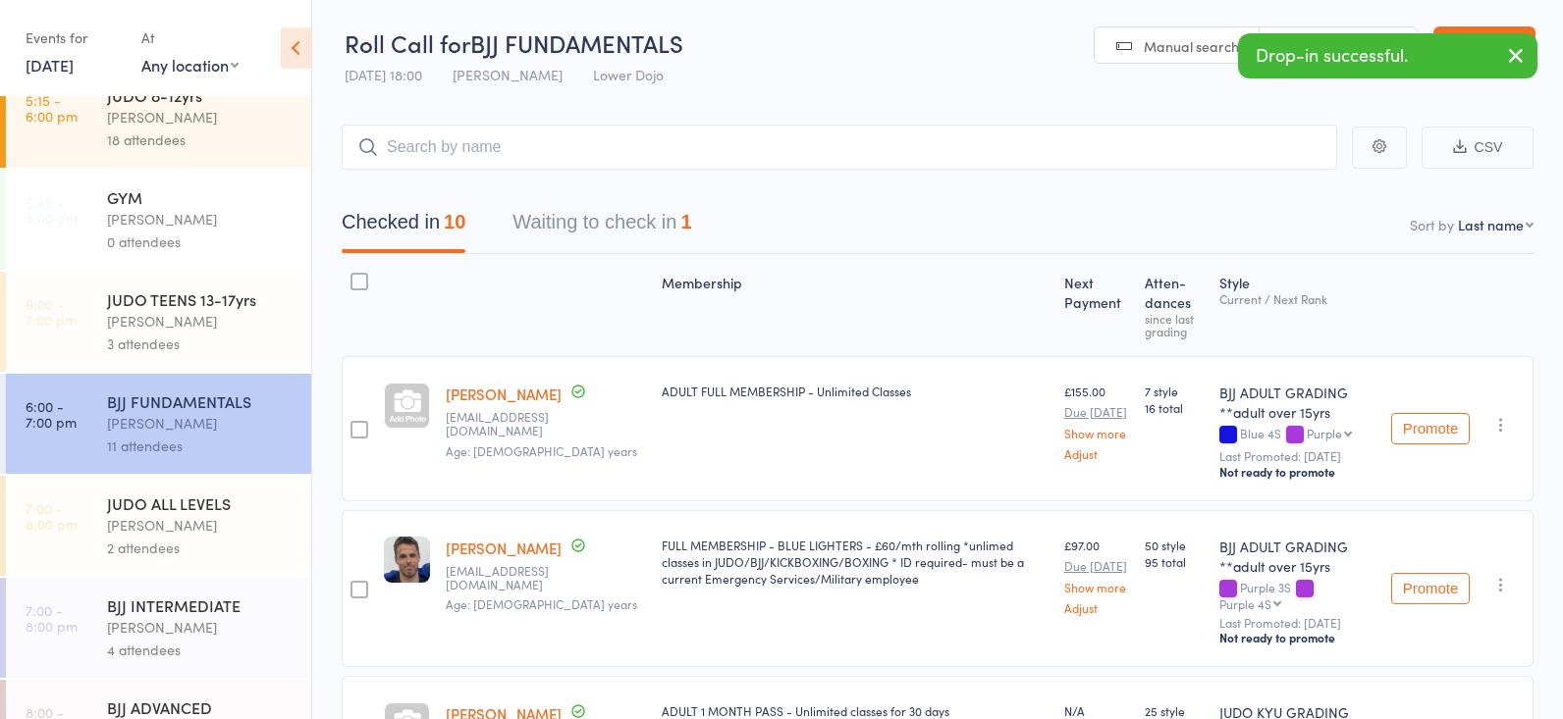
click at [200, 610] on div "BJJ INTERMEDIATE" at bounding box center [200, 606] width 187 height 22
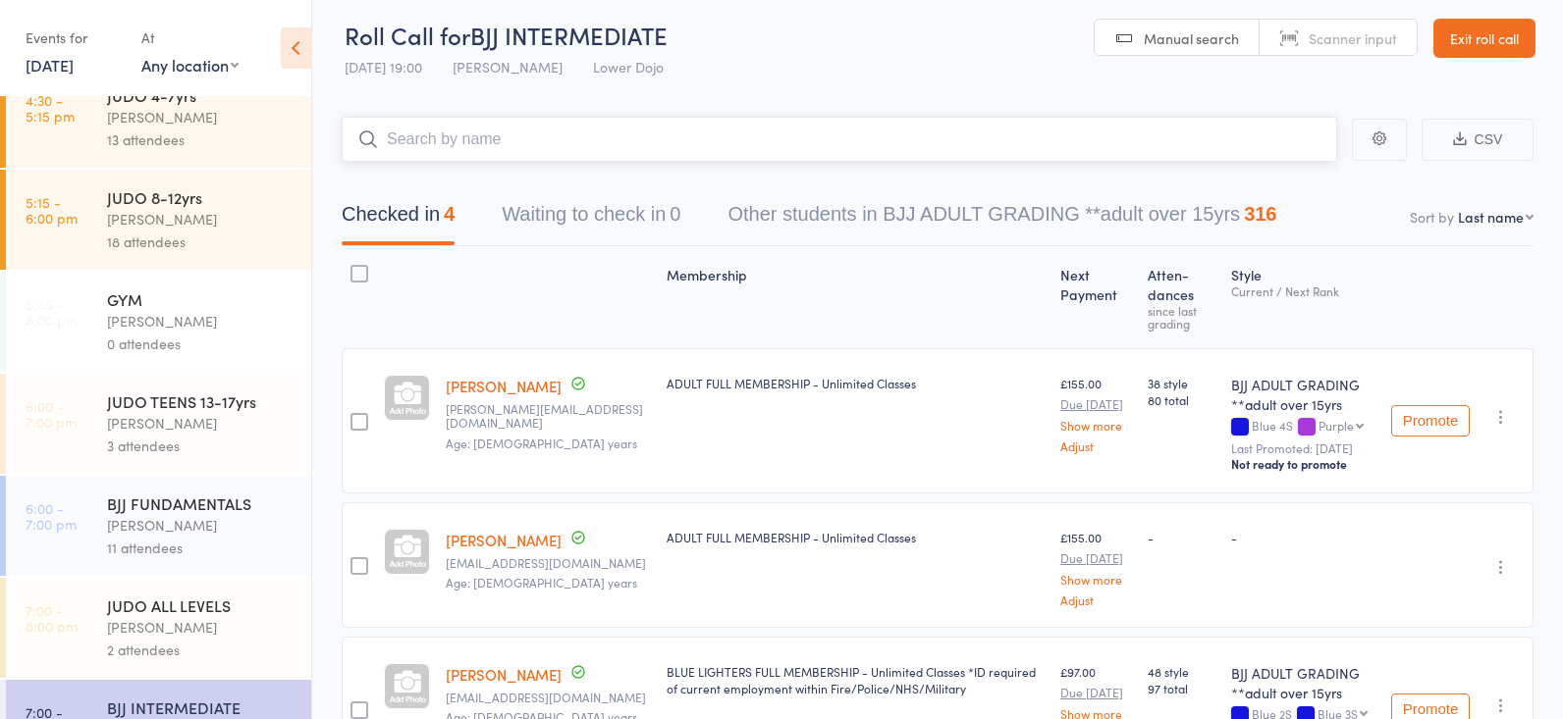
scroll to position [12, 0]
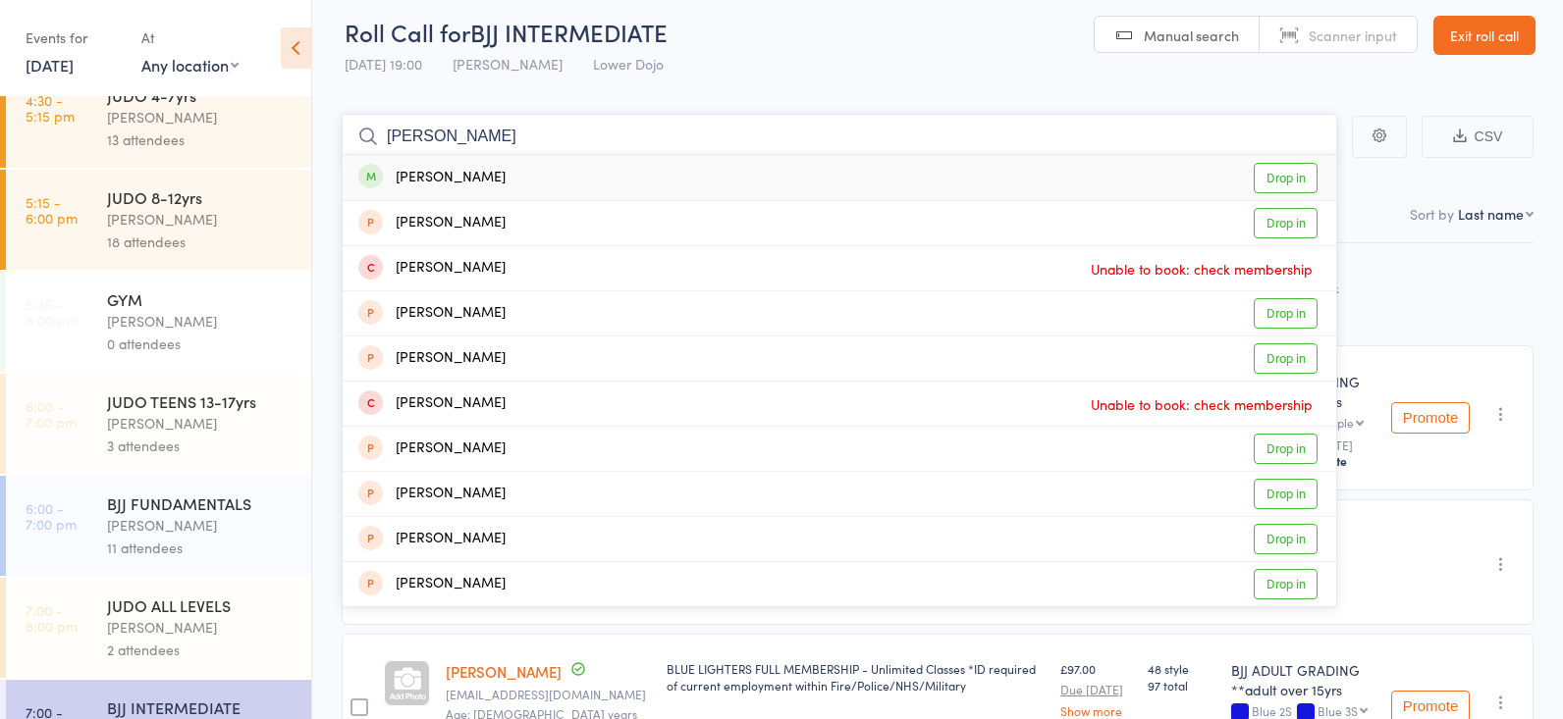
type input "[PERSON_NAME]"
click at [1303, 183] on link "Drop in" at bounding box center [1285, 178] width 64 height 30
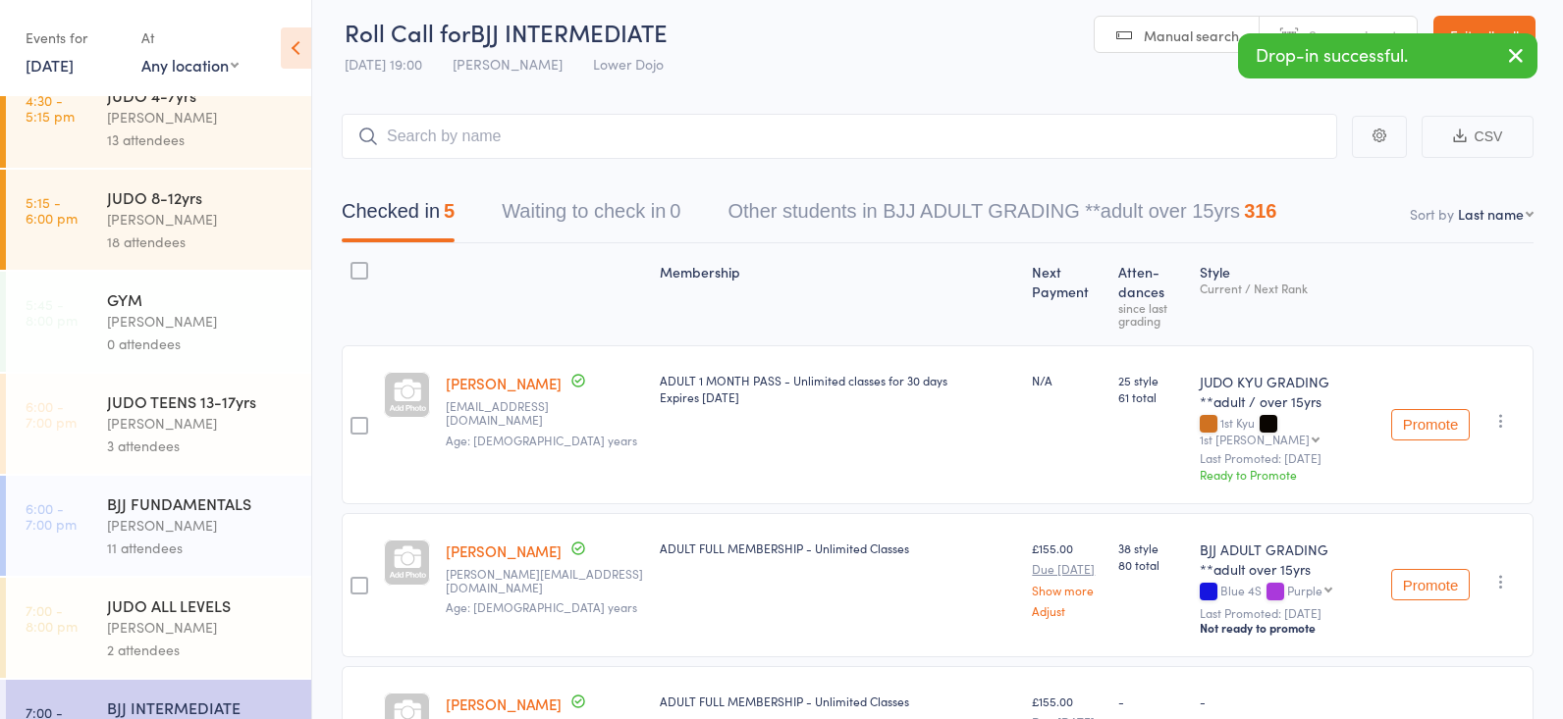
click at [228, 512] on div "BJJ FUNDAMENTALS [PERSON_NAME] 11 attendees" at bounding box center [209, 526] width 204 height 100
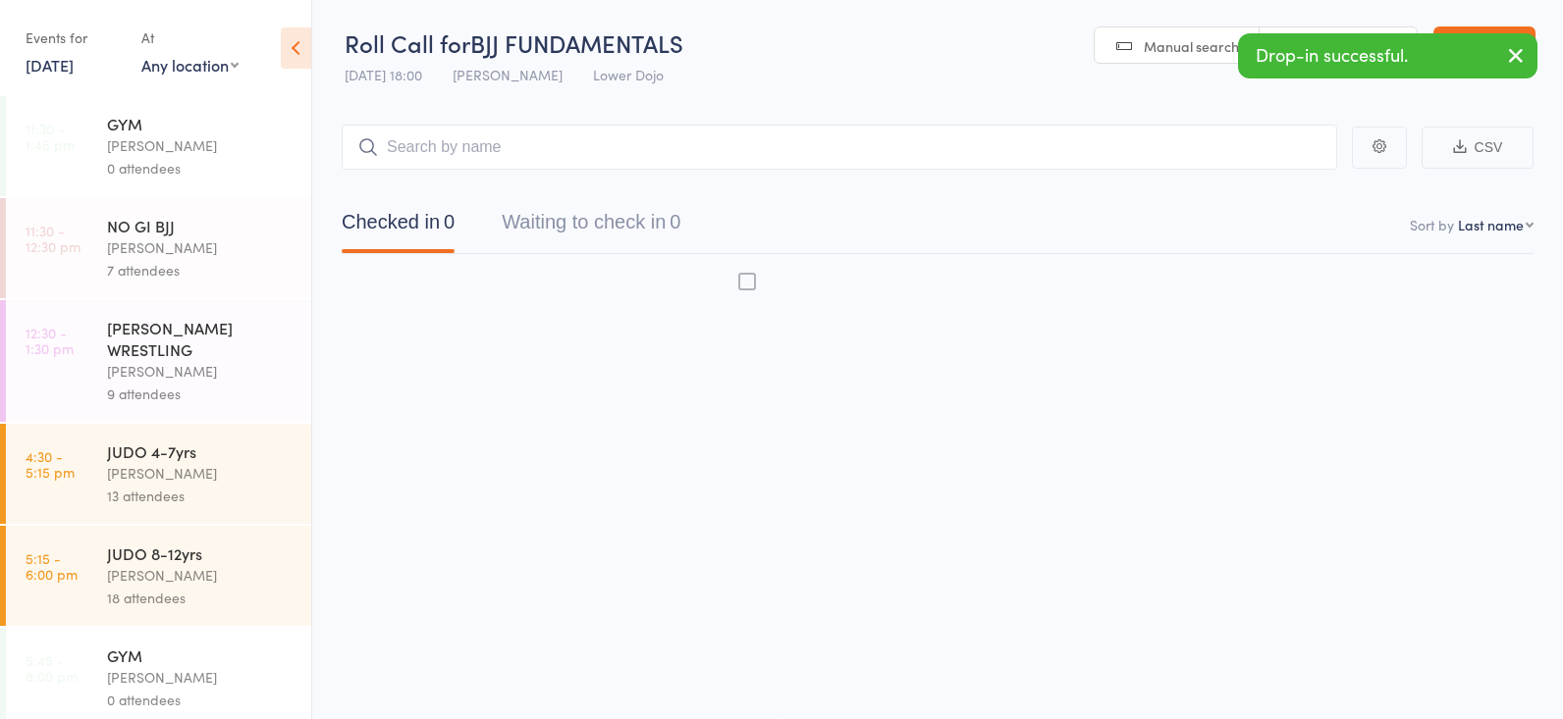
scroll to position [1, 0]
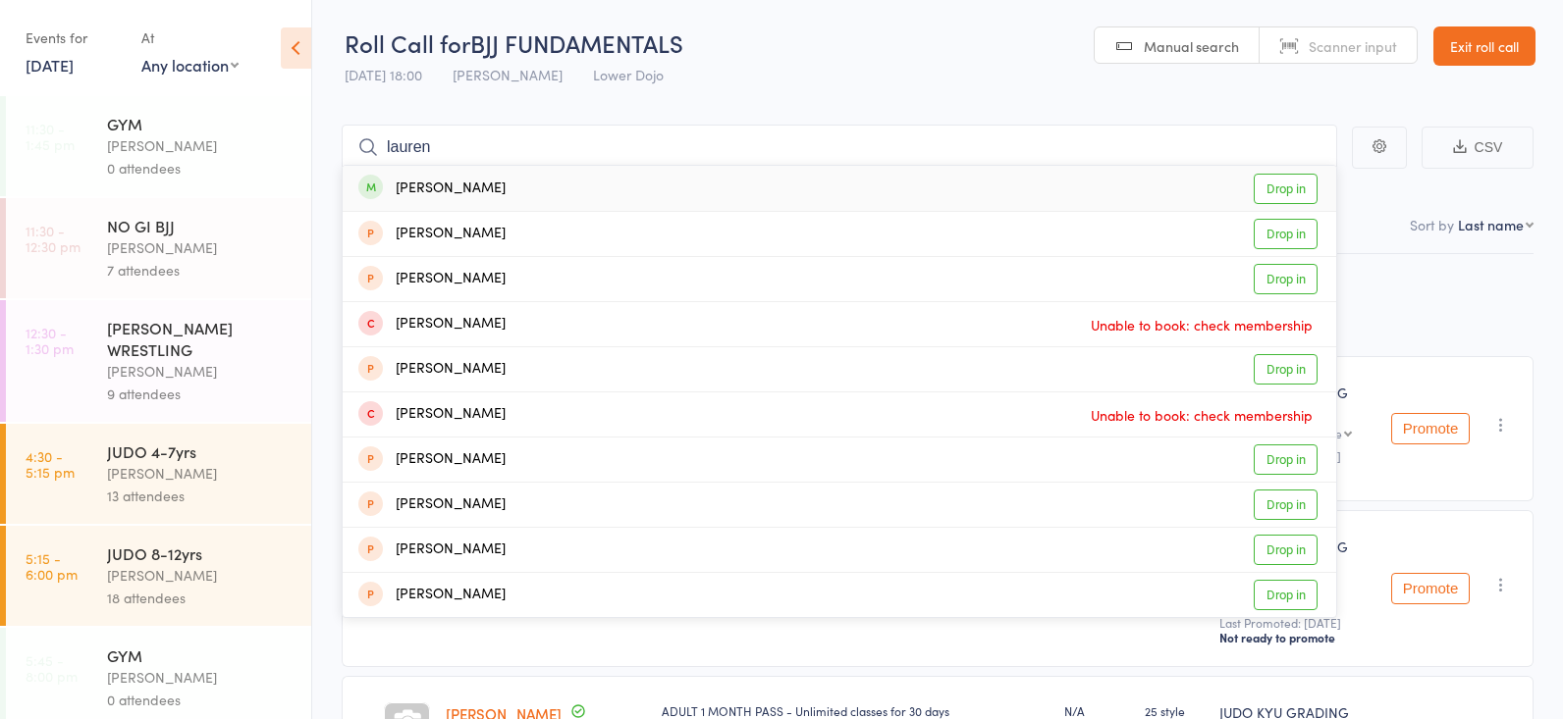
click at [828, 56] on header "Roll Call for BJJ FUNDAMENTALS [DATE] 18:00 [PERSON_NAME] Lower Dojo Manual sea…" at bounding box center [937, 47] width 1250 height 96
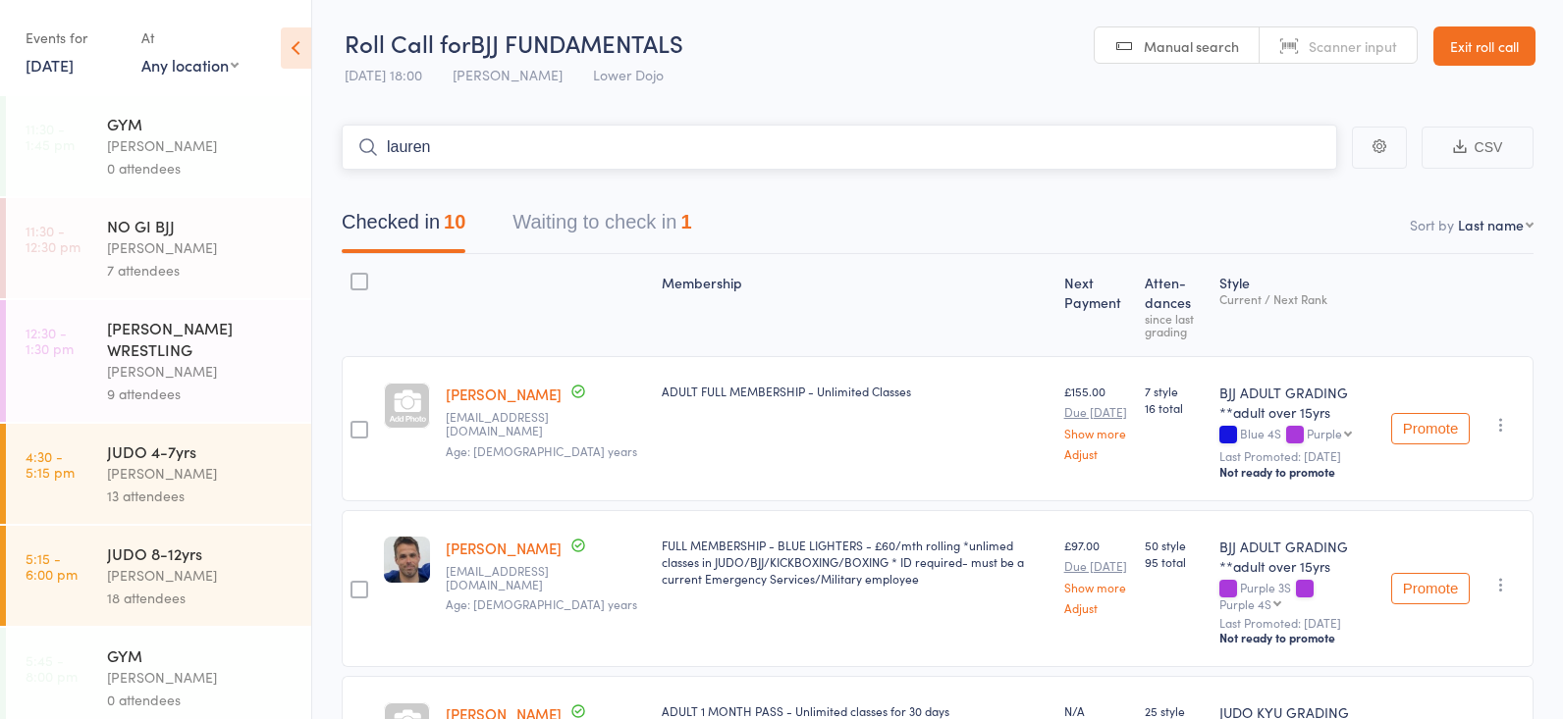
click at [518, 139] on input "lauren" at bounding box center [839, 147] width 995 height 45
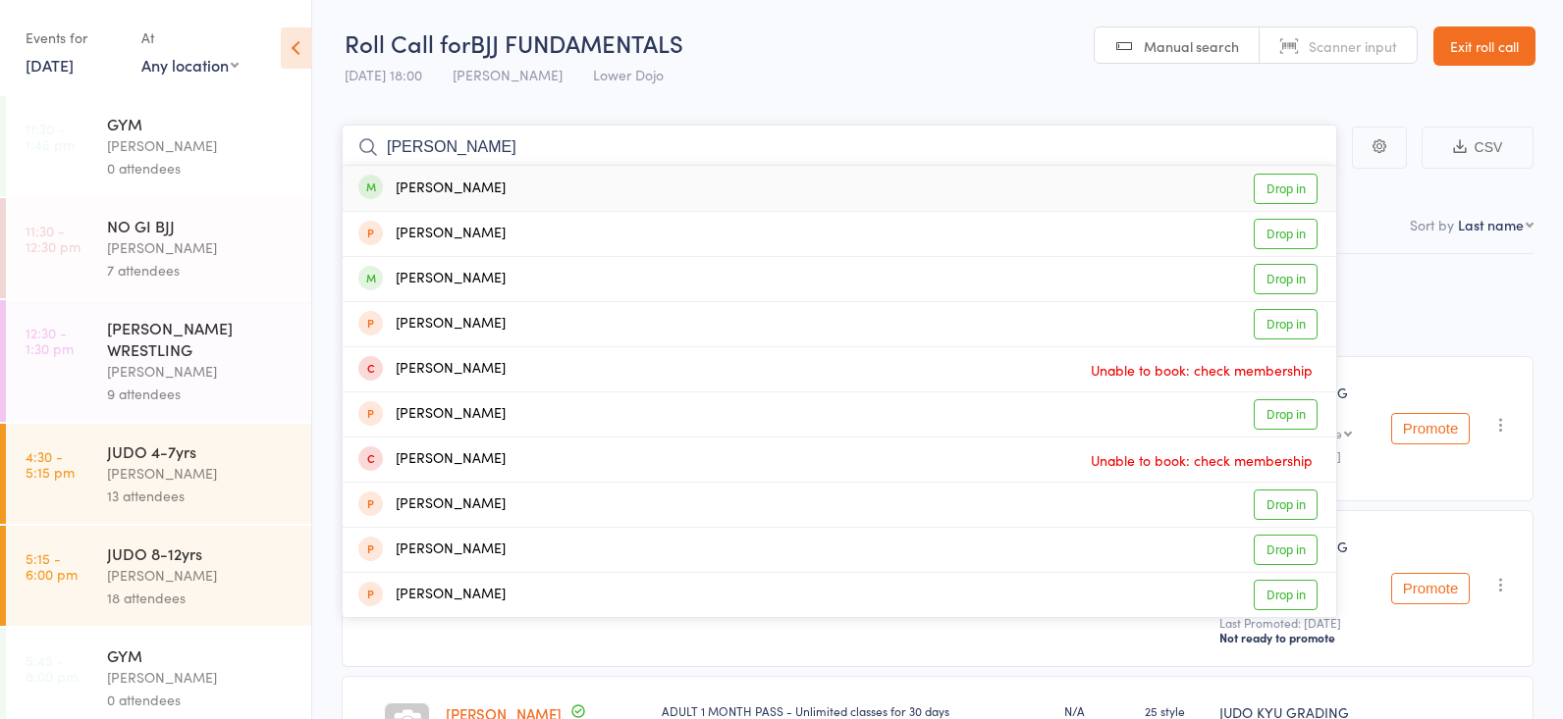
type input "[PERSON_NAME]"
click at [1293, 185] on link "Drop in" at bounding box center [1285, 189] width 64 height 30
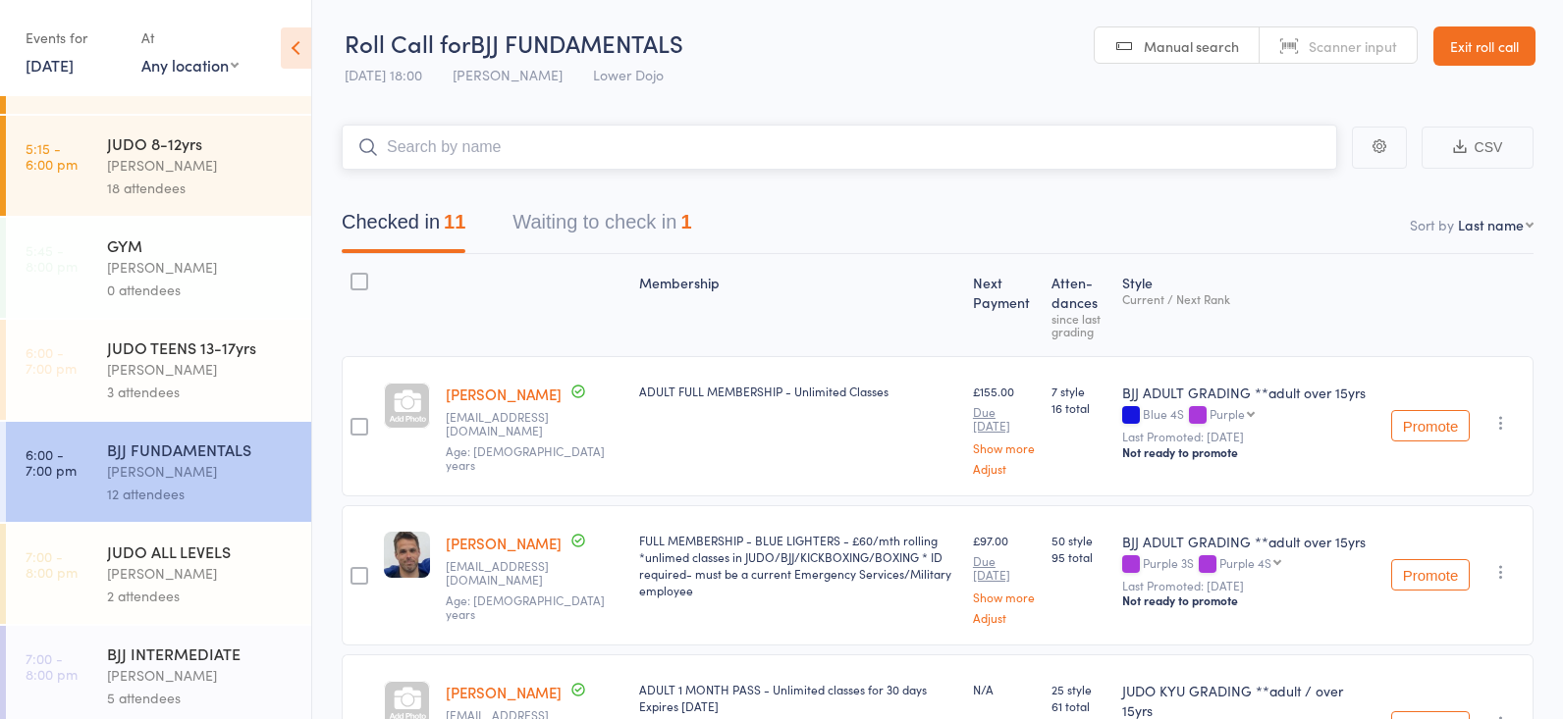
scroll to position [413, 0]
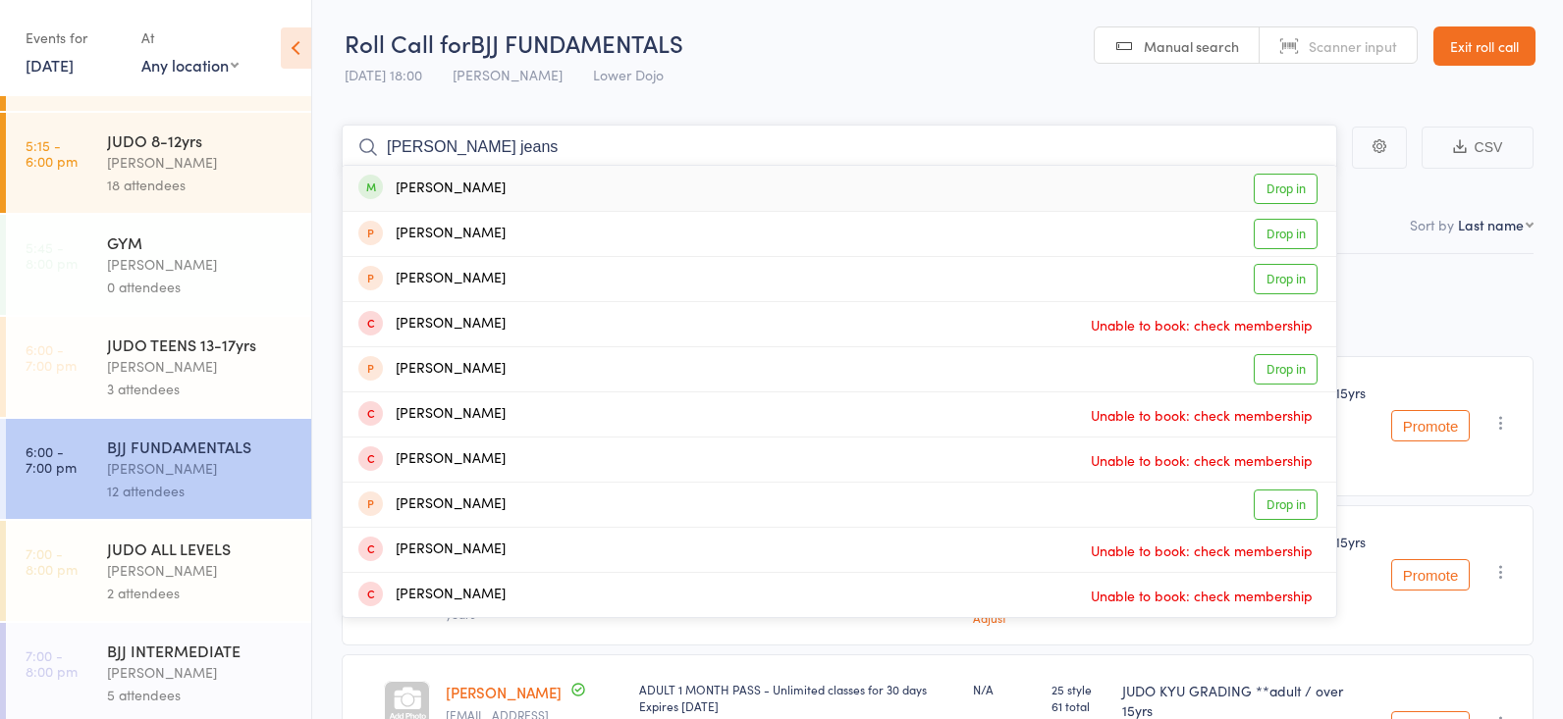
type input "[PERSON_NAME] jeans"
click at [1293, 188] on link "Drop in" at bounding box center [1285, 189] width 64 height 30
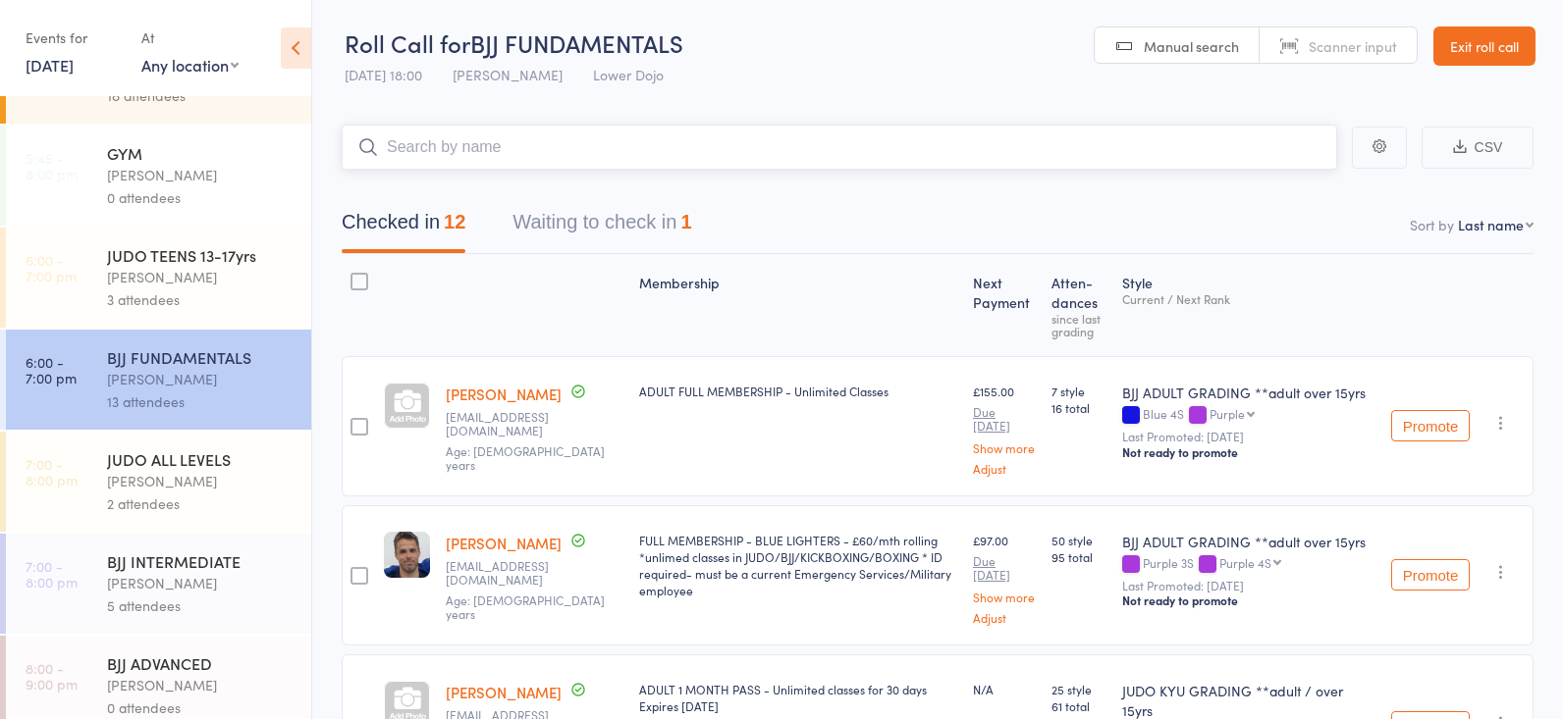
scroll to position [504, 0]
click at [178, 272] on div "[PERSON_NAME]" at bounding box center [200, 275] width 187 height 23
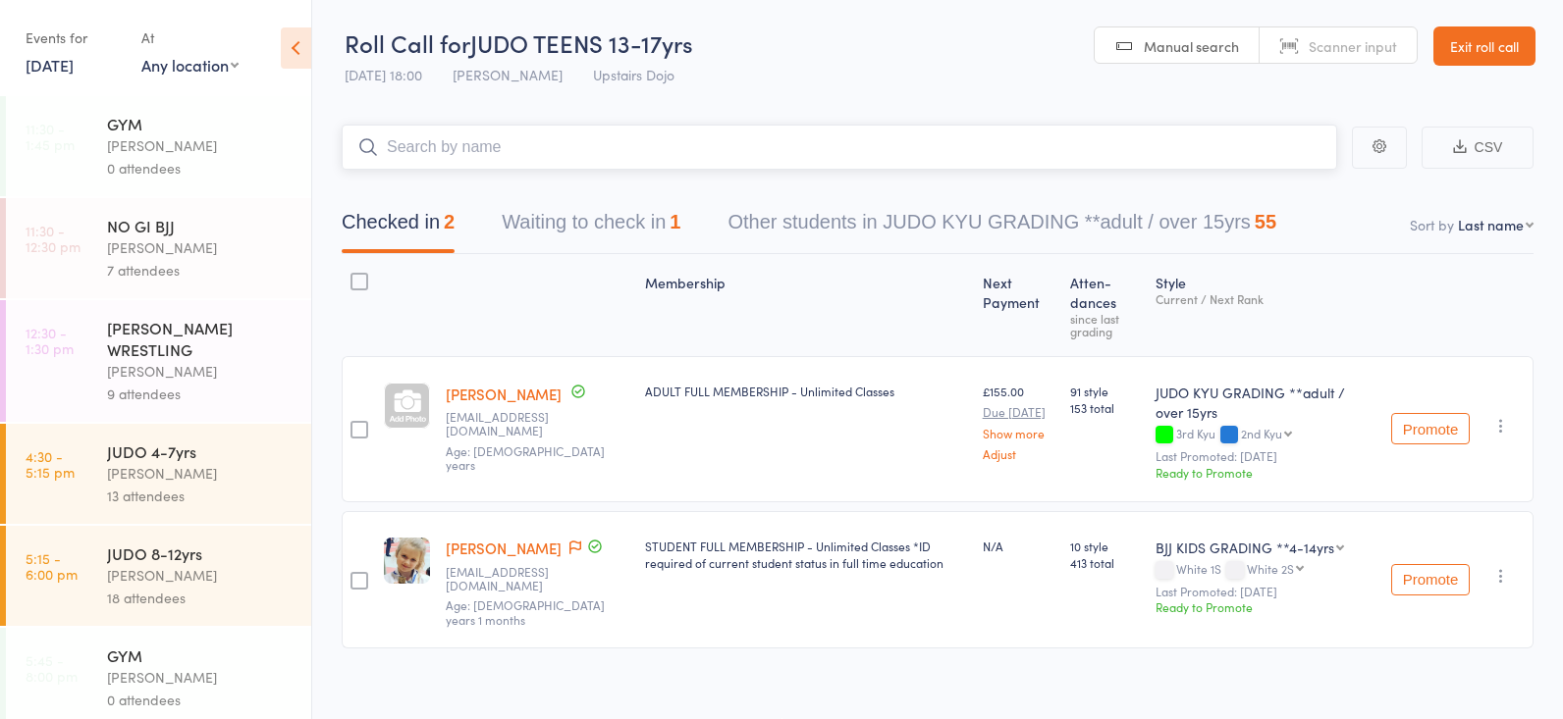
click at [542, 212] on button "Waiting to check in 1" at bounding box center [591, 227] width 179 height 52
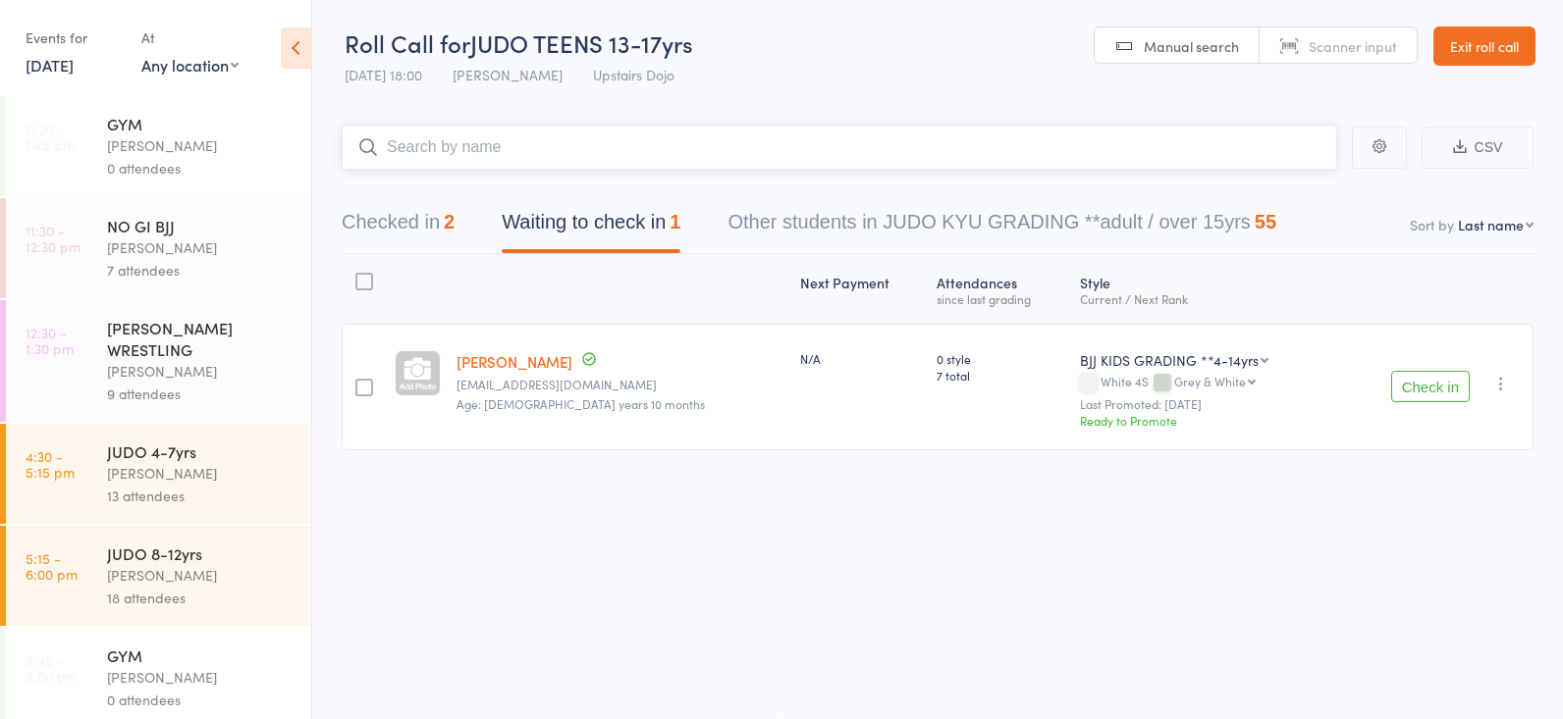
click at [343, 208] on button "Checked in 2" at bounding box center [398, 227] width 113 height 52
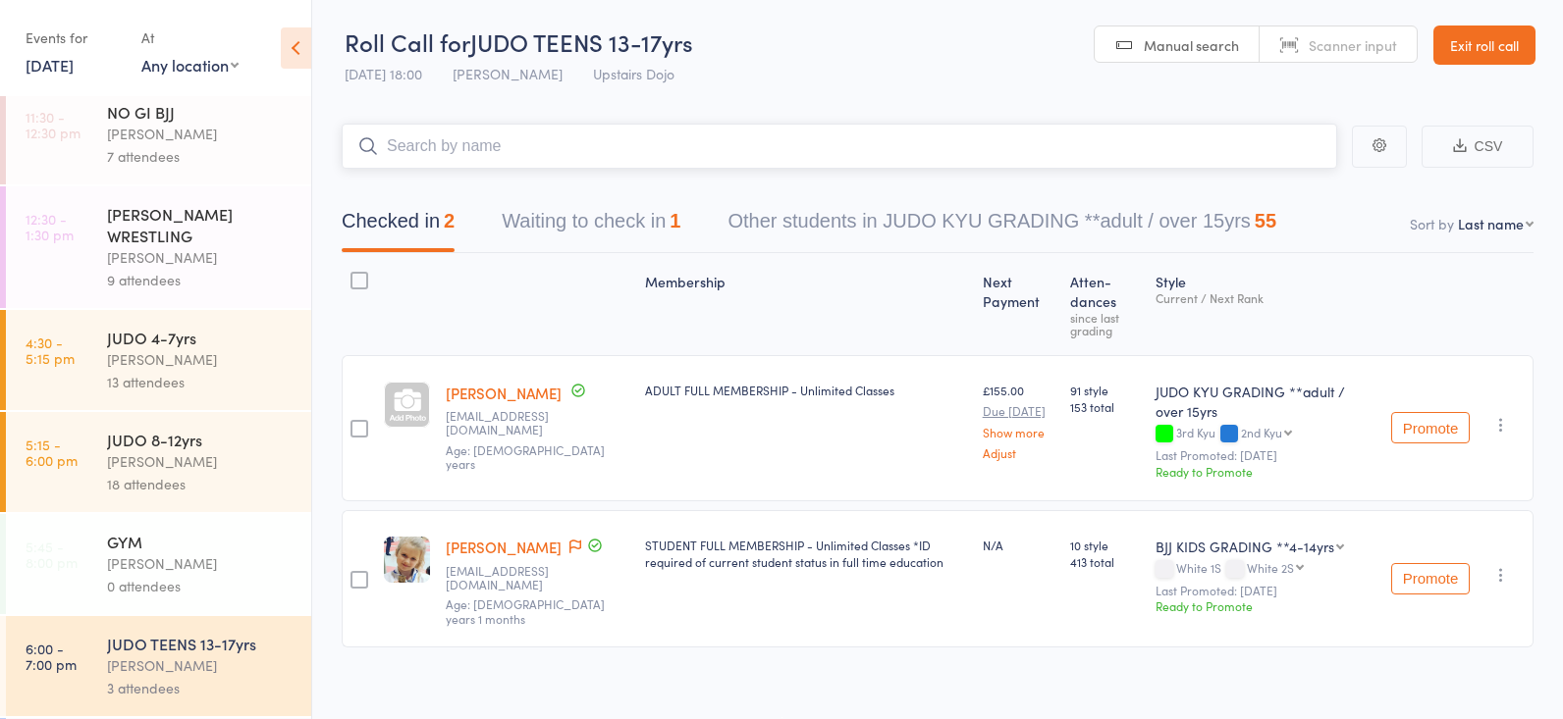
scroll to position [1, 0]
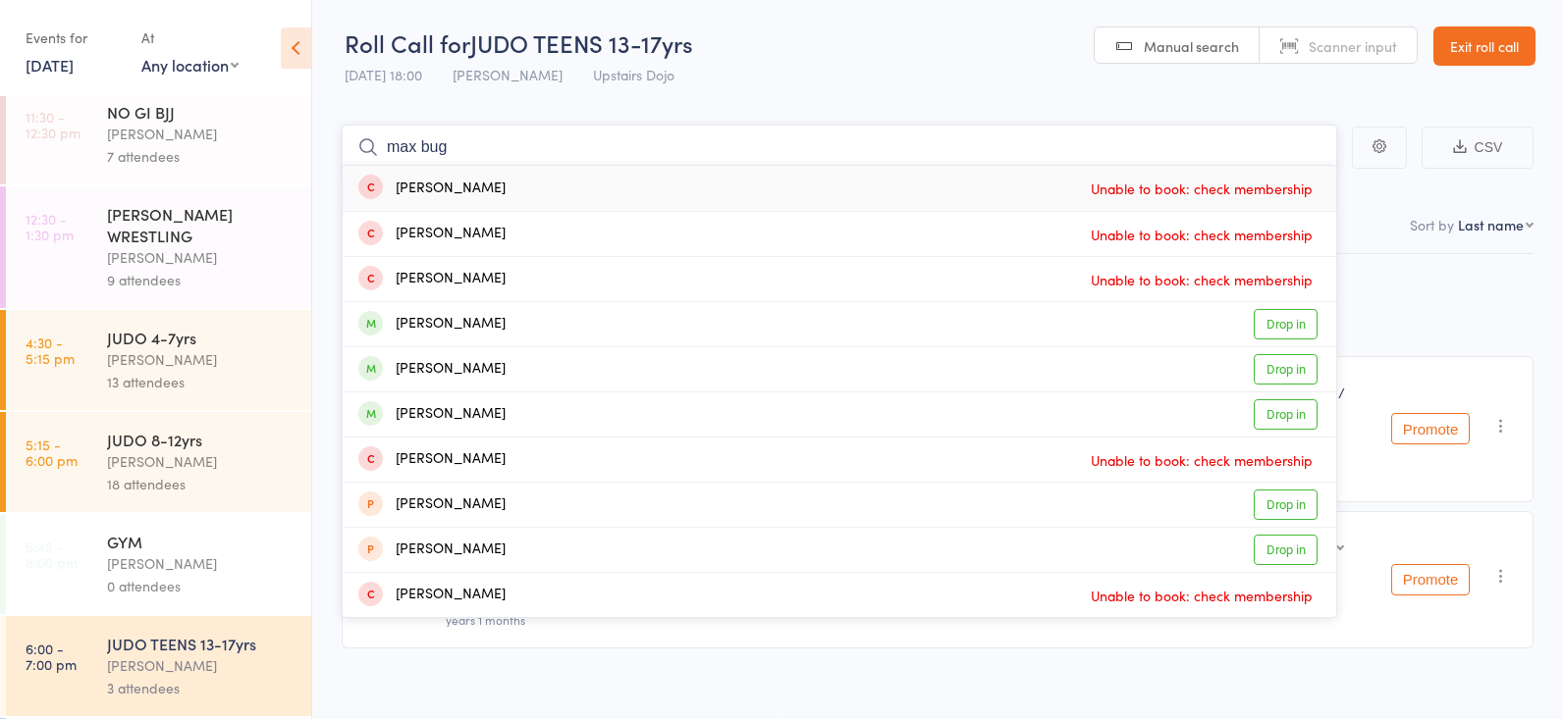
type input "max bug"
click at [528, 186] on div "[PERSON_NAME] Unable to book: check membership" at bounding box center [839, 188] width 993 height 45
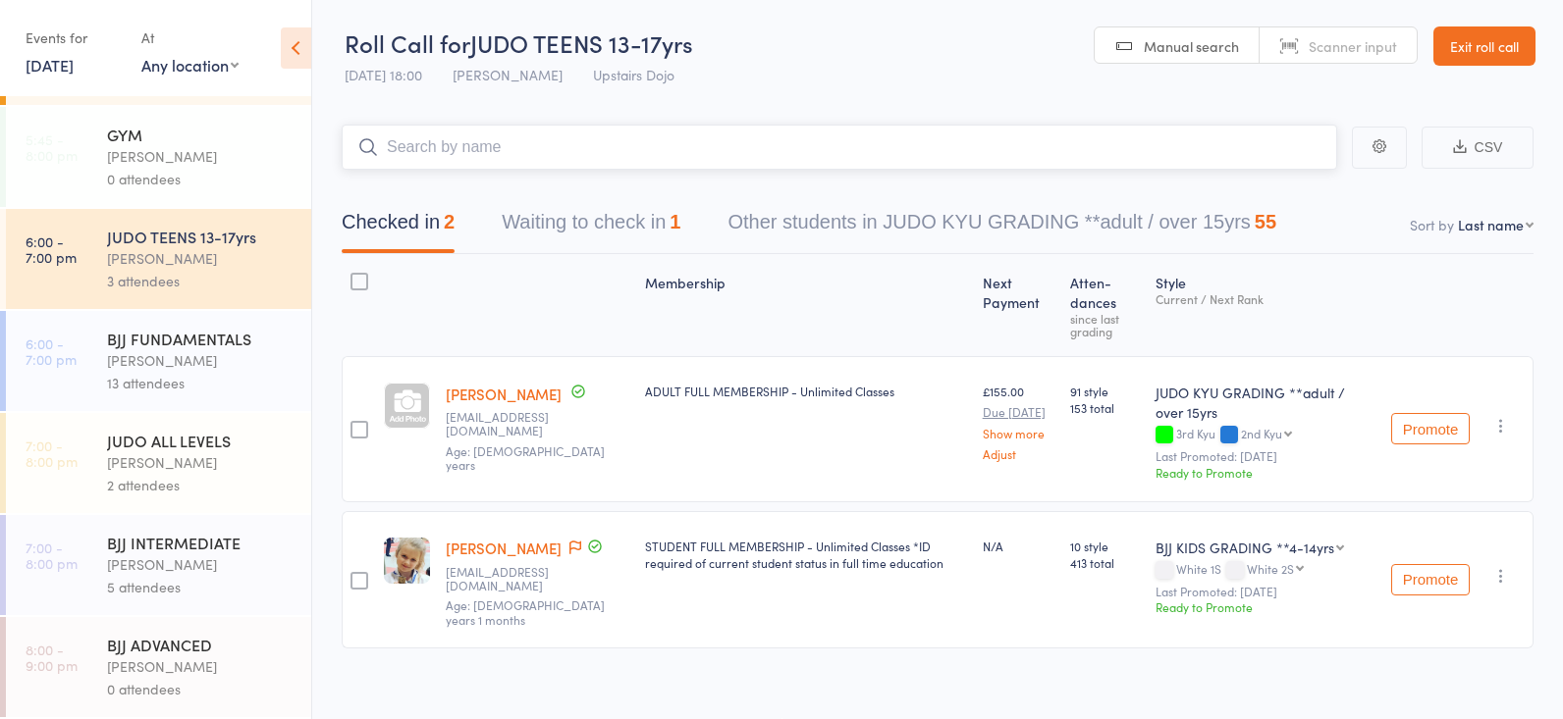
scroll to position [521, 0]
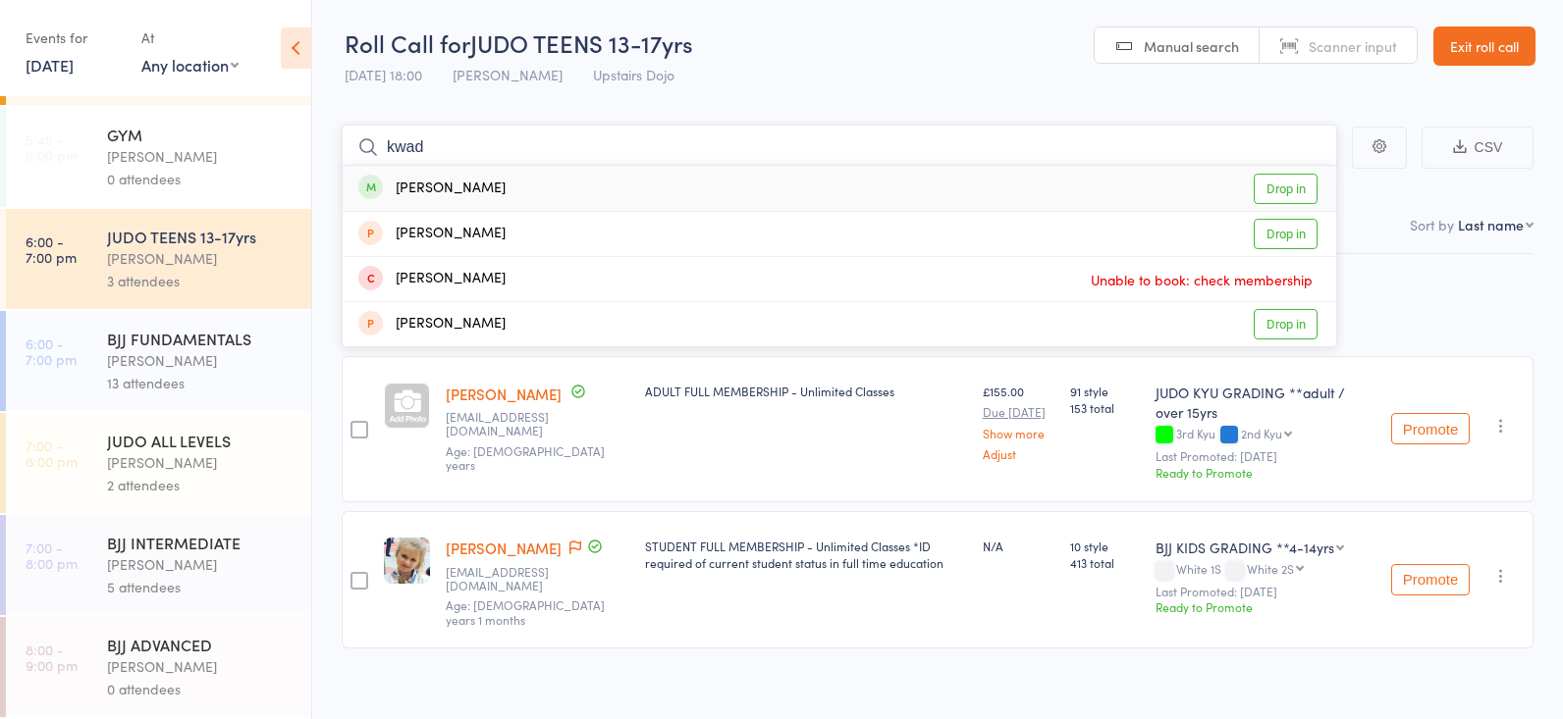
type input "quad"
drag, startPoint x: 436, startPoint y: 142, endPoint x: 1289, endPoint y: 186, distance: 854.0
click at [1289, 186] on link "Drop in" at bounding box center [1285, 189] width 64 height 30
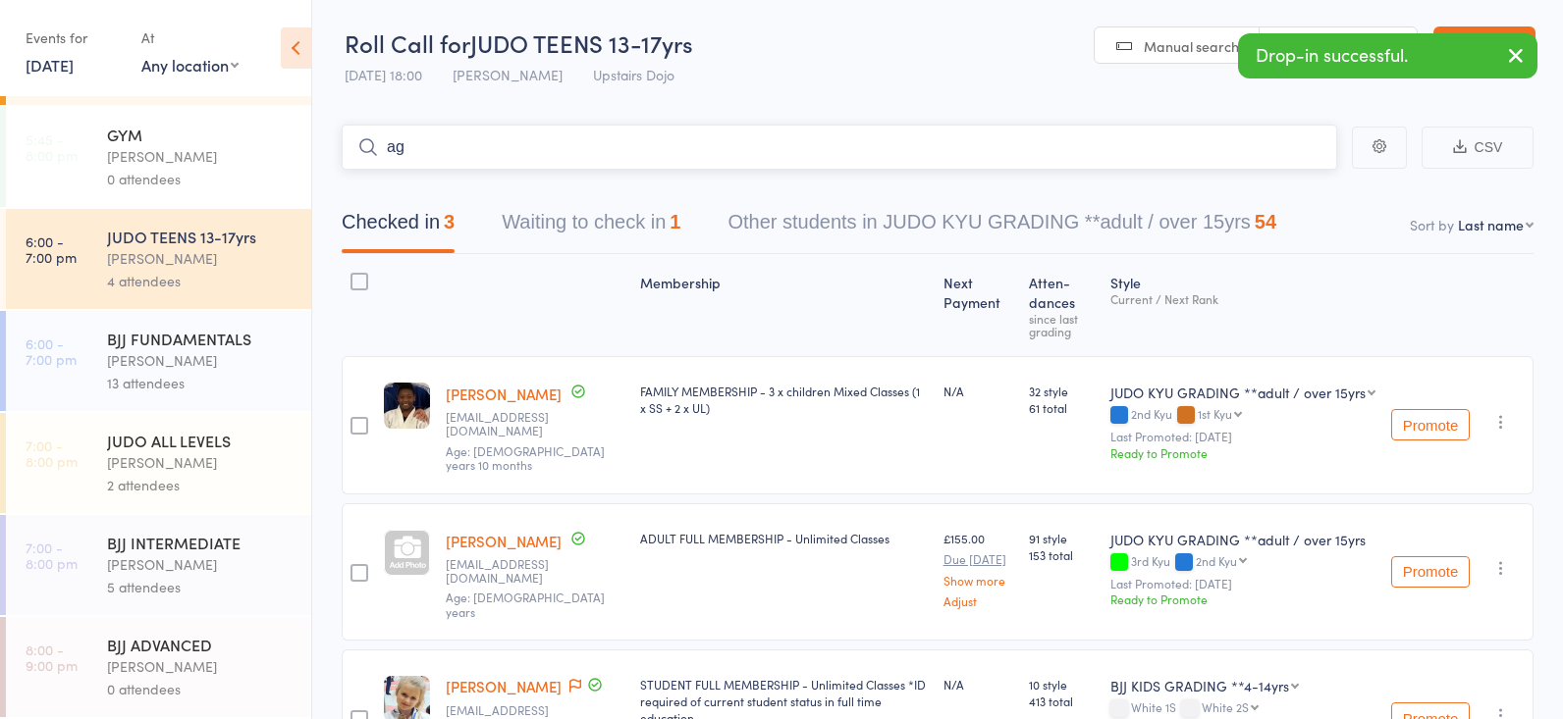
type input "a"
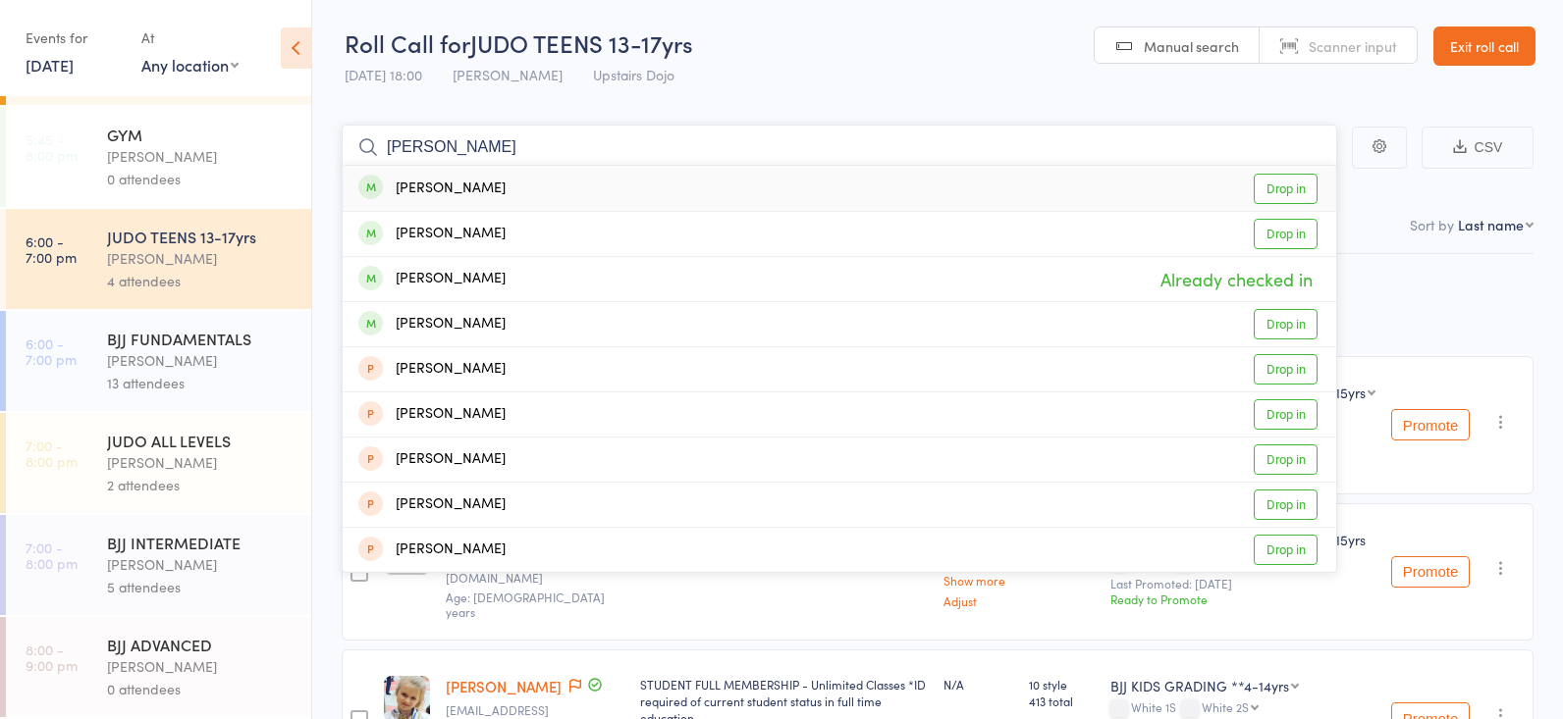
type input "age"
drag, startPoint x: 518, startPoint y: 139, endPoint x: 1283, endPoint y: 229, distance: 769.8
click at [1283, 229] on link "Drop in" at bounding box center [1285, 234] width 64 height 30
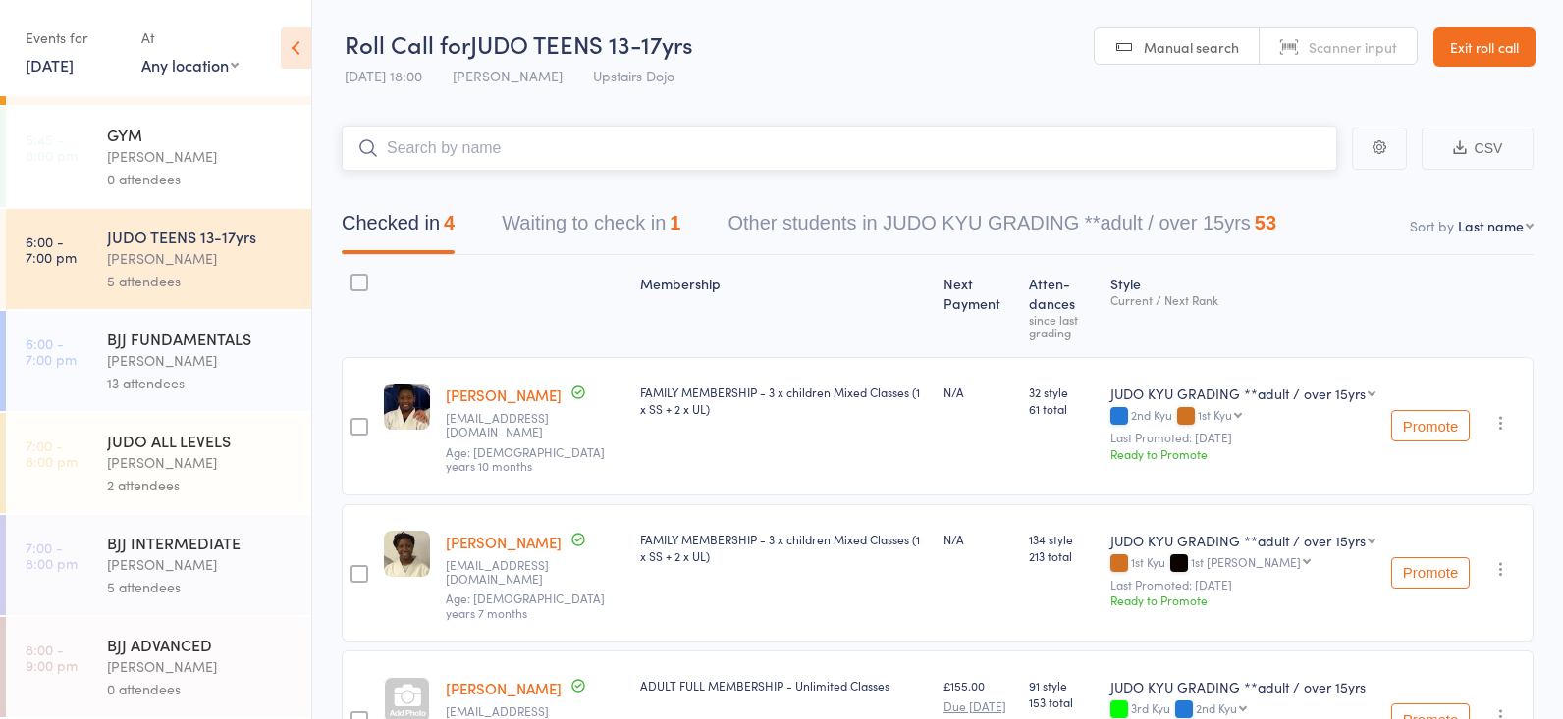
scroll to position [0, 0]
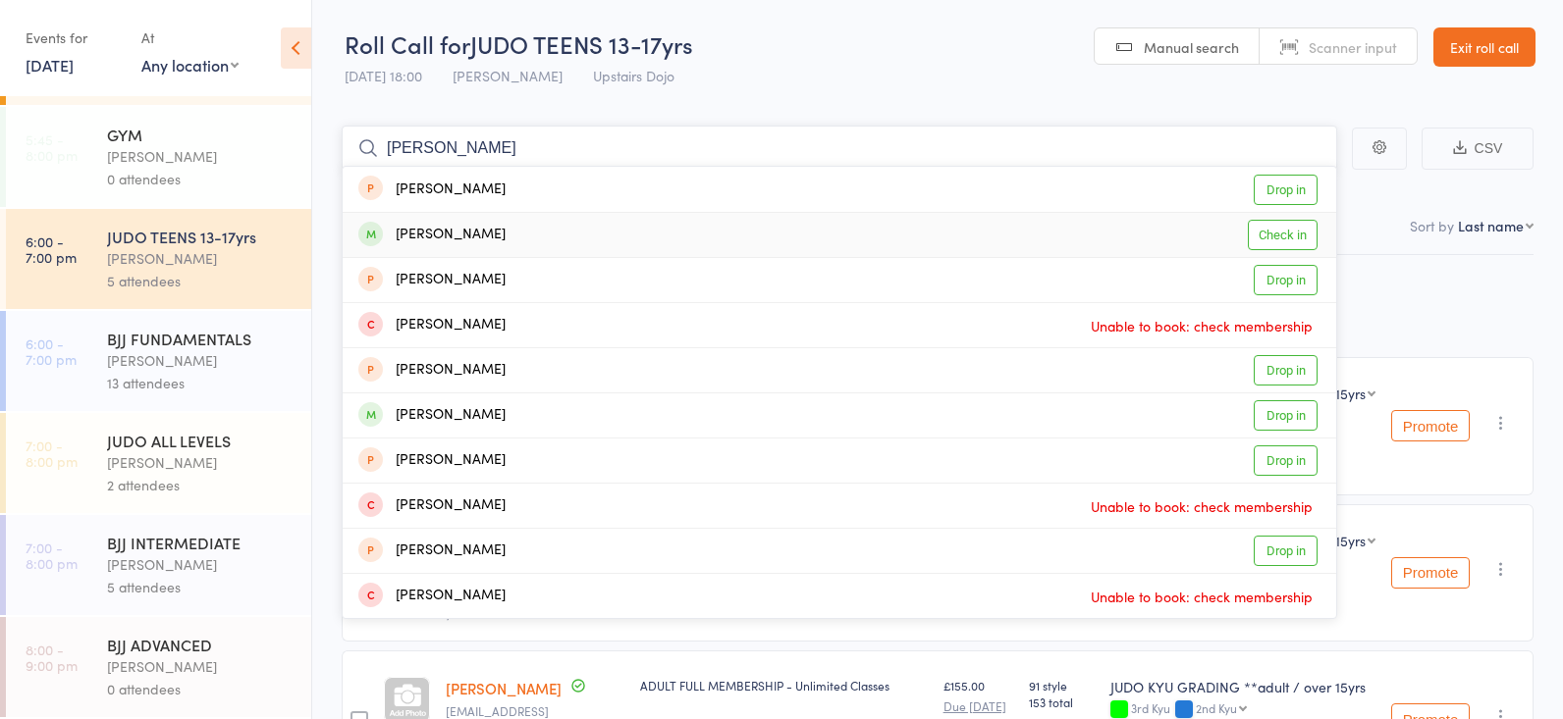
type input "[PERSON_NAME]"
click at [1265, 237] on link "Check in" at bounding box center [1282, 235] width 70 height 30
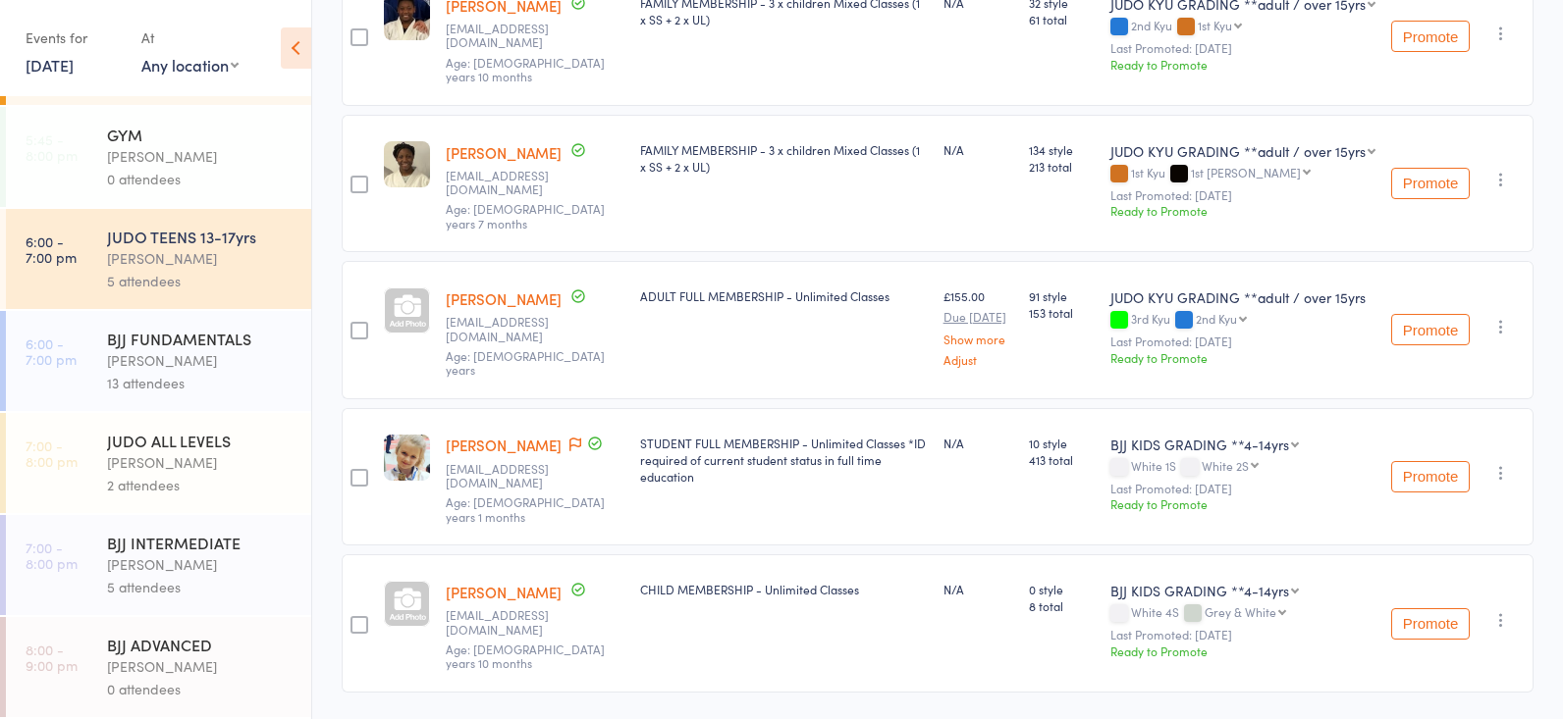
scroll to position [389, 0]
click at [168, 352] on div "[PERSON_NAME]" at bounding box center [200, 360] width 187 height 23
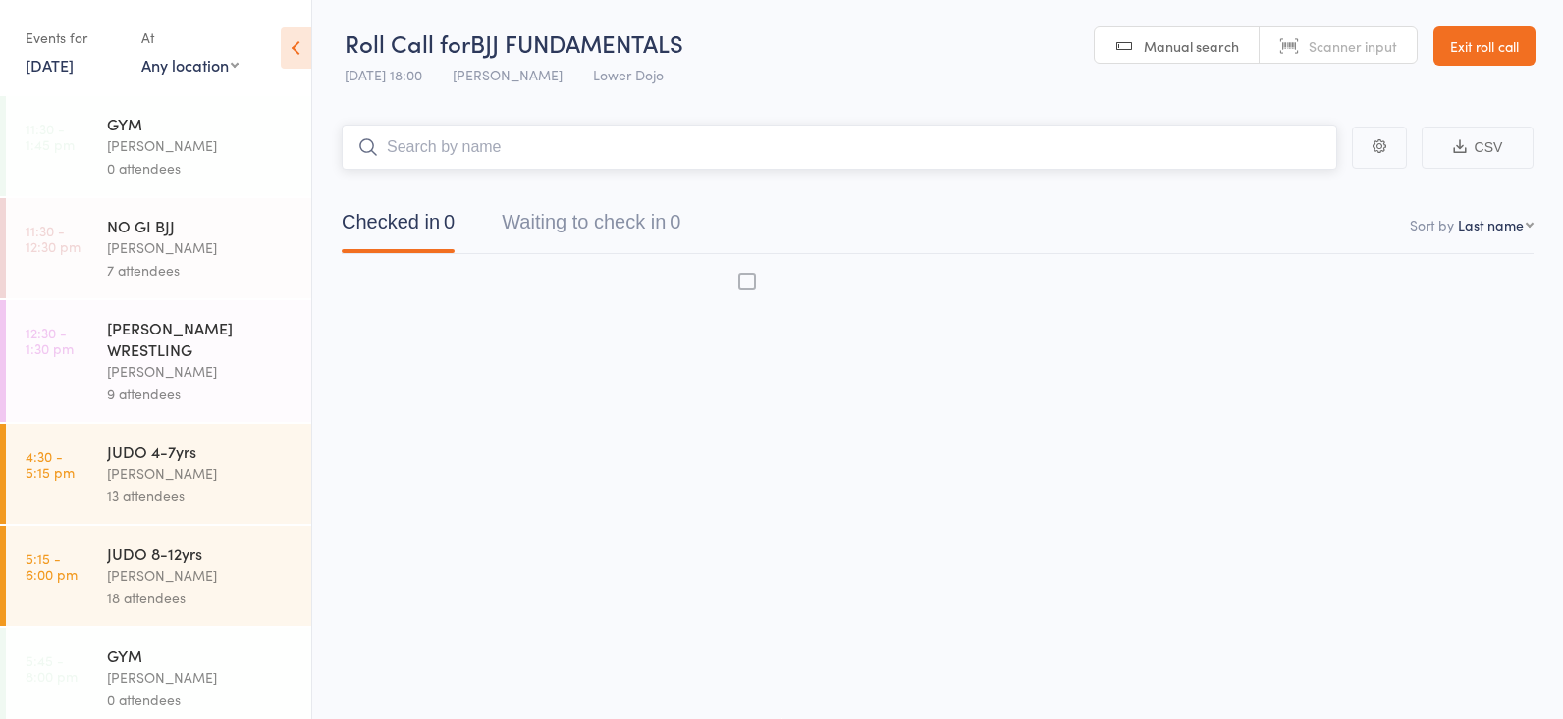
scroll to position [1, 0]
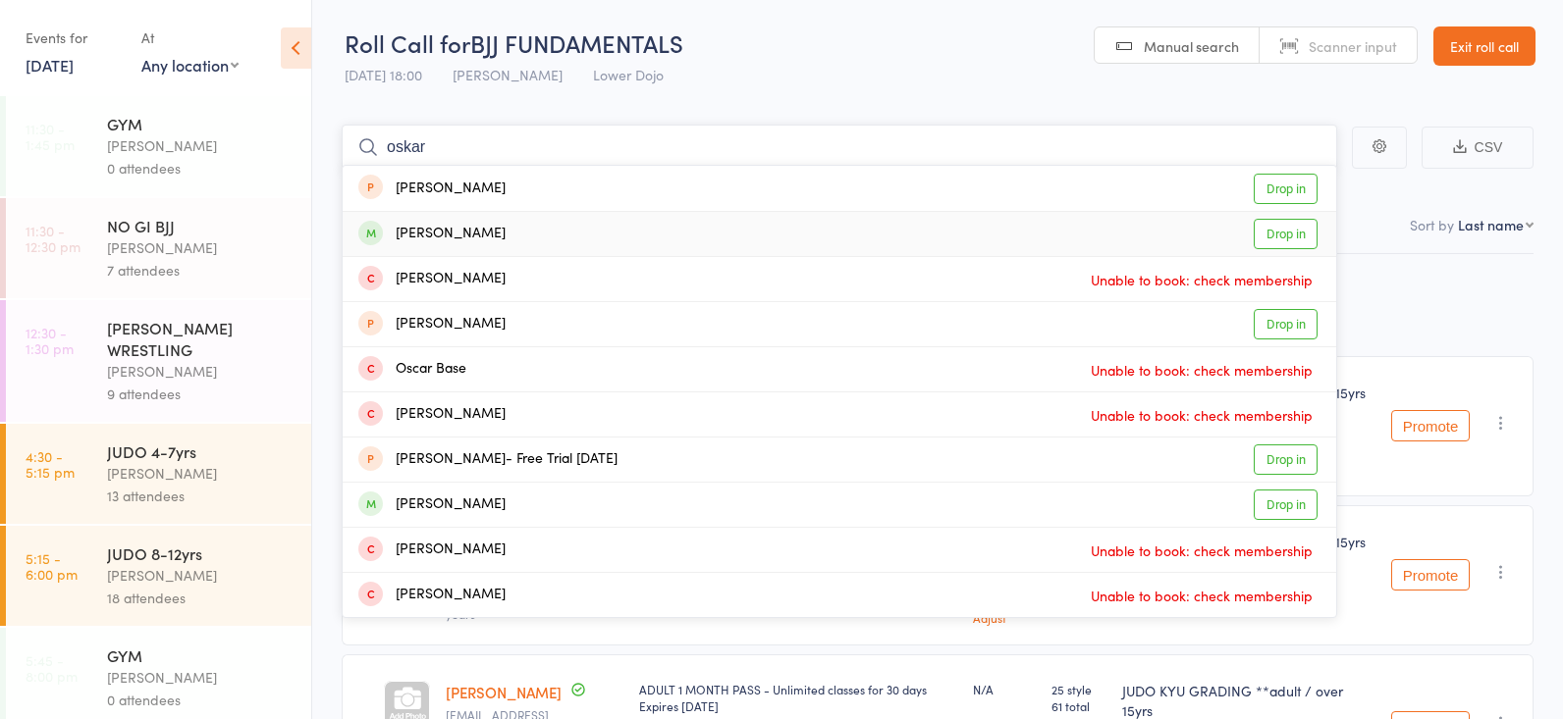
type input "oskar"
click at [1272, 232] on link "Drop in" at bounding box center [1285, 234] width 64 height 30
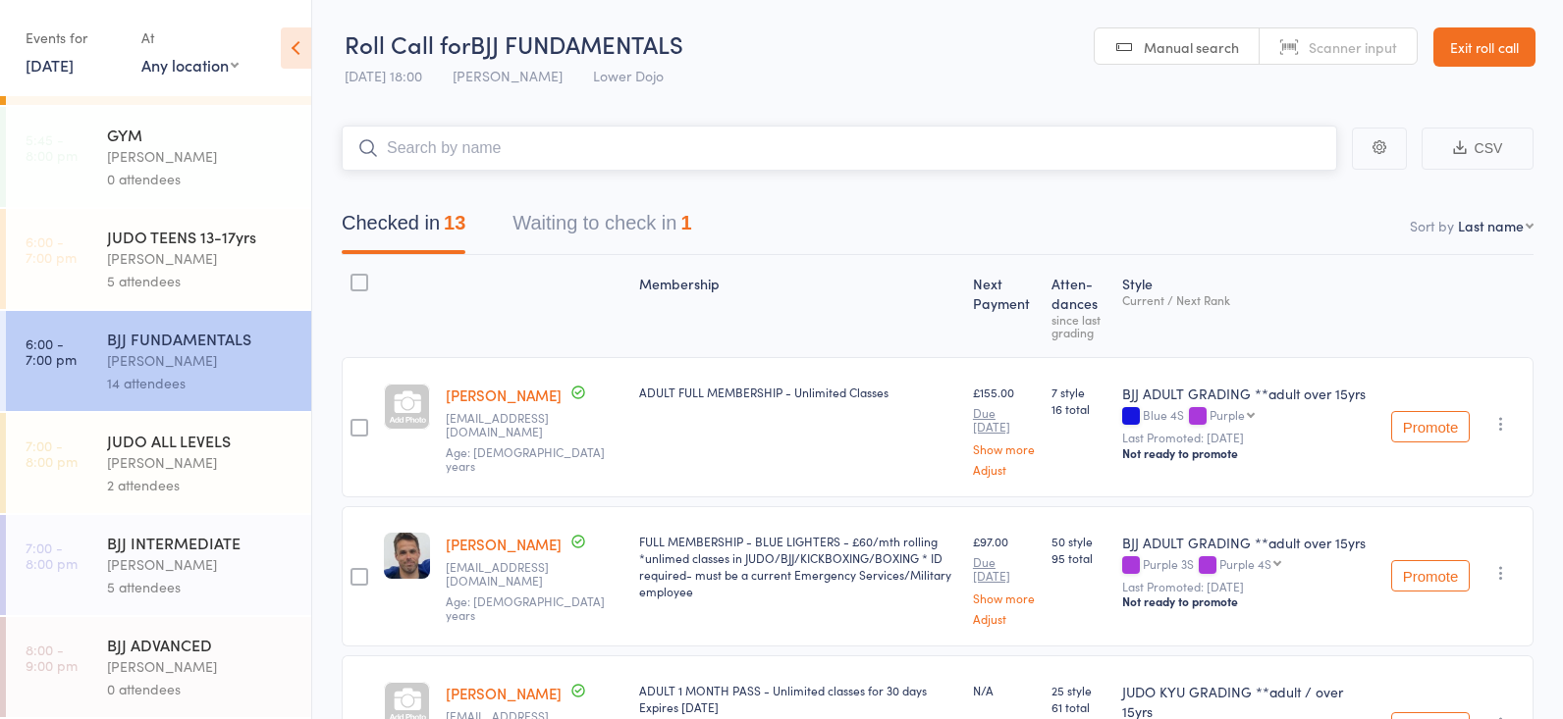
scroll to position [0, 0]
click at [512, 145] on input "search" at bounding box center [839, 148] width 995 height 45
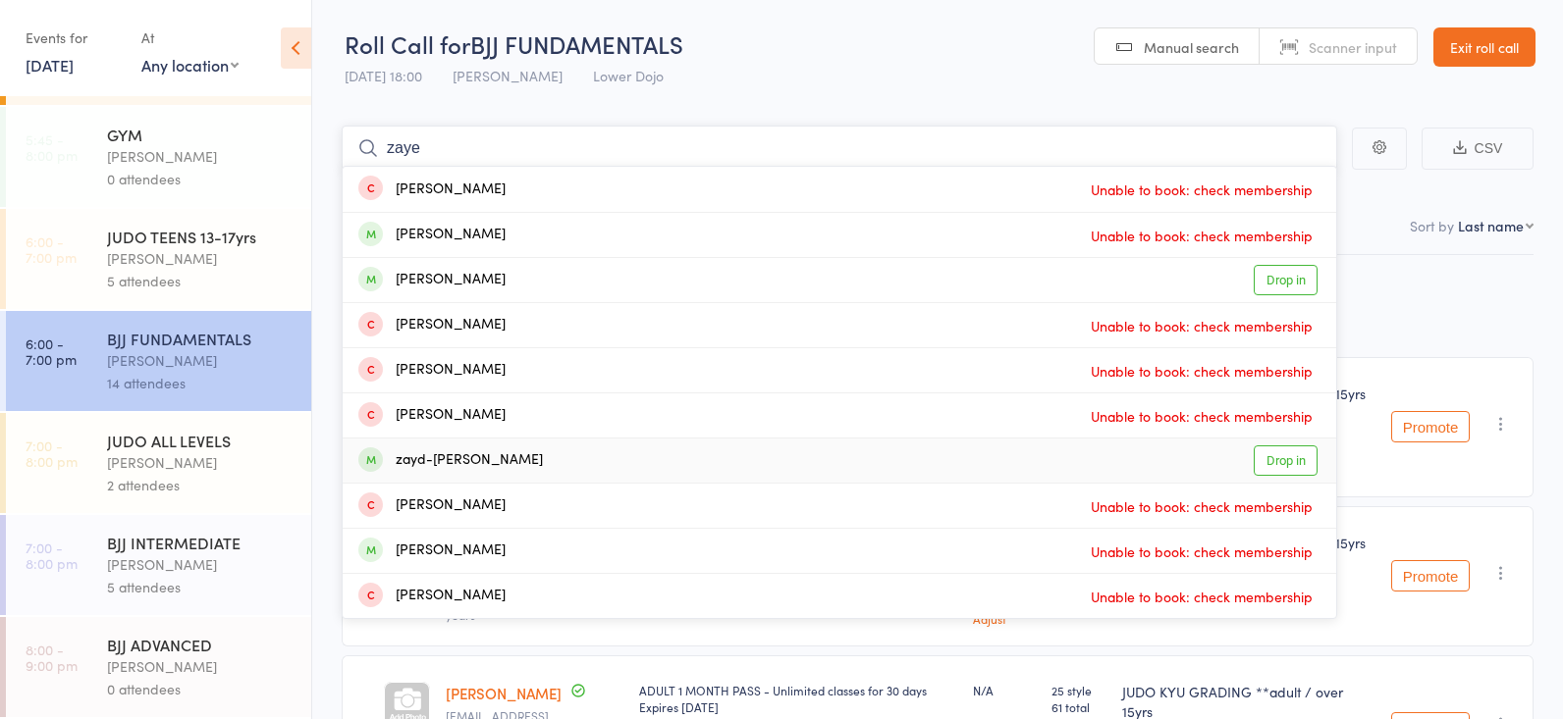
type input "zaye"
click at [1275, 457] on link "Drop in" at bounding box center [1285, 461] width 64 height 30
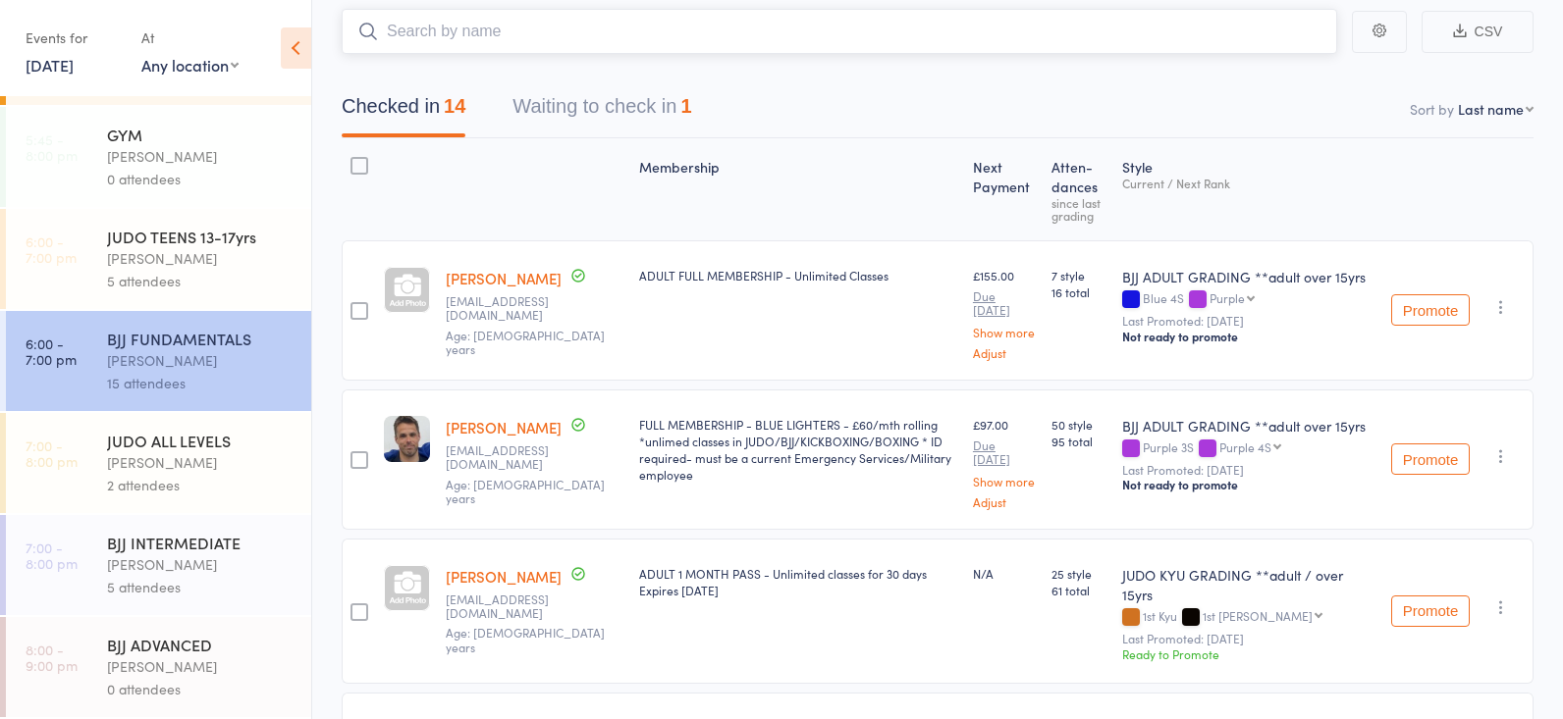
scroll to position [127, 0]
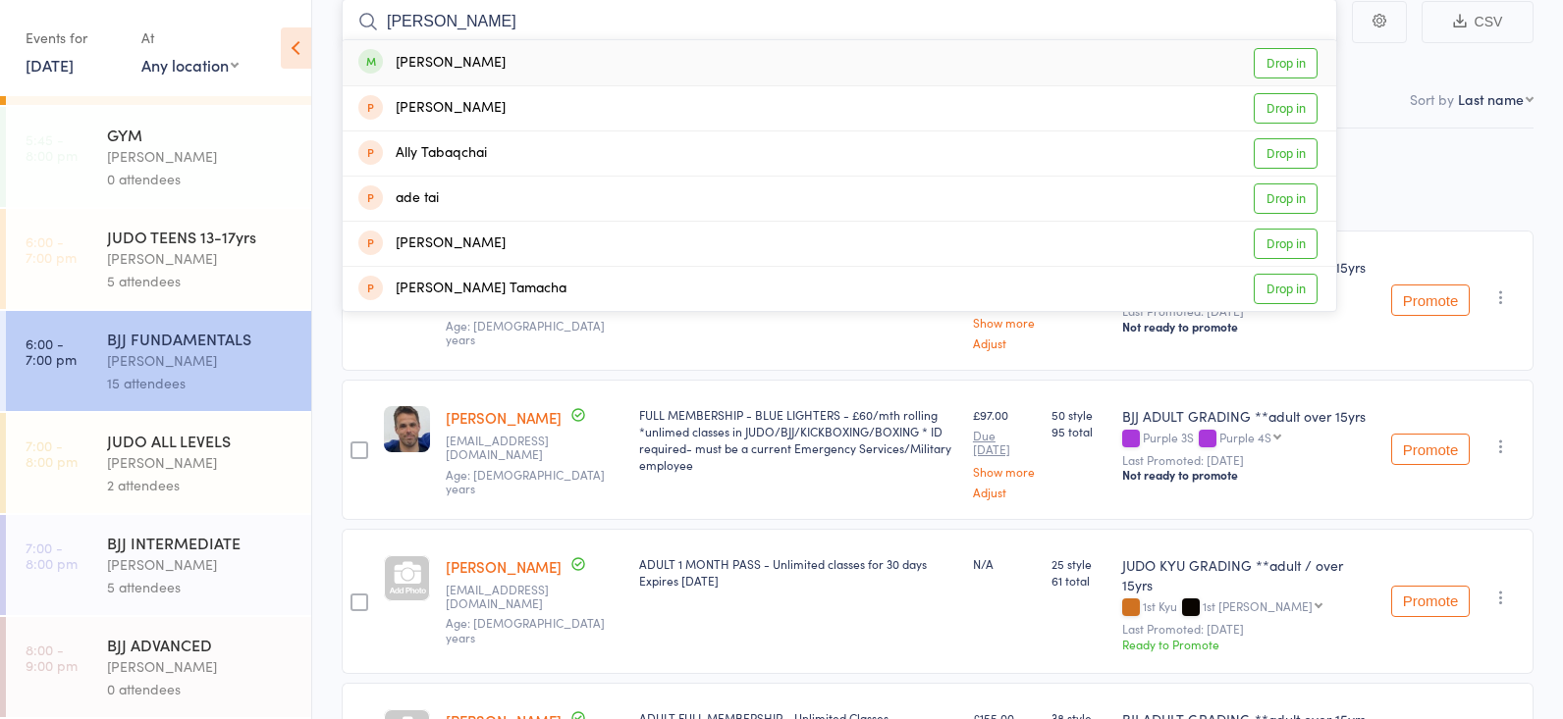
type input "tabs"
drag, startPoint x: 472, startPoint y: 78, endPoint x: 1295, endPoint y: 58, distance: 822.7
click at [1295, 58] on link "Drop in" at bounding box center [1285, 63] width 64 height 30
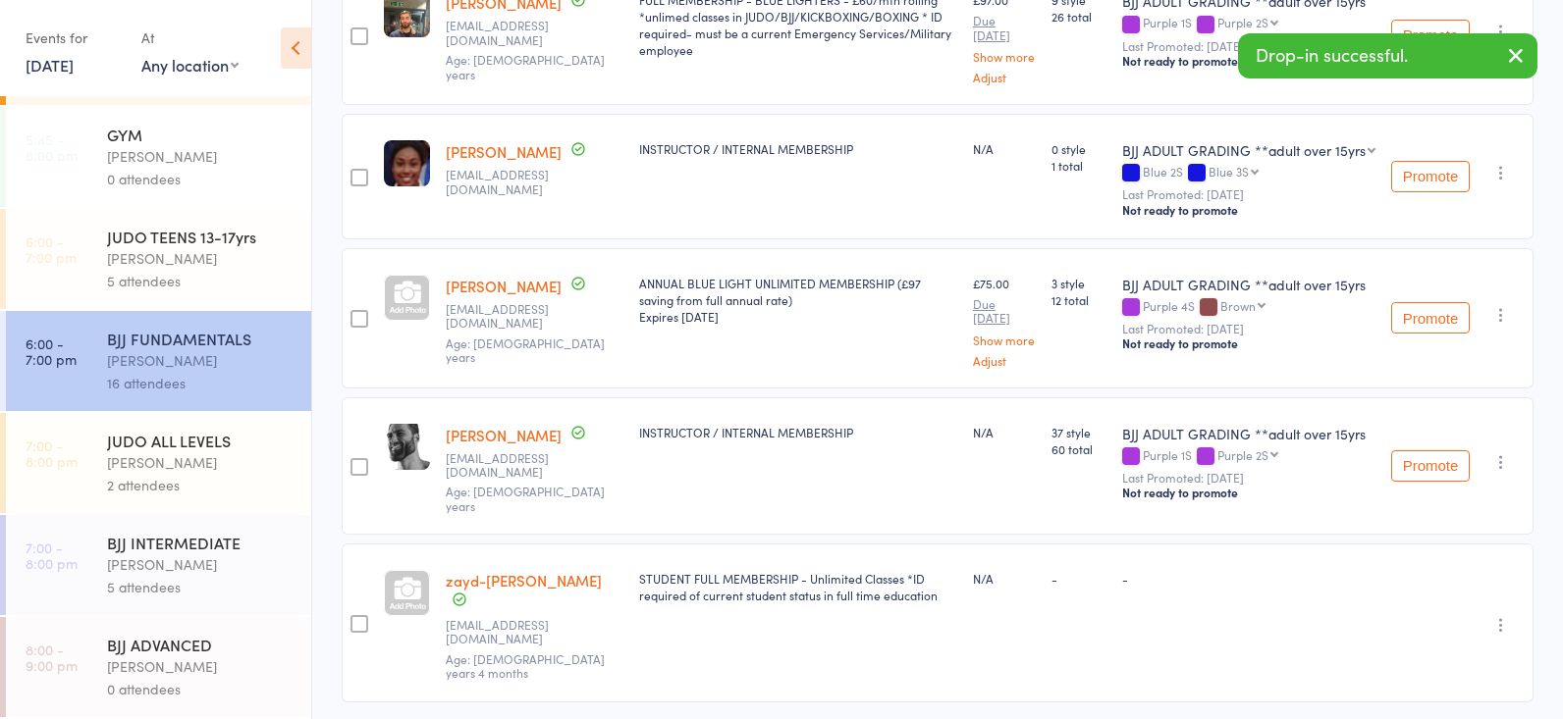
scroll to position [1925, 0]
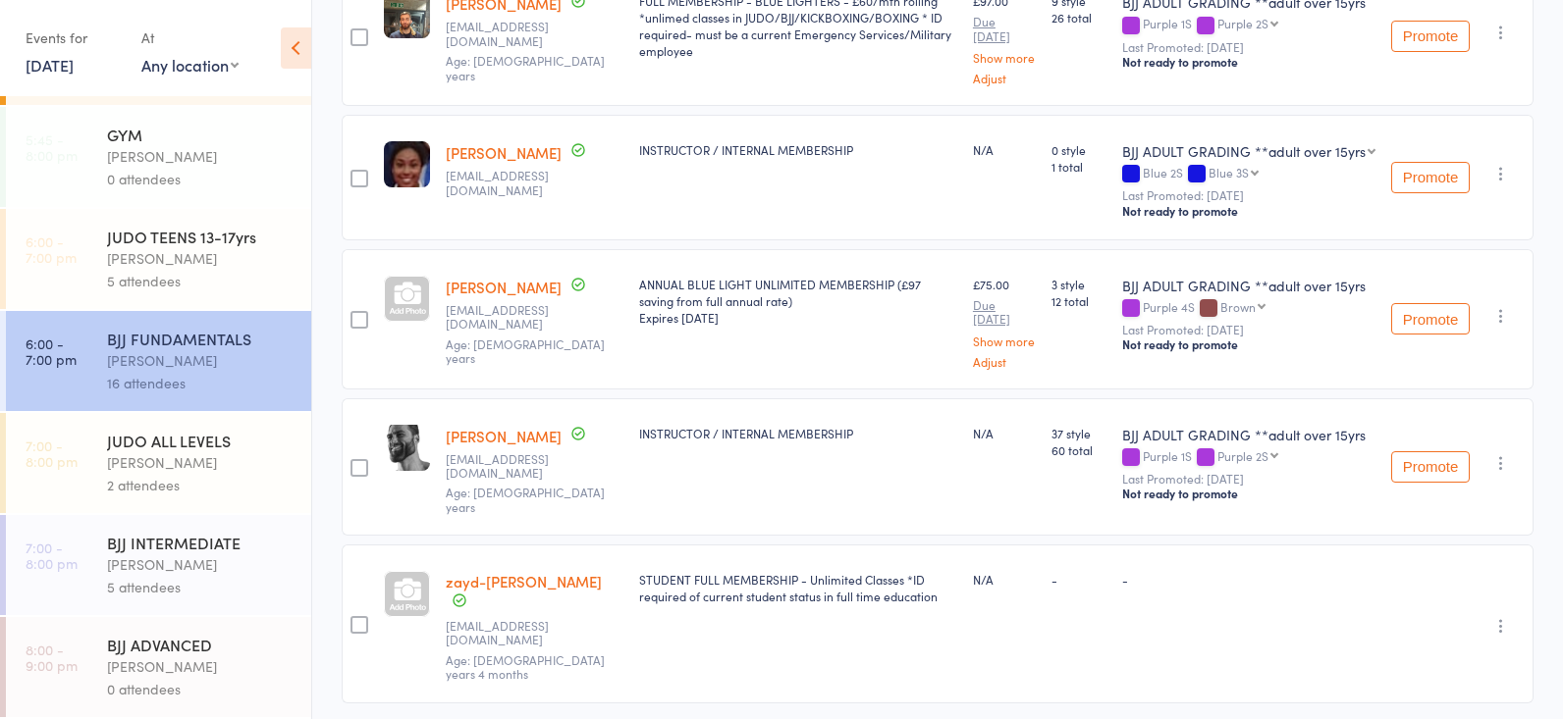
click at [1497, 616] on icon "button" at bounding box center [1501, 626] width 20 height 20
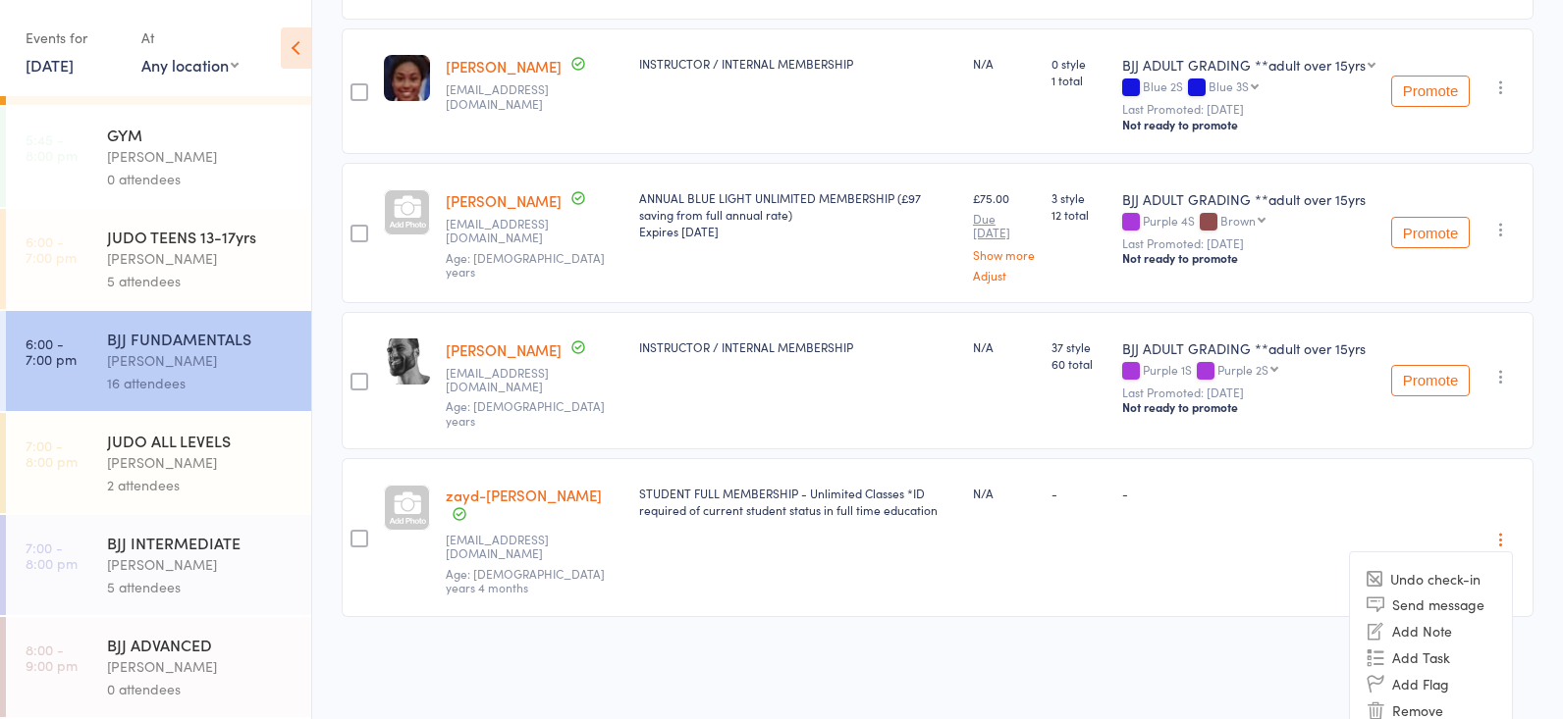
scroll to position [2010, 0]
click at [1433, 698] on li "Remove" at bounding box center [1431, 711] width 162 height 27
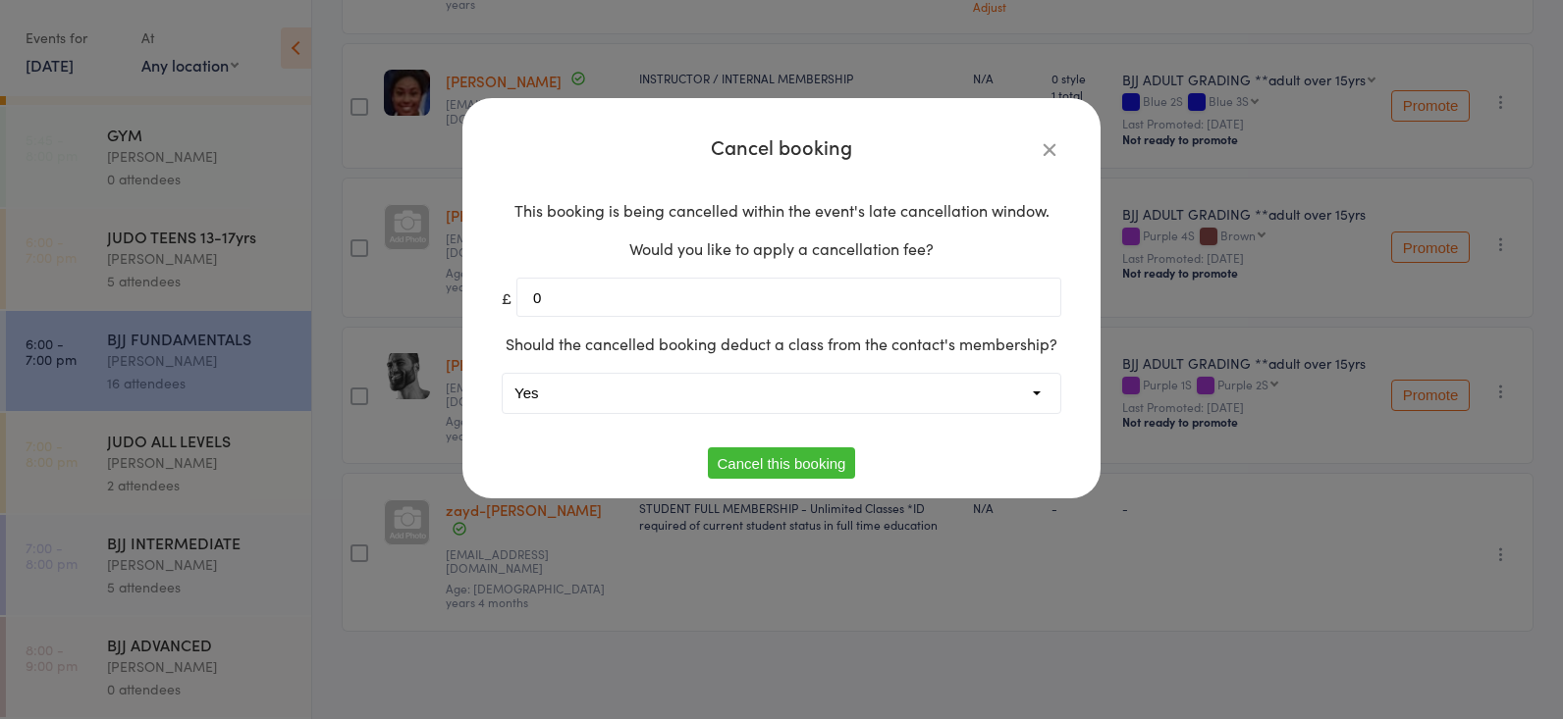
scroll to position [1925, 0]
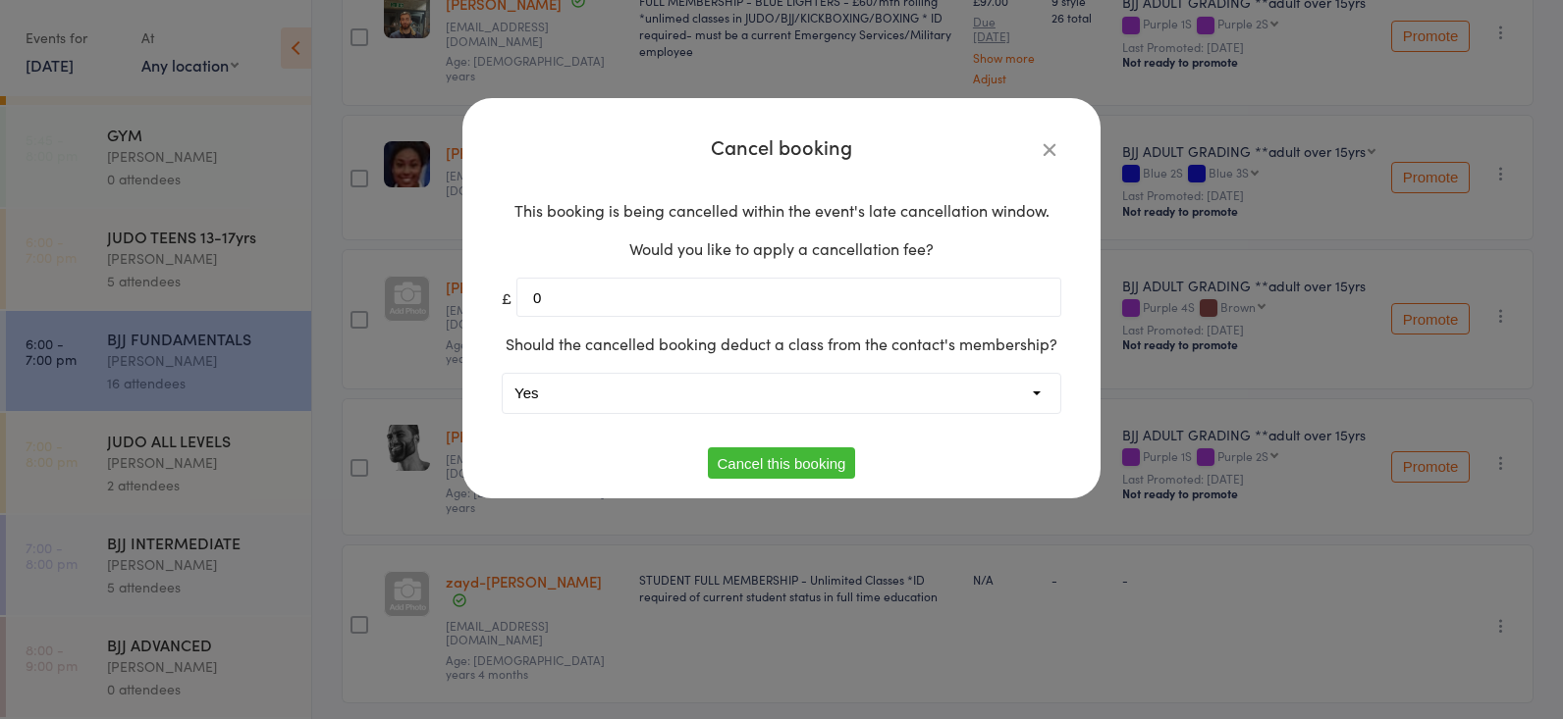
click at [829, 464] on button "Cancel this booking" at bounding box center [782, 463] width 148 height 31
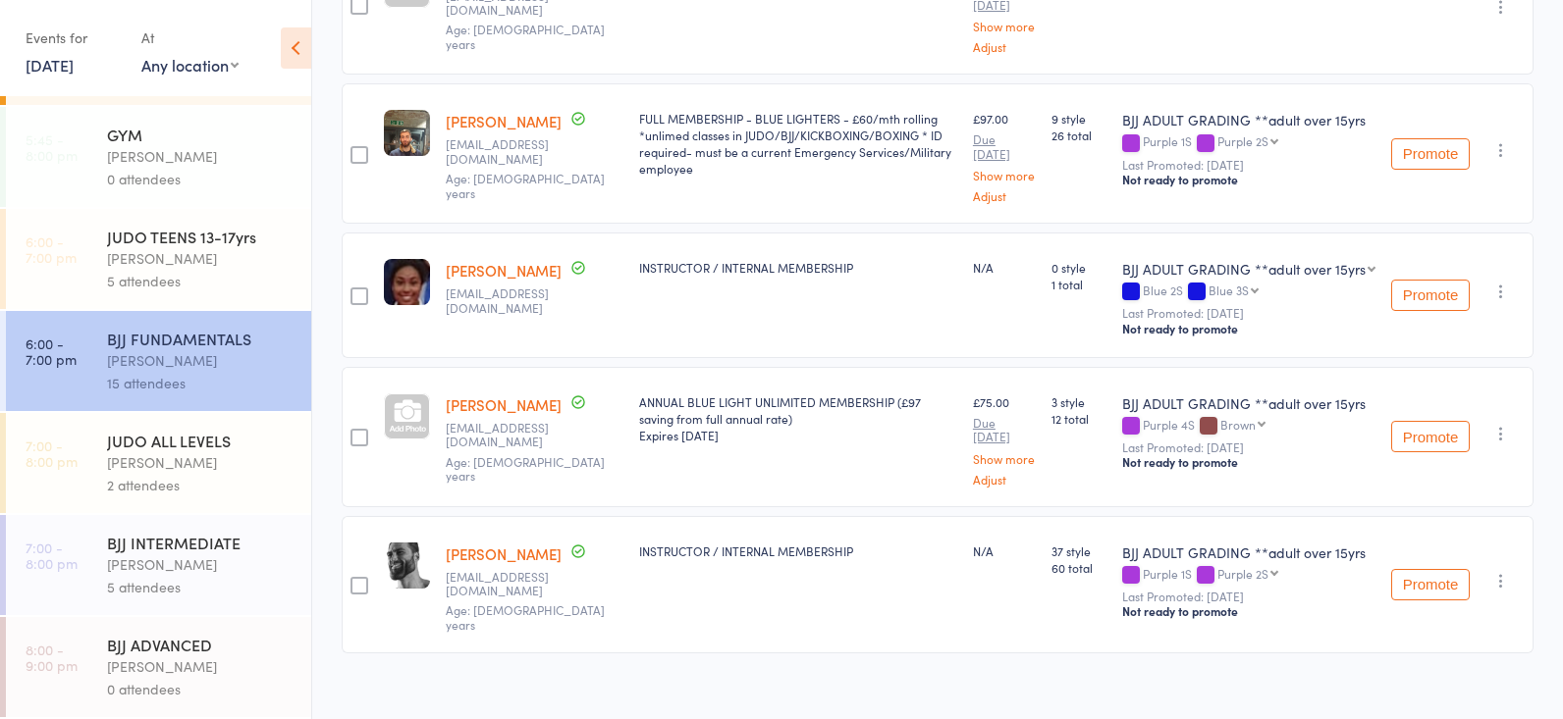
scroll to position [1801, 1]
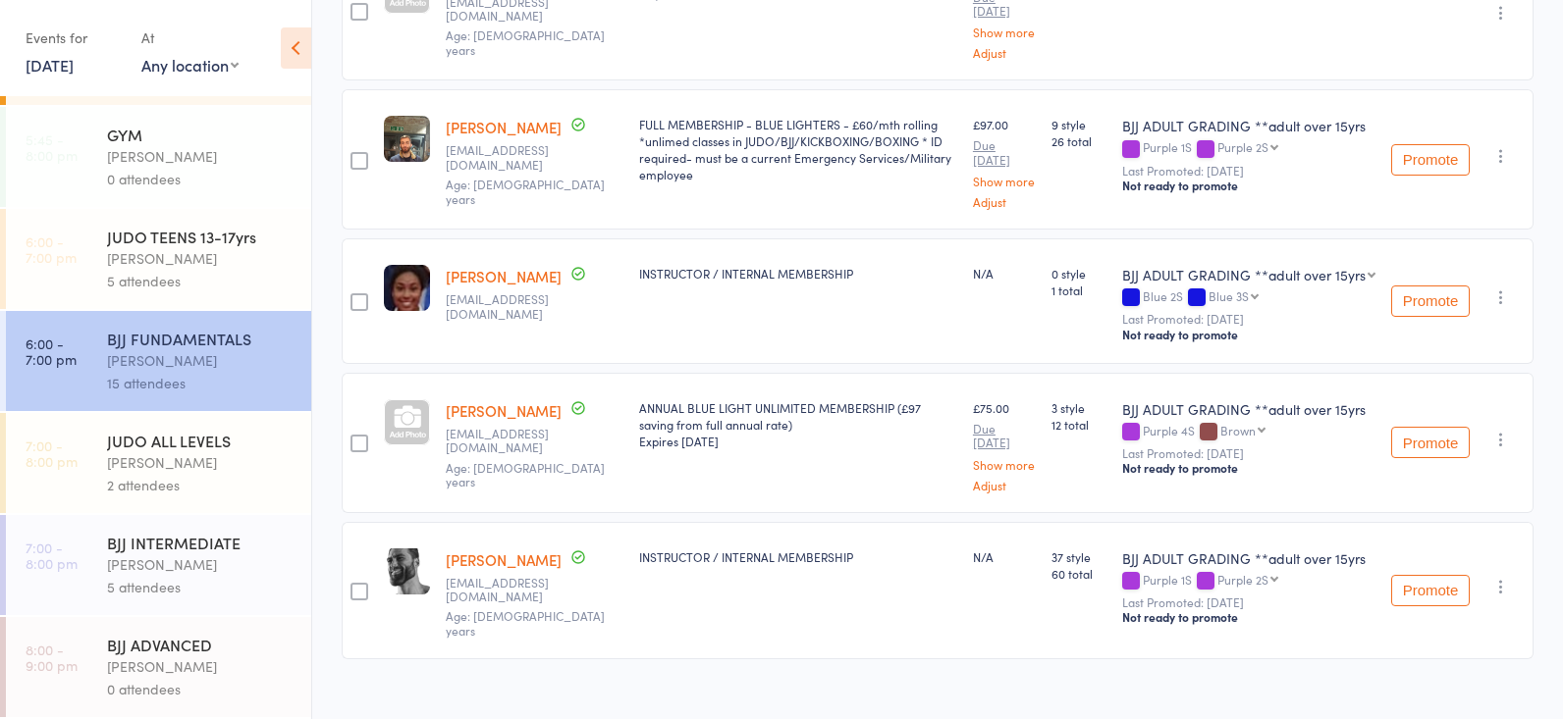
click at [210, 265] on div "[PERSON_NAME]" at bounding box center [200, 258] width 187 height 23
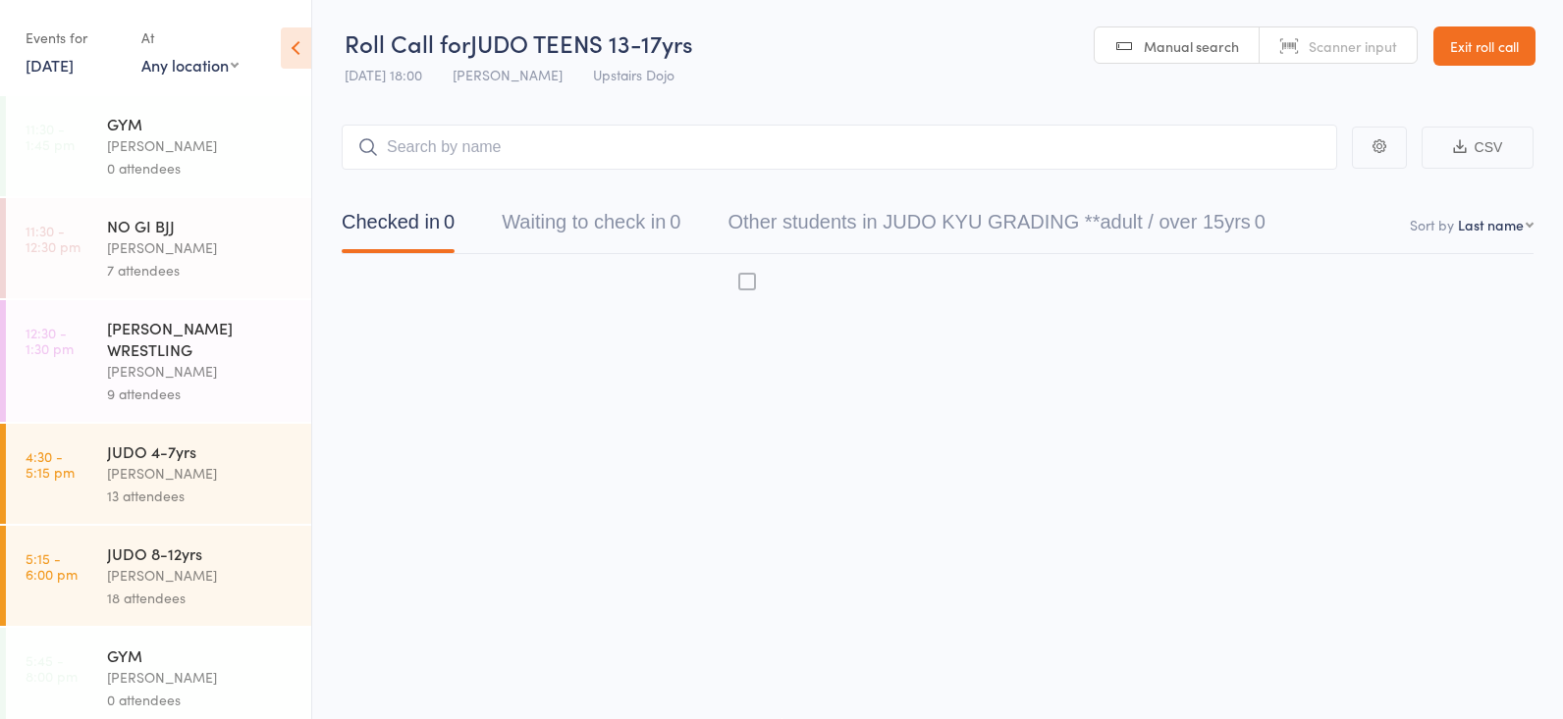
scroll to position [1, 0]
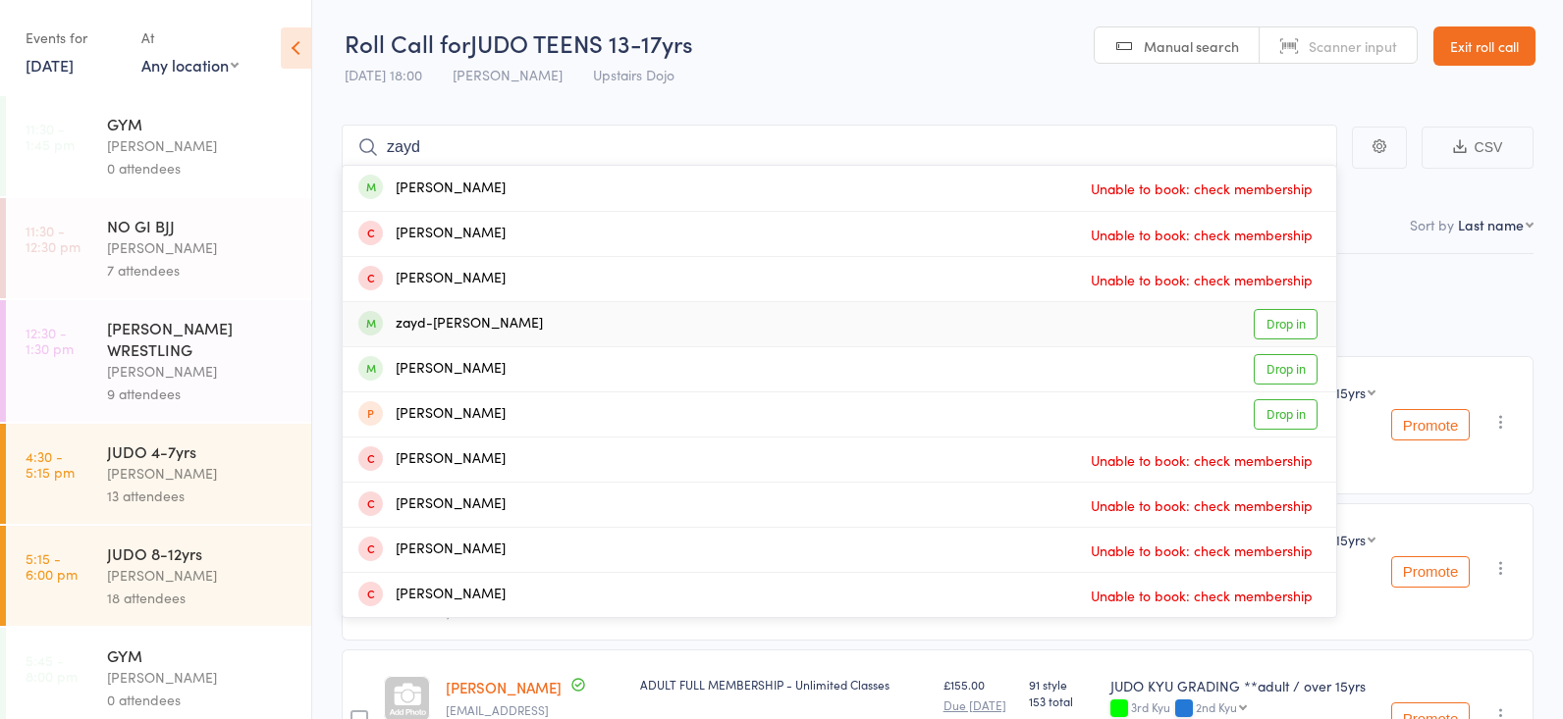
type input "zayd"
click at [1280, 323] on link "Drop in" at bounding box center [1285, 324] width 64 height 30
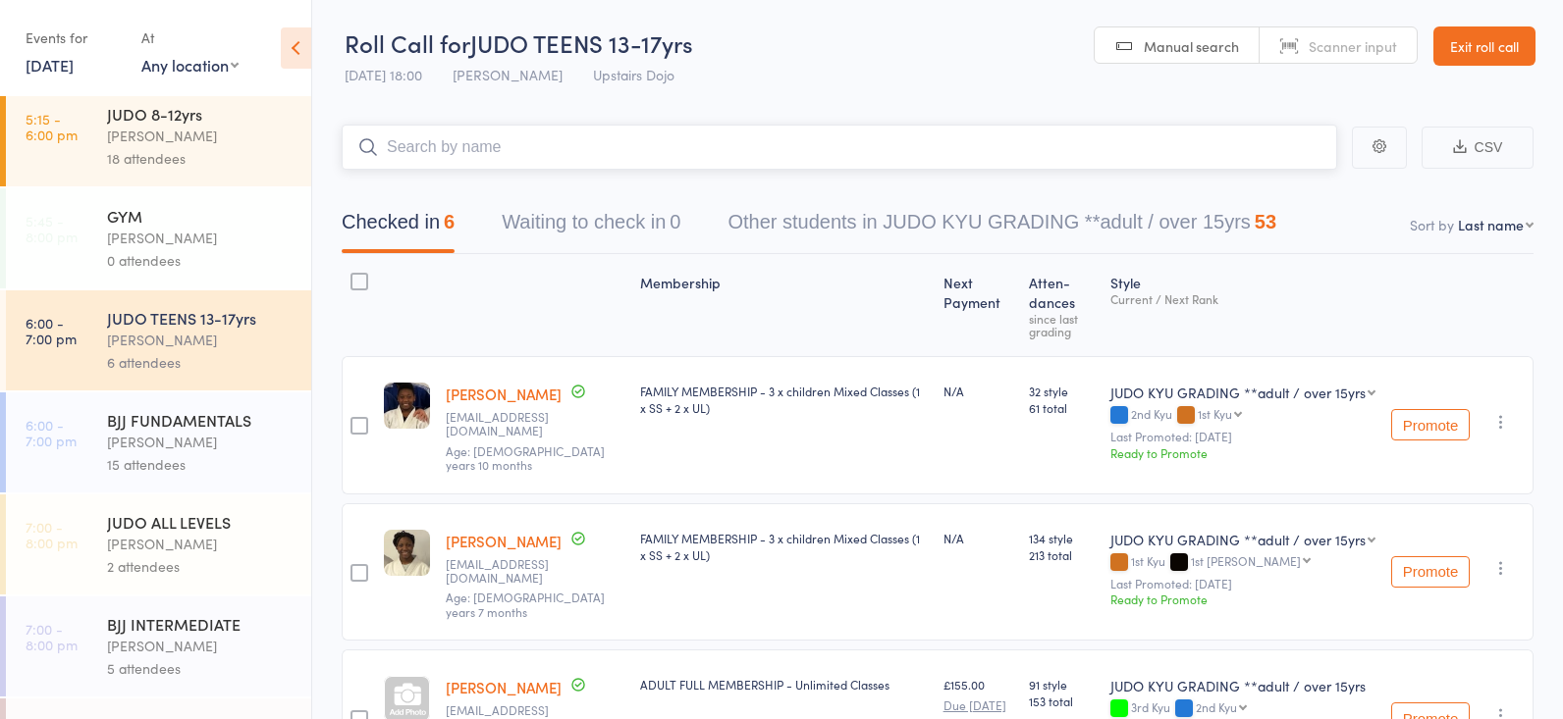
scroll to position [440, 0]
click at [196, 367] on div "6 attendees" at bounding box center [200, 362] width 187 height 23
click at [498, 146] on input "search" at bounding box center [839, 147] width 995 height 45
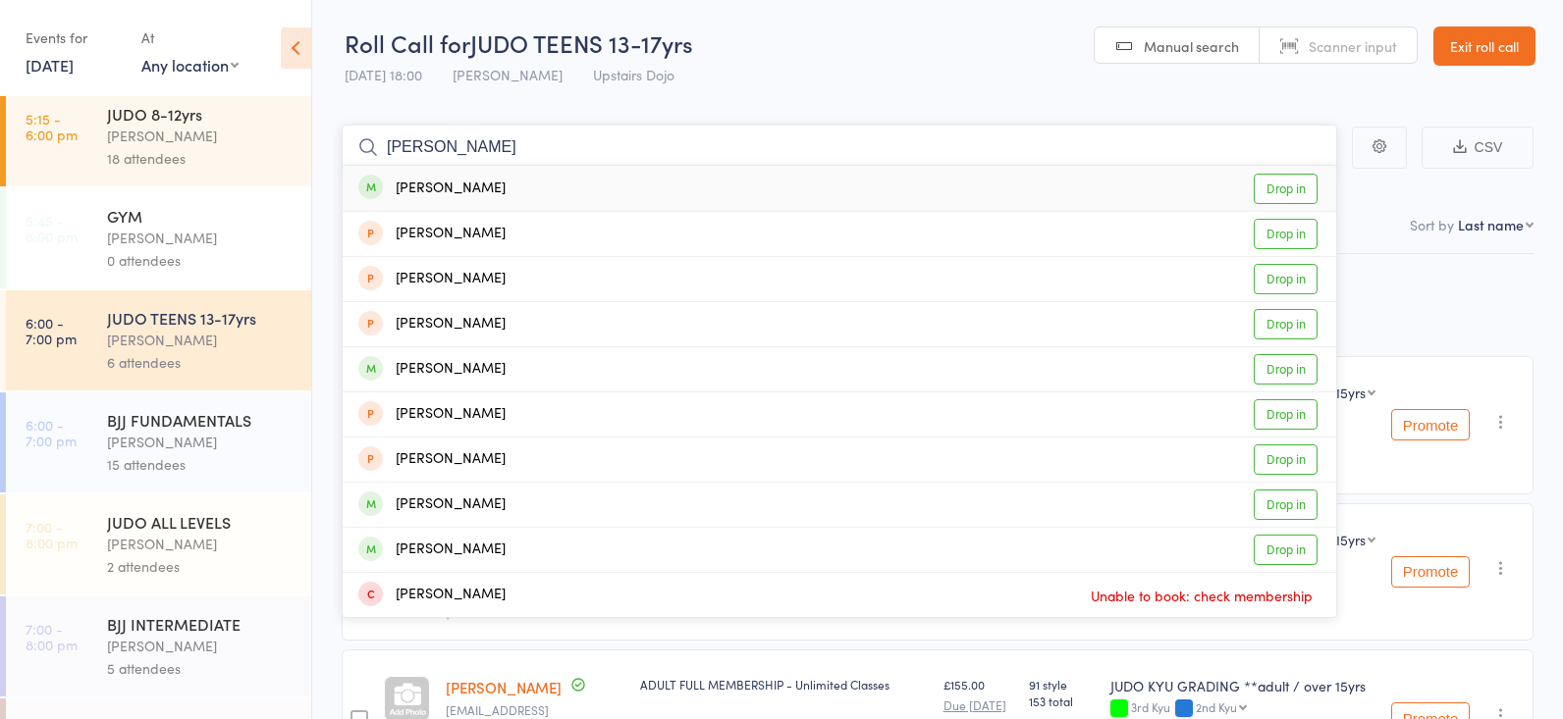
type input "[PERSON_NAME]"
click at [1286, 192] on link "Drop in" at bounding box center [1285, 189] width 64 height 30
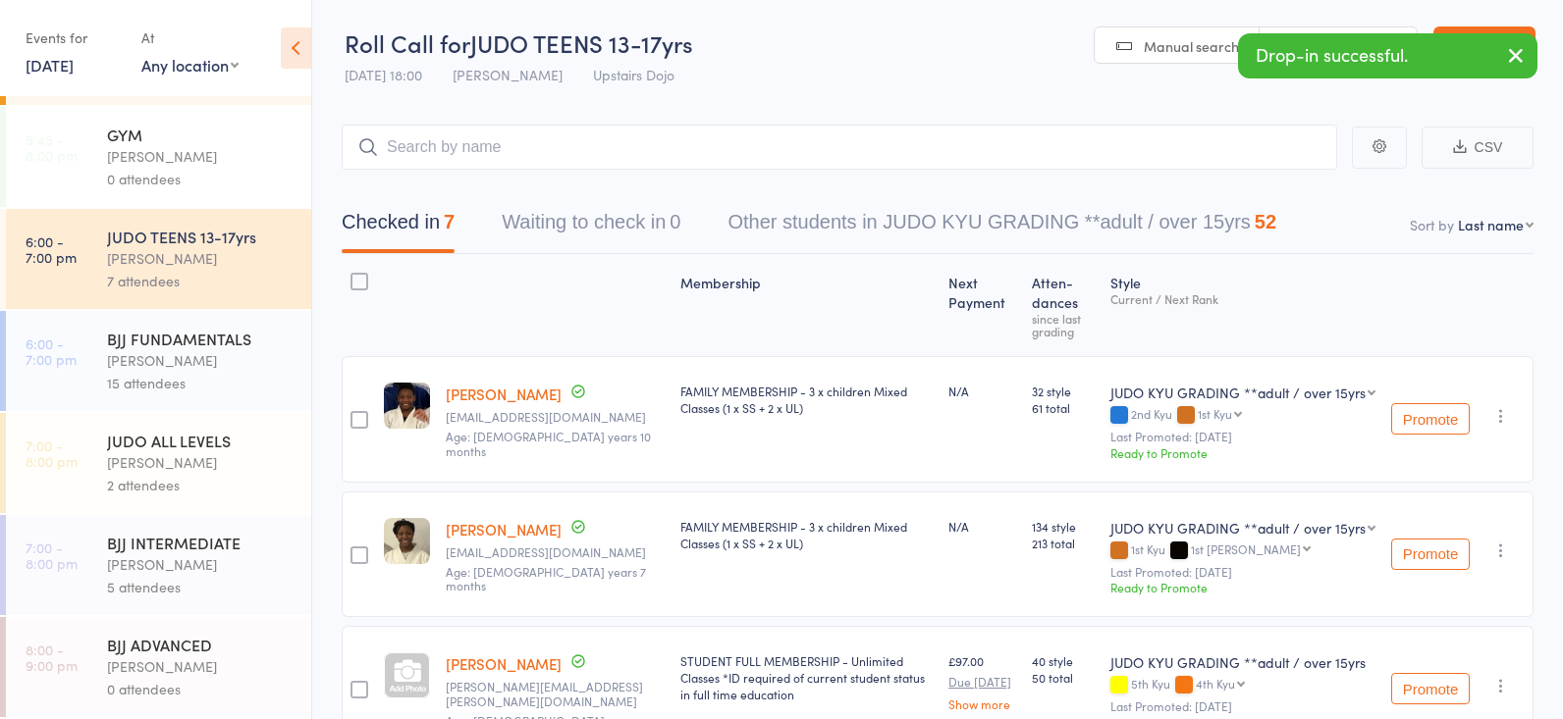
click at [191, 480] on div "2 attendees" at bounding box center [200, 485] width 187 height 23
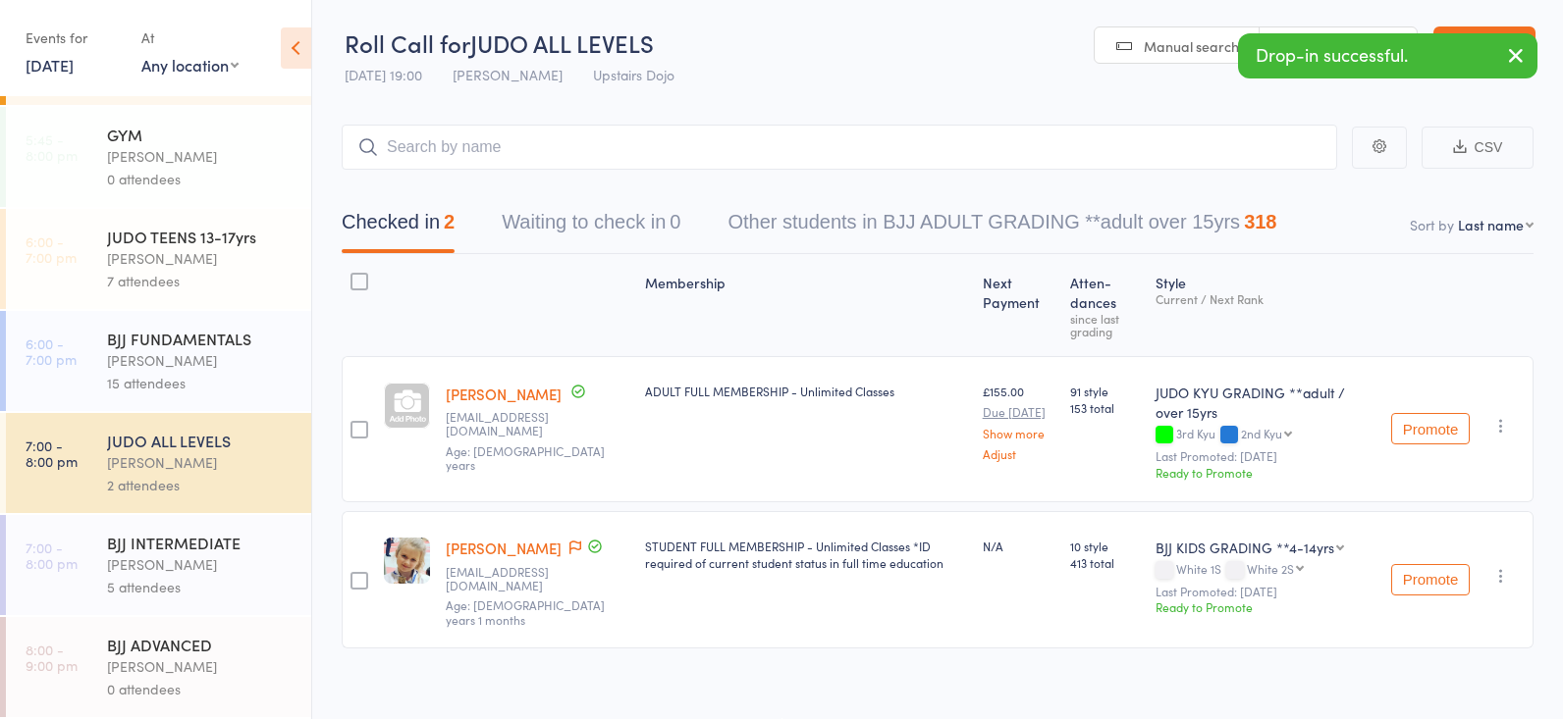
scroll to position [521, 0]
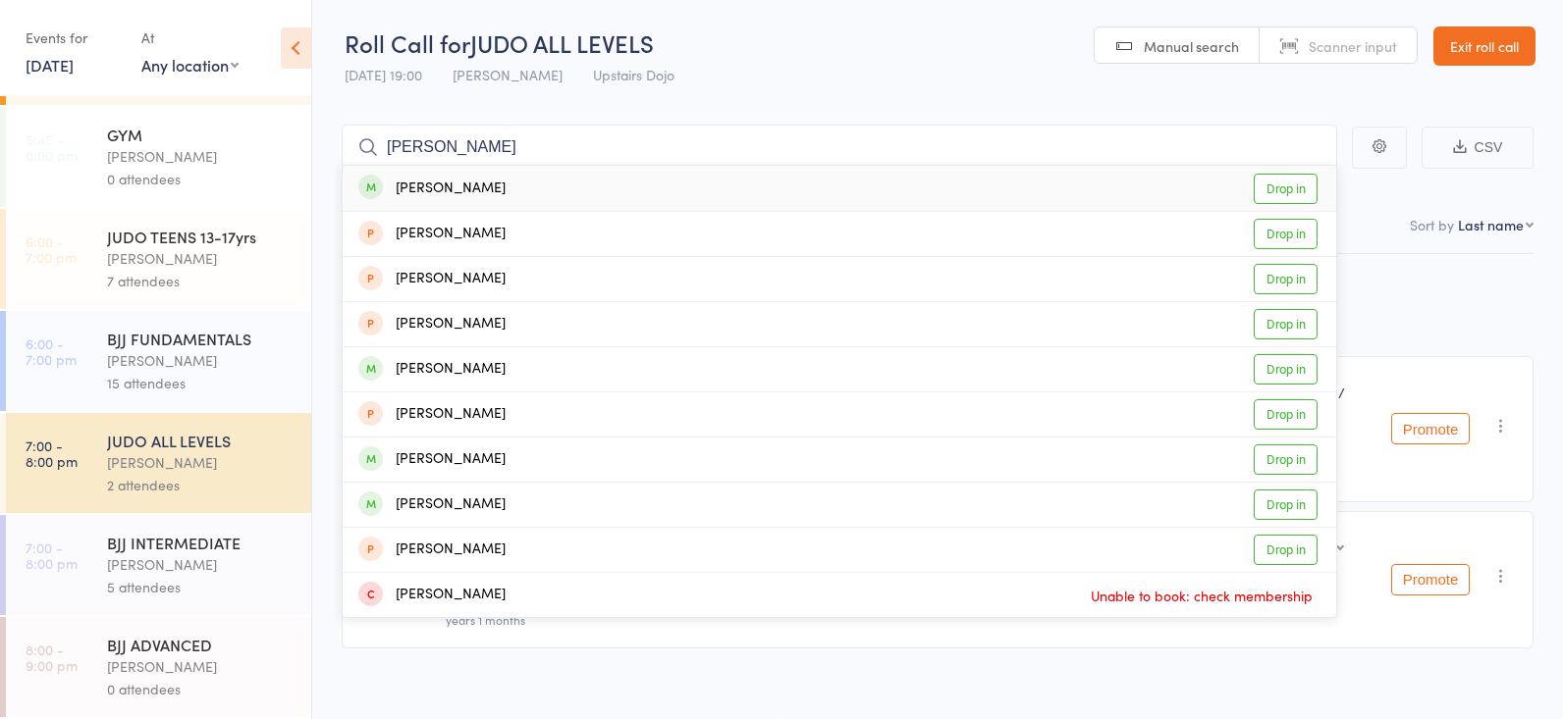
type input "[PERSON_NAME]"
click at [1268, 192] on link "Drop in" at bounding box center [1285, 189] width 64 height 30
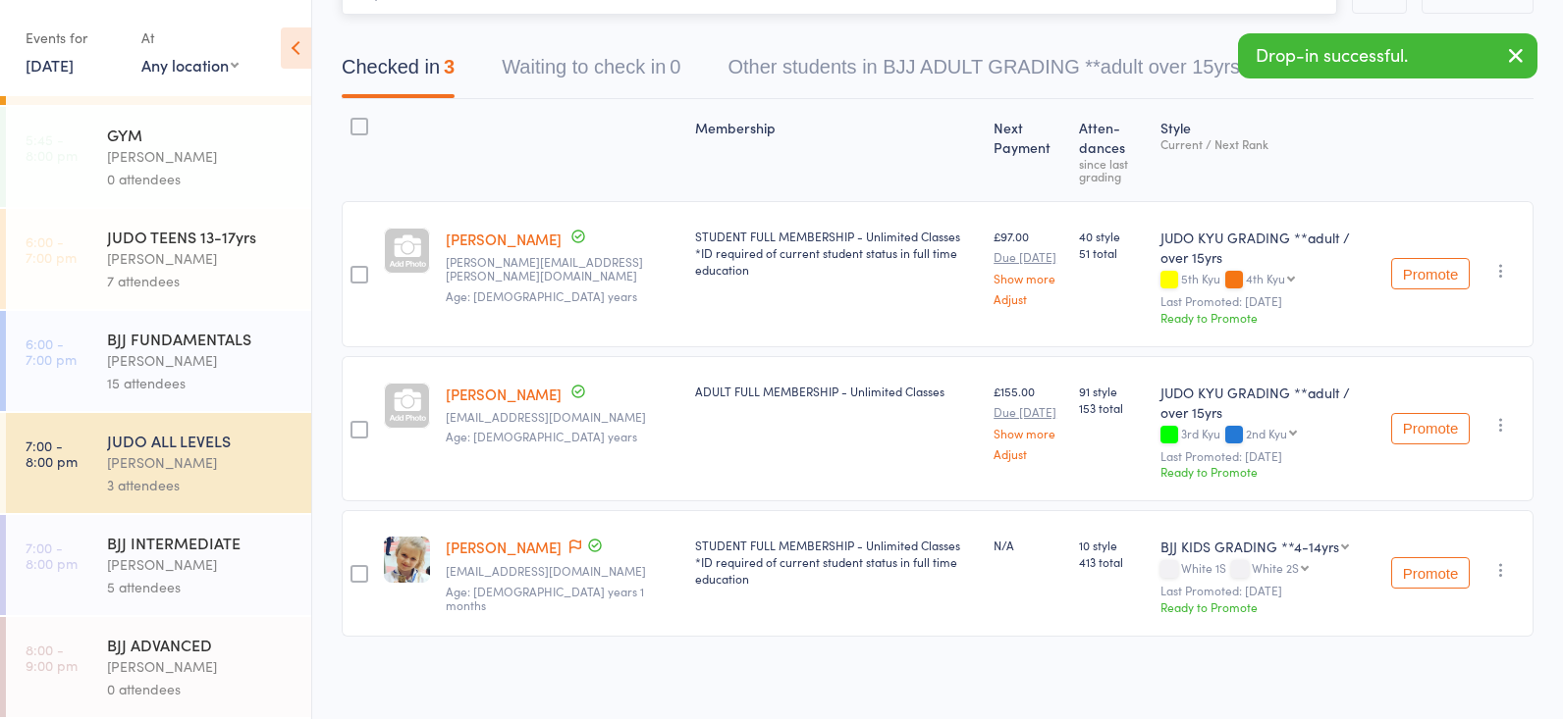
scroll to position [155, 0]
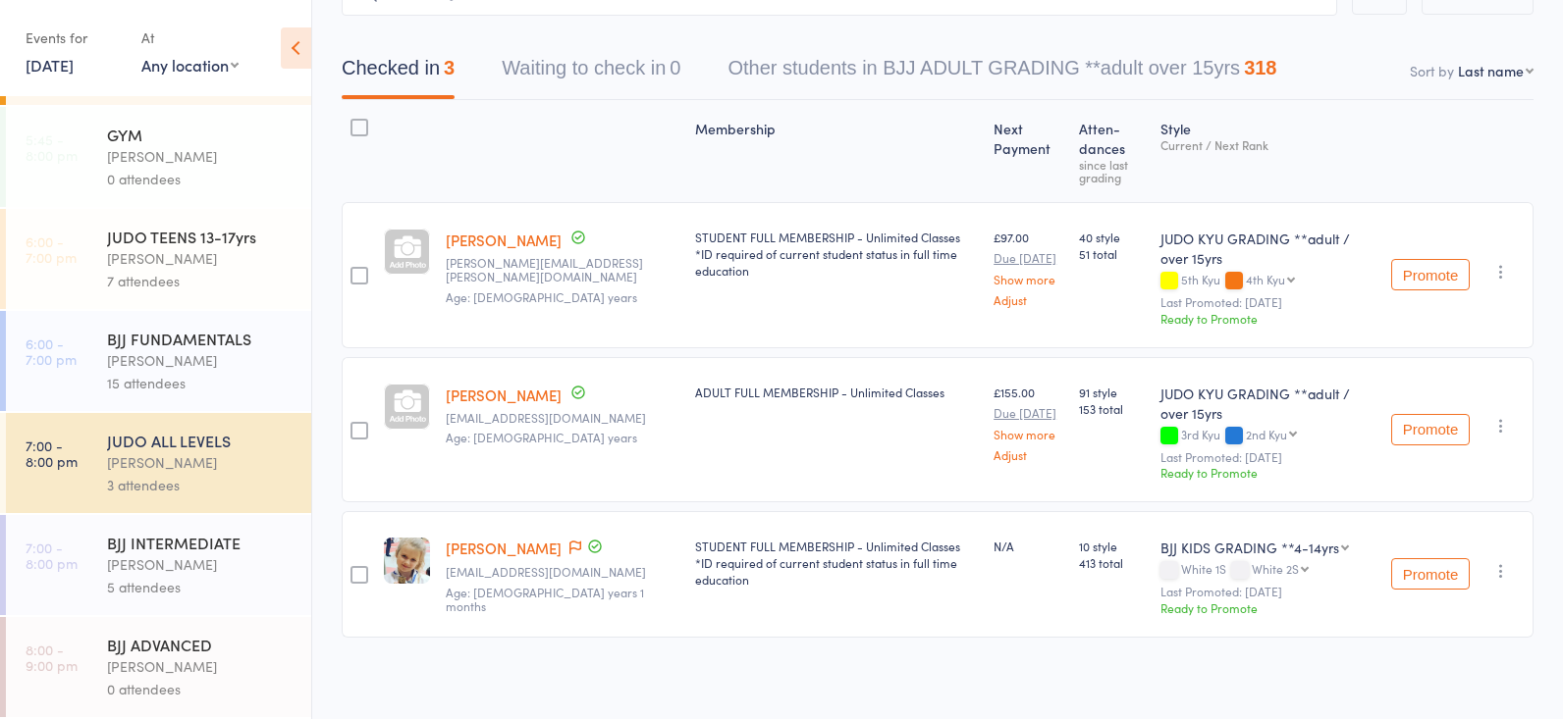
click at [192, 352] on div "[PERSON_NAME]" at bounding box center [200, 360] width 187 height 23
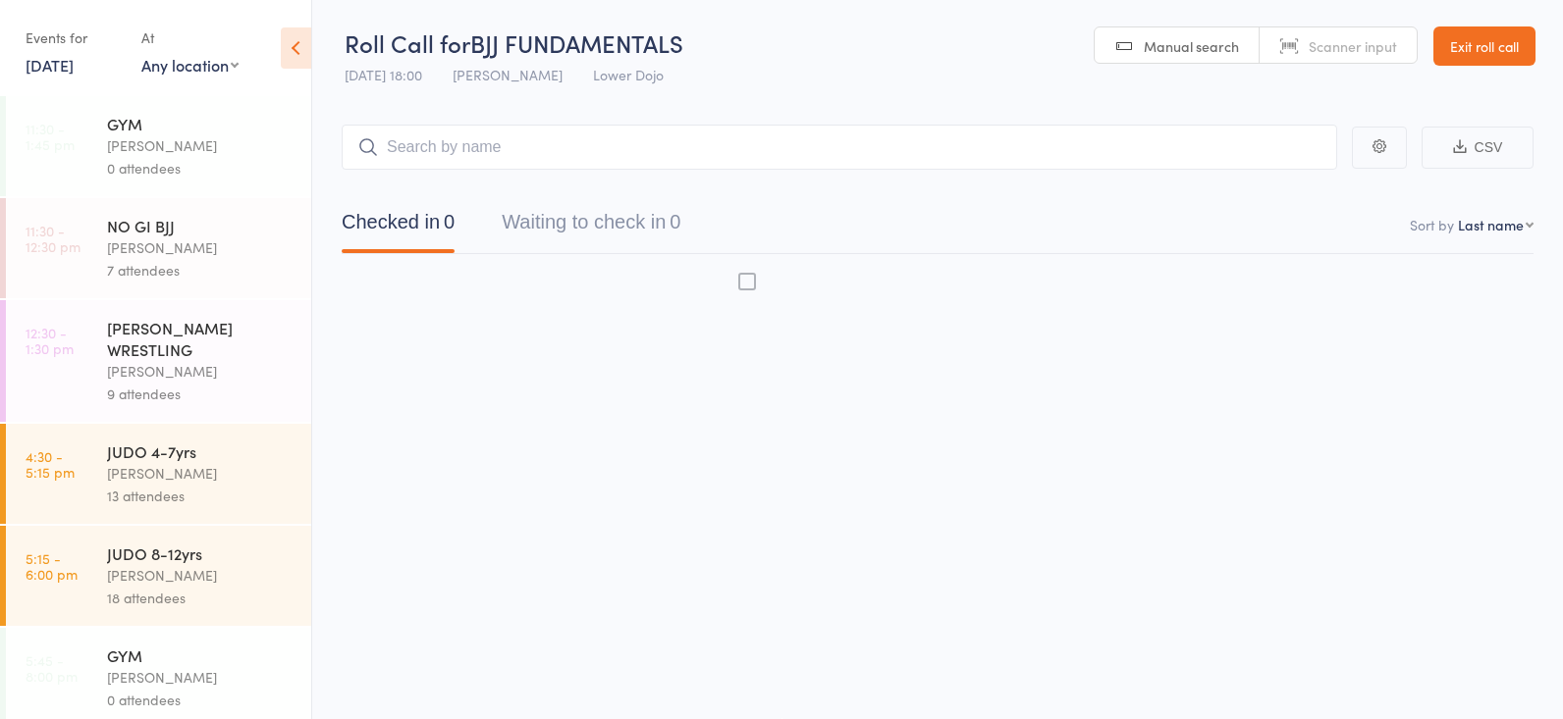
scroll to position [1, 0]
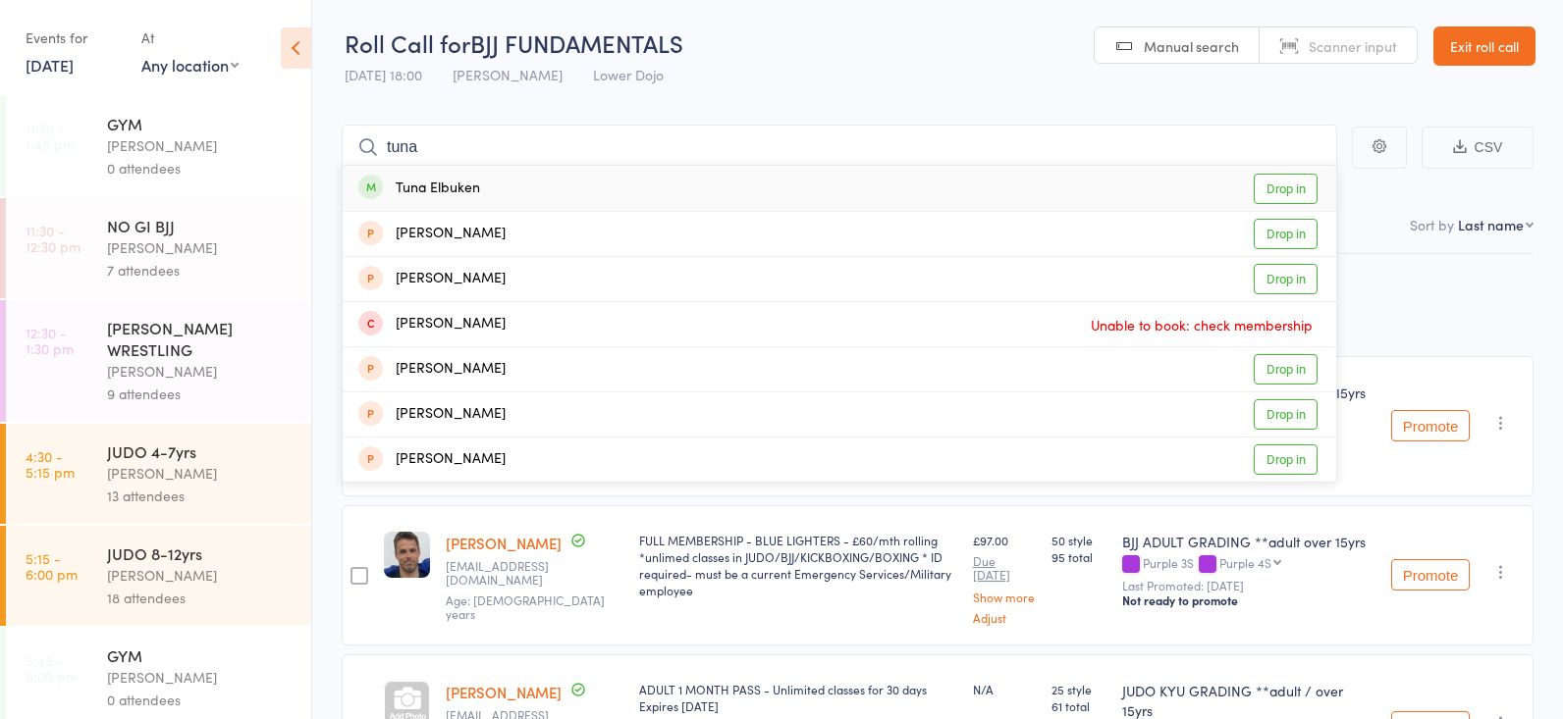
type input "tuna"
click at [1268, 178] on link "Drop in" at bounding box center [1285, 189] width 64 height 30
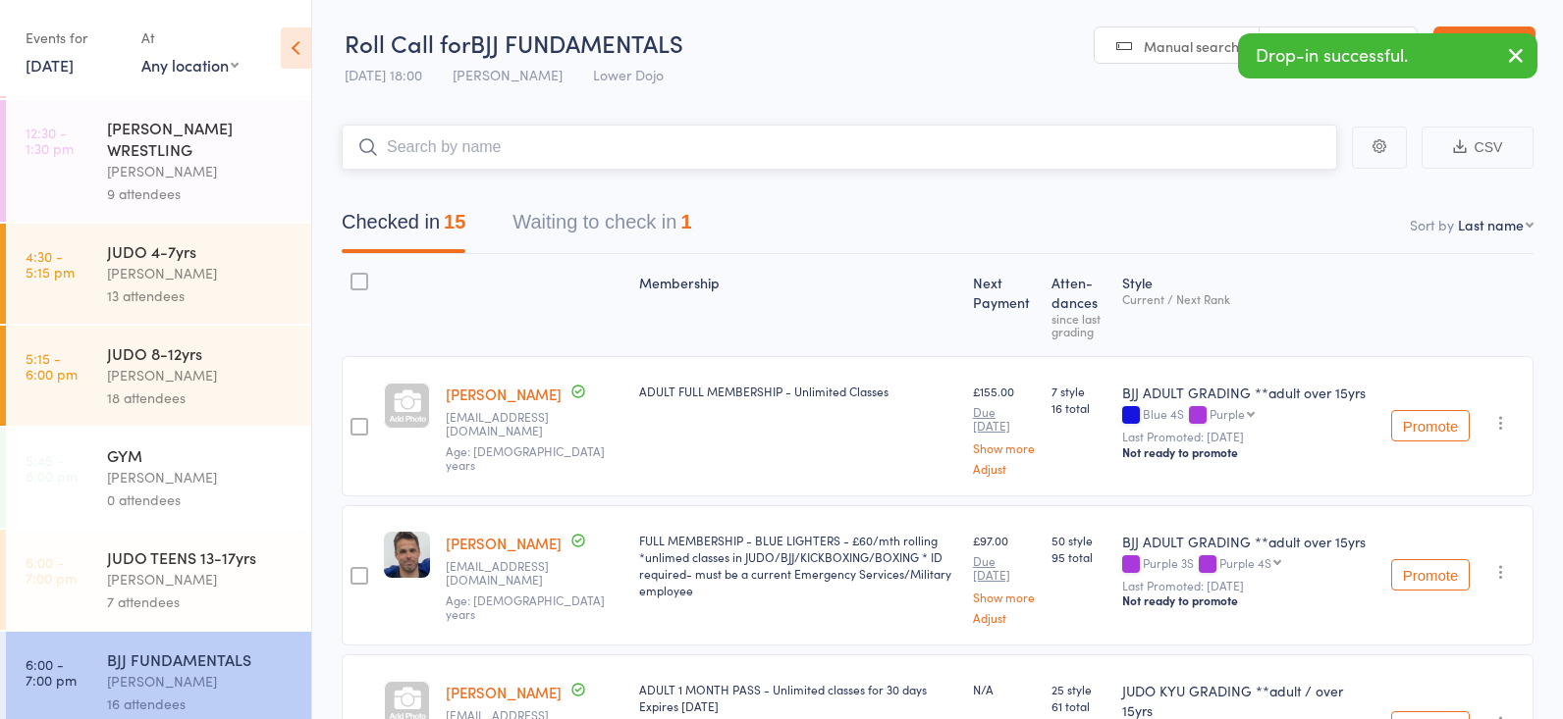
scroll to position [186, 0]
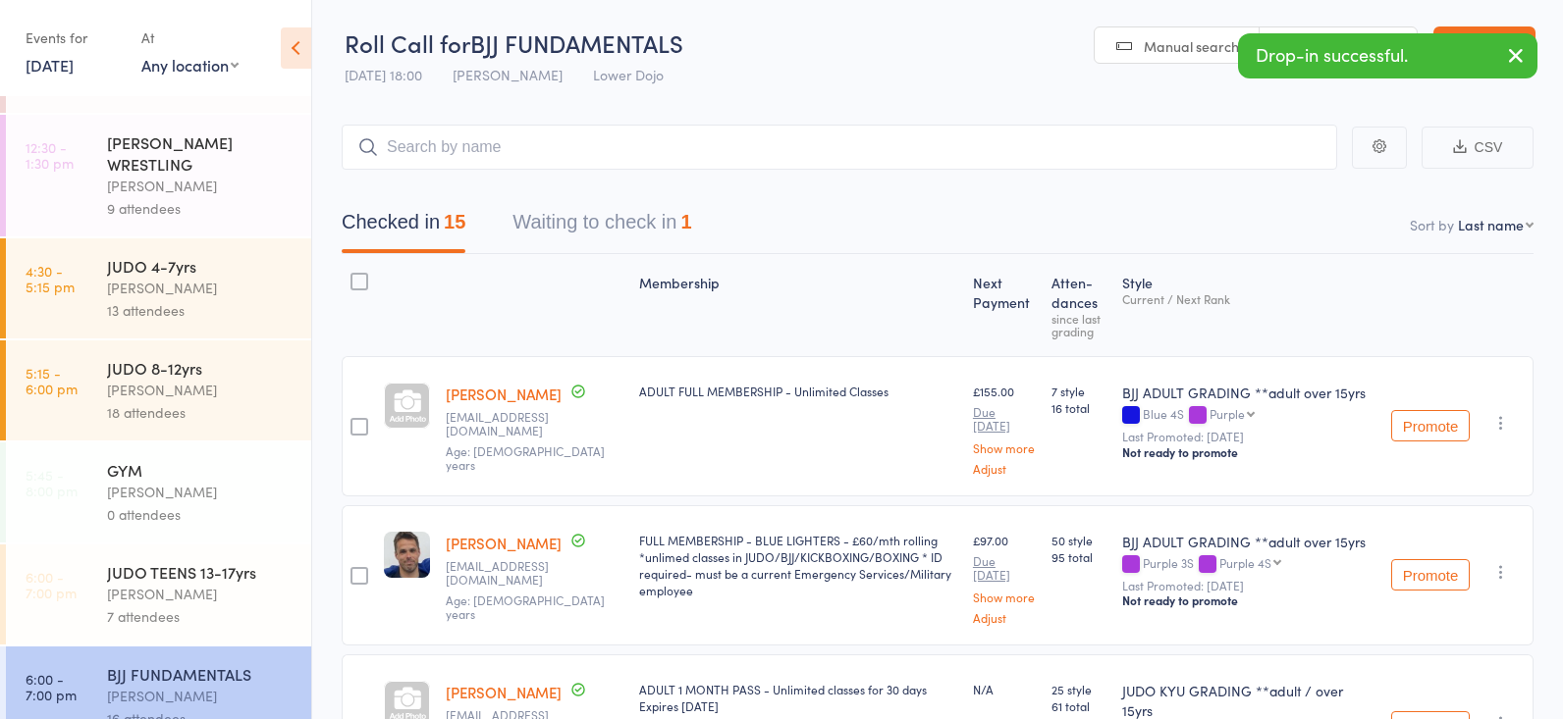
click at [198, 606] on div "7 attendees" at bounding box center [200, 617] width 187 height 23
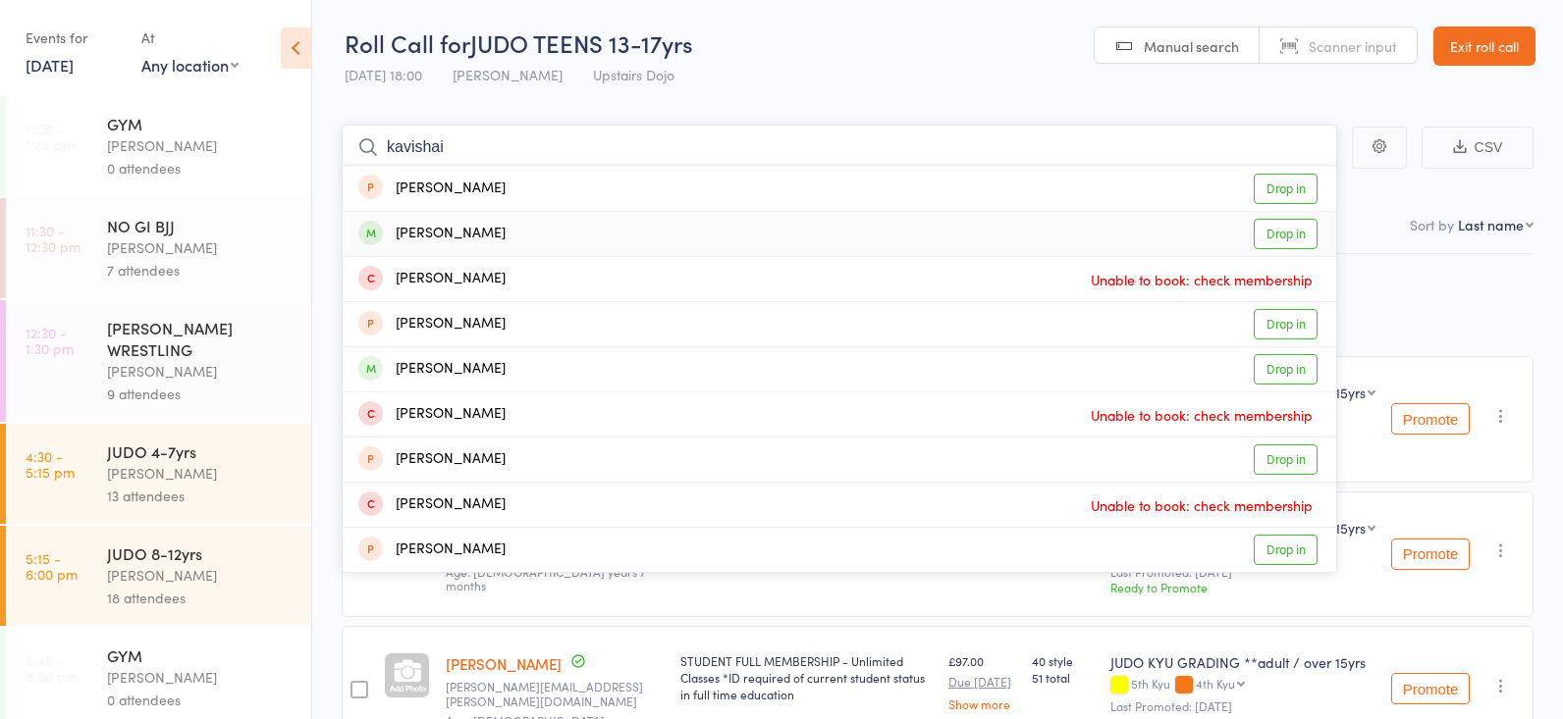
type input "kavishai"
click at [1269, 233] on link "Drop in" at bounding box center [1285, 234] width 64 height 30
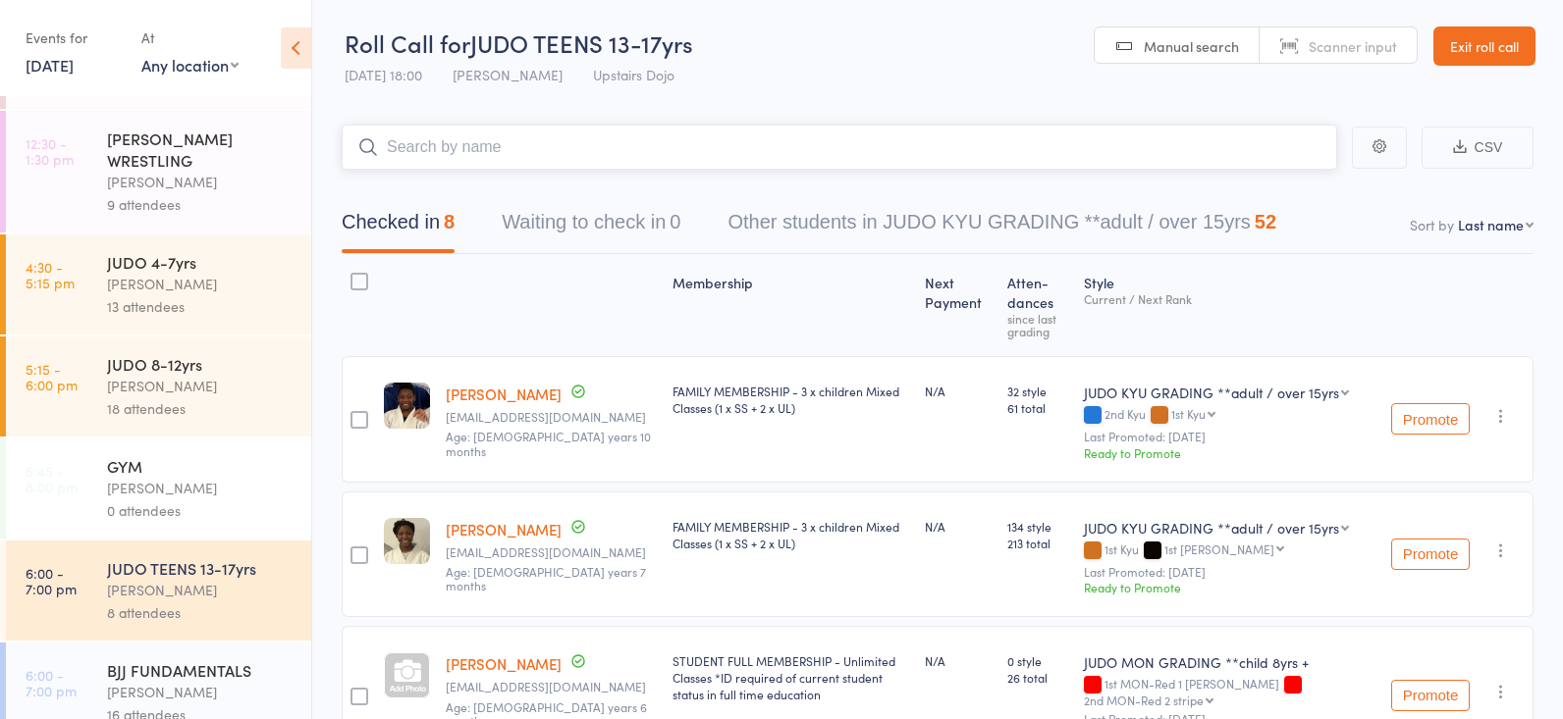
scroll to position [190, 0]
click at [490, 146] on input "search" at bounding box center [839, 147] width 995 height 45
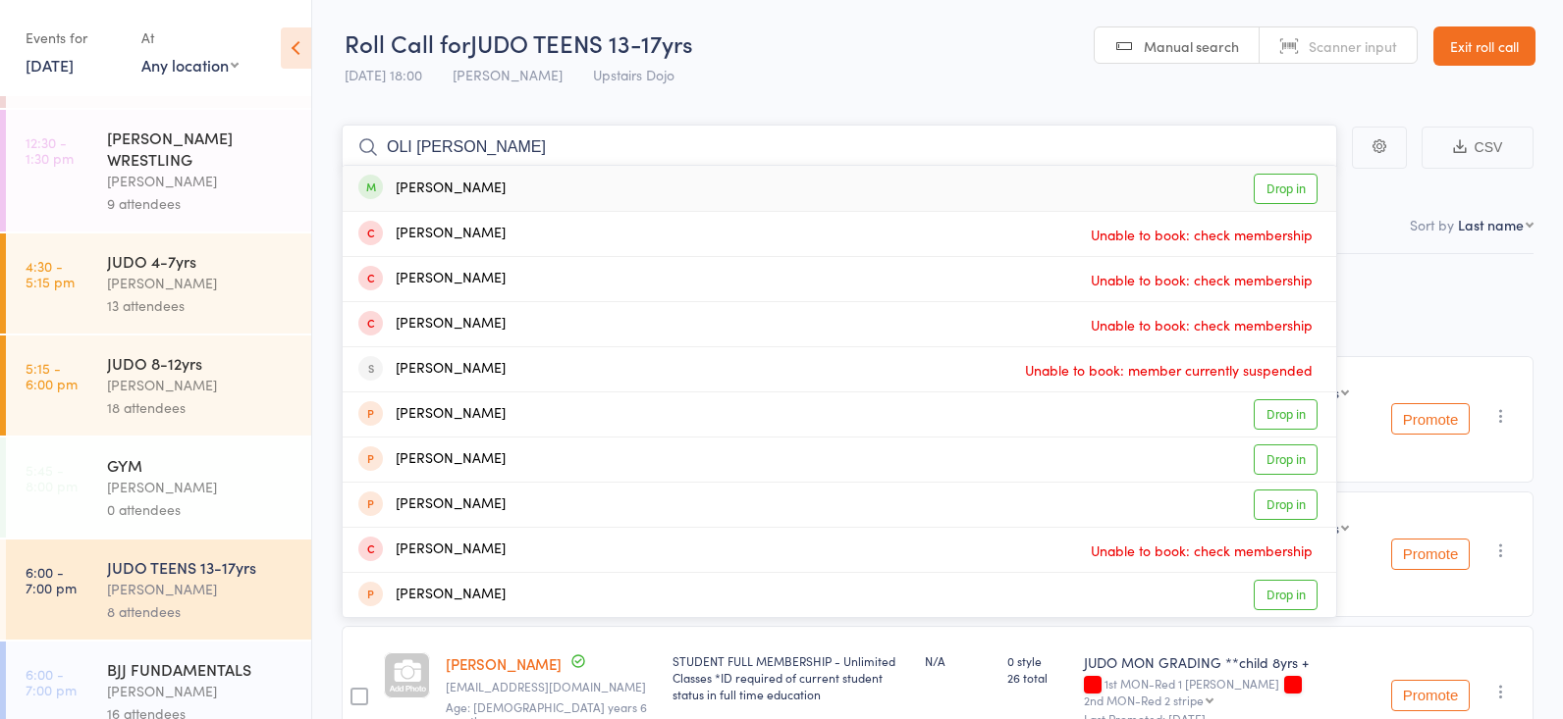
type input "OLI [PERSON_NAME]"
click at [1286, 186] on link "Drop in" at bounding box center [1285, 189] width 64 height 30
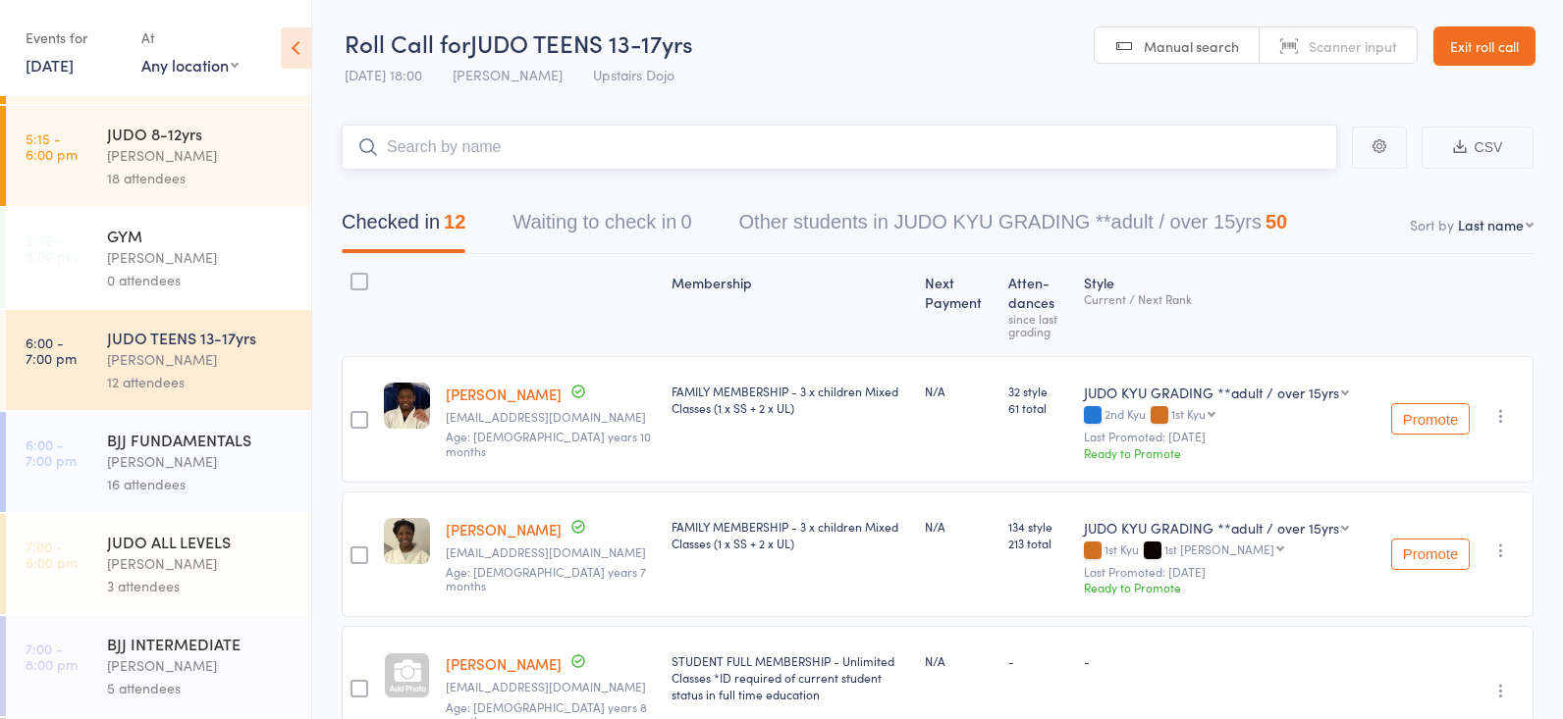
scroll to position [425, 0]
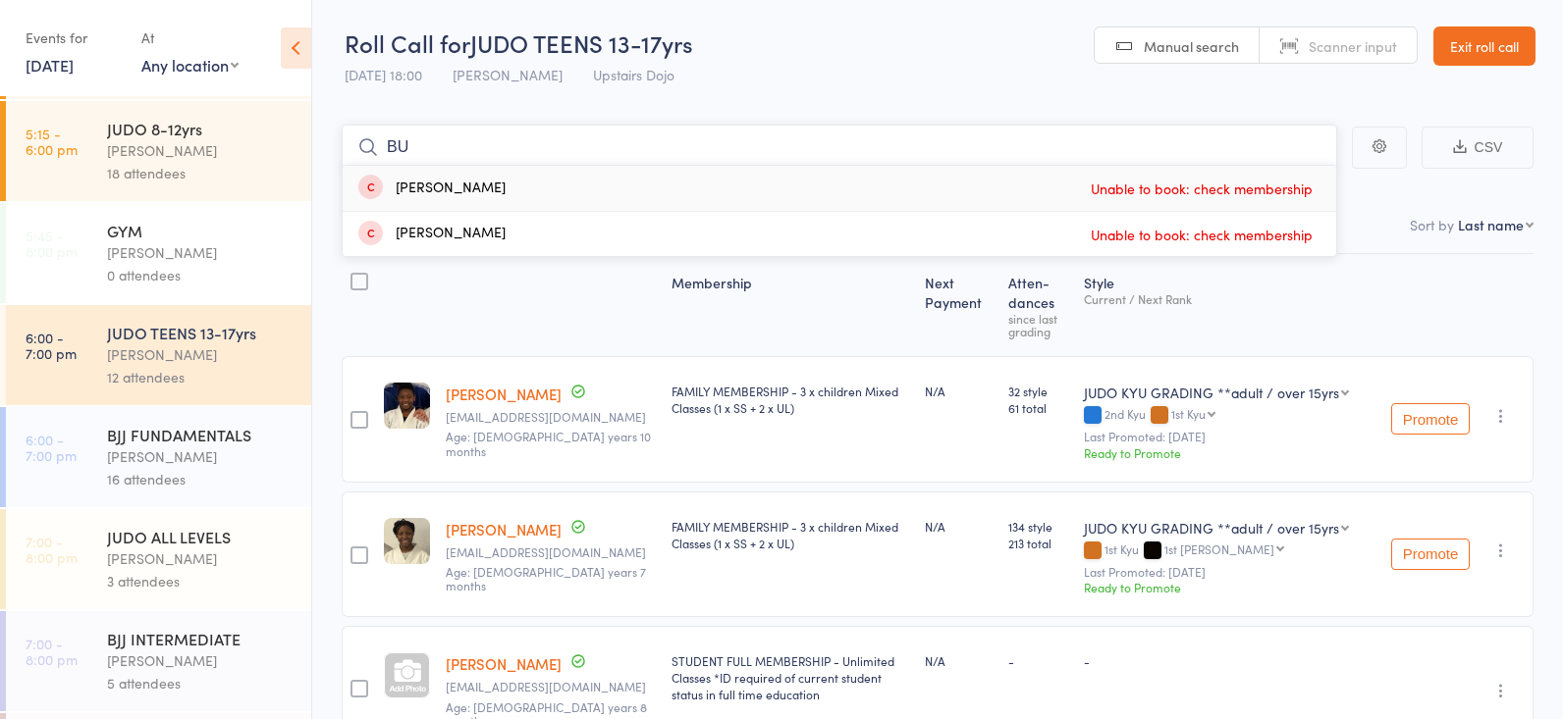
type input "B"
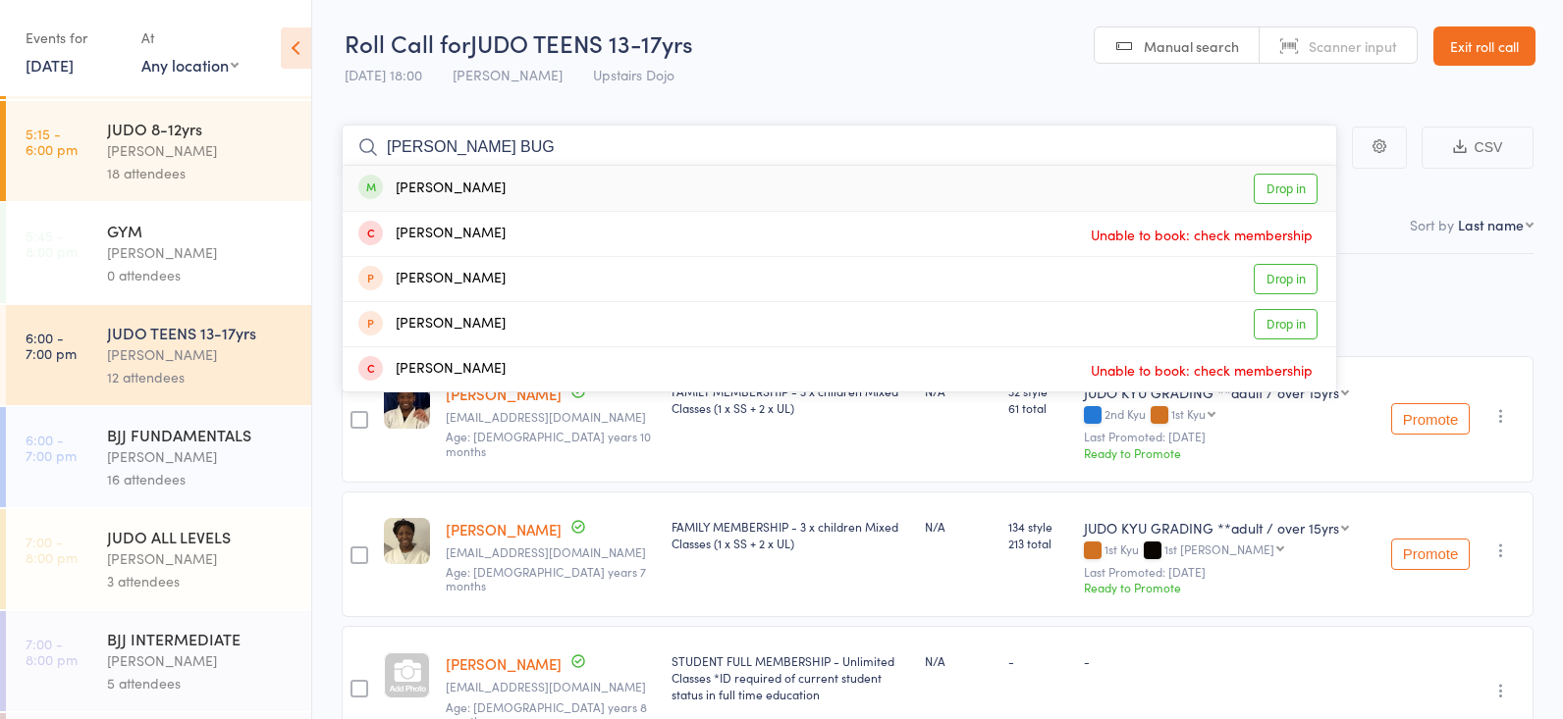
drag, startPoint x: 479, startPoint y: 139, endPoint x: 468, endPoint y: 139, distance: 10.8
click at [468, 139] on input "[PERSON_NAME] BUG" at bounding box center [839, 147] width 995 height 45
type input "J"
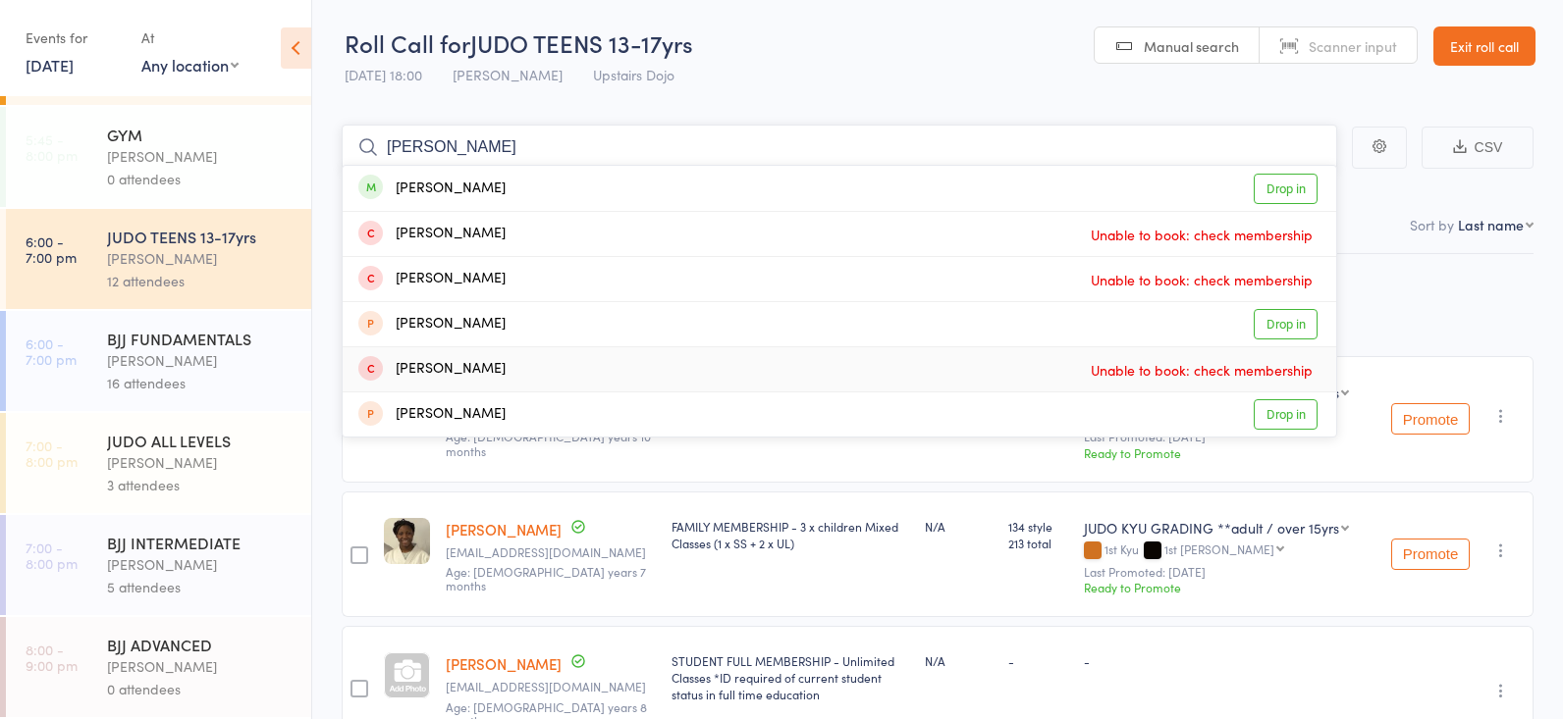
scroll to position [521, 0]
type input "[PERSON_NAME]"
click at [208, 356] on div "[PERSON_NAME]" at bounding box center [200, 360] width 187 height 23
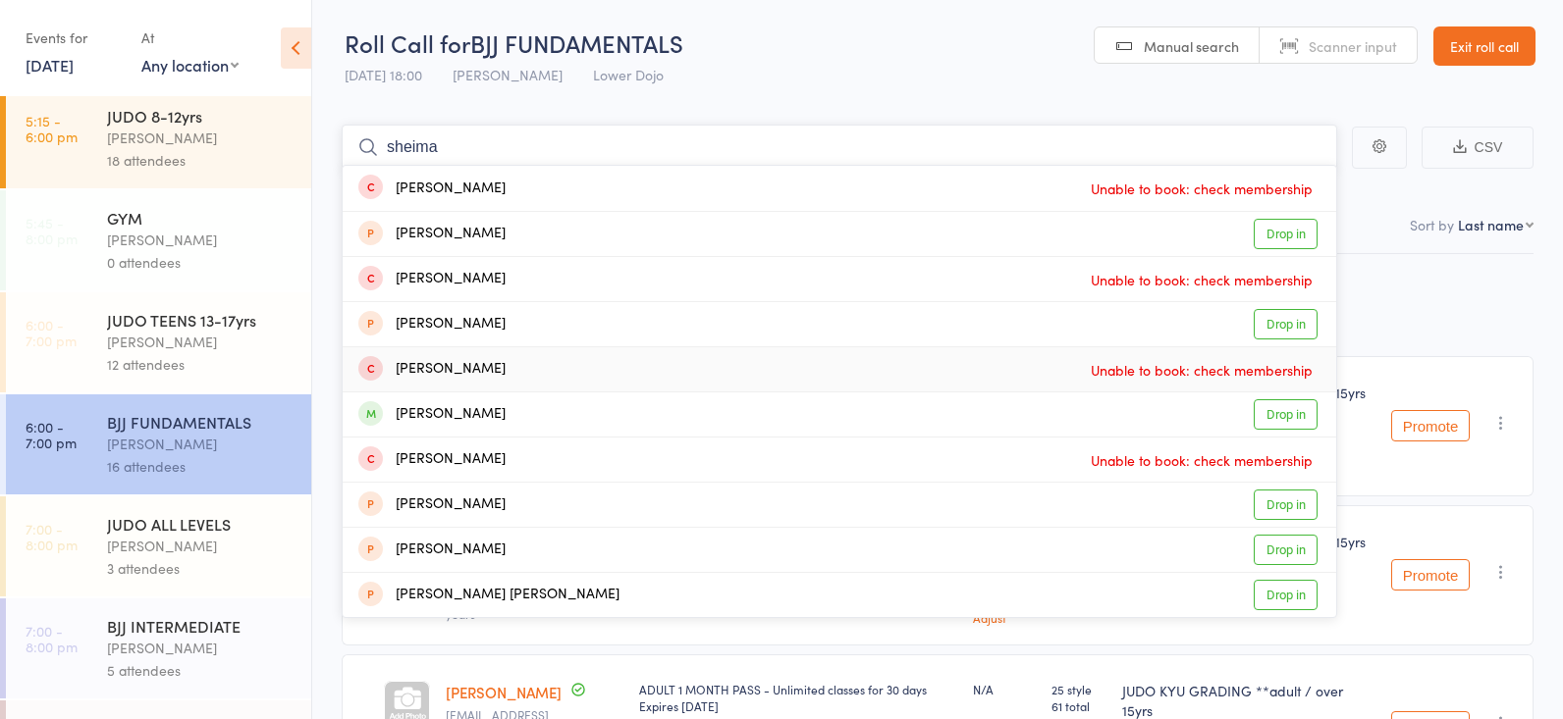
scroll to position [425, 0]
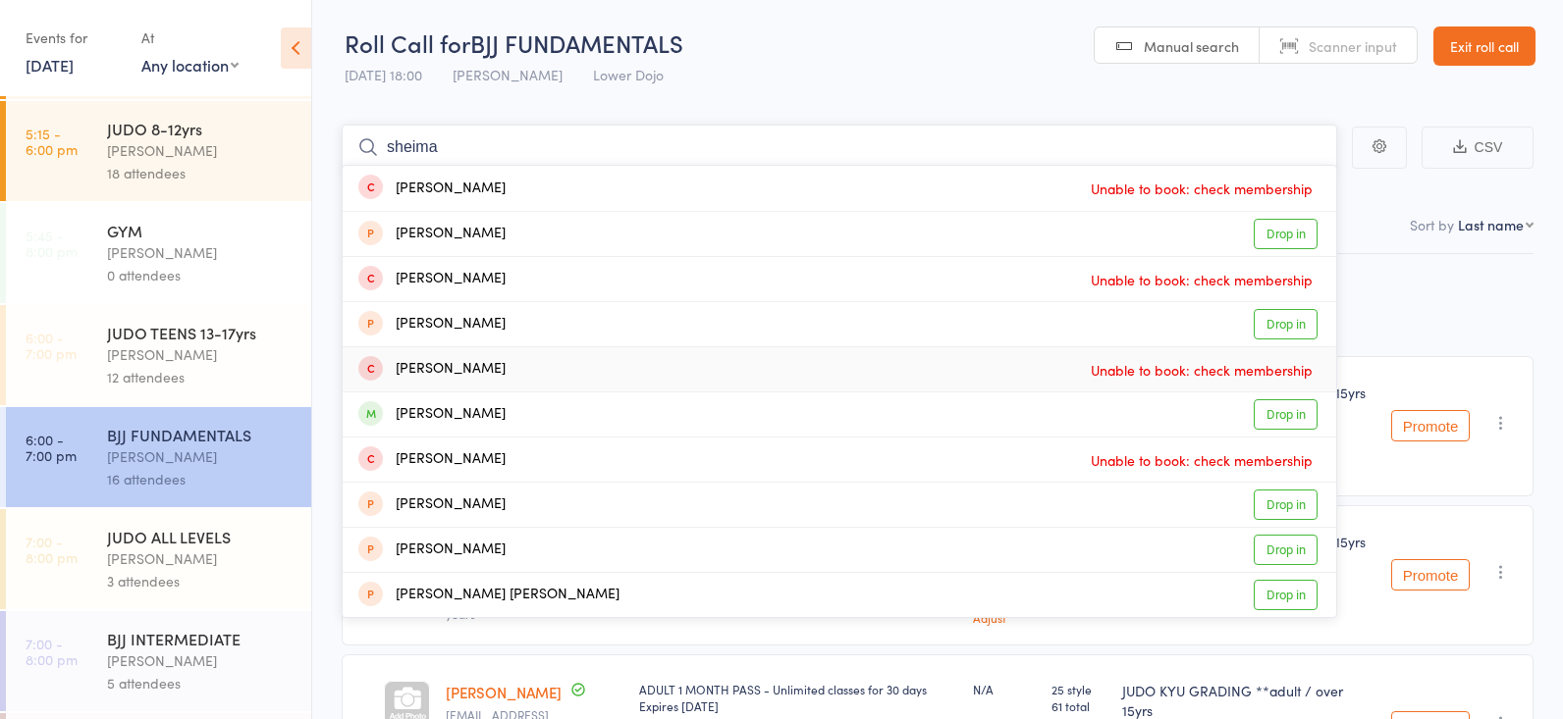
type input "sheima"
click at [172, 340] on div "JUDO TEENS 13-17yrs" at bounding box center [200, 333] width 187 height 22
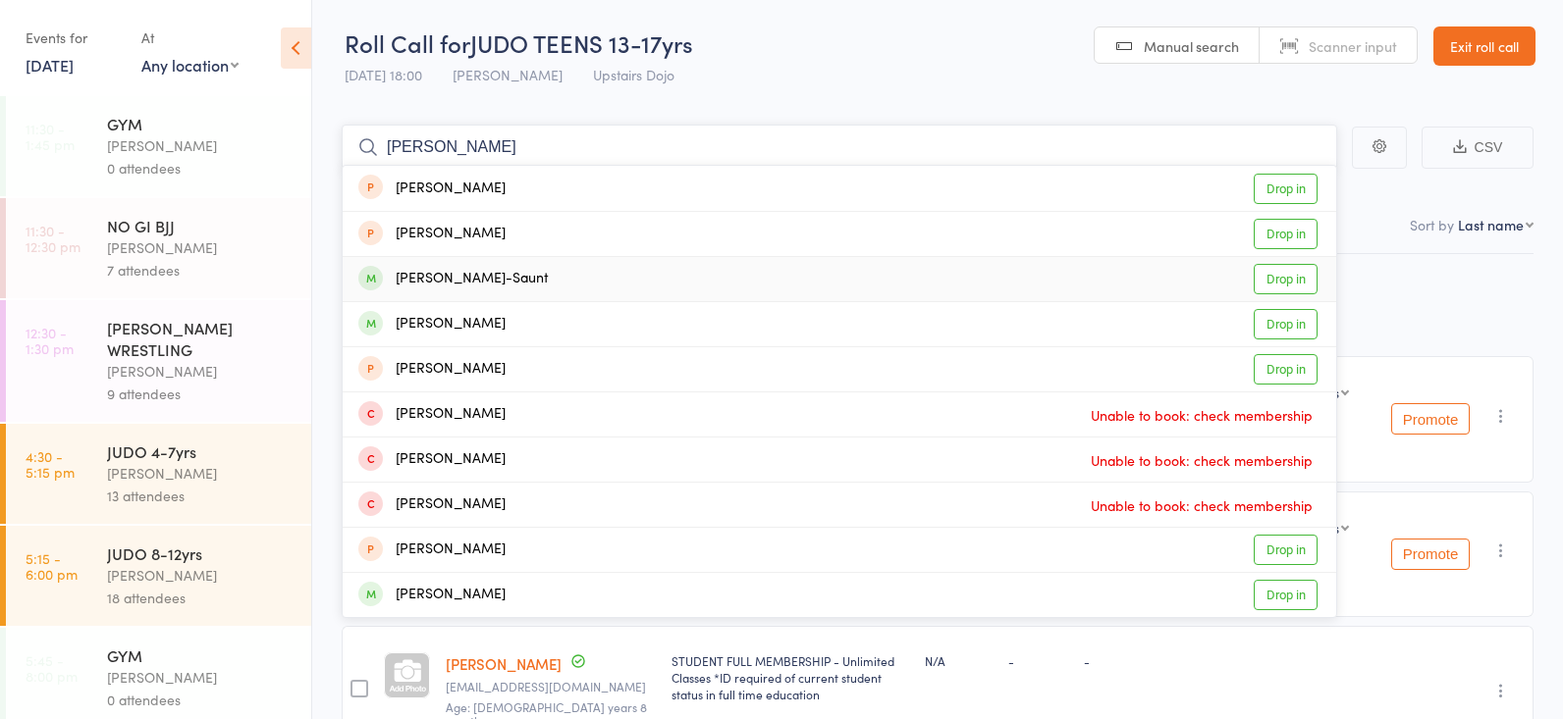
type input "[PERSON_NAME]"
click at [1288, 271] on link "Drop in" at bounding box center [1285, 279] width 64 height 30
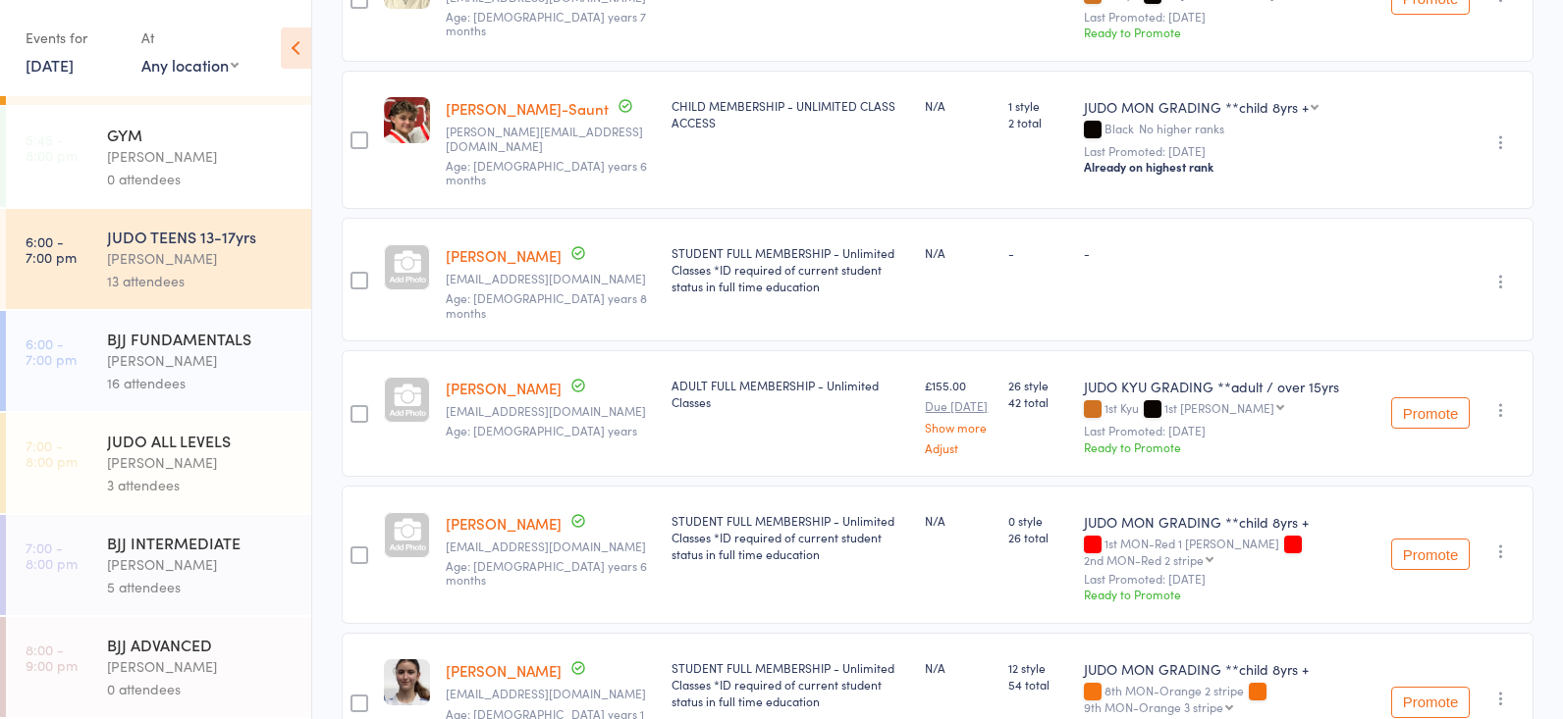
scroll to position [558, 0]
click at [237, 540] on div "BJJ INTERMEDIATE" at bounding box center [200, 543] width 187 height 22
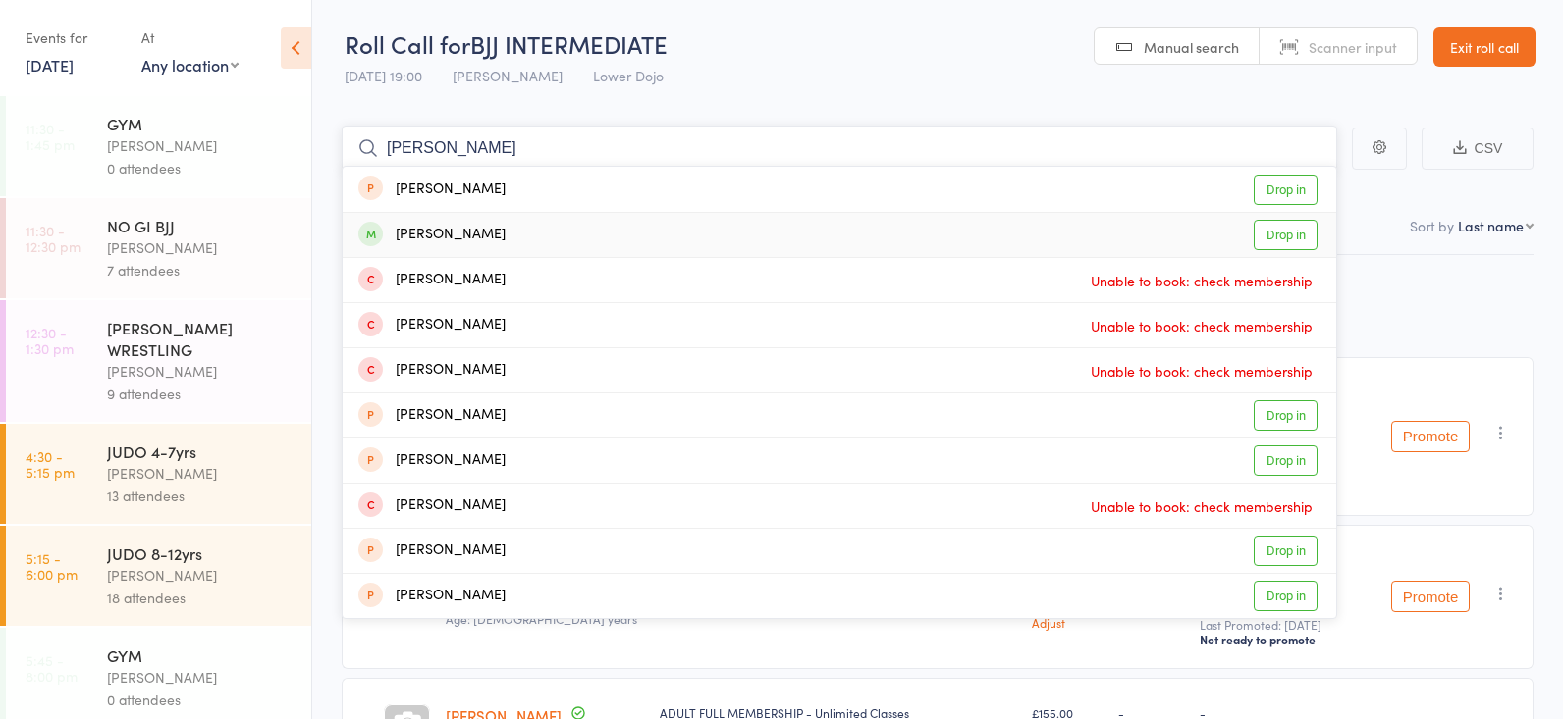
type input "[PERSON_NAME]"
click at [1270, 238] on link "Drop in" at bounding box center [1285, 235] width 64 height 30
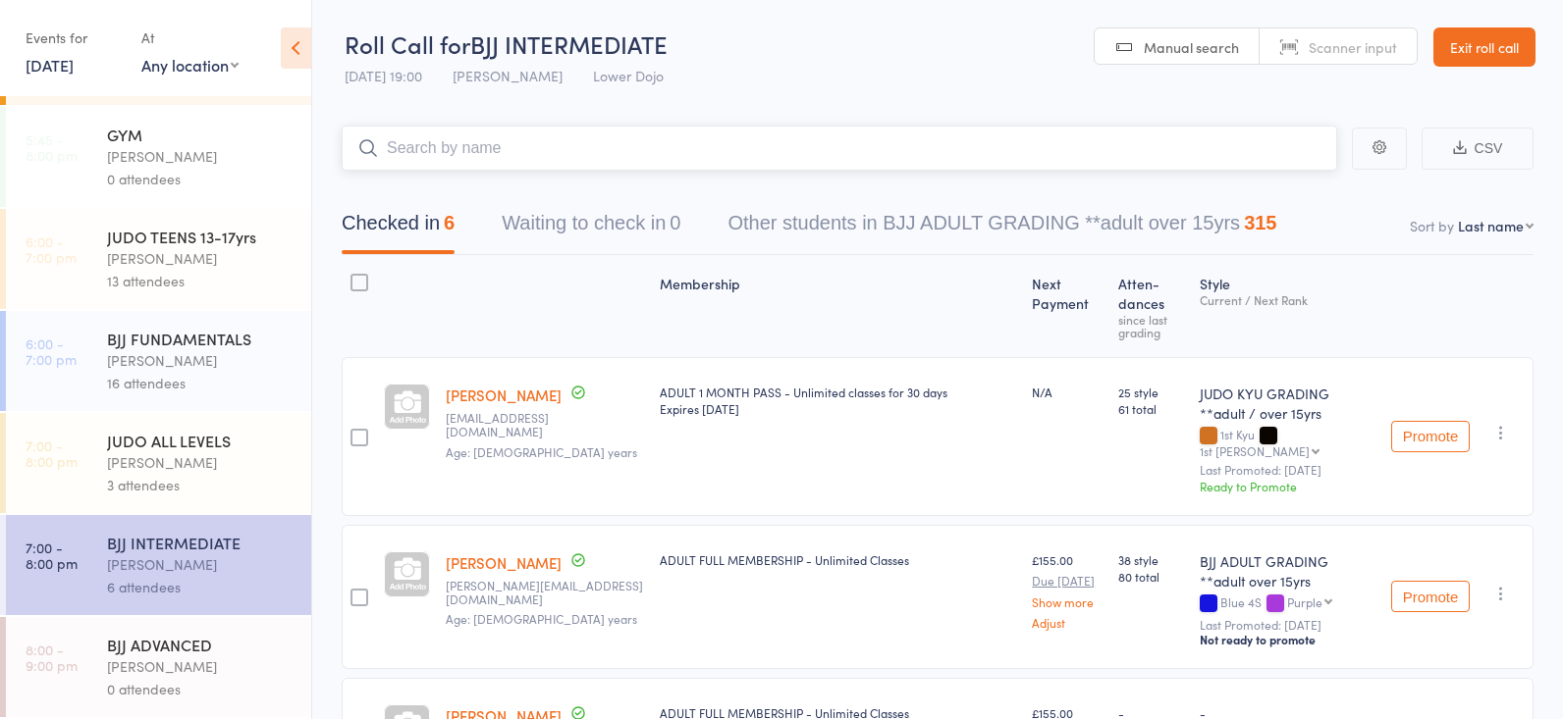
scroll to position [521, 0]
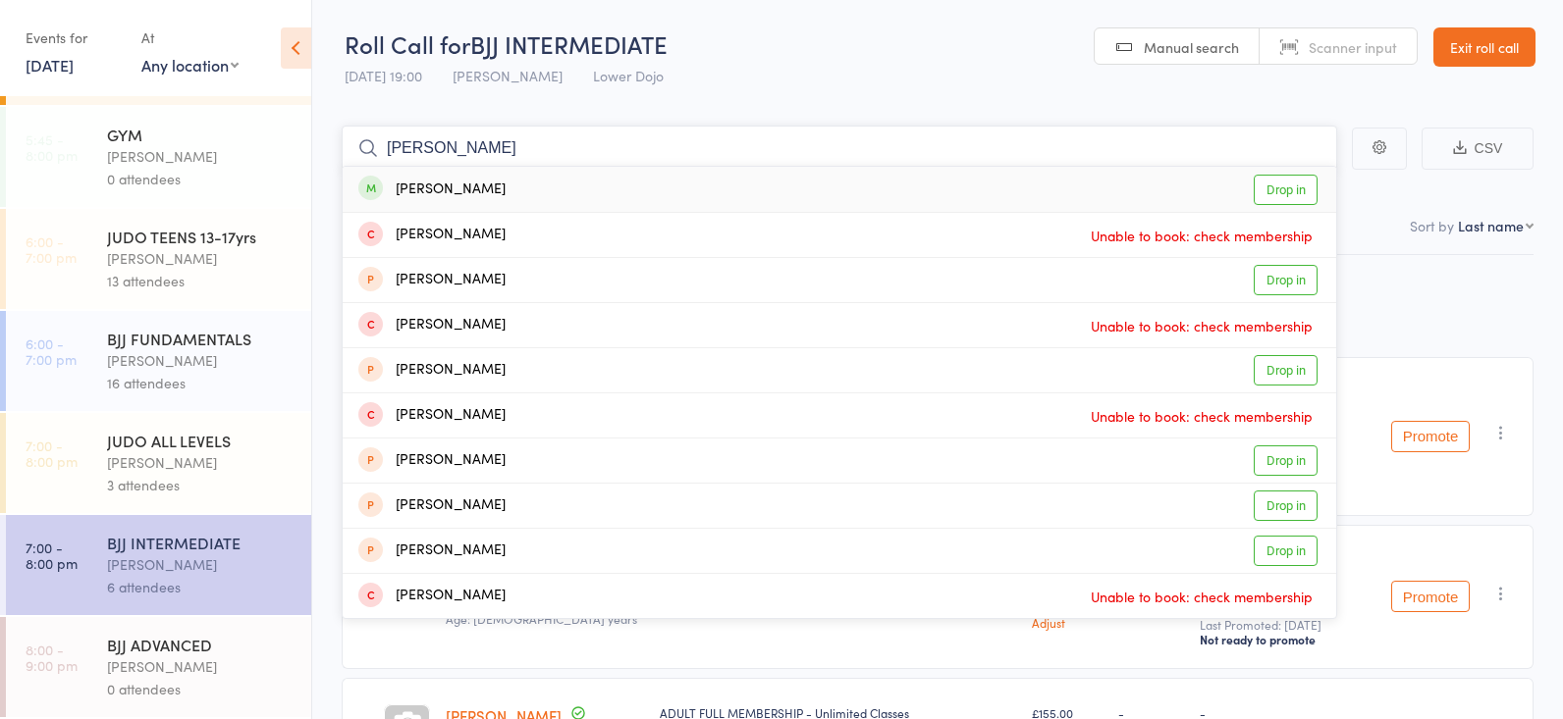
type input "[PERSON_NAME]"
click at [1295, 186] on link "Drop in" at bounding box center [1285, 190] width 64 height 30
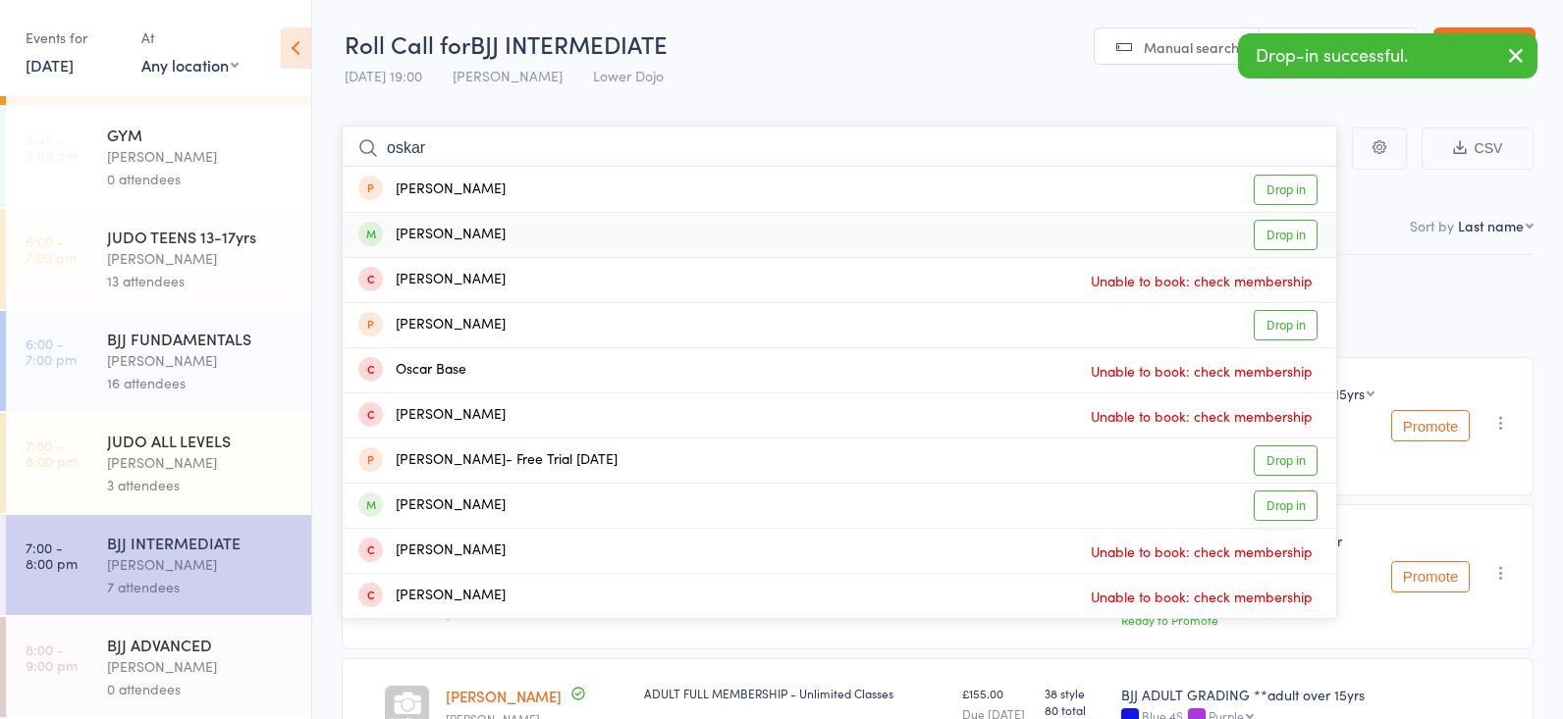
type input "oskar"
click at [1284, 232] on link "Drop in" at bounding box center [1285, 235] width 64 height 30
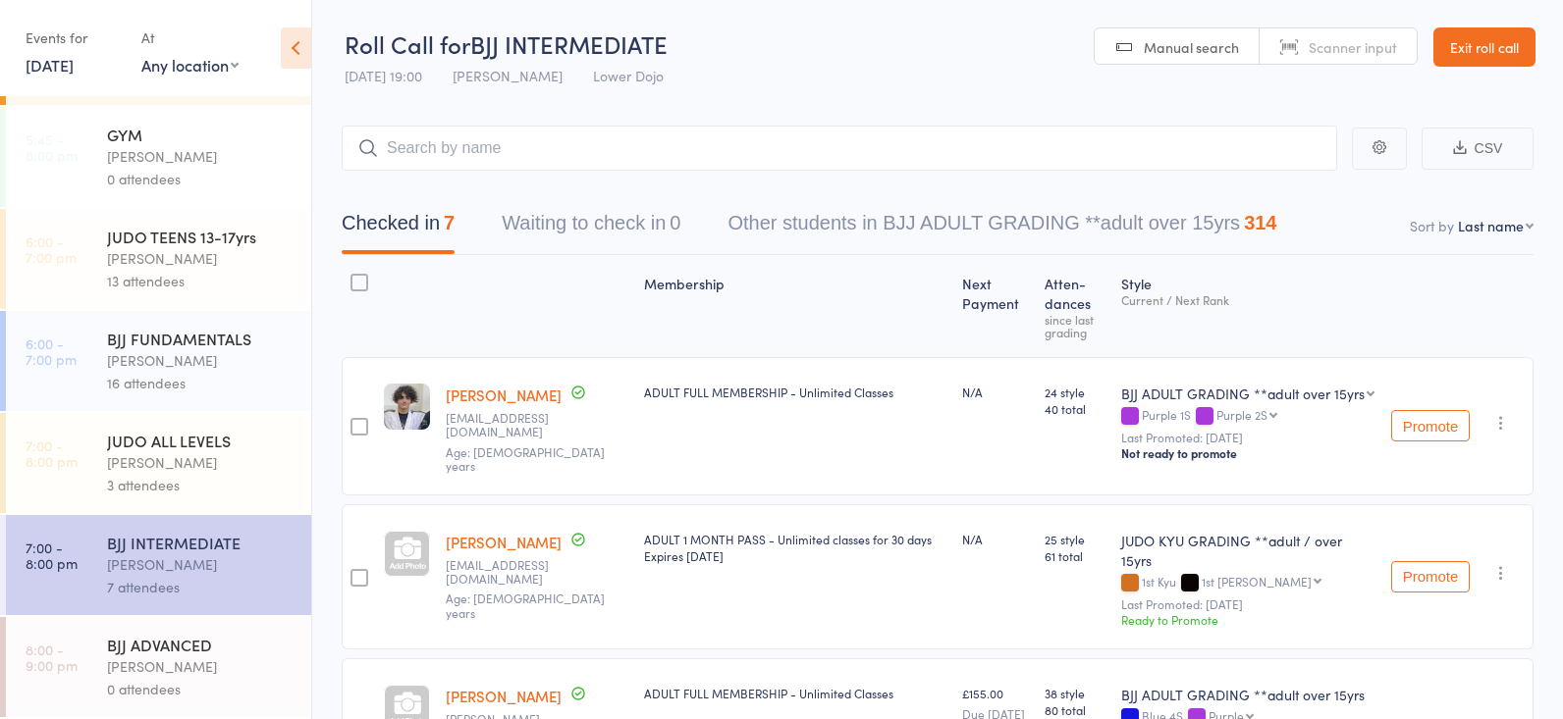
click at [181, 672] on div "[PERSON_NAME]" at bounding box center [200, 667] width 187 height 23
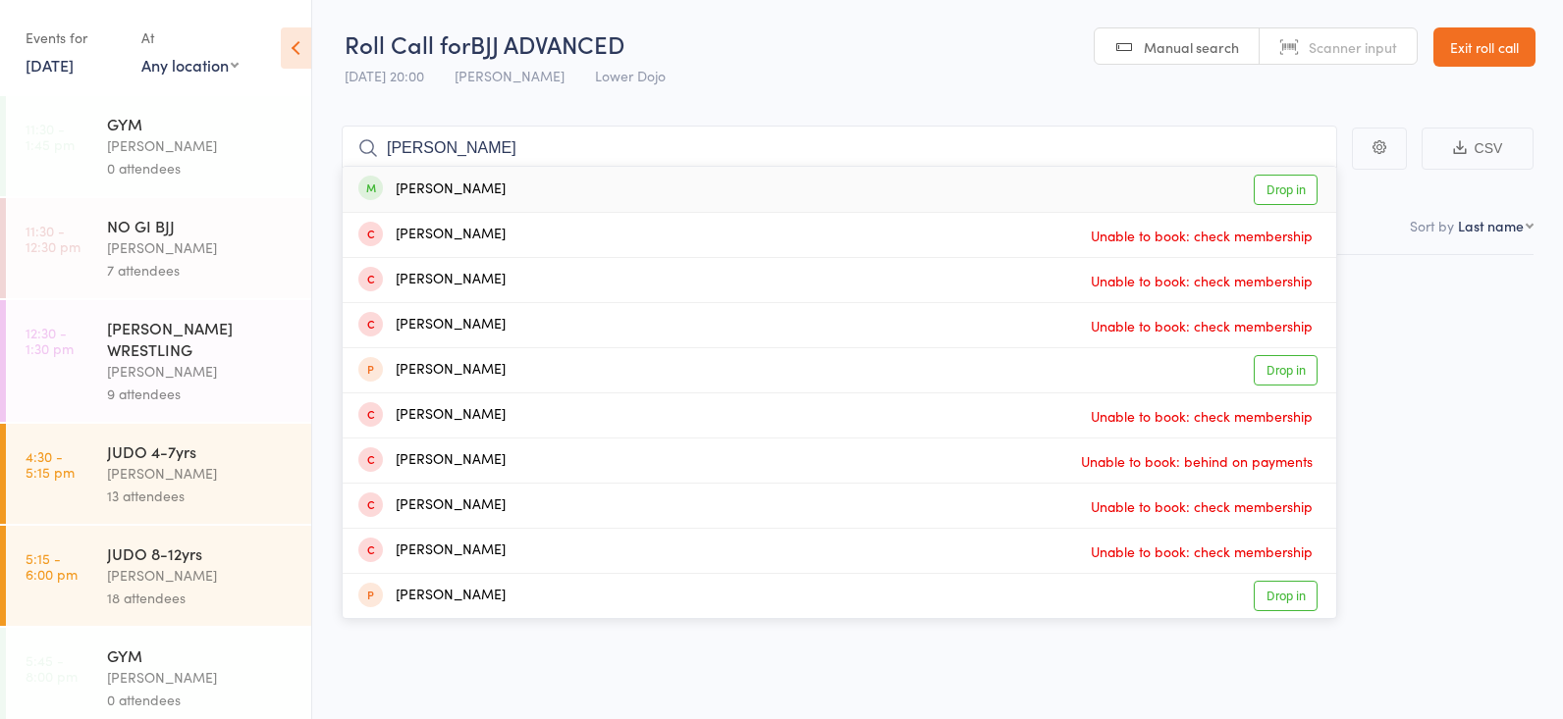
type input "[PERSON_NAME]"
click at [1275, 185] on link "Drop in" at bounding box center [1285, 190] width 64 height 30
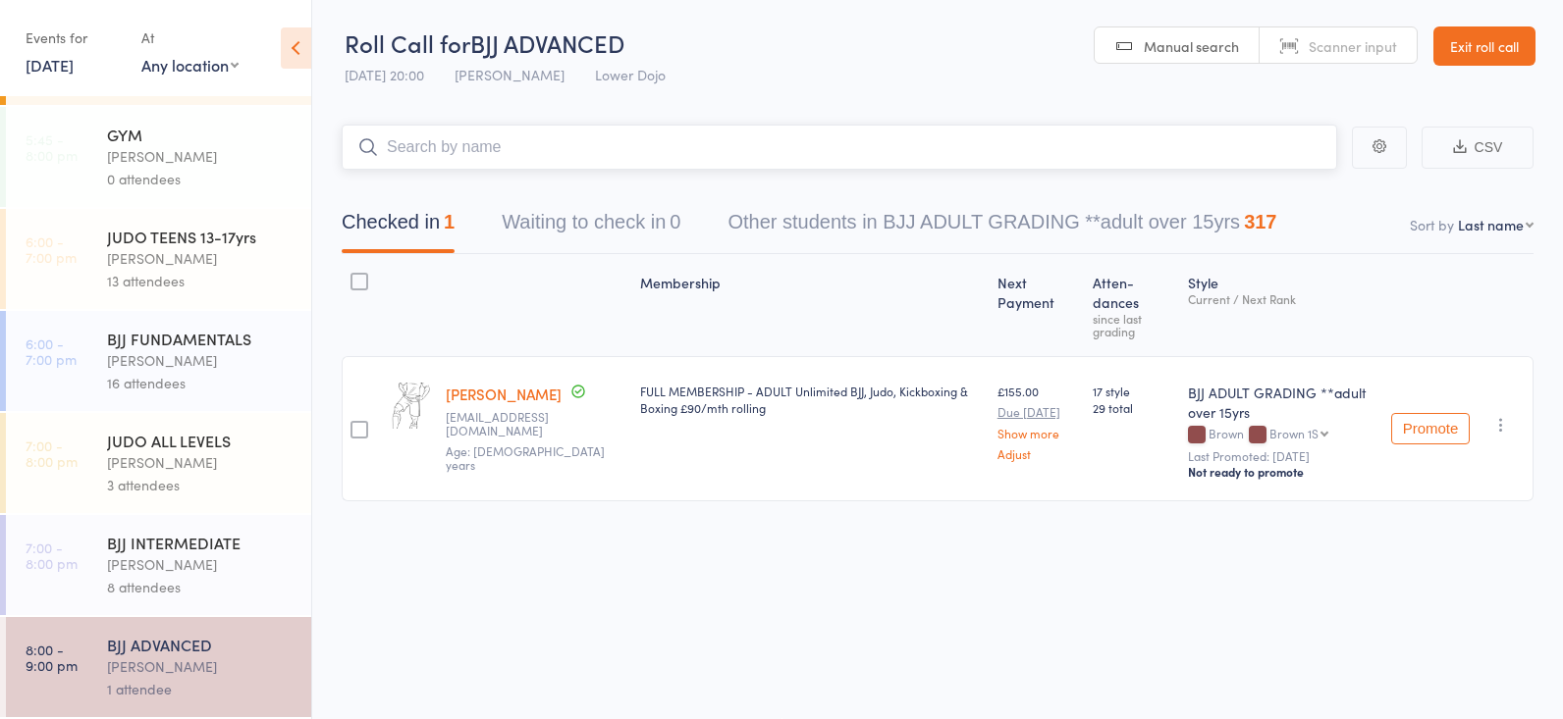
scroll to position [521, 0]
click at [200, 591] on div "8 attendees" at bounding box center [200, 587] width 187 height 23
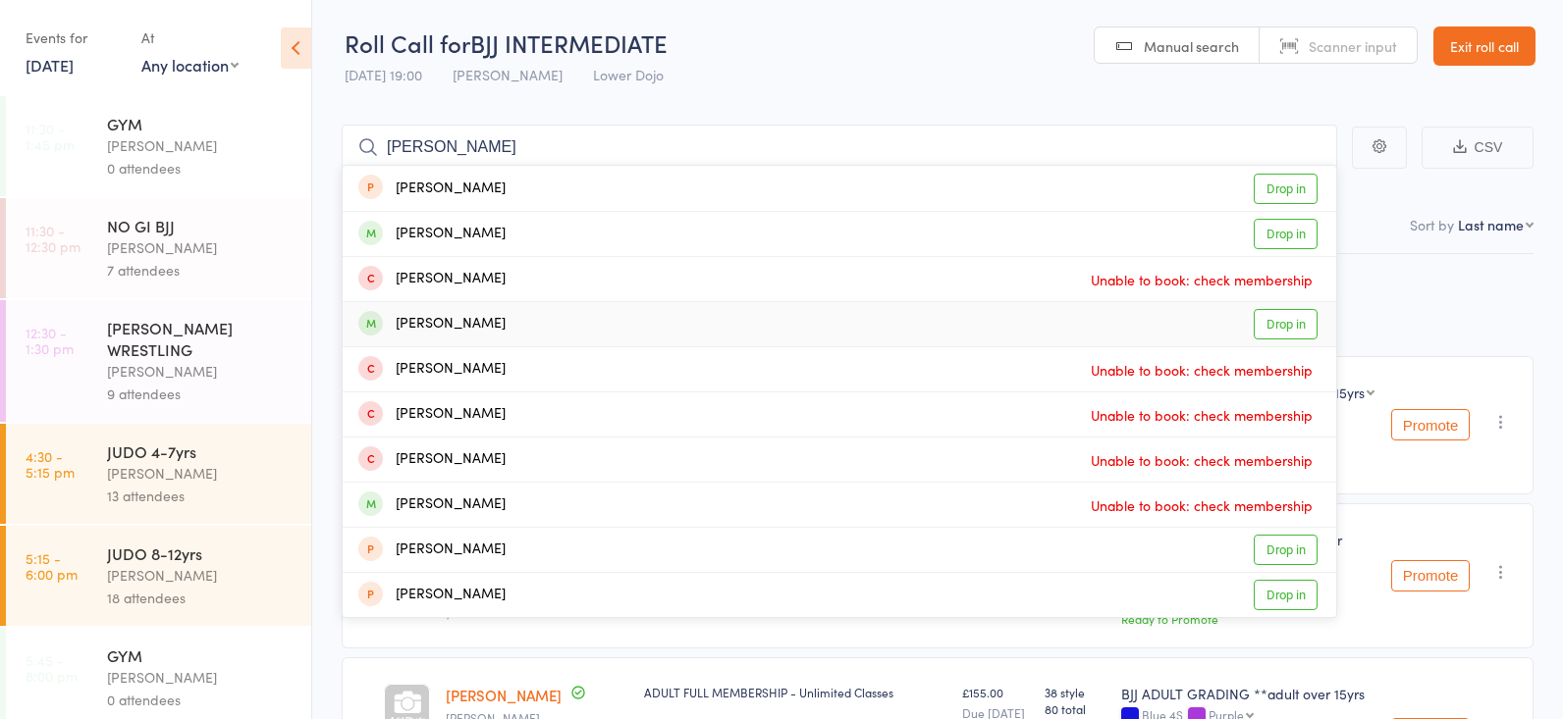
type input "[PERSON_NAME]"
click at [1301, 321] on link "Drop in" at bounding box center [1285, 324] width 64 height 30
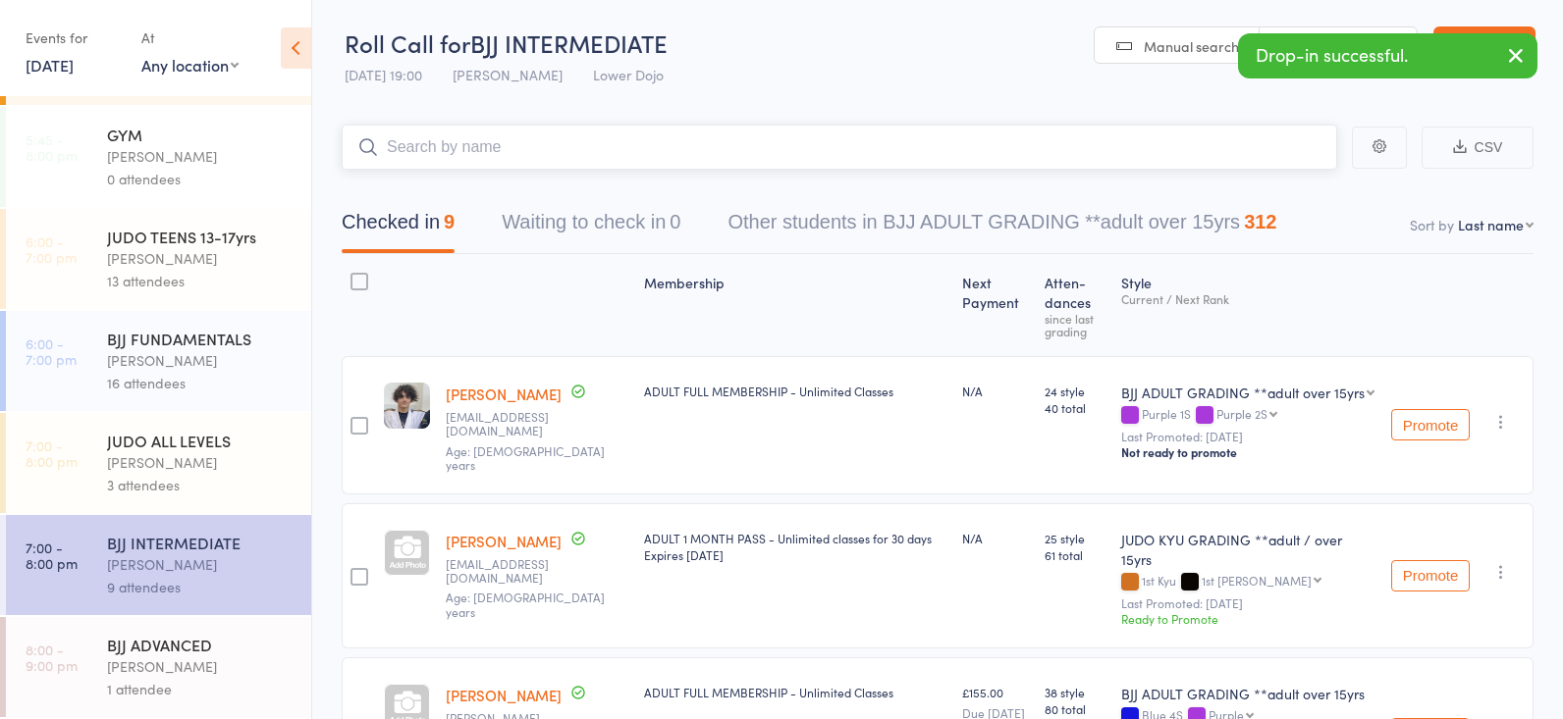
scroll to position [521, 0]
click at [218, 661] on div "[PERSON_NAME]" at bounding box center [200, 667] width 187 height 23
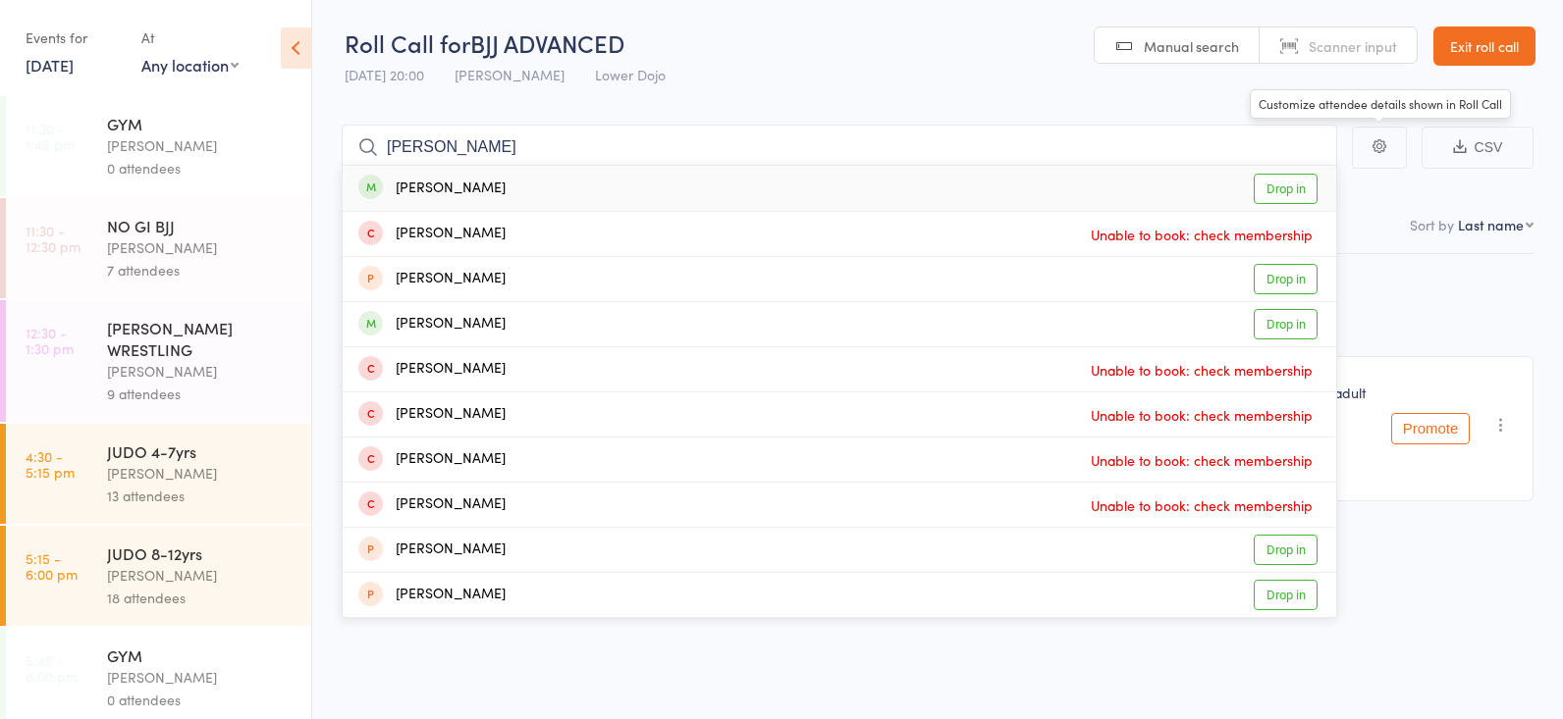
type input "[PERSON_NAME]"
click at [1292, 191] on link "Drop in" at bounding box center [1285, 189] width 64 height 30
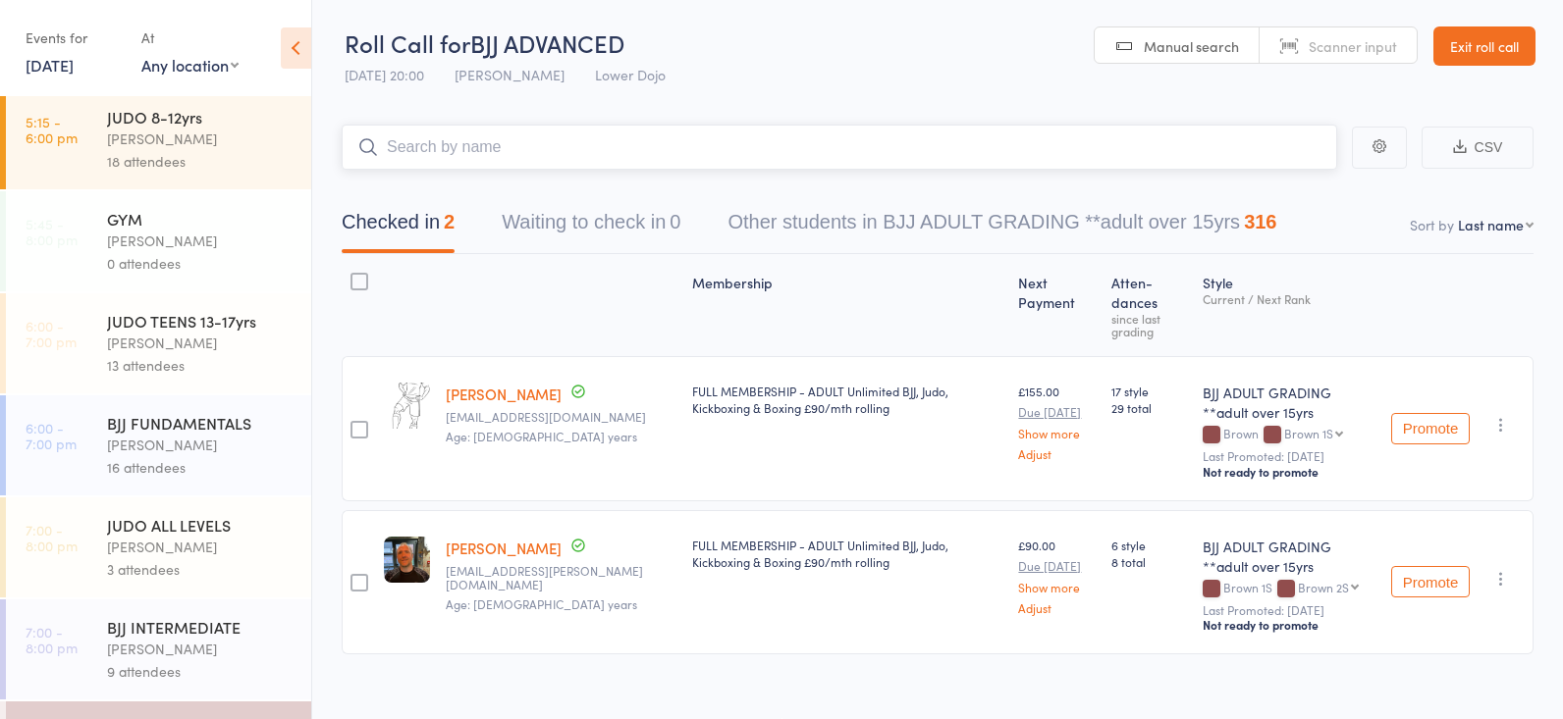
scroll to position [436, 0]
click at [152, 361] on div "13 attendees" at bounding box center [200, 366] width 187 height 23
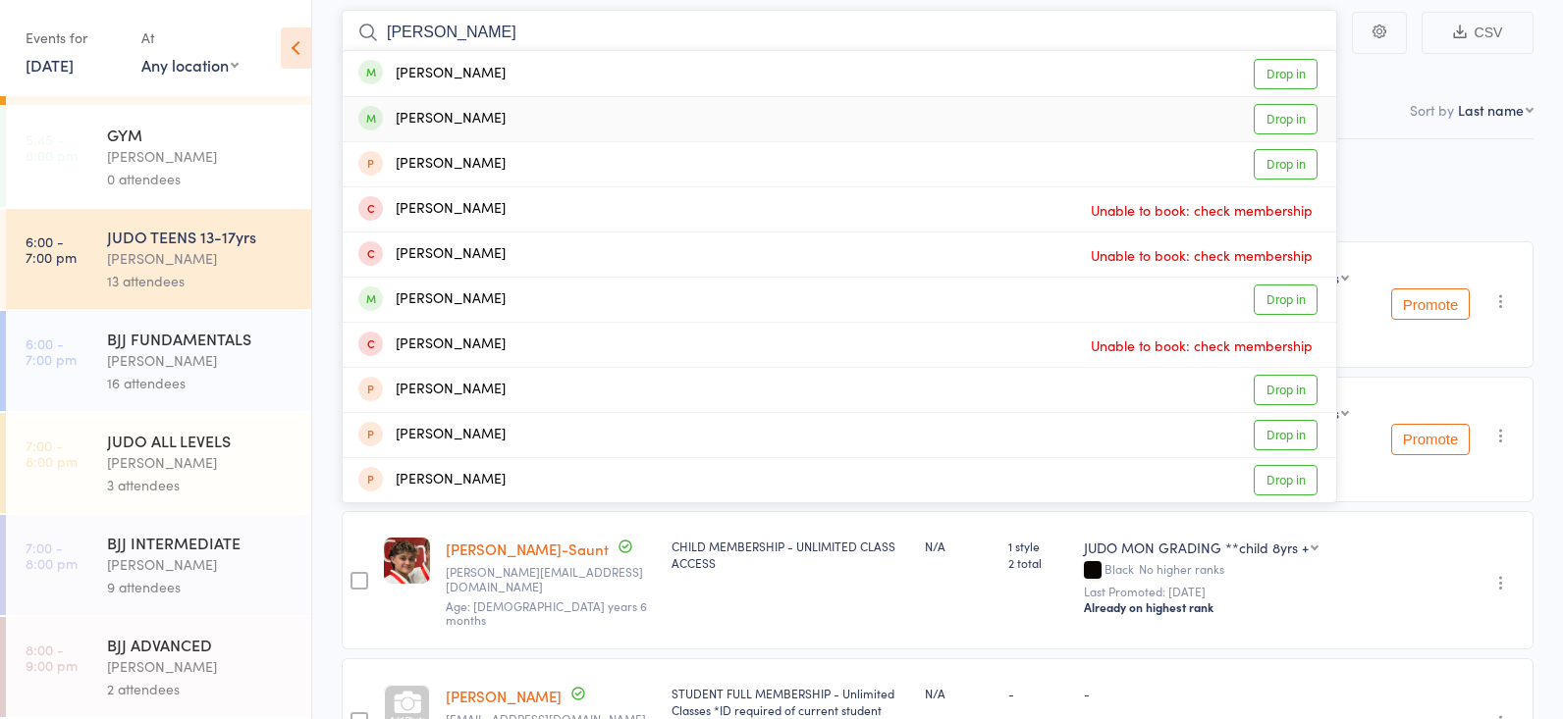
scroll to position [116, 0]
type input "[PERSON_NAME]"
click at [1273, 74] on link "Drop in" at bounding box center [1285, 74] width 64 height 30
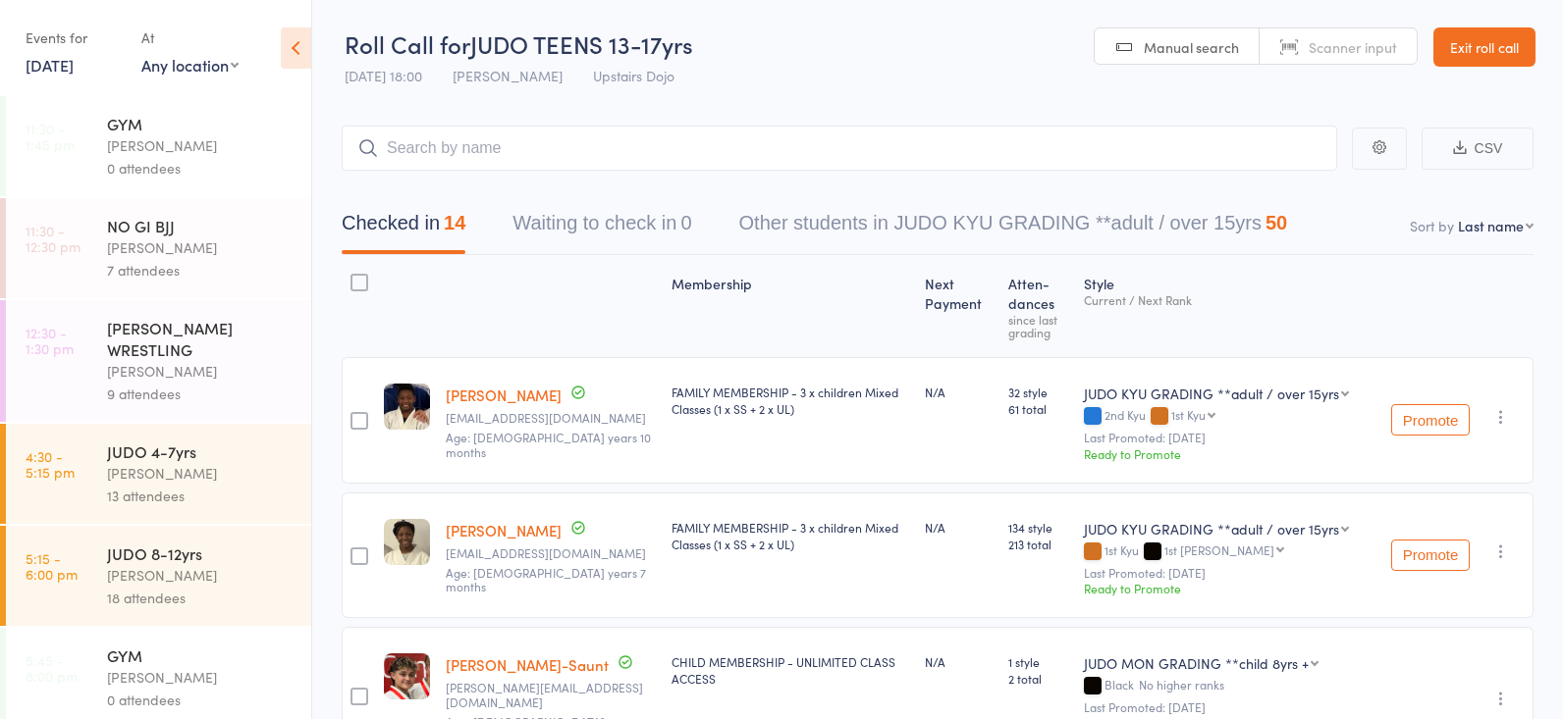
scroll to position [0, 0]
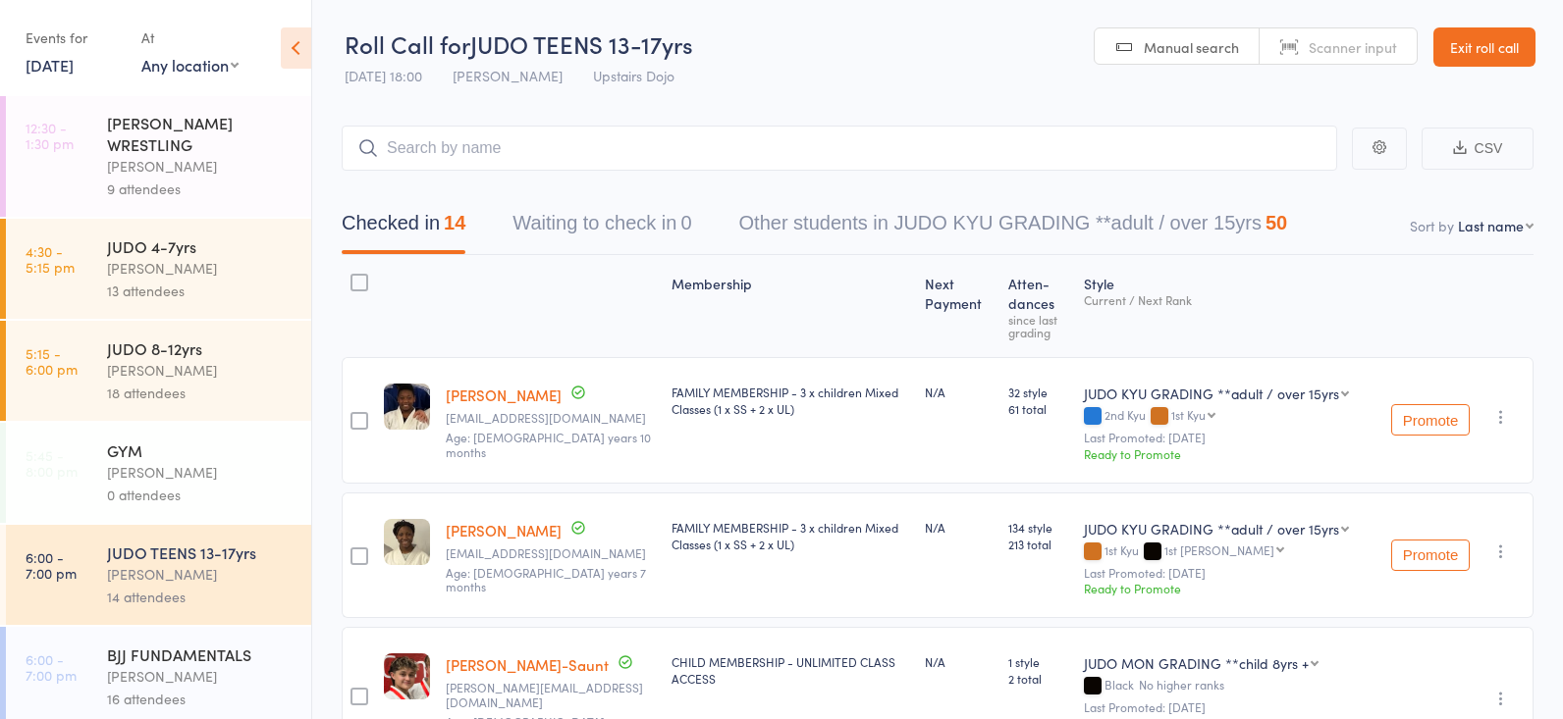
click at [212, 566] on div "[PERSON_NAME]" at bounding box center [200, 574] width 187 height 23
click at [462, 138] on input "search" at bounding box center [839, 148] width 995 height 45
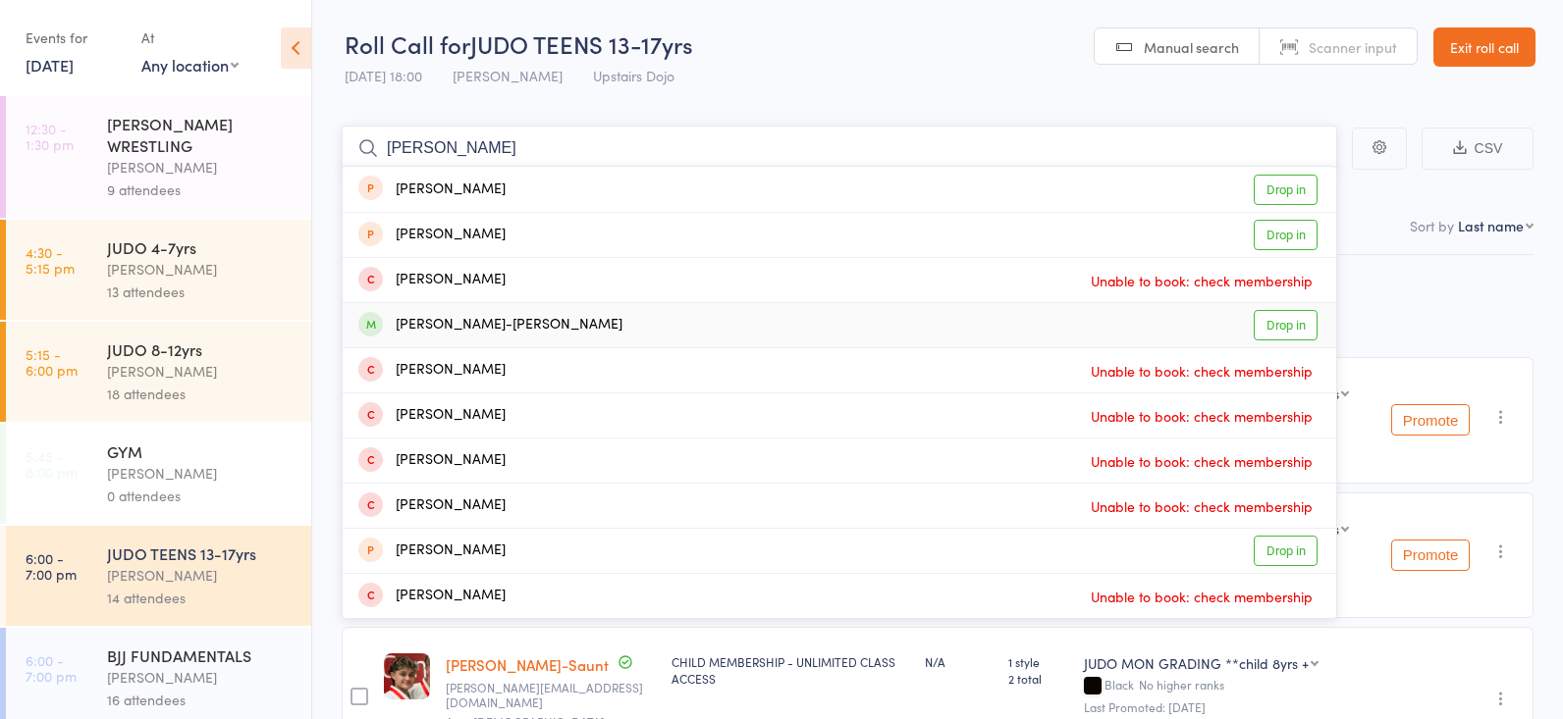
type input "[PERSON_NAME]"
click at [1271, 321] on link "Drop in" at bounding box center [1285, 325] width 64 height 30
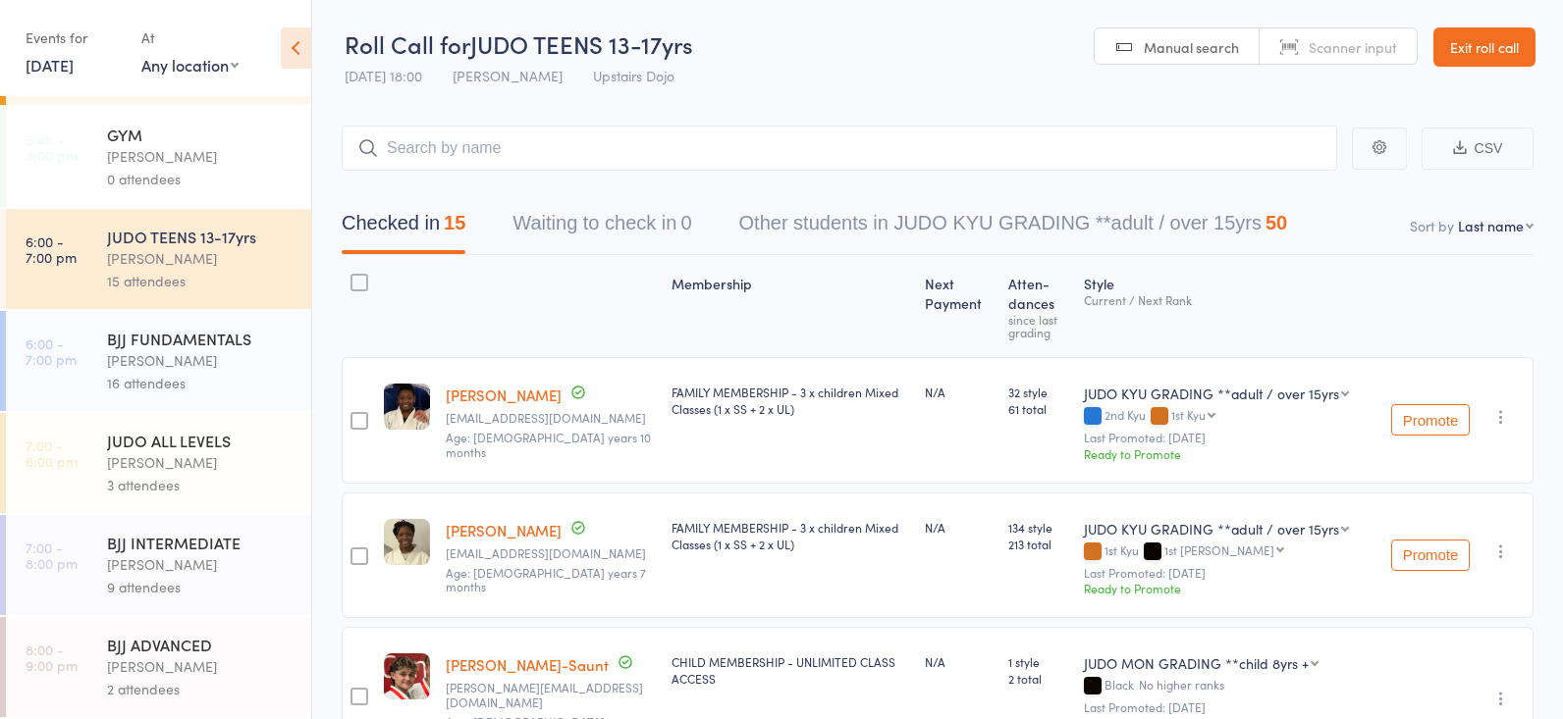
scroll to position [0, 1]
click at [193, 366] on div "[PERSON_NAME]" at bounding box center [200, 360] width 187 height 23
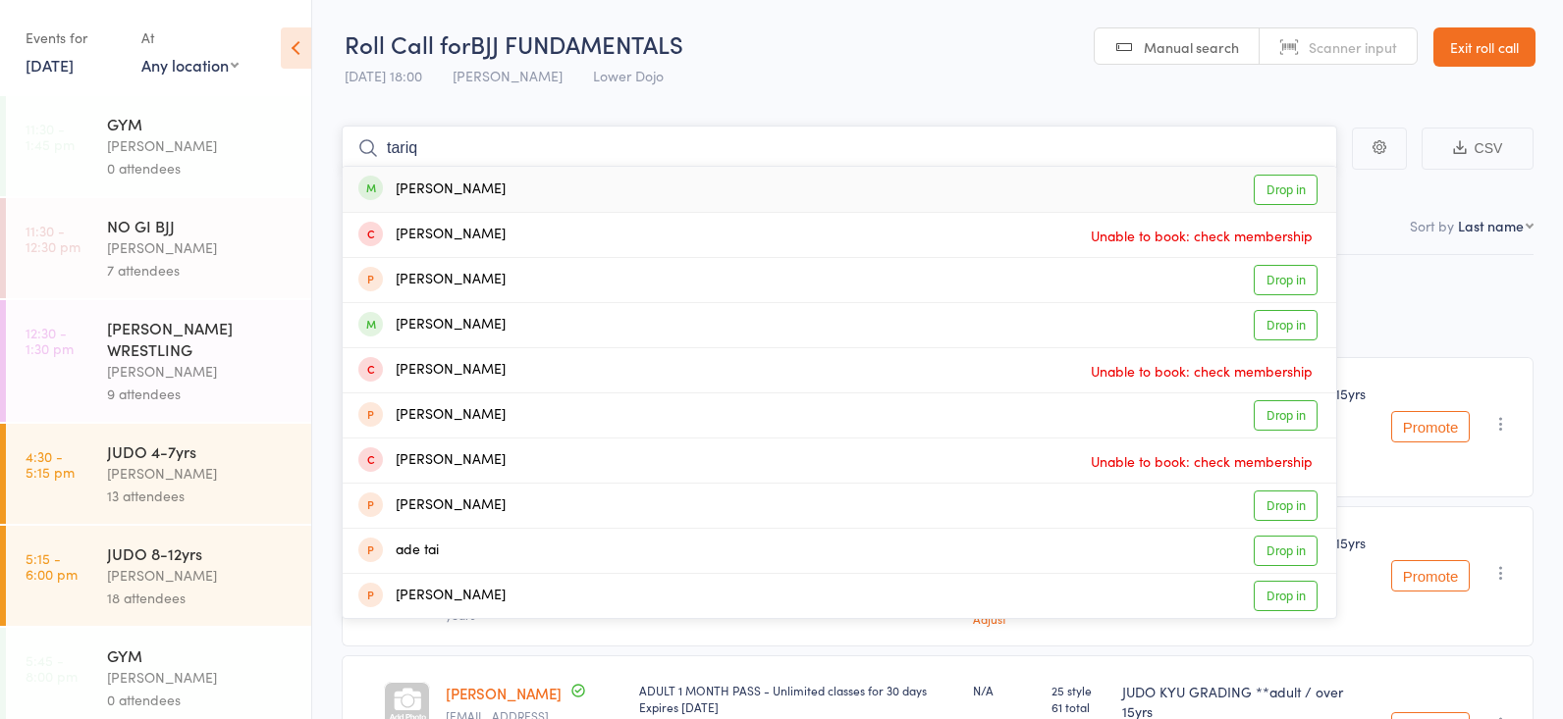
type input "tariq"
click at [1294, 187] on link "Drop in" at bounding box center [1285, 190] width 64 height 30
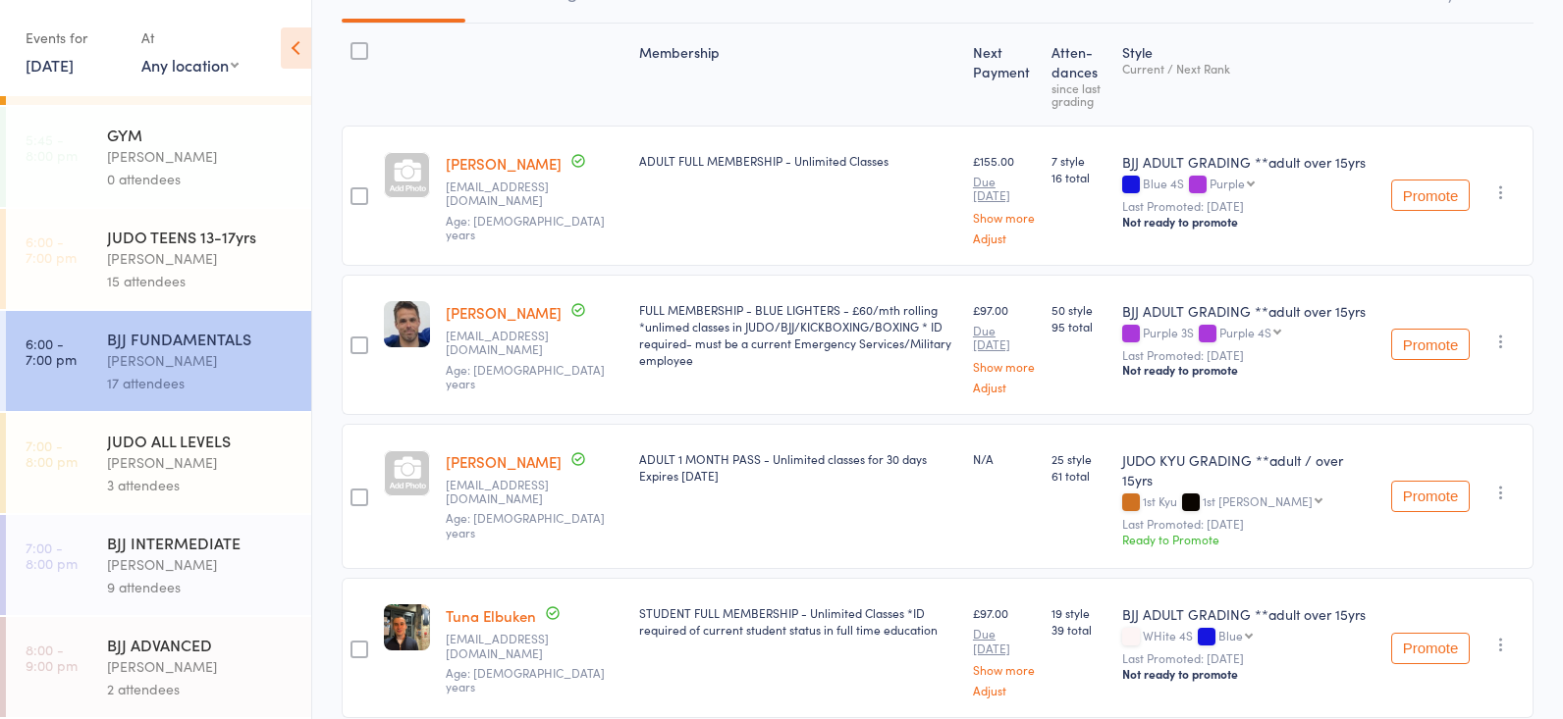
scroll to position [234, 0]
click at [201, 552] on div "BJJ INTERMEDIATE" at bounding box center [200, 543] width 187 height 22
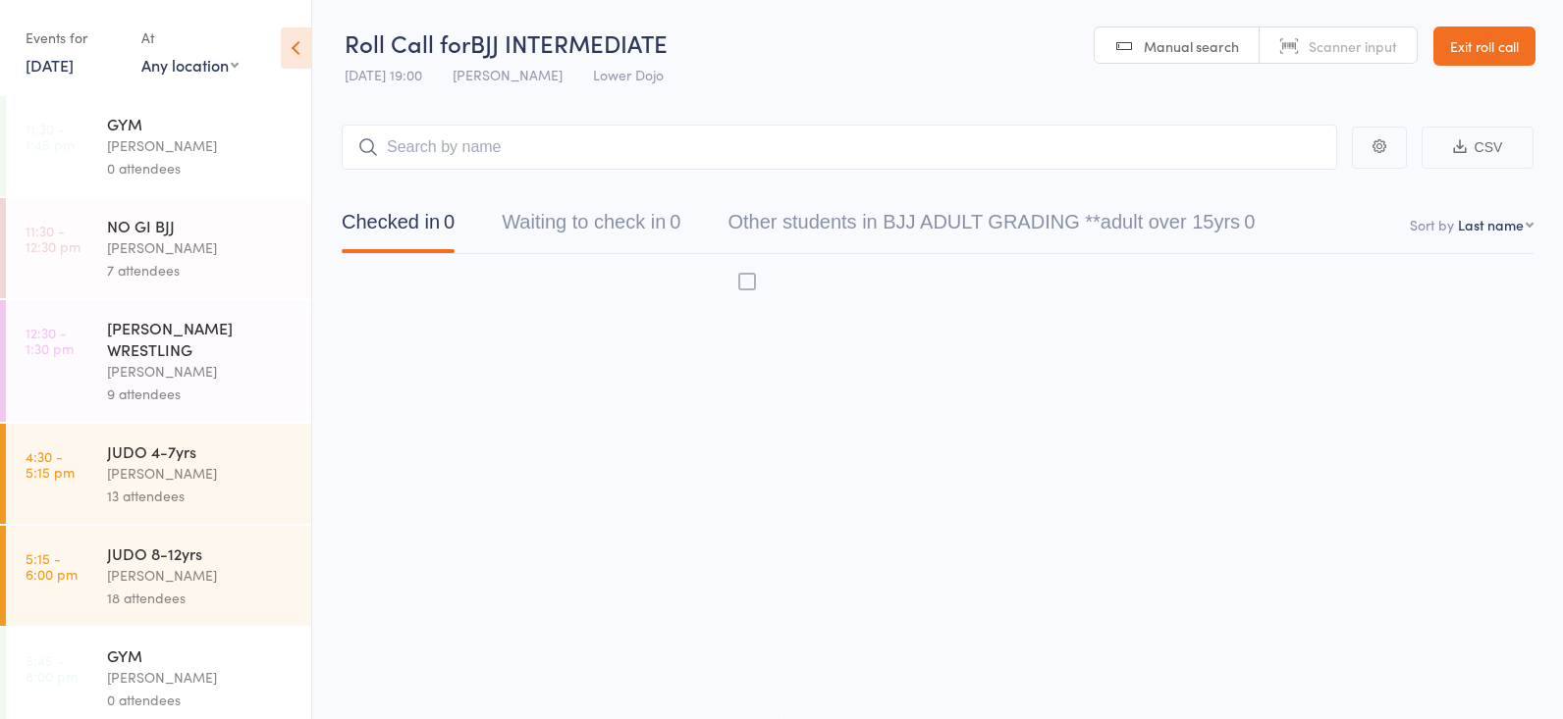
scroll to position [5, 0]
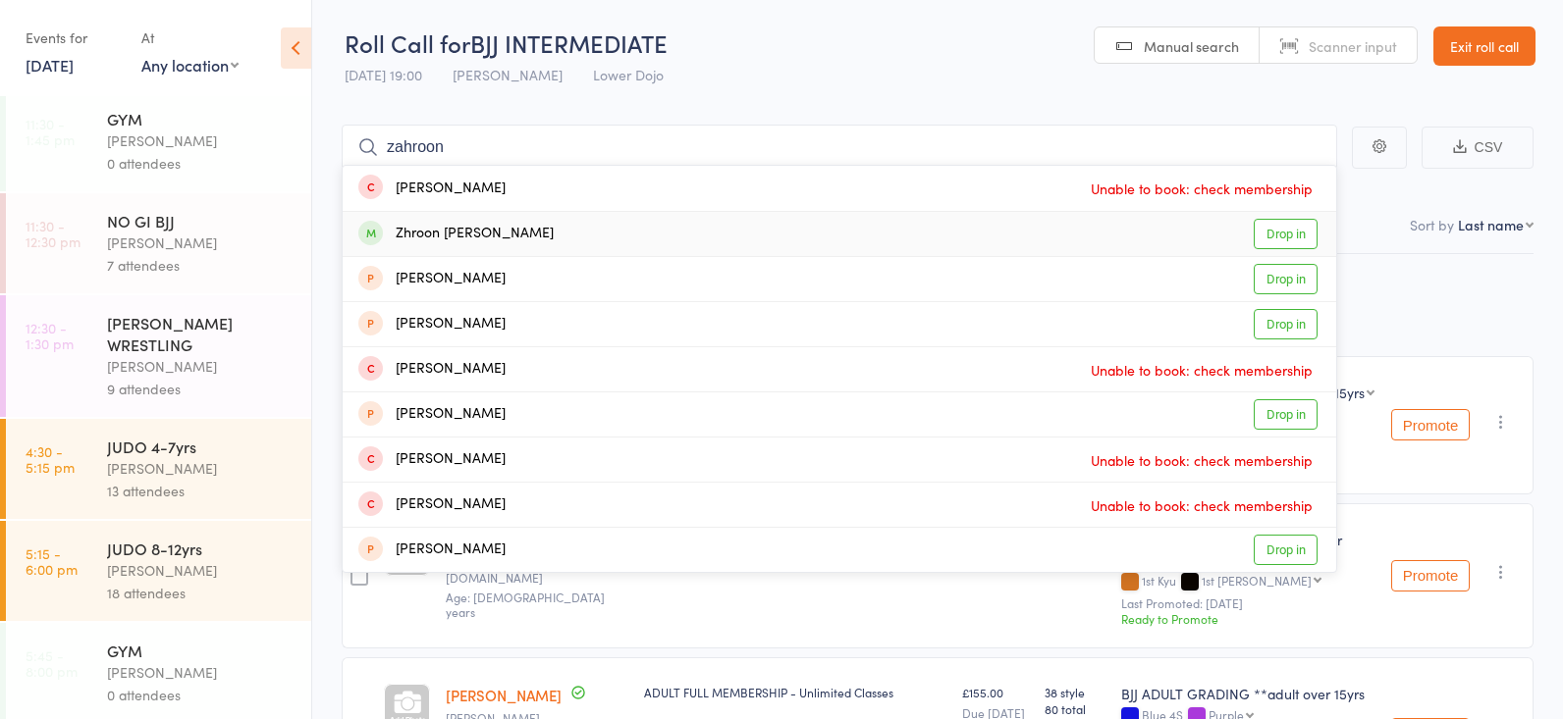
type input "zahroon"
click at [1284, 230] on link "Drop in" at bounding box center [1285, 234] width 64 height 30
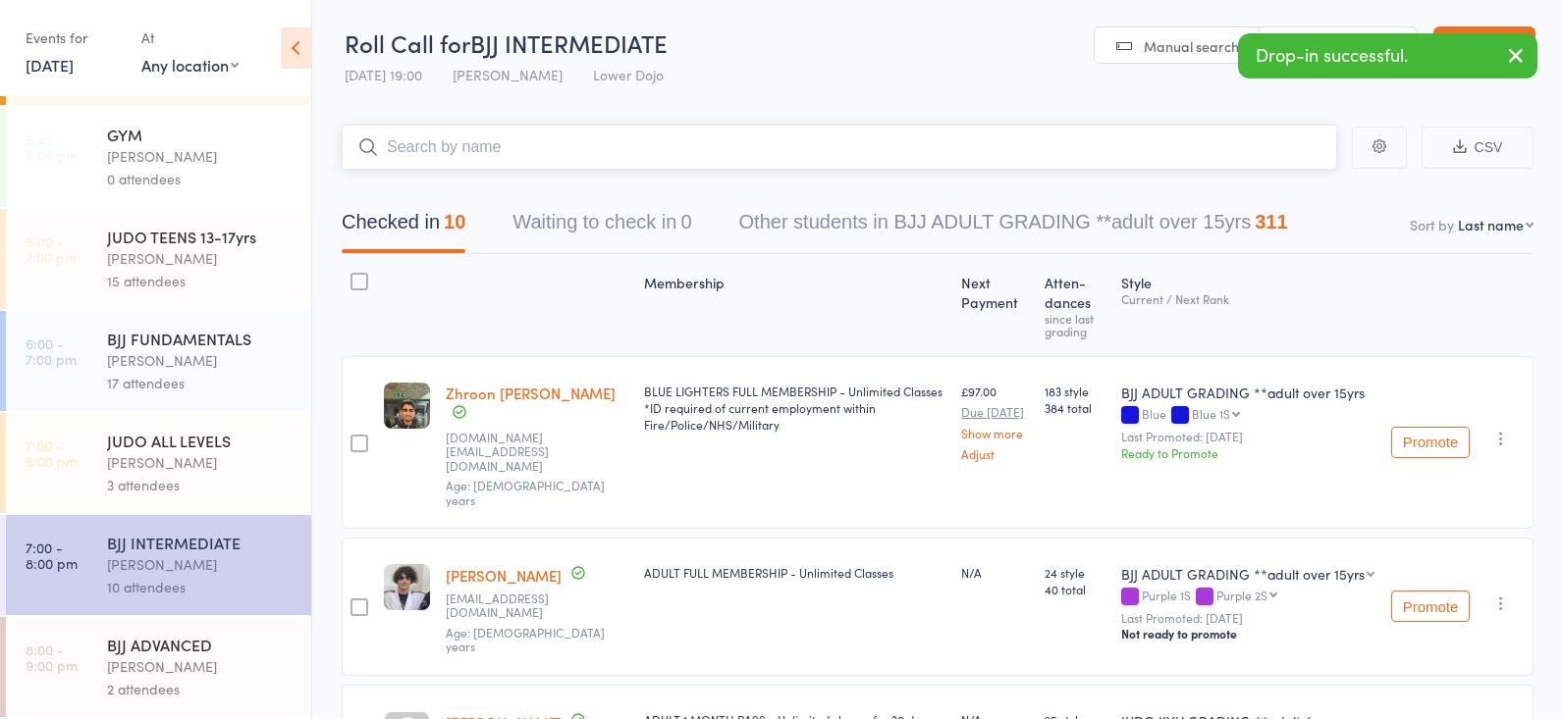
scroll to position [521, 0]
click at [207, 638] on div "BJJ ADVANCED" at bounding box center [200, 645] width 187 height 22
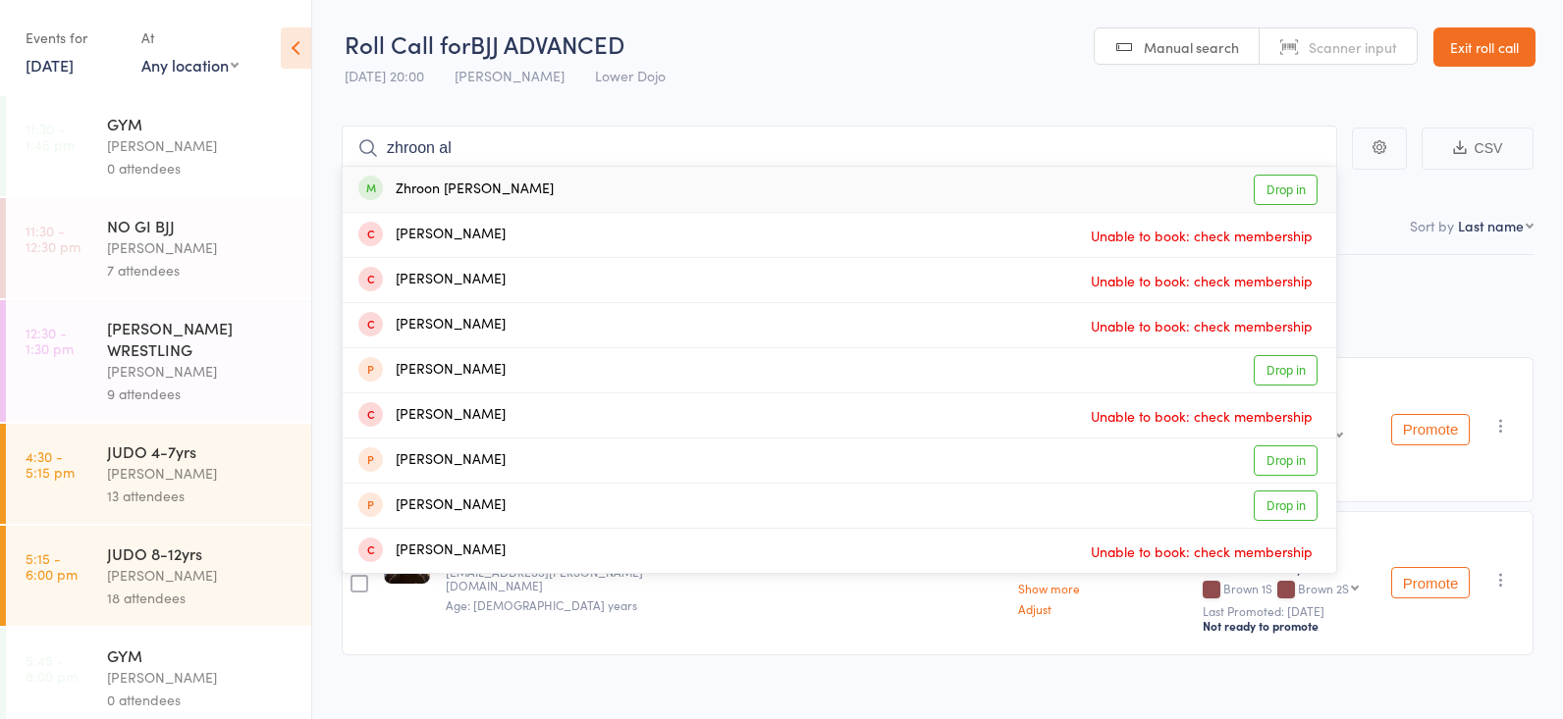
type input "zhroon al"
click at [1285, 187] on link "Drop in" at bounding box center [1285, 190] width 64 height 30
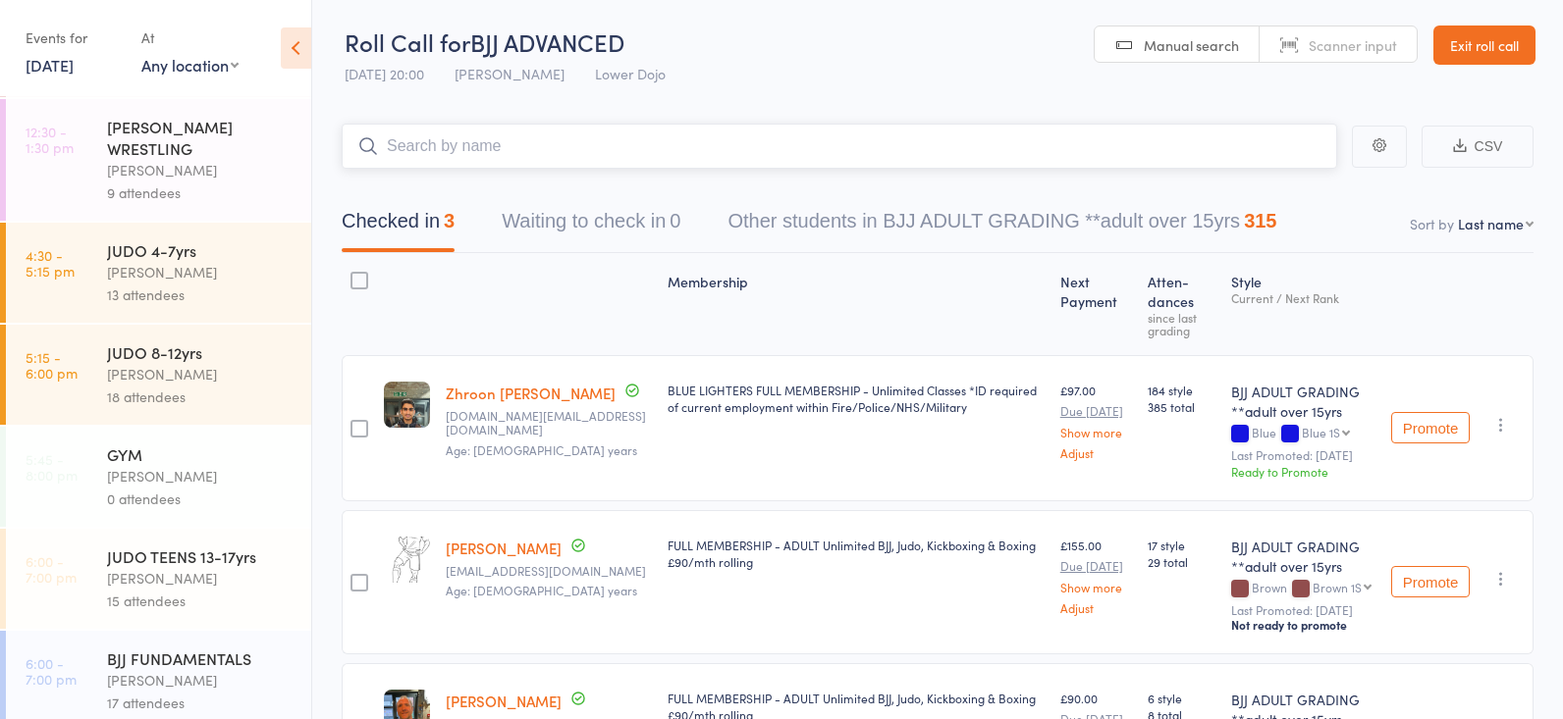
scroll to position [194, 0]
click at [156, 299] on div "13 attendees" at bounding box center [200, 302] width 187 height 23
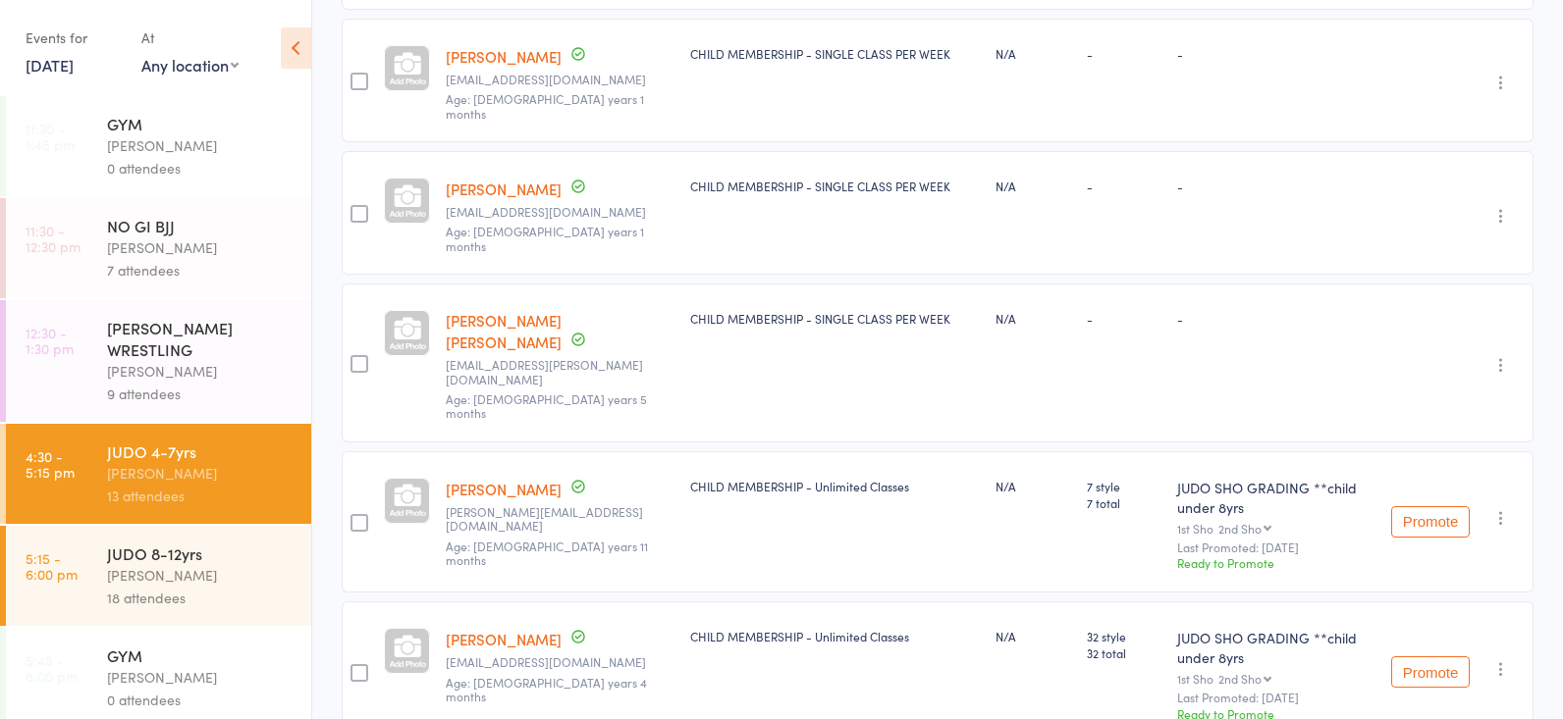
scroll to position [1515, 0]
click at [246, 558] on div "JUDO 8-12yrs" at bounding box center [200, 554] width 187 height 22
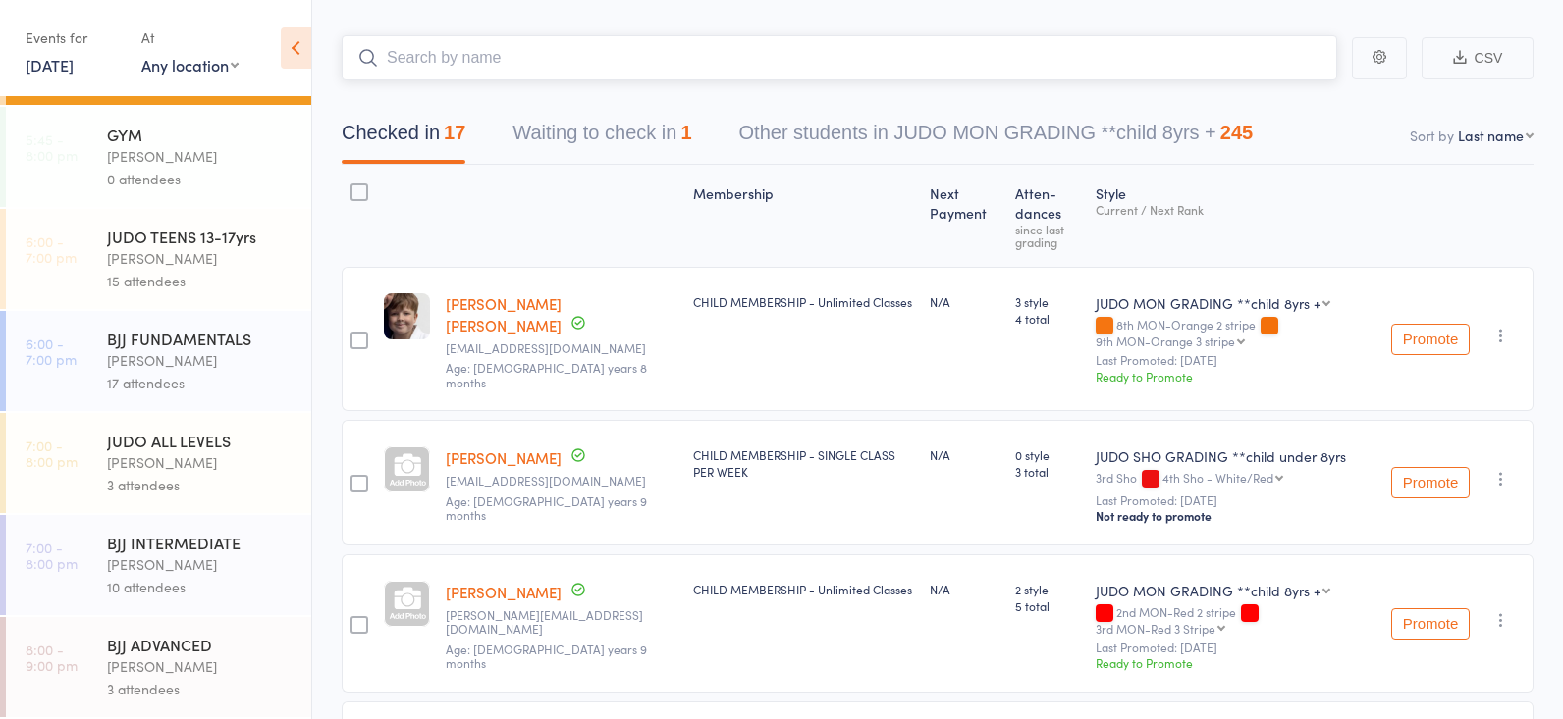
scroll to position [521, 0]
click at [182, 348] on div "BJJ FUNDAMENTALS" at bounding box center [200, 339] width 187 height 22
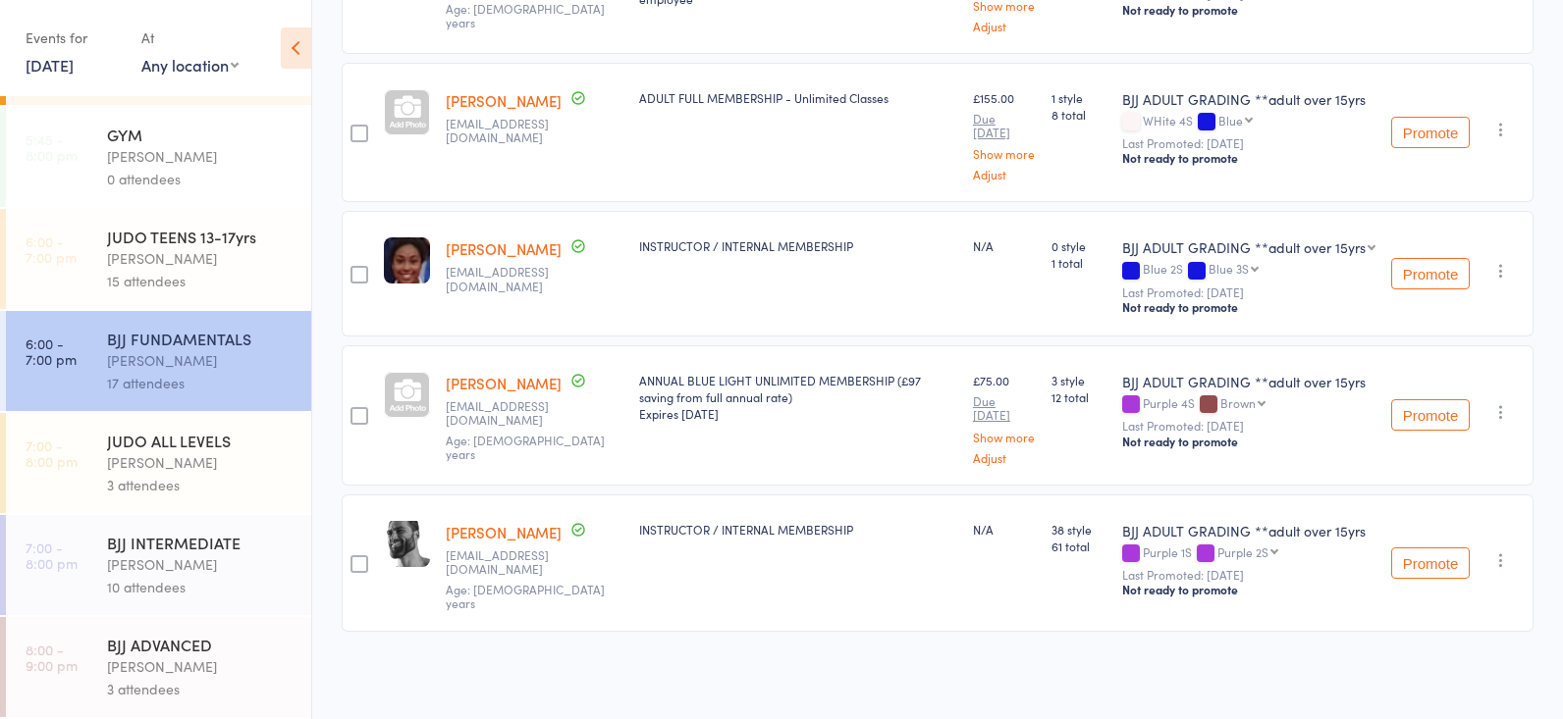
scroll to position [521, 0]
click at [111, 655] on div "BJJ ADVANCED" at bounding box center [200, 645] width 187 height 22
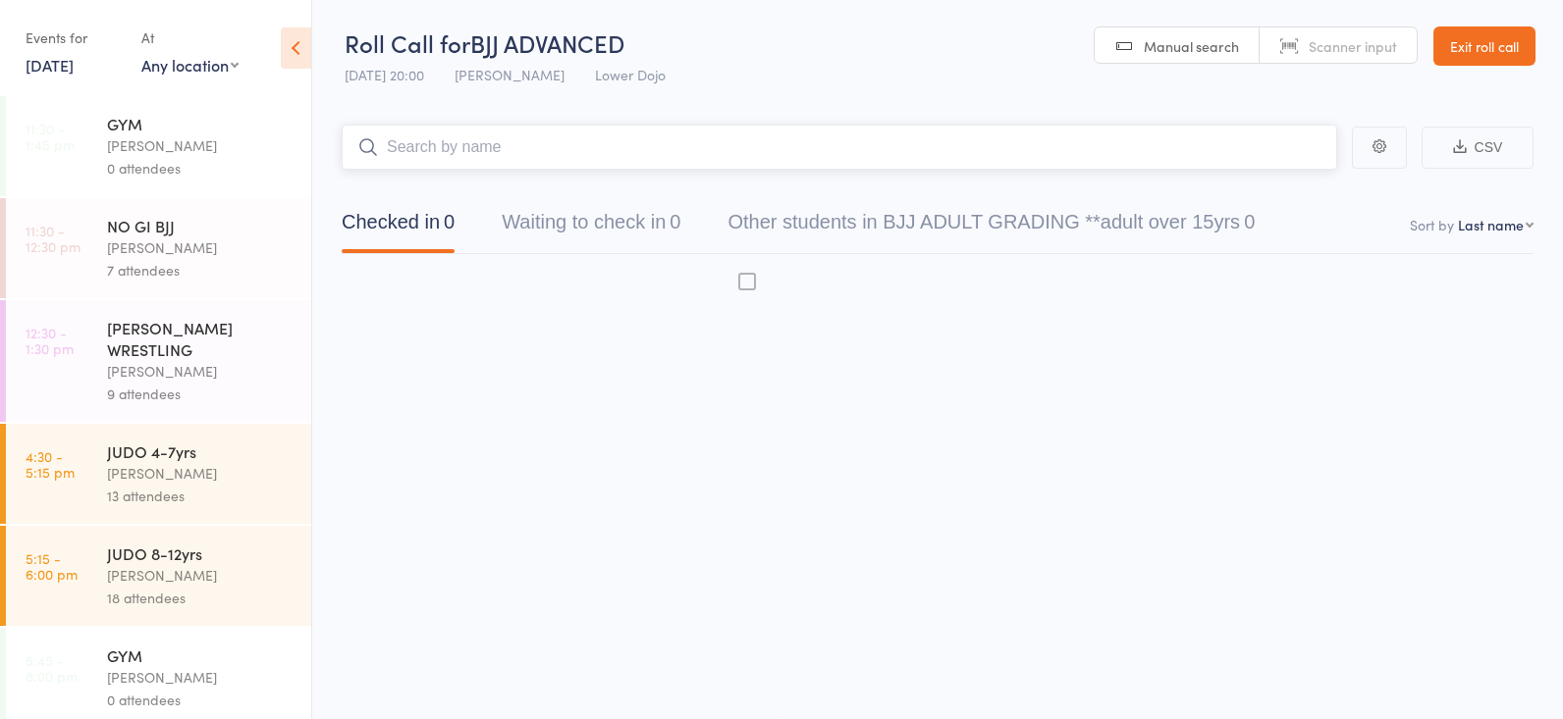
scroll to position [1, 0]
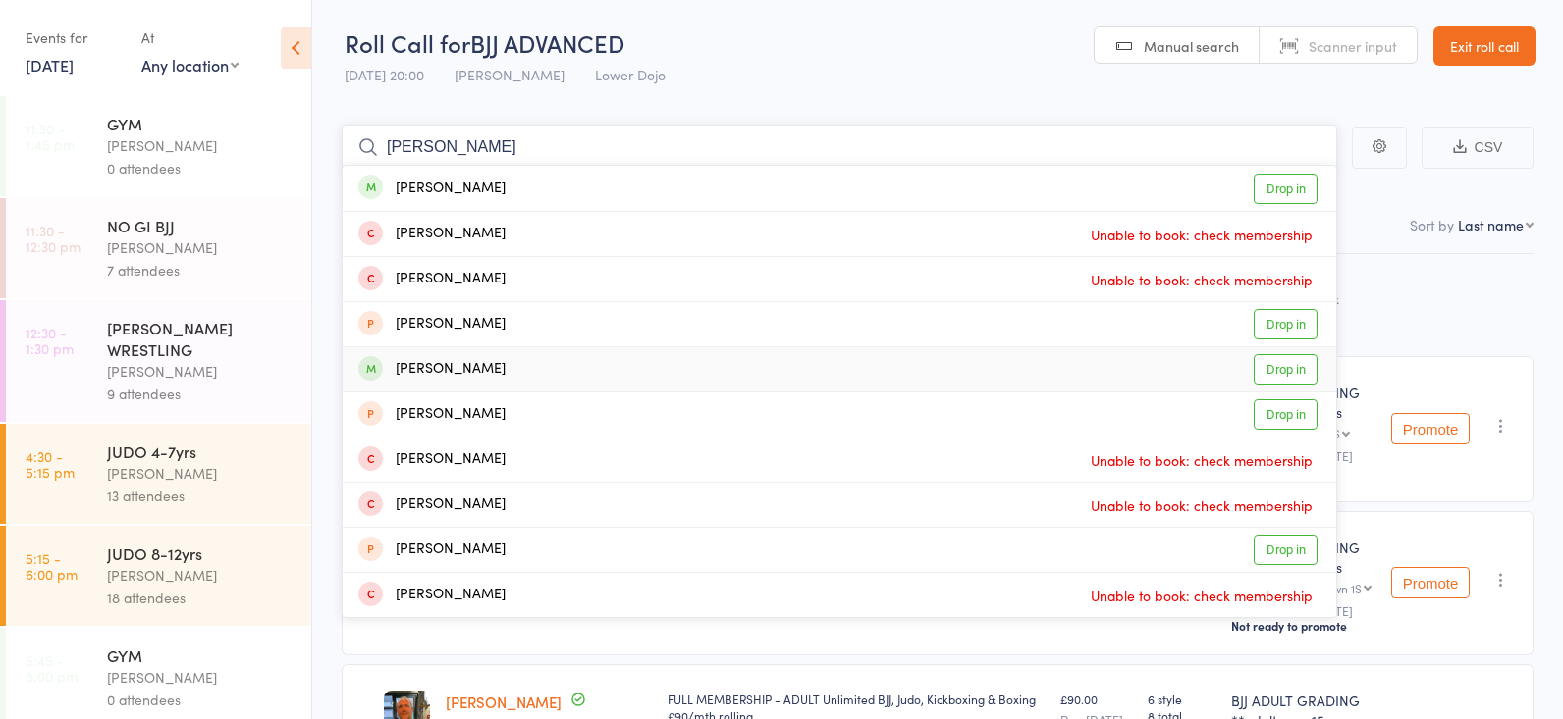
type input "[PERSON_NAME]"
click at [1283, 355] on link "Drop in" at bounding box center [1285, 369] width 64 height 30
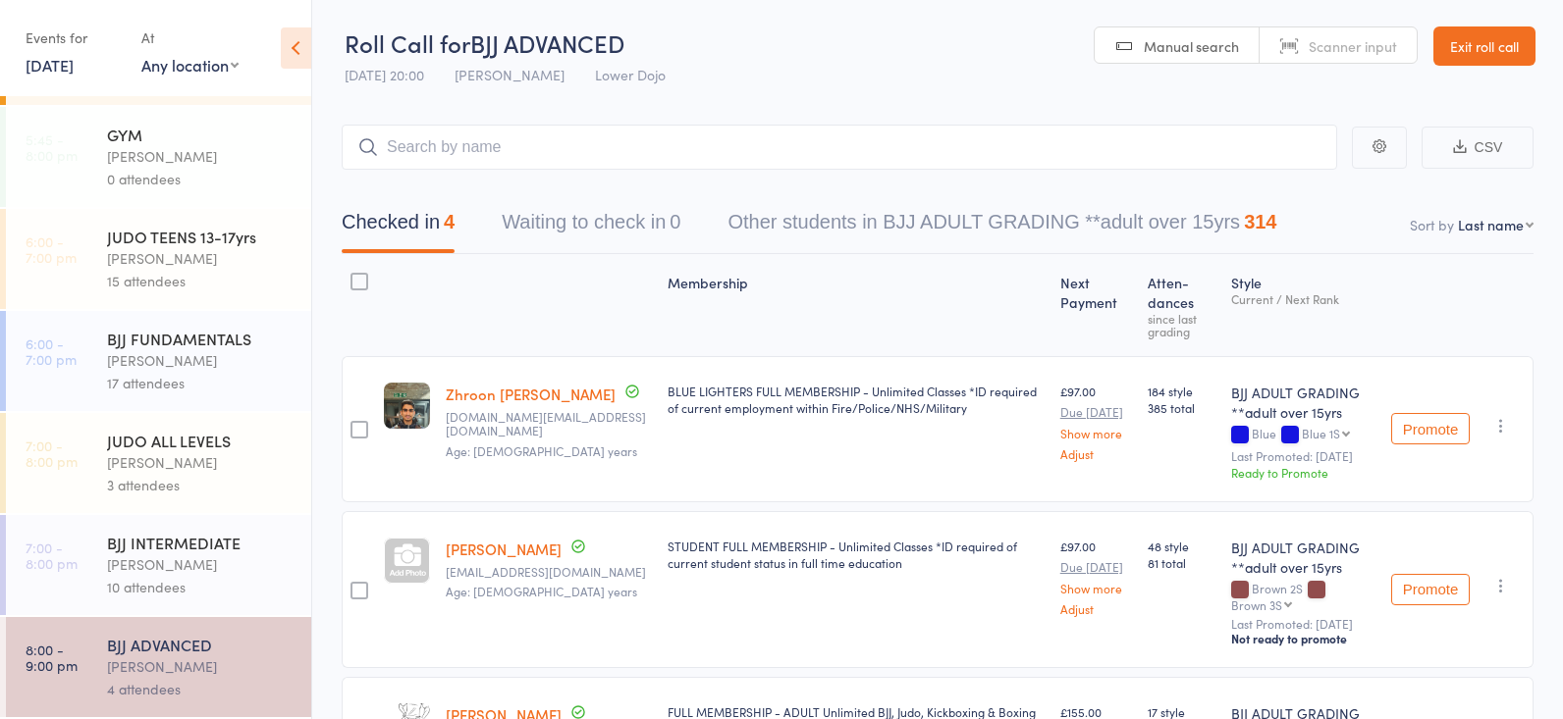
scroll to position [8, 1]
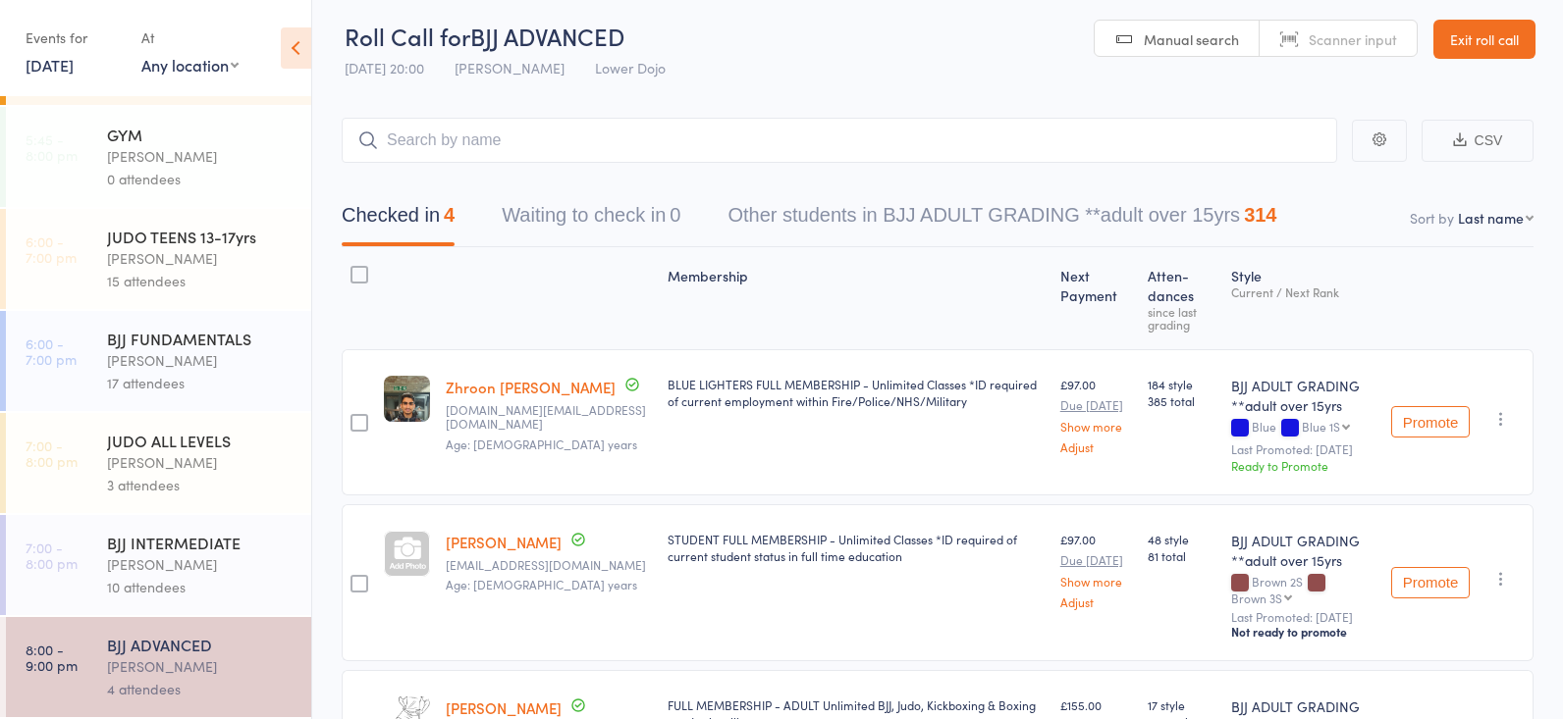
click at [192, 336] on div "BJJ FUNDAMENTALS" at bounding box center [200, 339] width 187 height 22
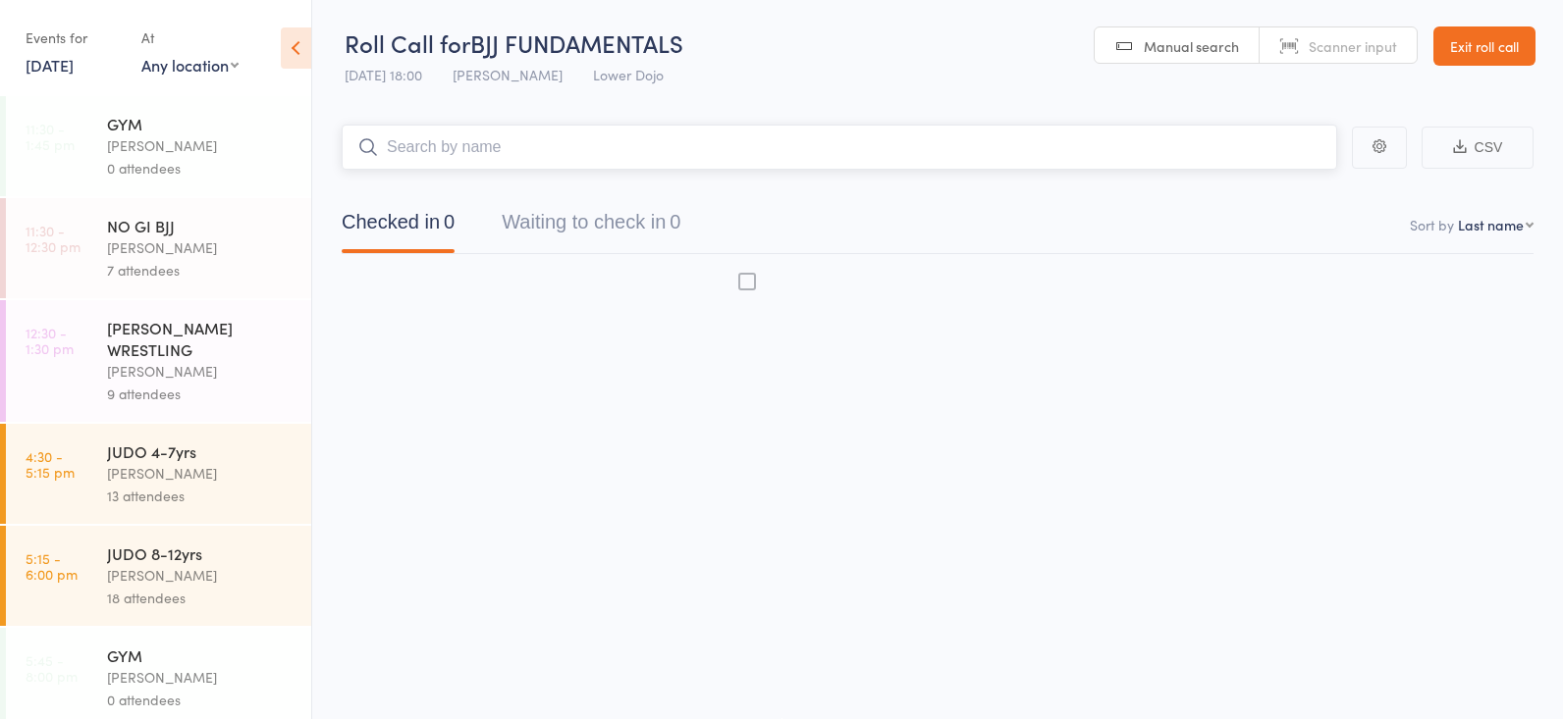
scroll to position [1, 0]
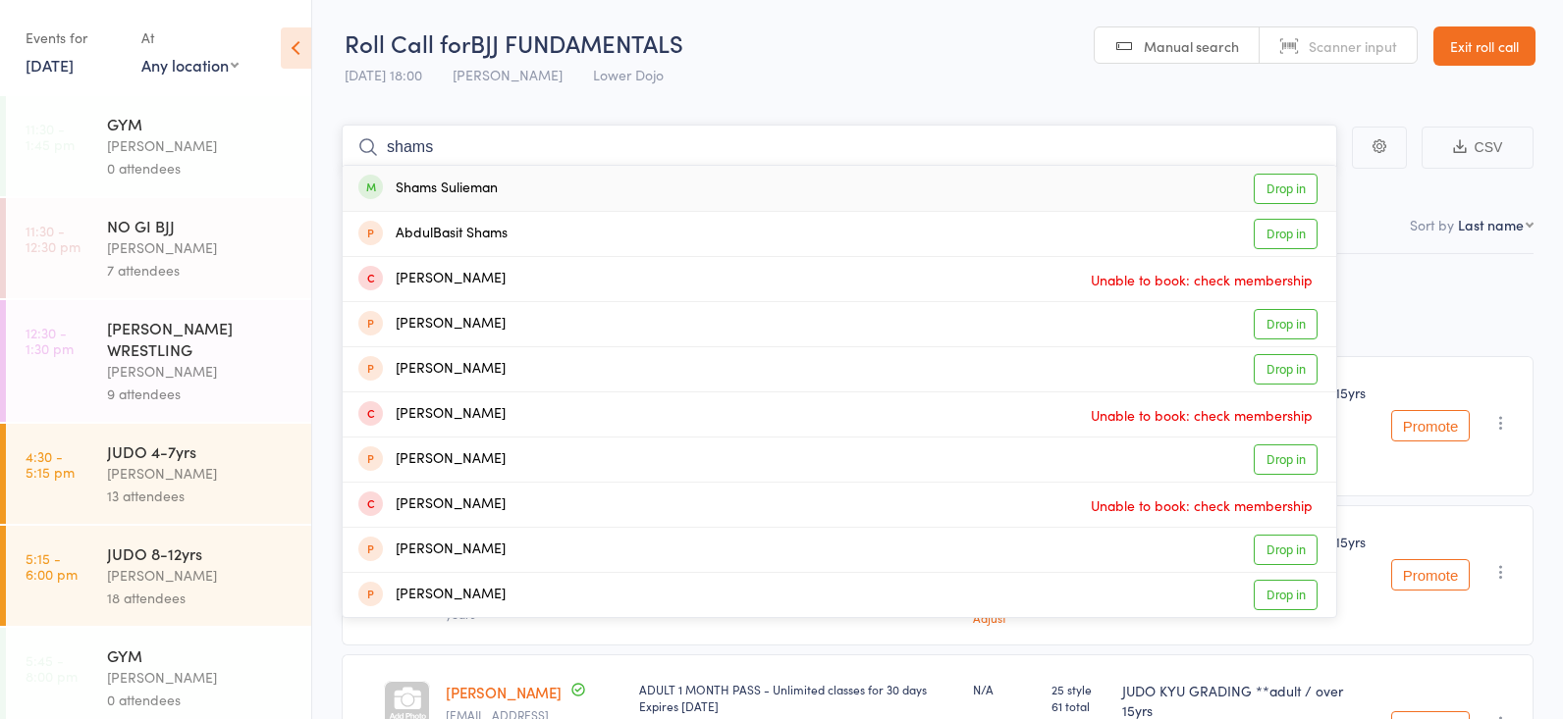
type input "shams"
click at [1308, 187] on link "Drop in" at bounding box center [1285, 189] width 64 height 30
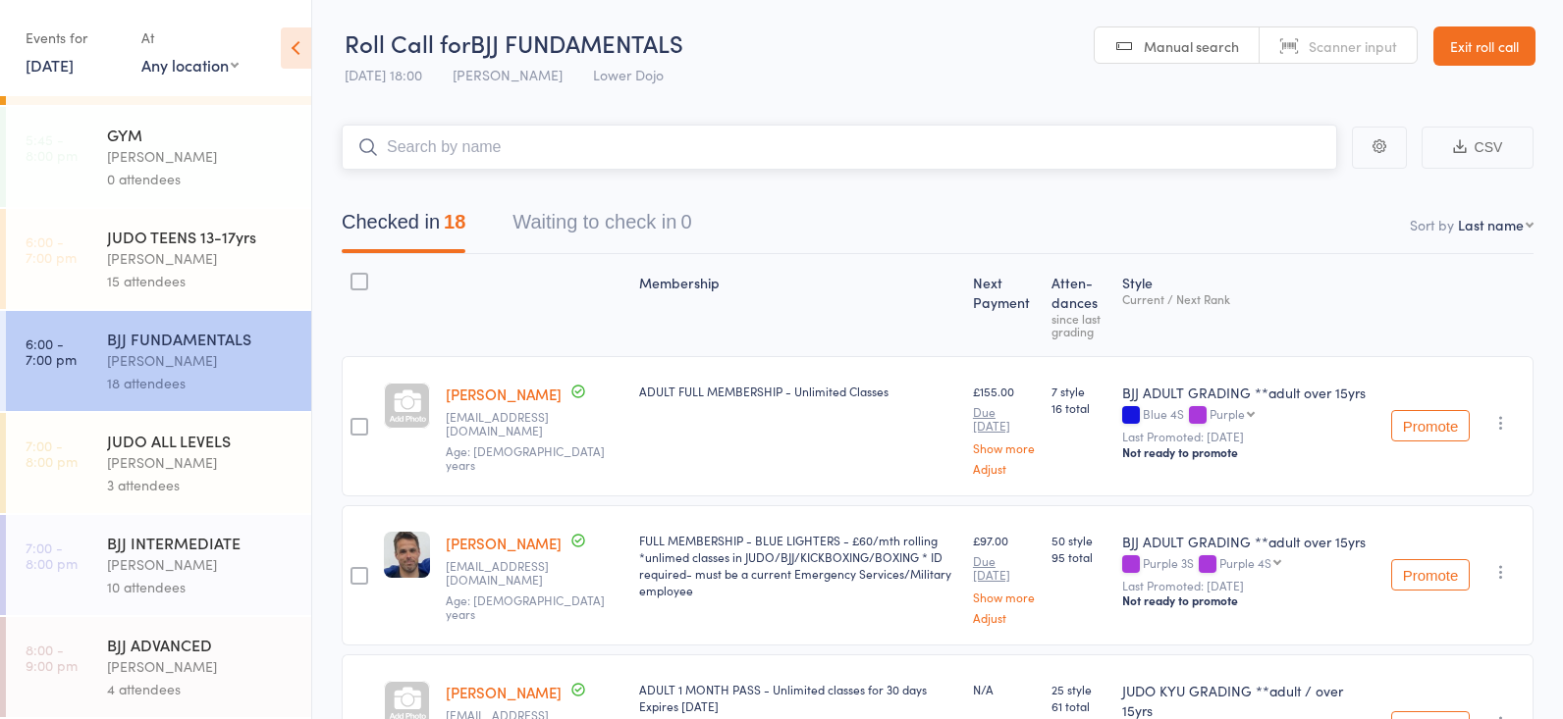
scroll to position [521, 0]
click at [136, 561] on div "[PERSON_NAME]" at bounding box center [200, 565] width 187 height 23
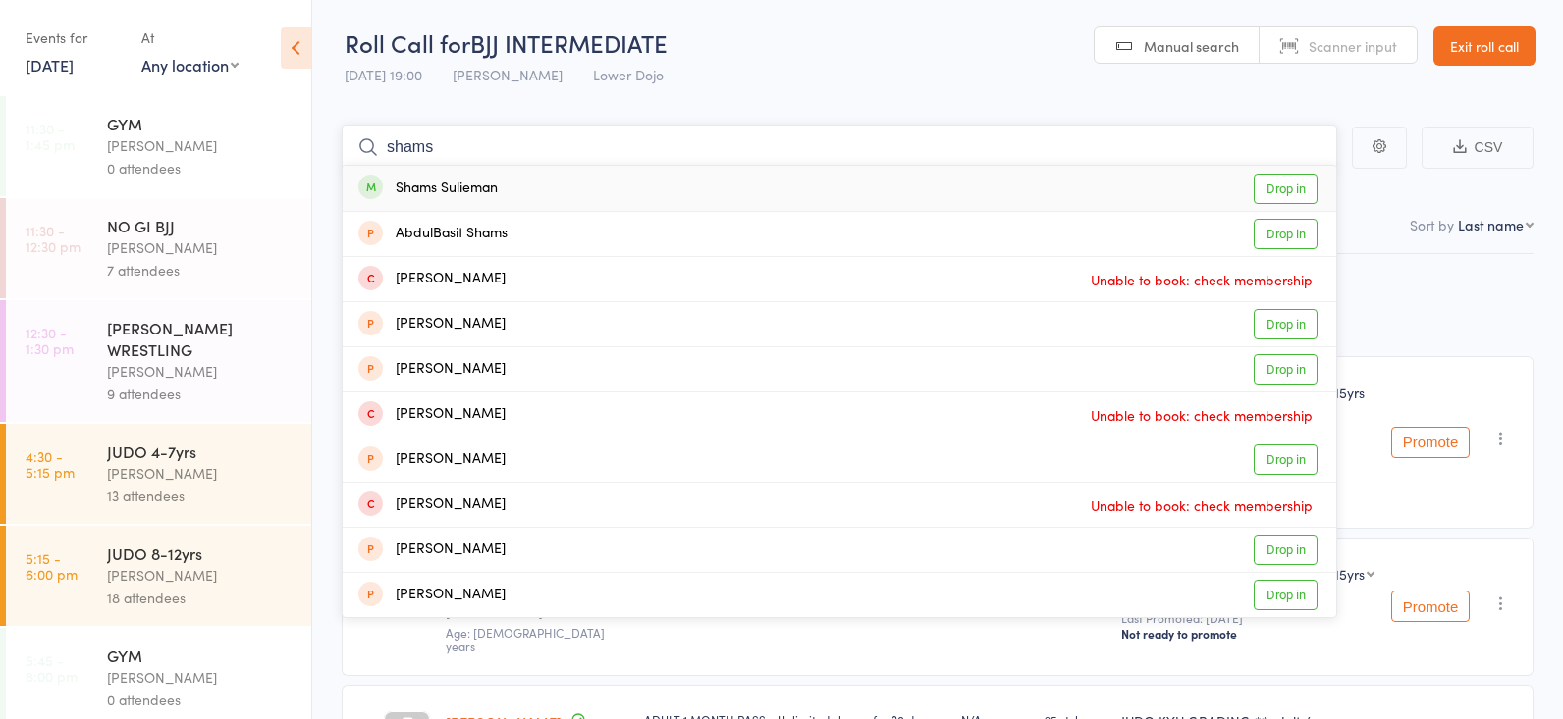
type input "shams"
click at [1269, 186] on link "Drop in" at bounding box center [1285, 189] width 64 height 30
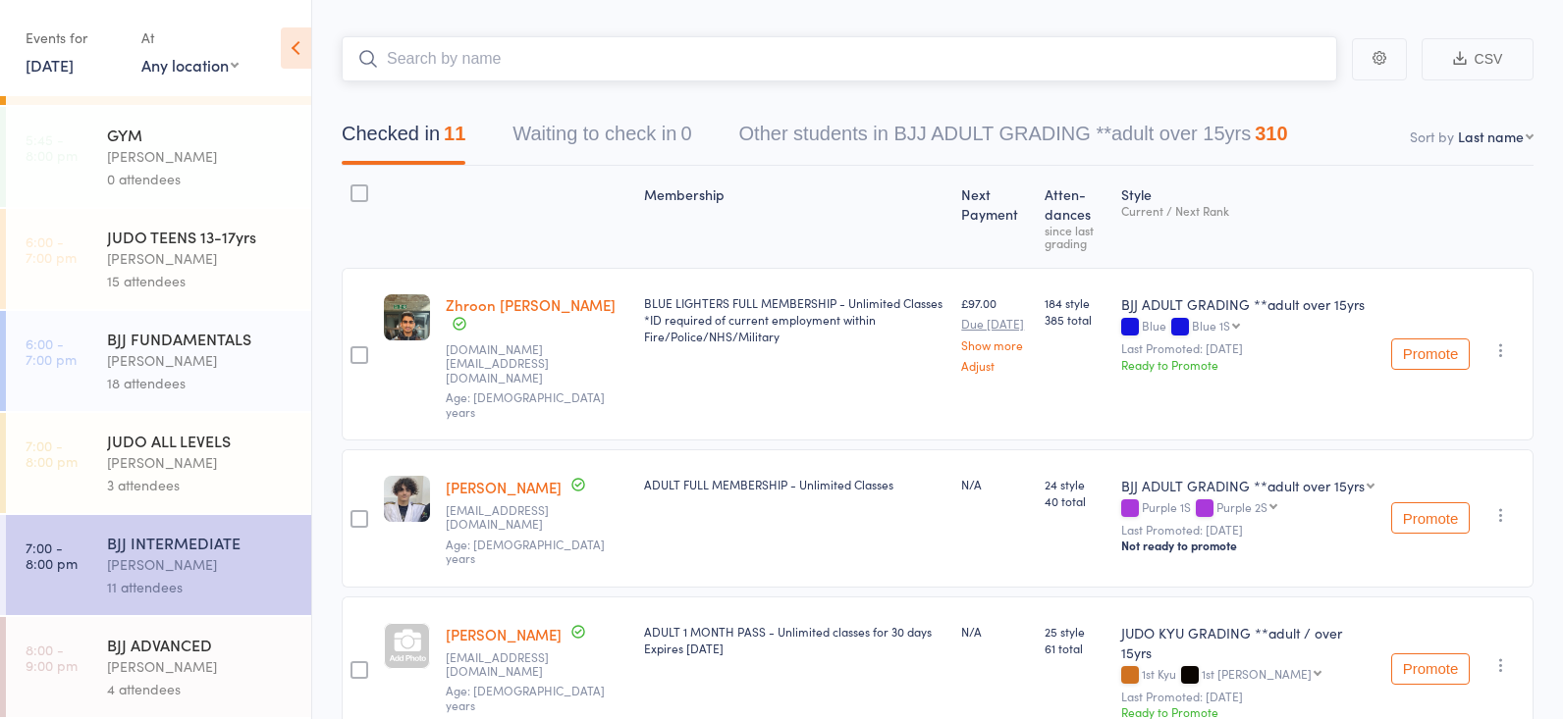
scroll to position [103, 0]
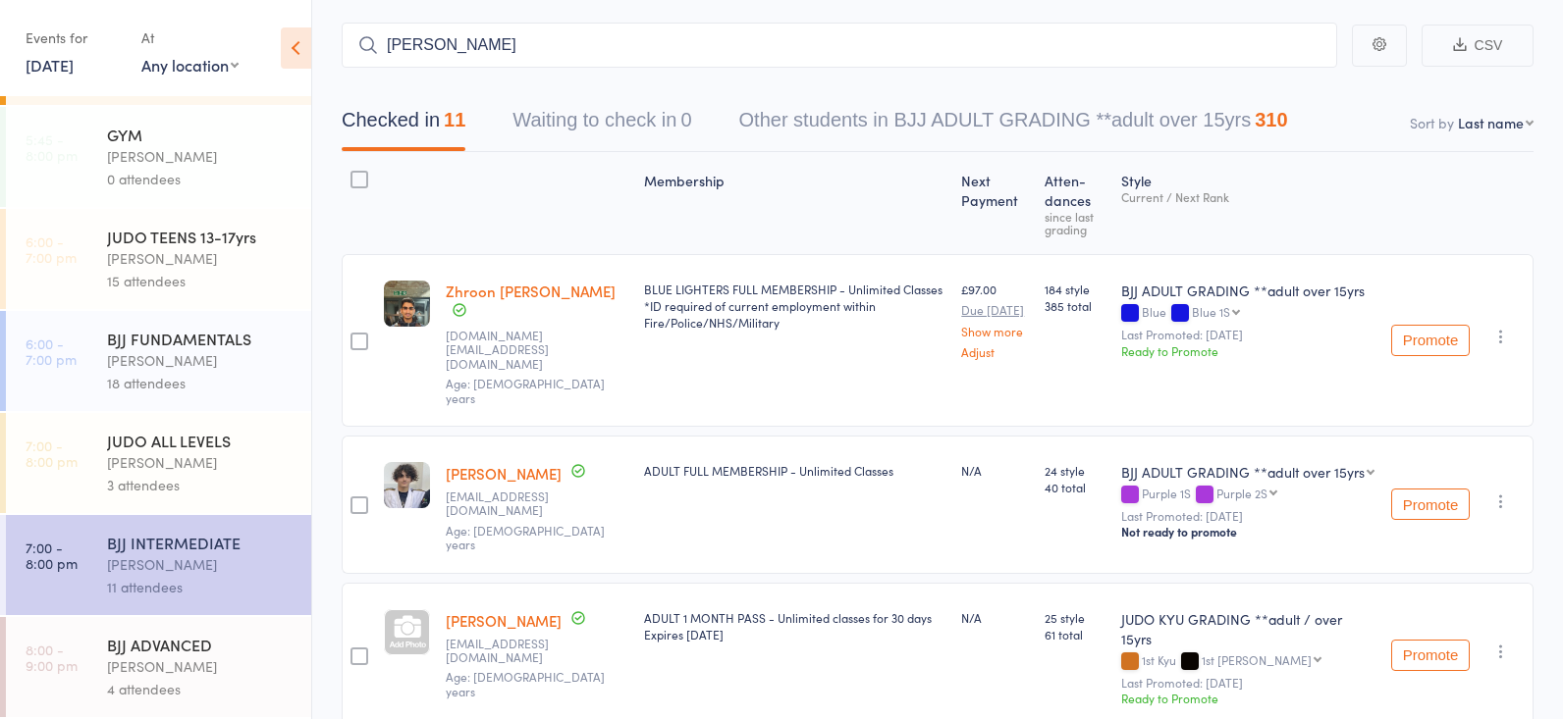
click at [447, 68] on div "Checked in 11 Waiting to check in 0 Other students in BJJ ADULT GRADING **adult…" at bounding box center [938, 110] width 1192 height 84
click at [473, 42] on input "[PERSON_NAME]" at bounding box center [839, 45] width 995 height 45
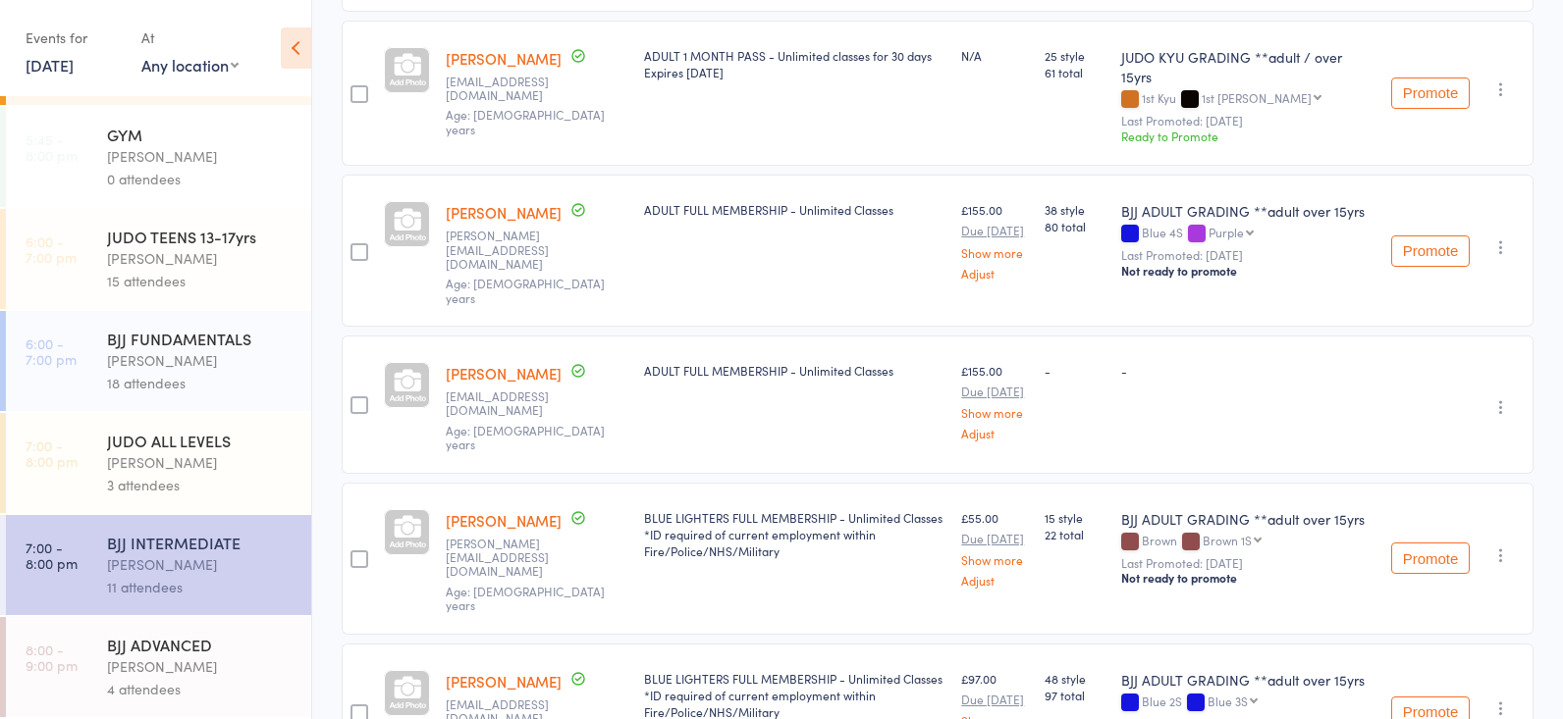
type input "[PERSON_NAME] mou"
click at [223, 370] on div "[PERSON_NAME]" at bounding box center [200, 360] width 187 height 23
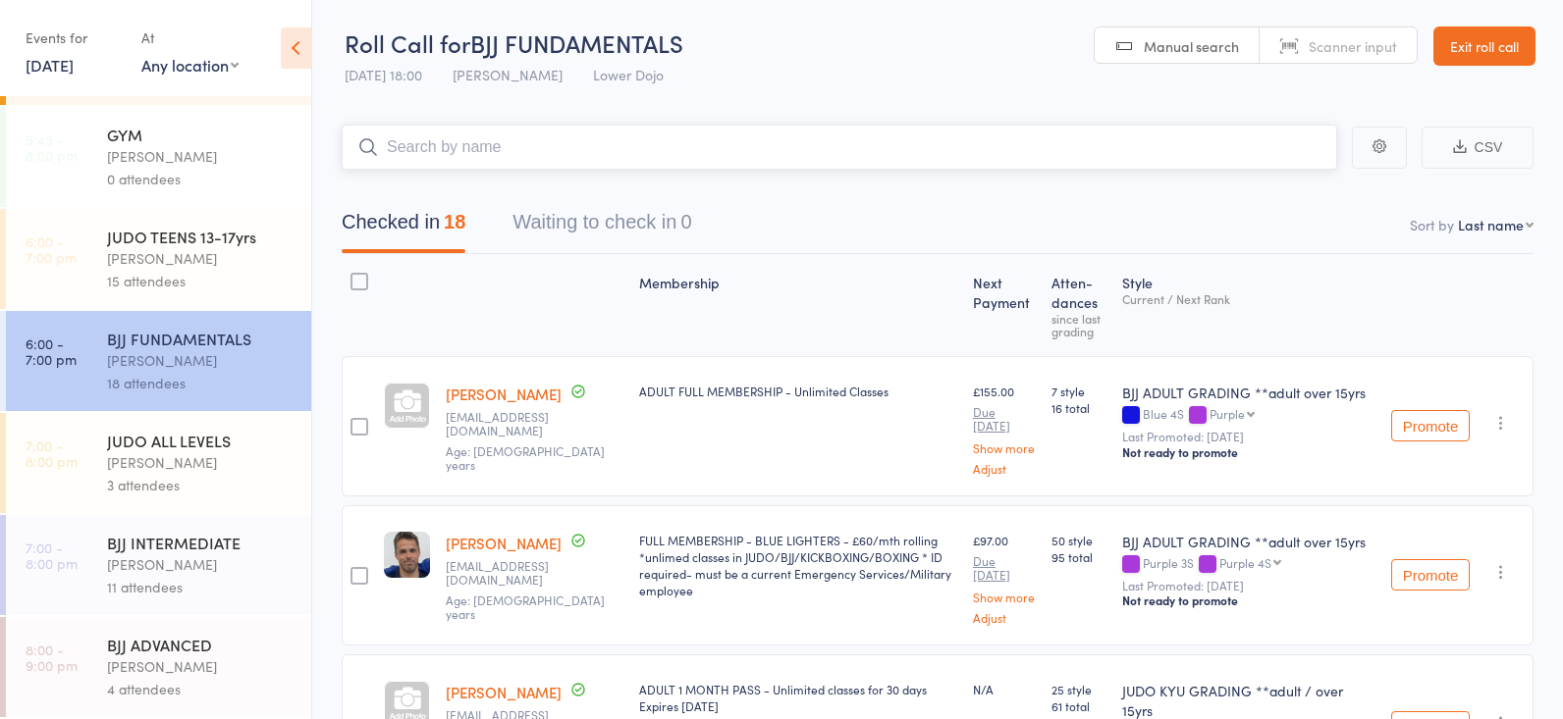
scroll to position [521, 0]
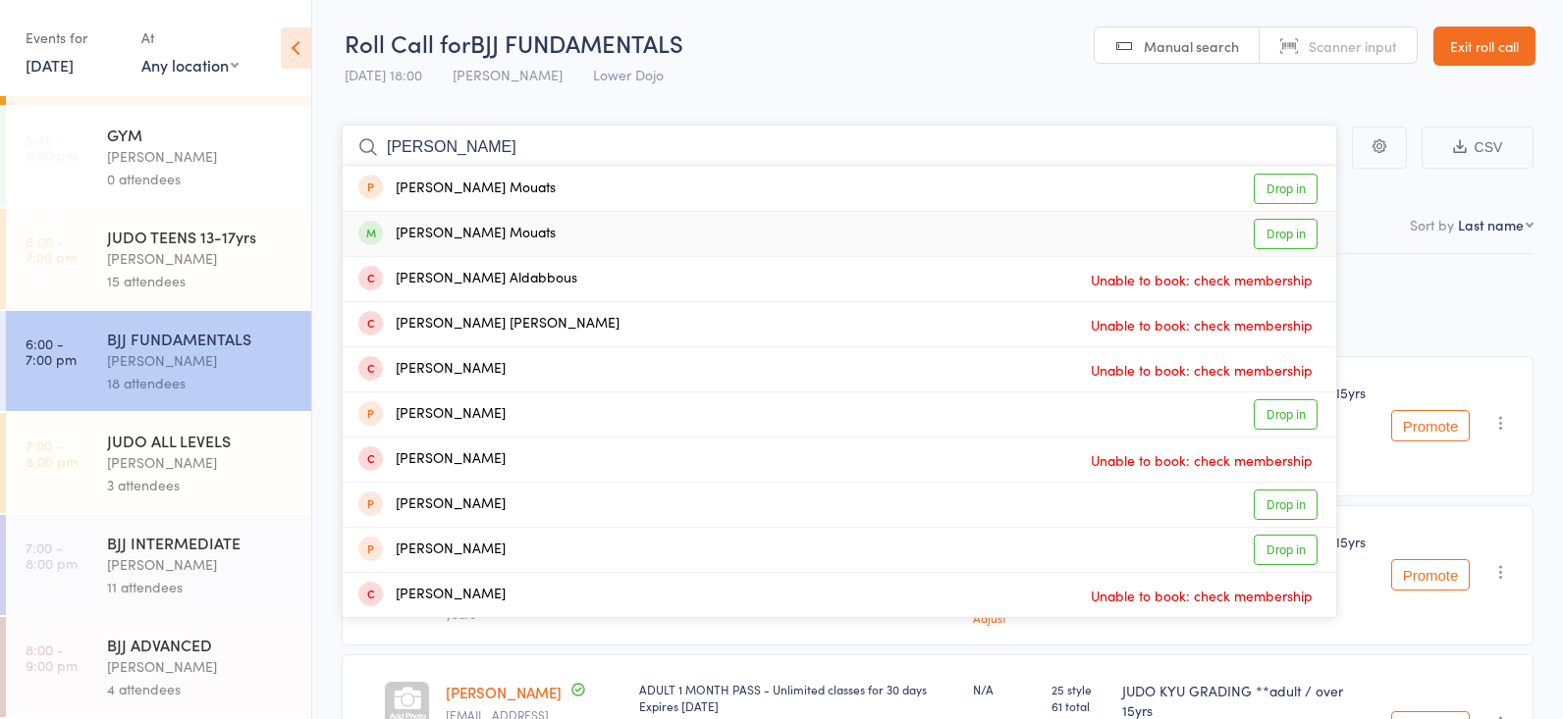
type input "[PERSON_NAME]"
click at [1280, 231] on link "Drop in" at bounding box center [1285, 234] width 64 height 30
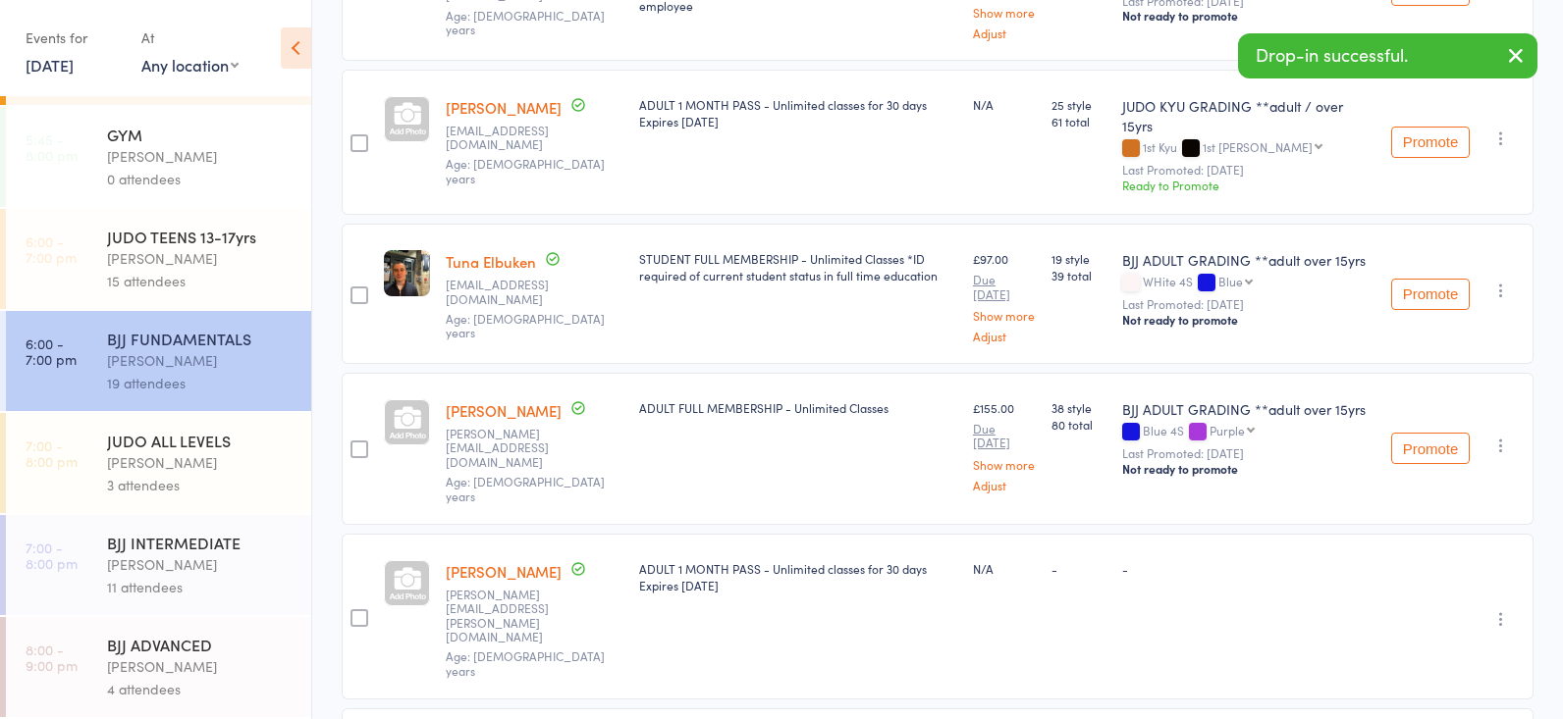
click at [154, 552] on div "BJJ INTERMEDIATE" at bounding box center [200, 543] width 187 height 22
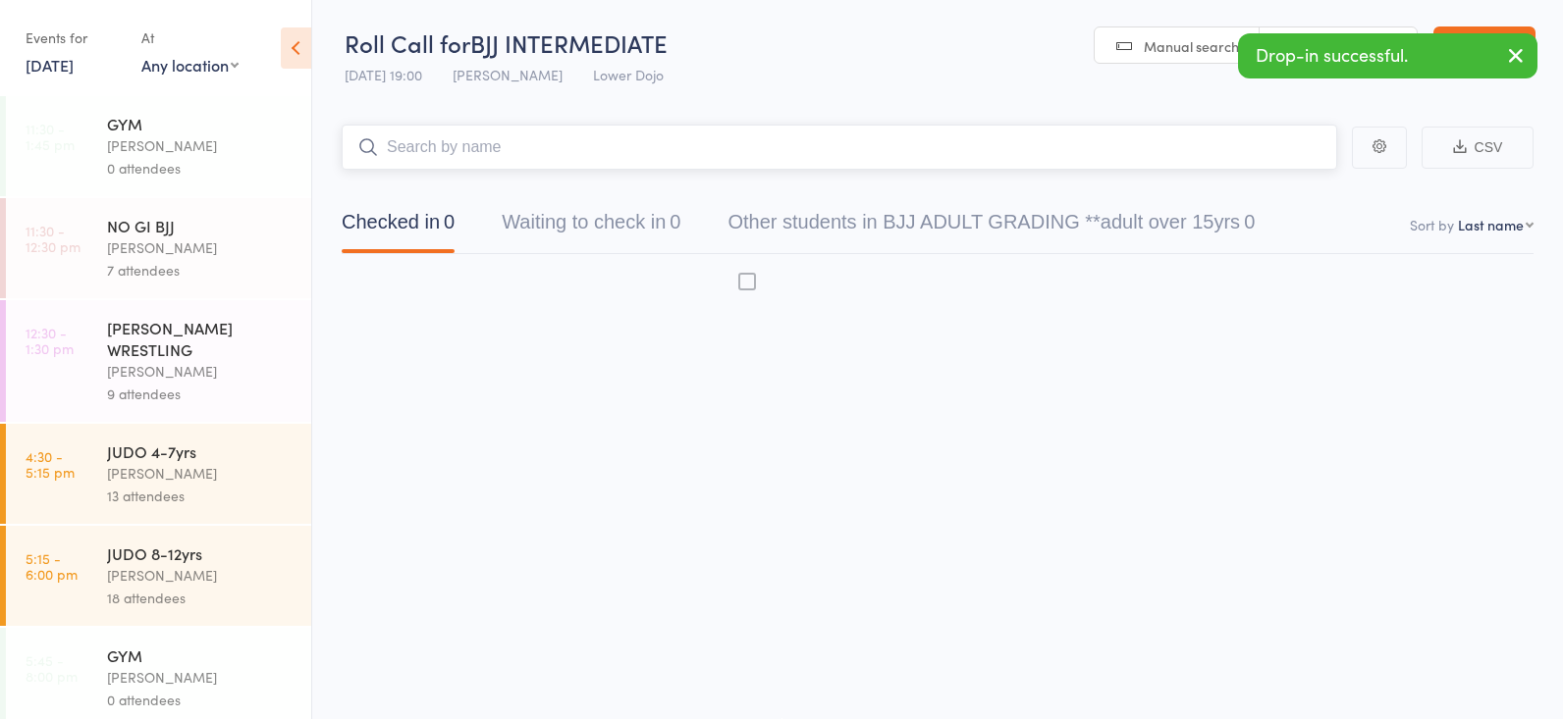
scroll to position [1, 0]
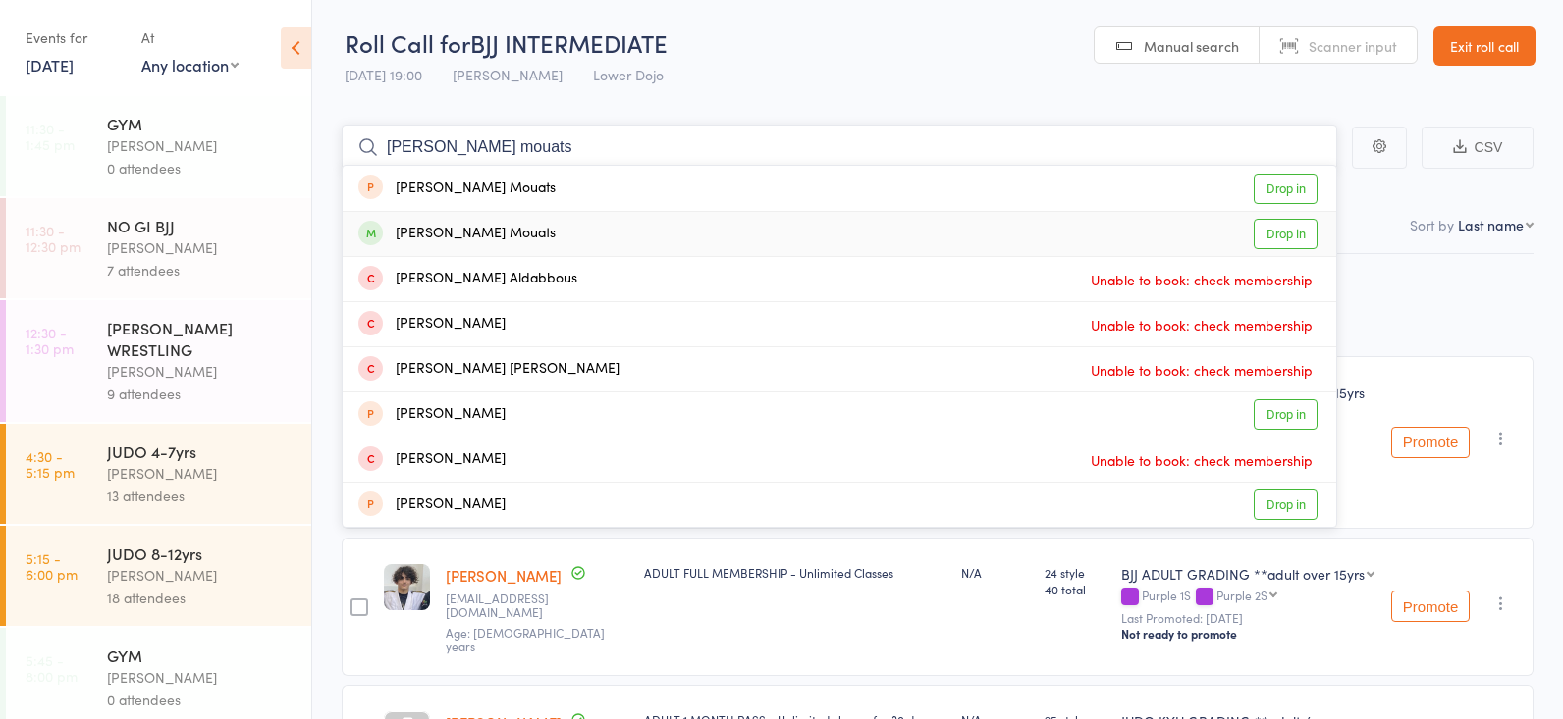
type input "[PERSON_NAME] mouats"
click at [1280, 226] on link "Drop in" at bounding box center [1285, 234] width 64 height 30
